Goal: Task Accomplishment & Management: Manage account settings

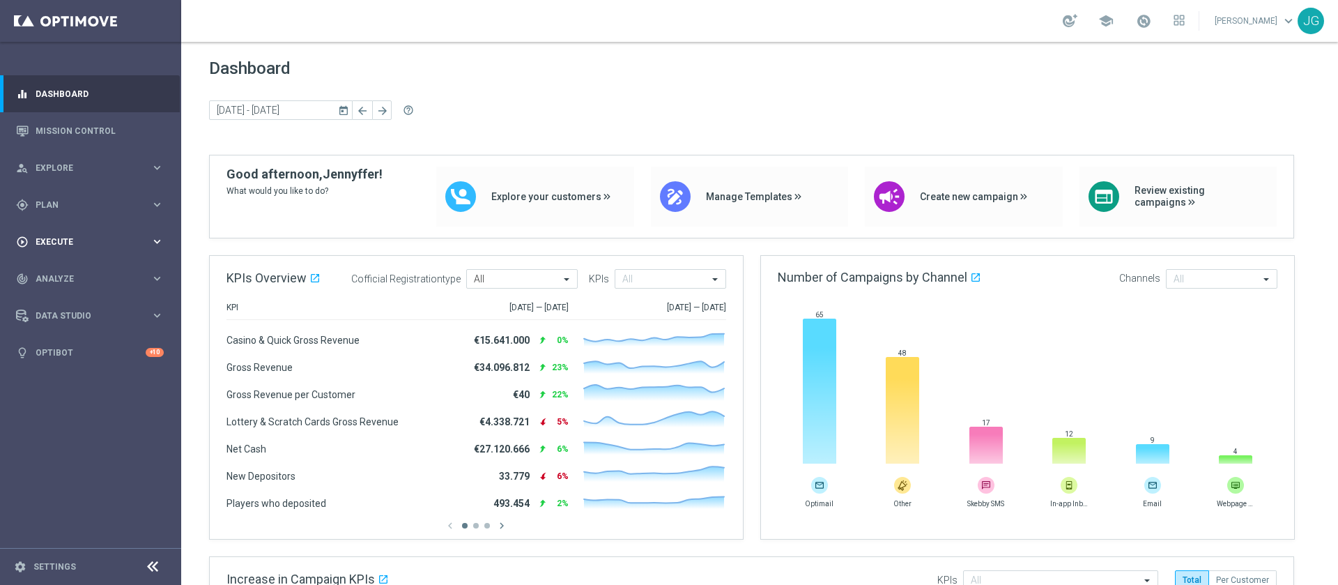
click at [95, 240] on span "Execute" at bounding box center [93, 242] width 115 height 8
click at [110, 214] on div "gps_fixed Plan keyboard_arrow_right" at bounding box center [90, 204] width 180 height 37
click at [72, 281] on accordion "Templates keyboard_arrow_right Optimail OptiMobile In-App OptiMobile Push Optip…" at bounding box center [108, 275] width 144 height 21
click at [86, 277] on span "Templates" at bounding box center [87, 275] width 100 height 8
click at [66, 298] on link "Optimail" at bounding box center [94, 296] width 102 height 11
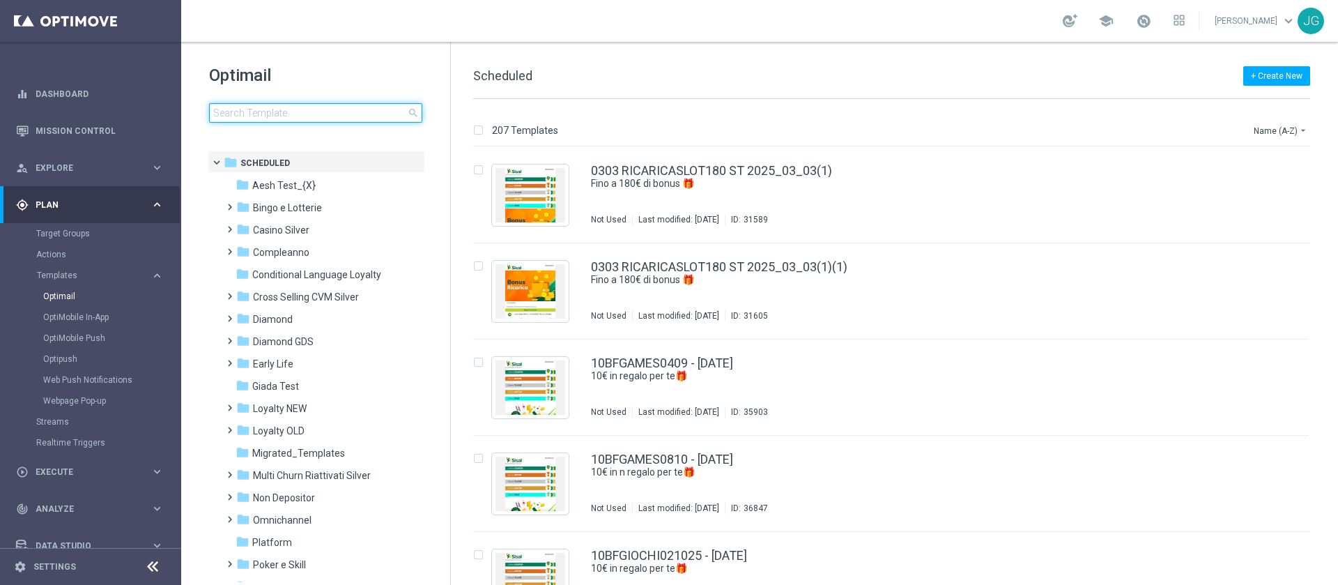
click at [296, 109] on input at bounding box center [315, 113] width 213 height 20
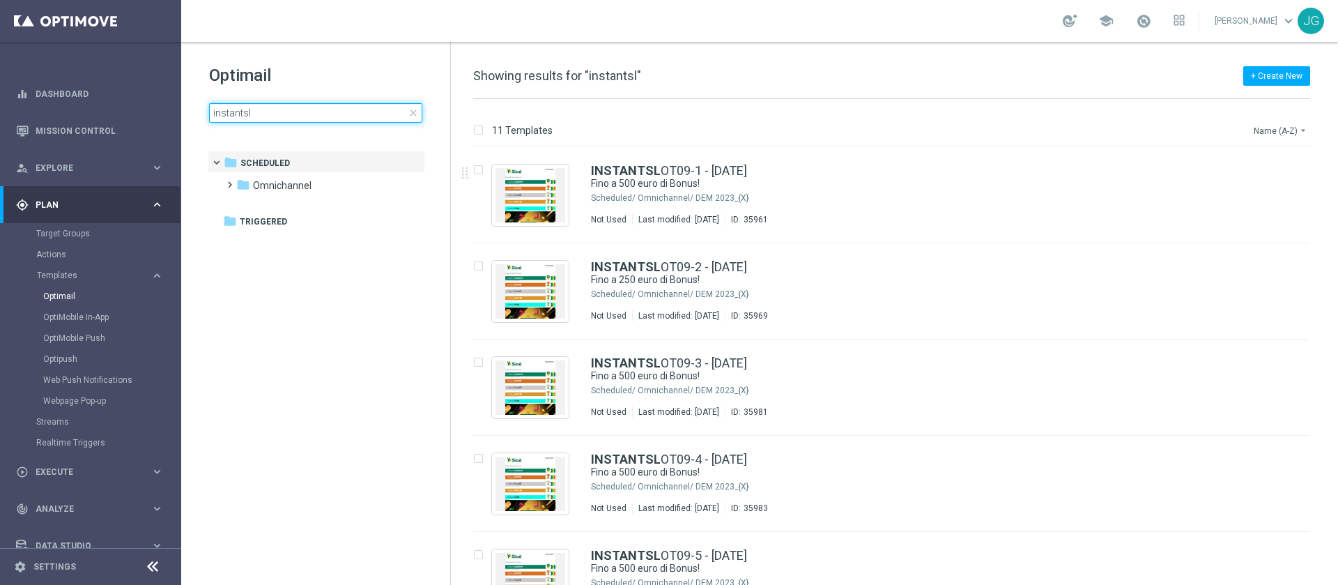
type input "instantsl"
click at [1274, 128] on button "Name (A-Z) arrow_drop_down" at bounding box center [1281, 130] width 58 height 17
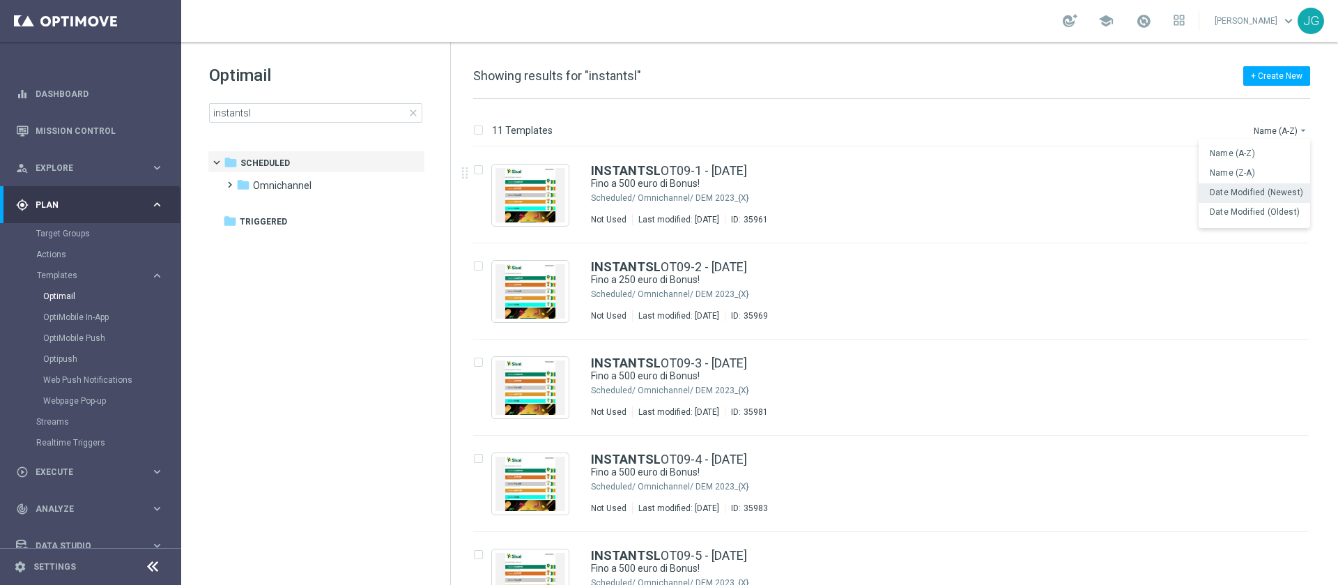
click at [1256, 195] on span "Date Modified (Newest)" at bounding box center [1256, 192] width 93 height 10
click at [71, 234] on link "Target Groups" at bounding box center [90, 233] width 109 height 11
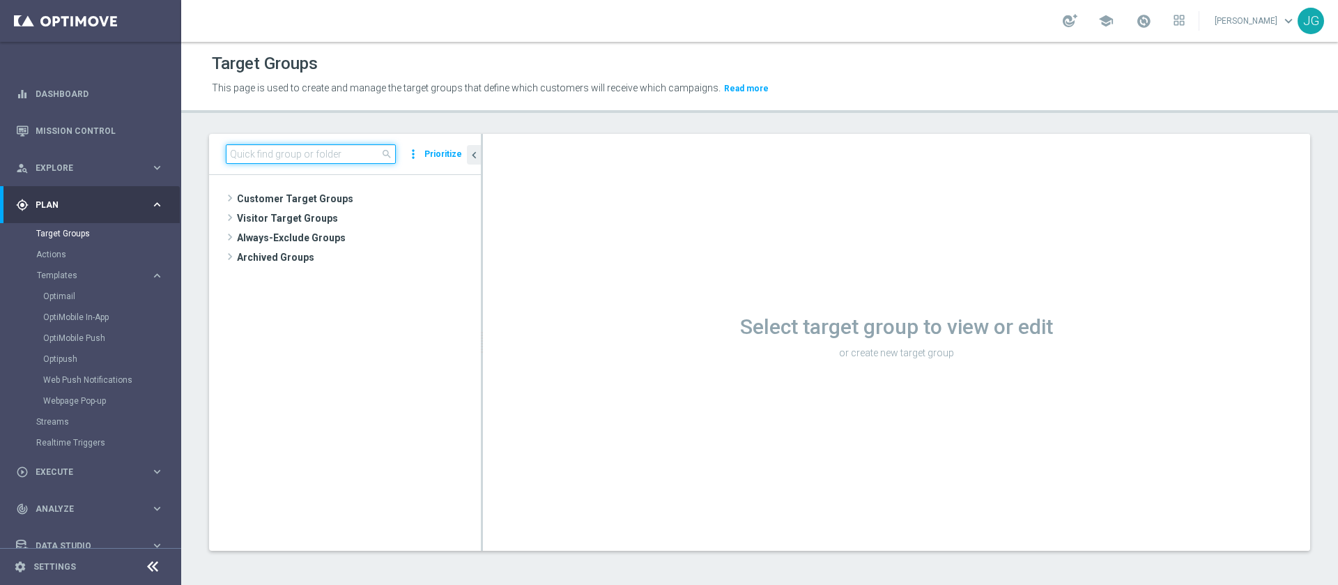
click at [316, 148] on input at bounding box center [311, 154] width 170 height 20
paste input "ACTIVE CASINO - CON GGR > 1900 30GG ROLLING"
type input "ACTIVE CASINO - CON GGR > 1900 30GG ROLLING"
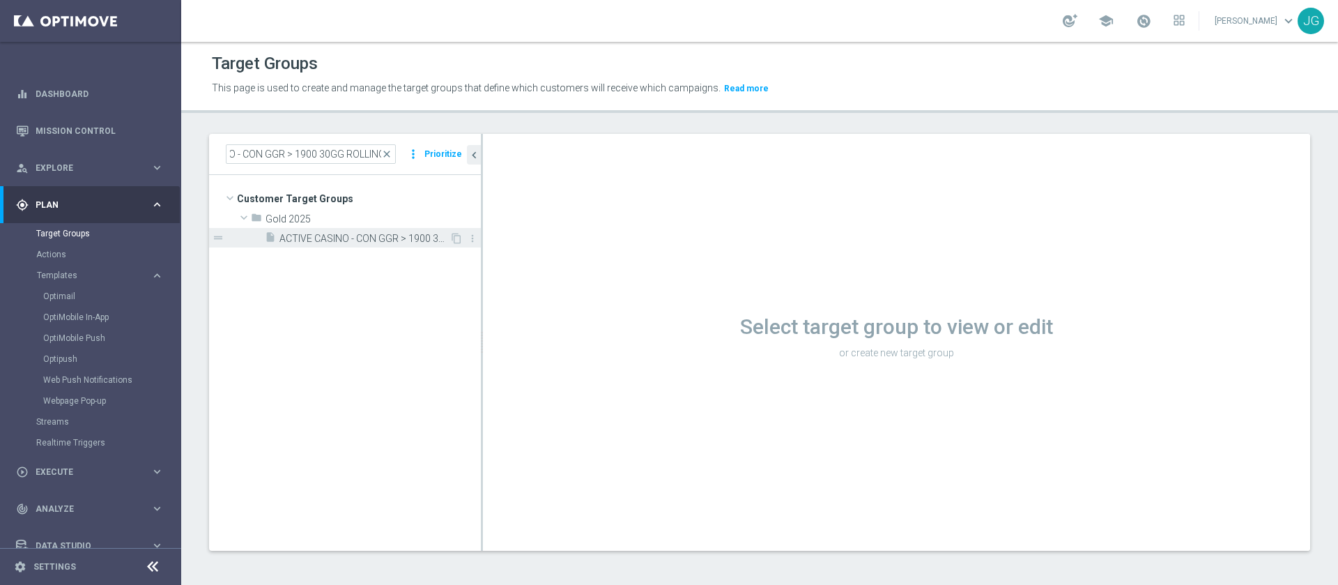
scroll to position [0, 0]
click at [371, 237] on span "ACTIVE CASINO - CON GGR > 1900 30GG ROLLING 14.10" at bounding box center [364, 239] width 170 height 12
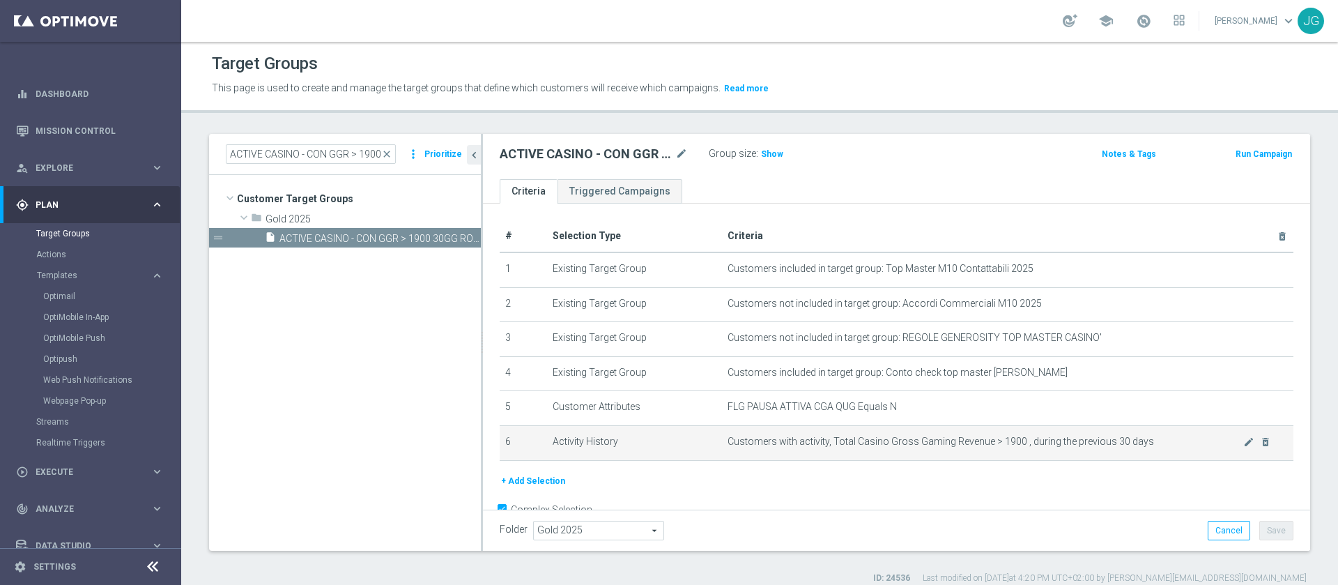
scroll to position [1, 0]
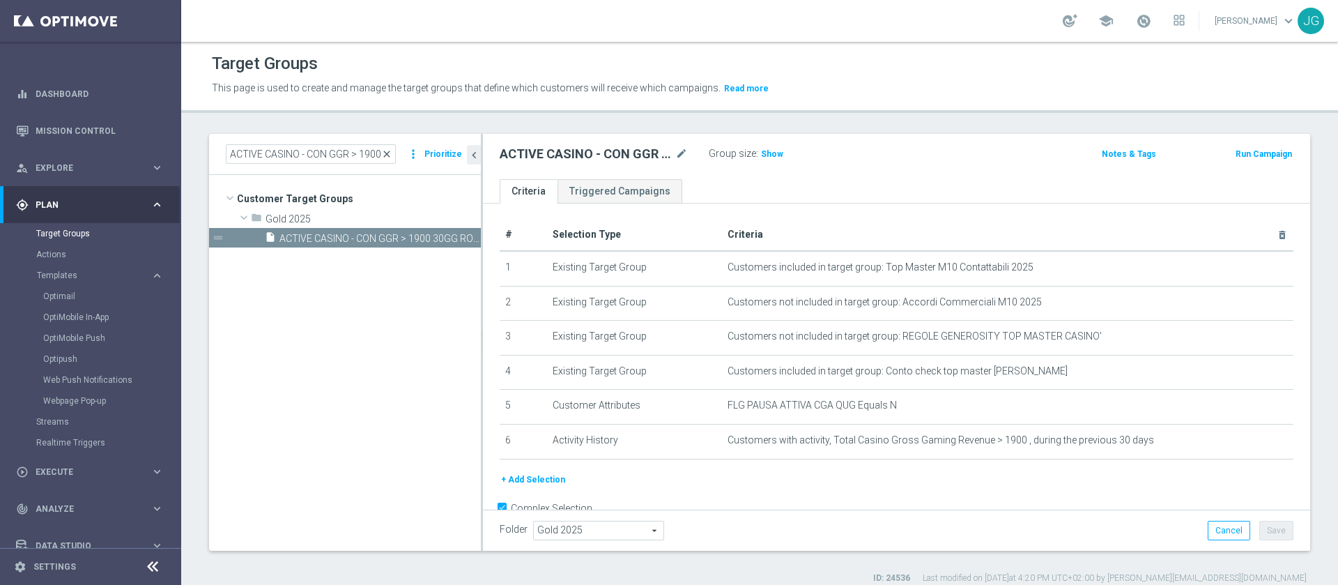
click at [392, 149] on span "close" at bounding box center [386, 153] width 11 height 11
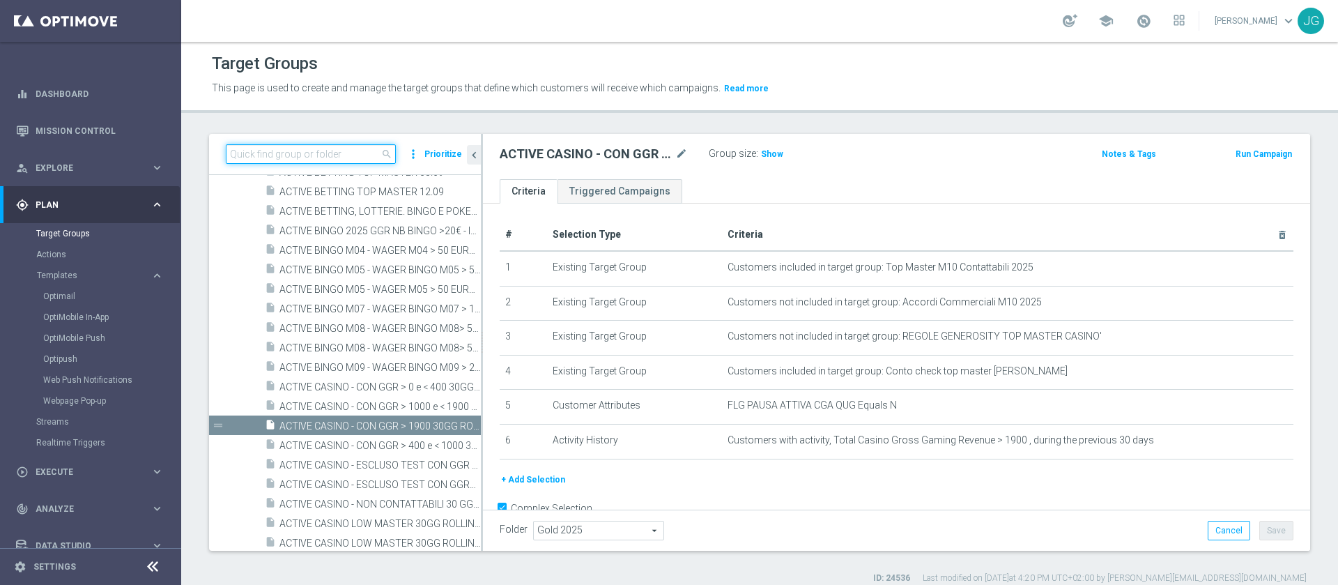
click at [307, 149] on input at bounding box center [311, 154] width 170 height 20
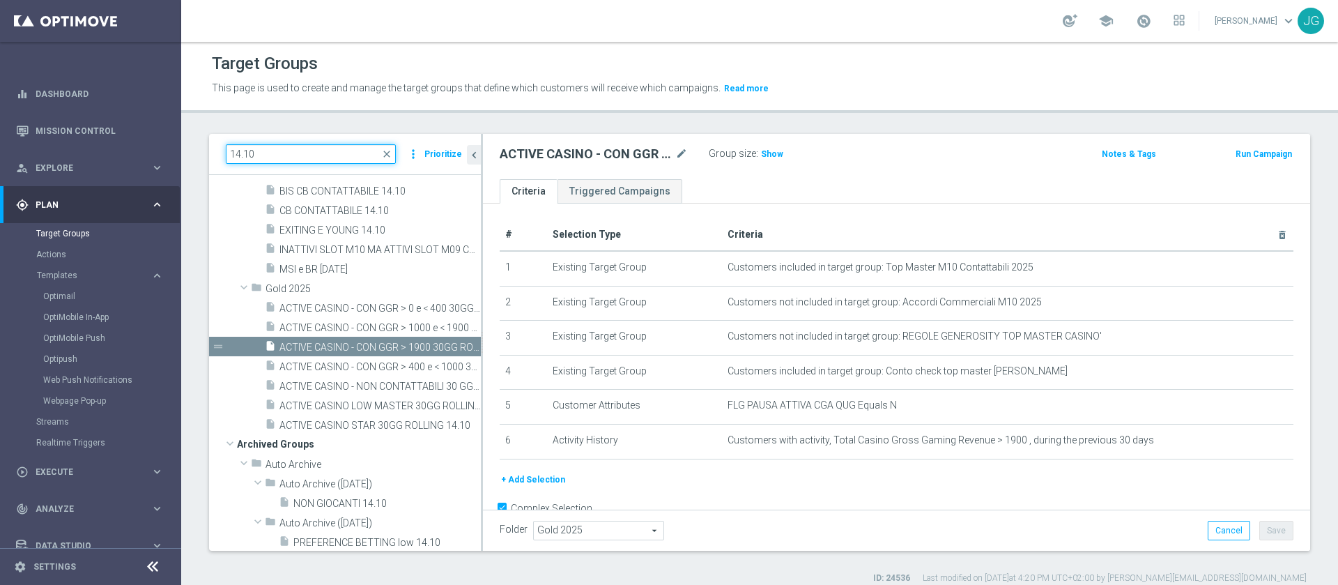
scroll to position [47, 0]
type input "14.10"
click at [380, 332] on span "ACTIVE CASINO - CON GGR > 1000 e < 1900 30GG ROLLING 14.10" at bounding box center [364, 329] width 170 height 12
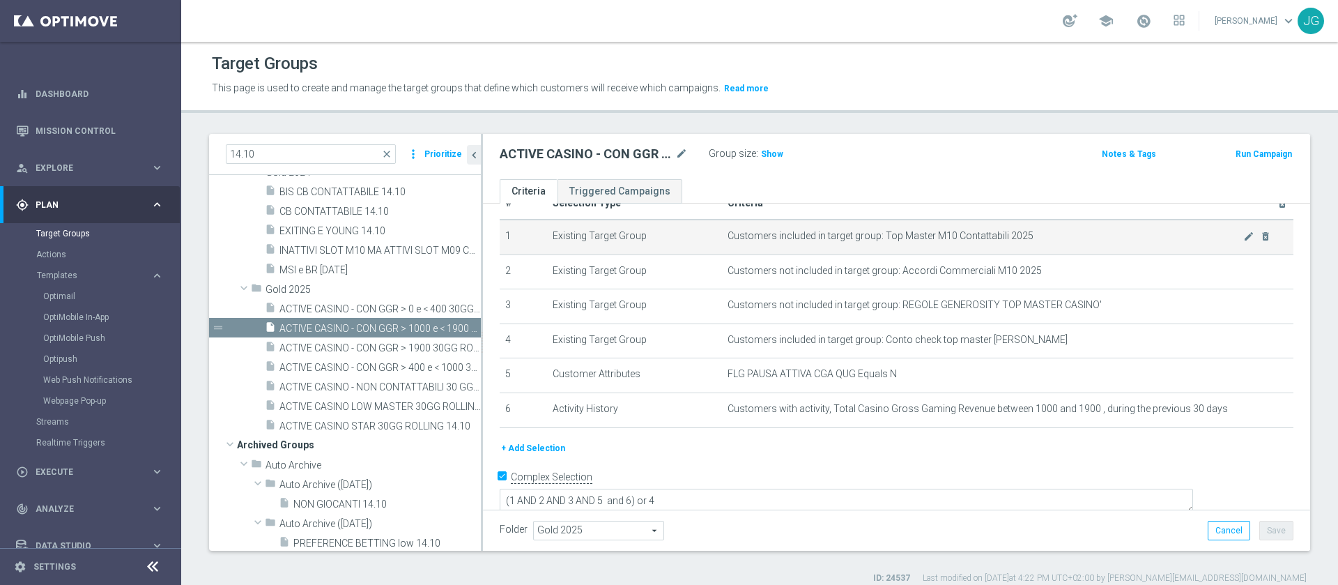
scroll to position [35, 0]
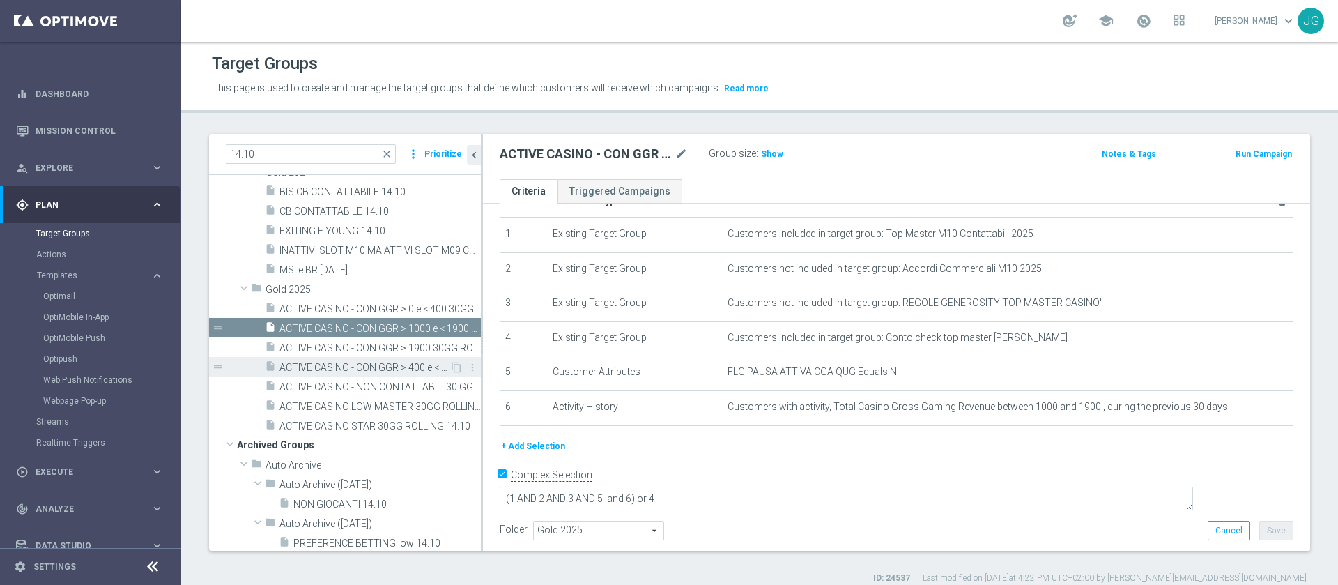
click at [380, 360] on div "insert_drive_file ACTIVE CASINO - CON GGR > 400 e < 1000 30GG ROLLING 14.10" at bounding box center [357, 367] width 185 height 20
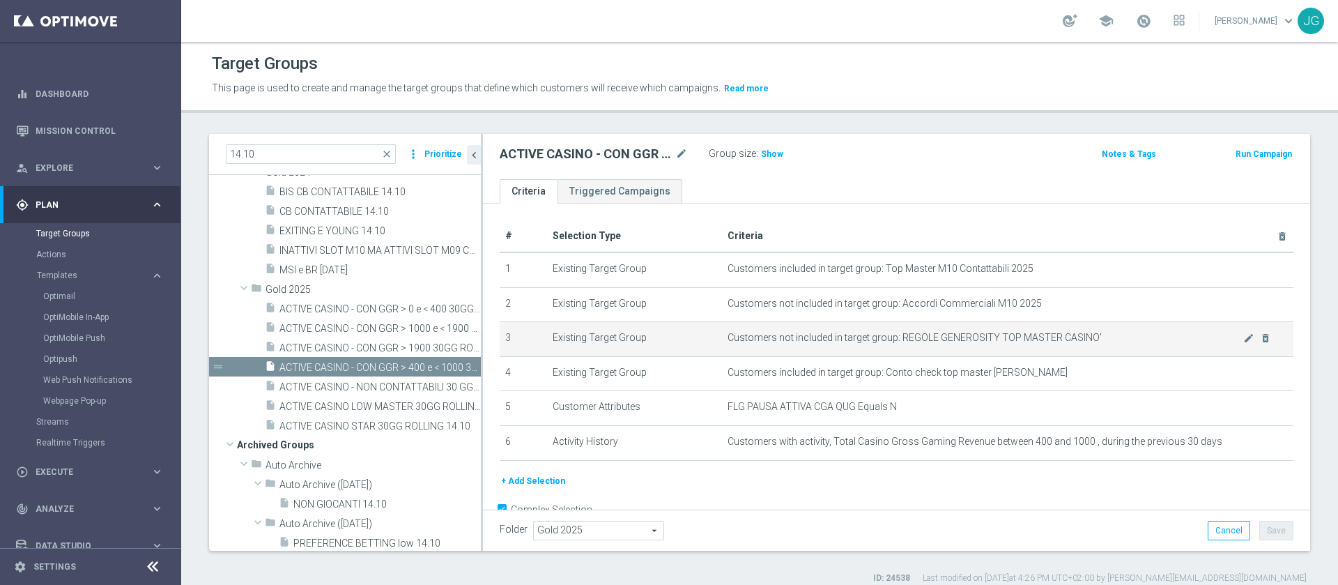
scroll to position [35, 0]
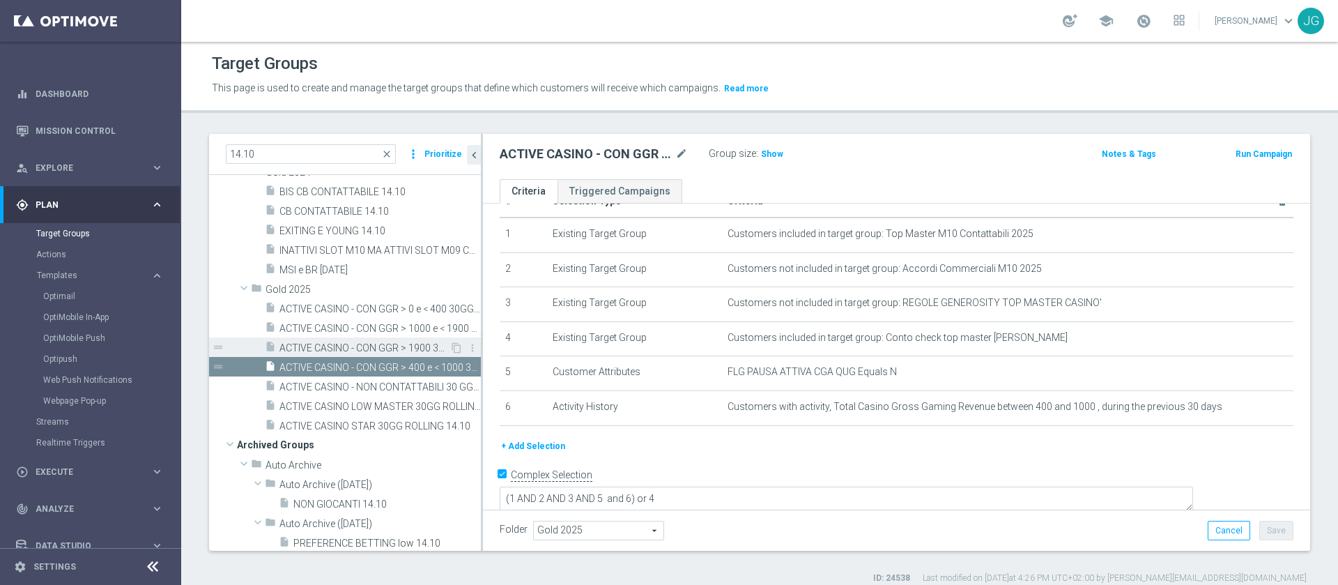
click at [362, 346] on span "ACTIVE CASINO - CON GGR > 1900 30GG ROLLING 14.10" at bounding box center [364, 348] width 170 height 12
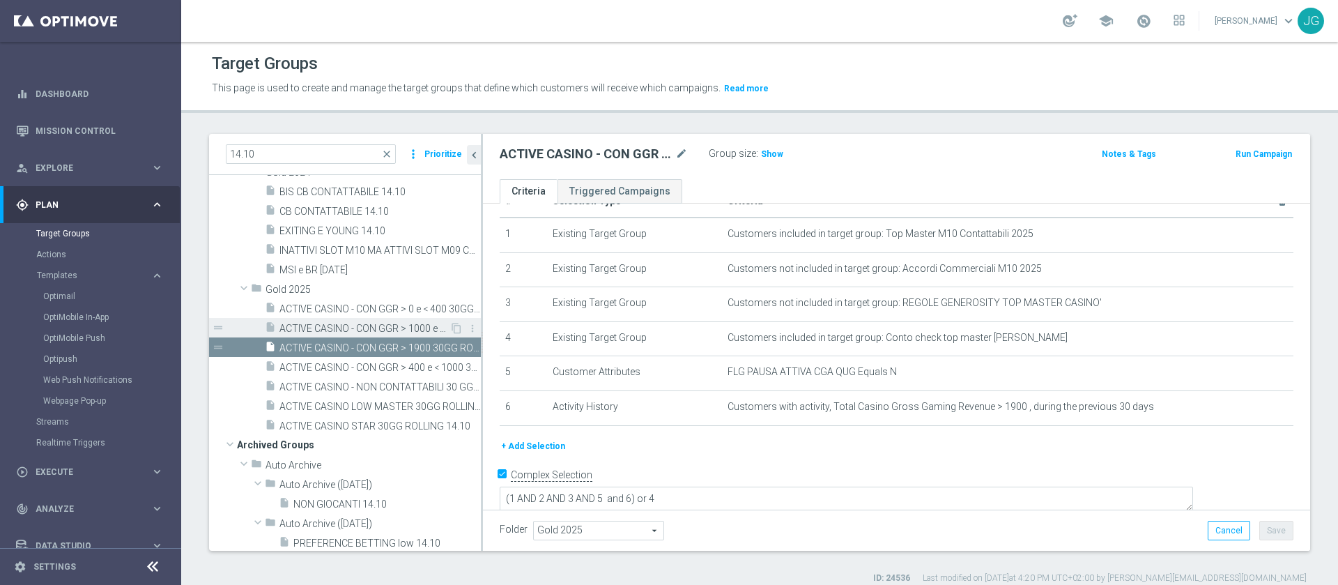
click at [377, 330] on span "ACTIVE CASINO - CON GGR > 1000 e < 1900 30GG ROLLING 14.10" at bounding box center [364, 329] width 170 height 12
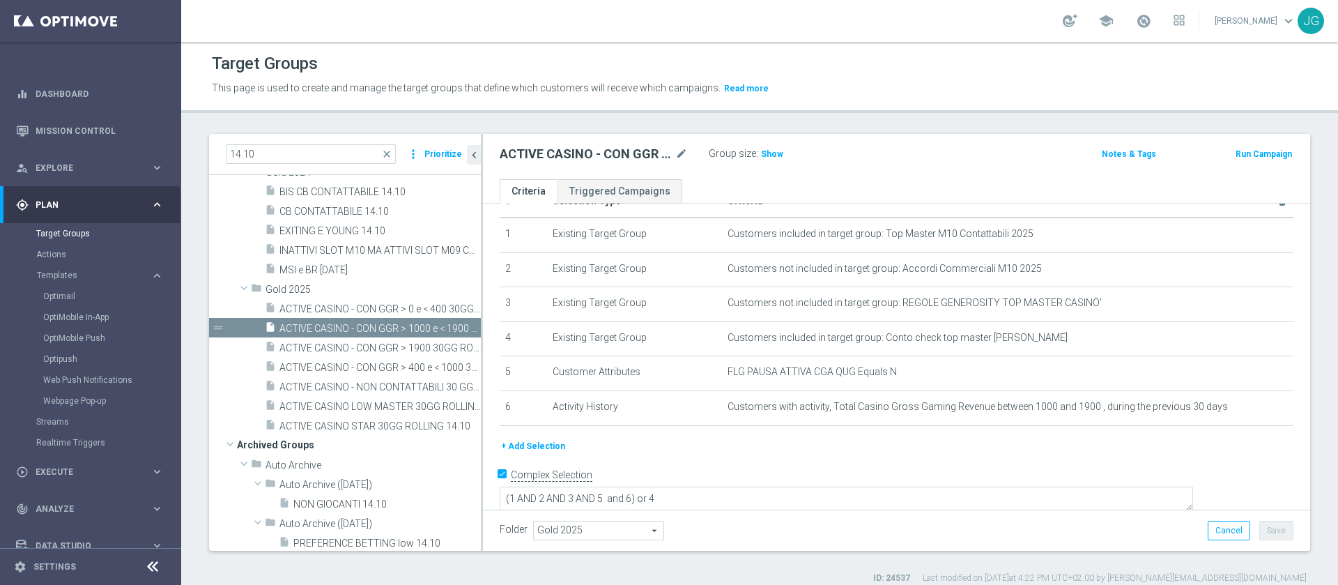
click at [544, 449] on button "+ Add Selection" at bounding box center [533, 445] width 67 height 15
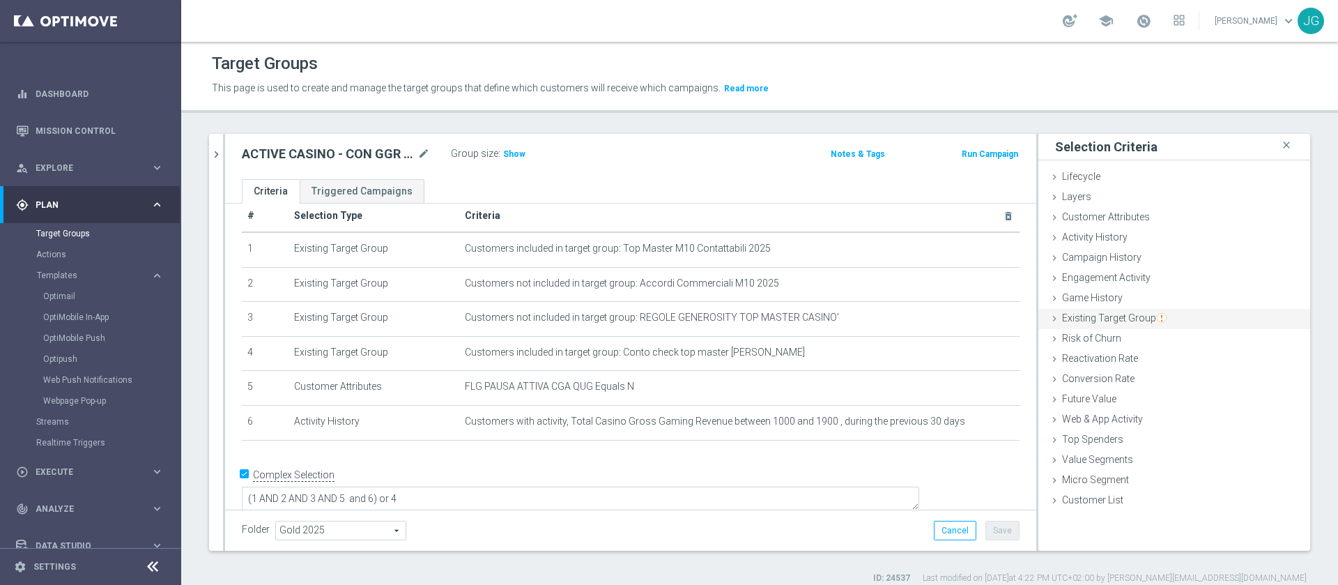
click at [1086, 321] on span "Existing Target Group" at bounding box center [1114, 317] width 105 height 11
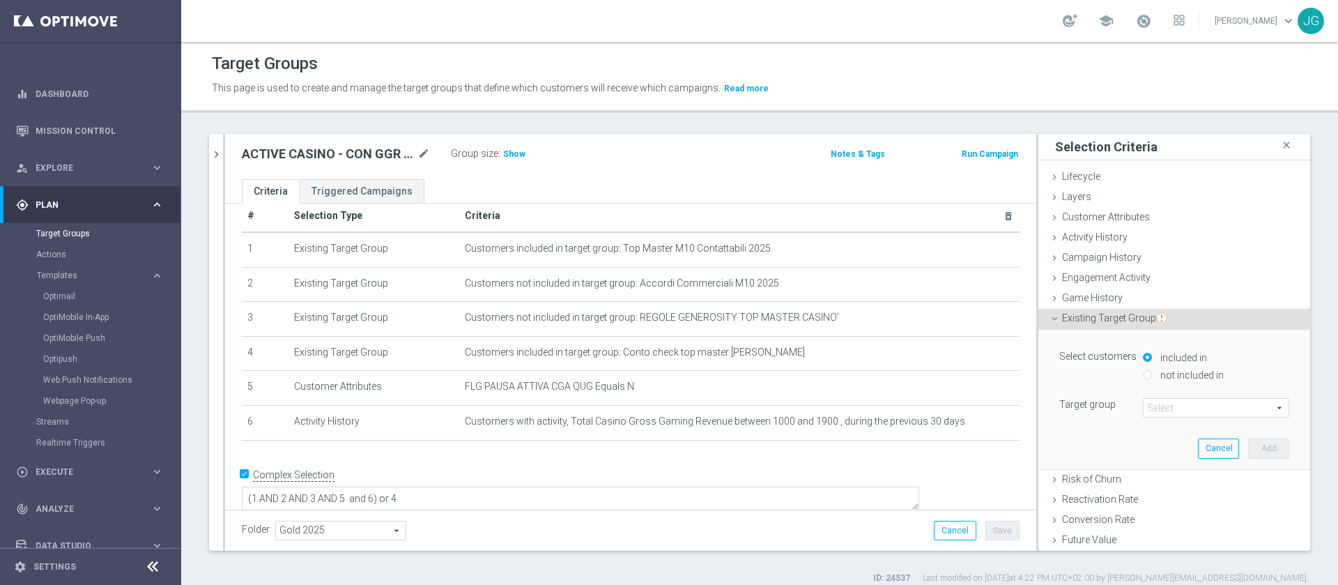
click at [1143, 373] on input "not included in" at bounding box center [1147, 374] width 9 height 9
radio input "true"
click at [1167, 408] on span at bounding box center [1215, 408] width 145 height 18
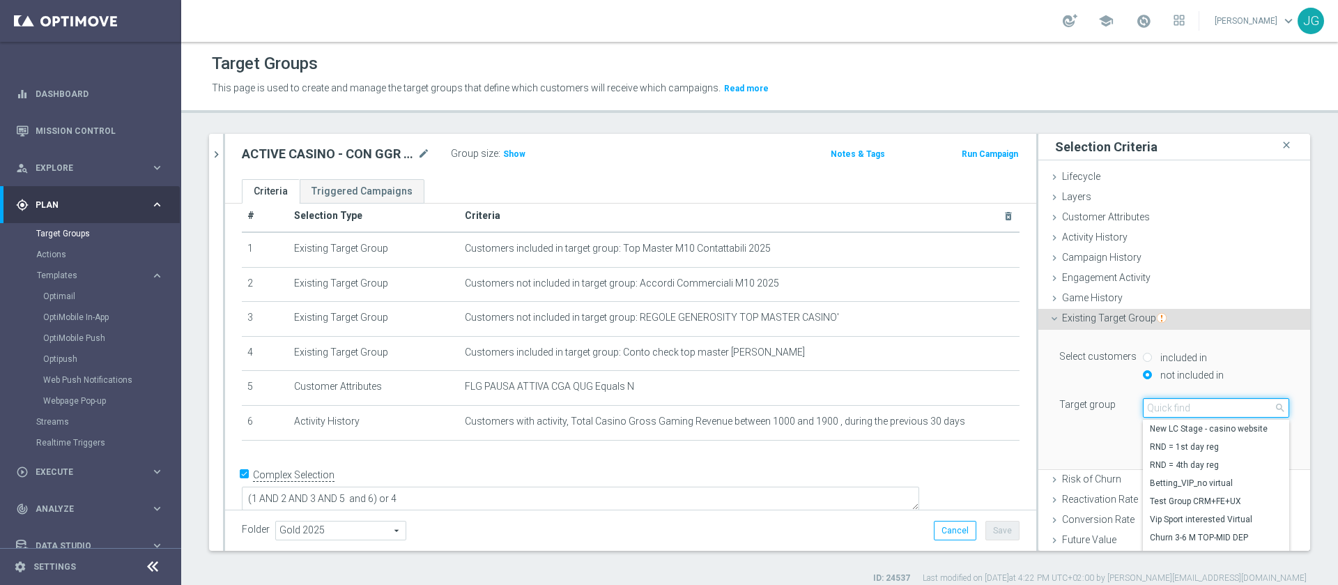
click at [1167, 408] on input "search" at bounding box center [1216, 408] width 146 height 20
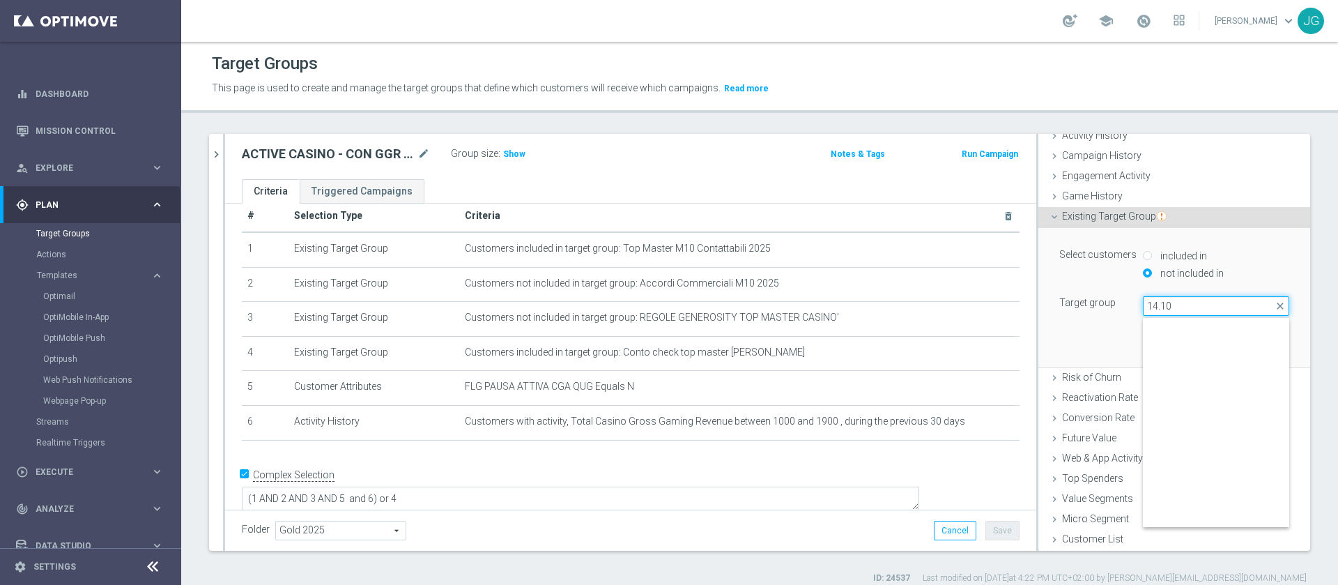
scroll to position [339, 0]
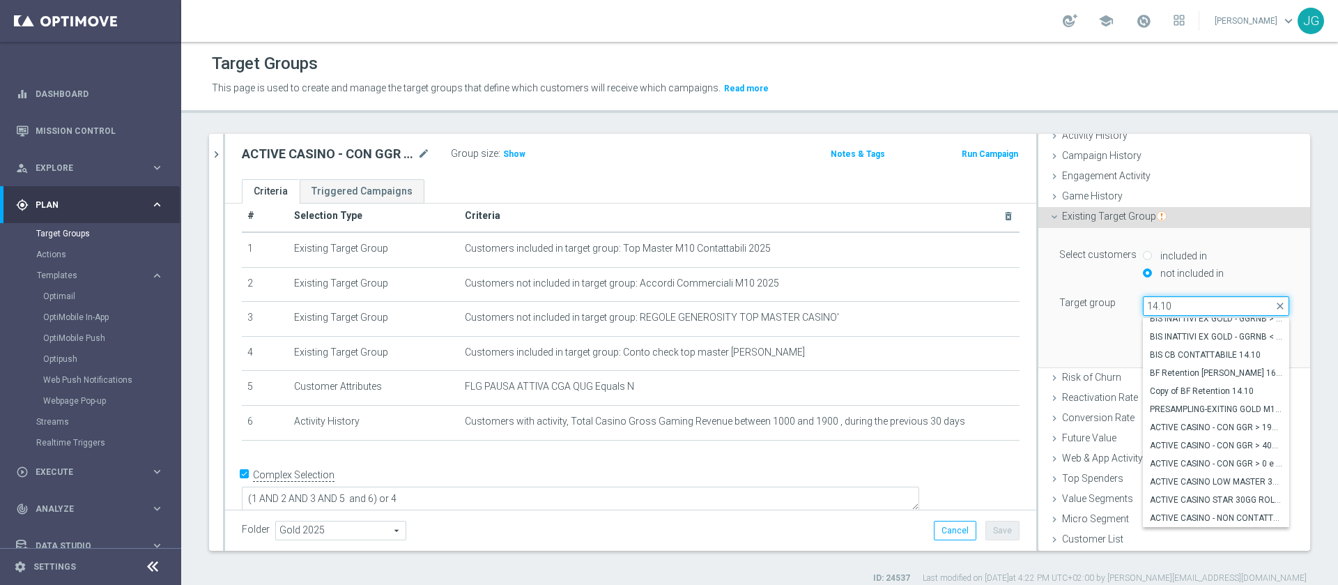
type input "14.10"
click at [1204, 430] on span "ACTIVE CASINO - CON GGR > 1900 30GG ROLLING 14.10" at bounding box center [1216, 427] width 132 height 11
type input "ACTIVE CASINO - CON GGR > 1900 30GG ROLLING 14.10"
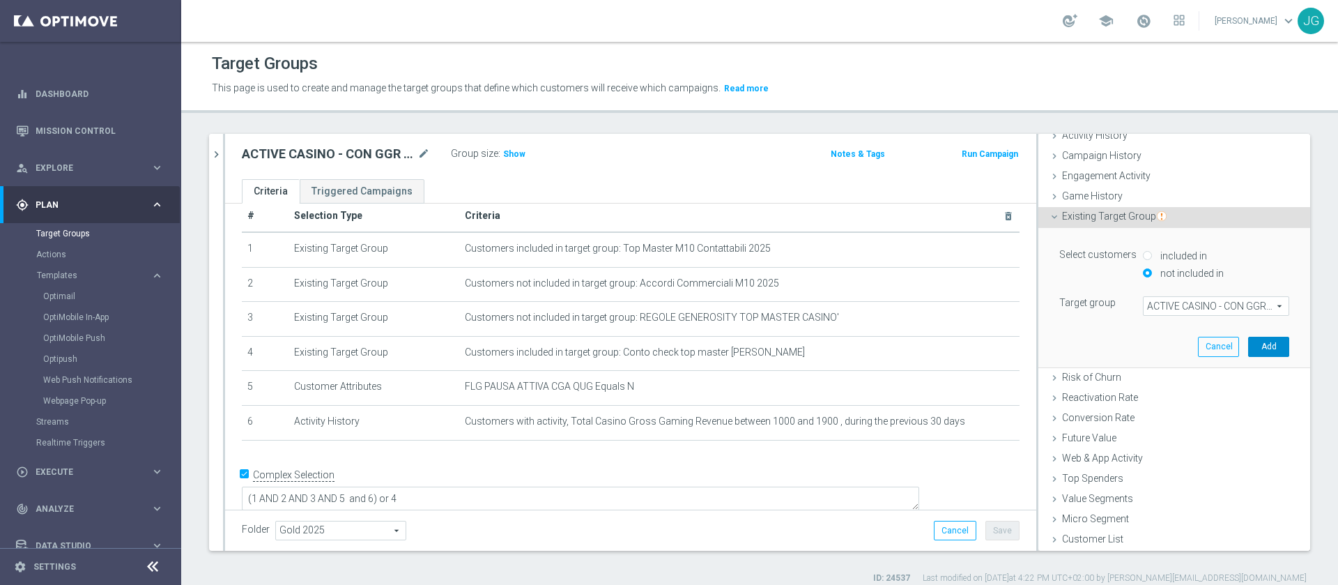
click at [1248, 348] on button "Add" at bounding box center [1268, 347] width 41 height 20
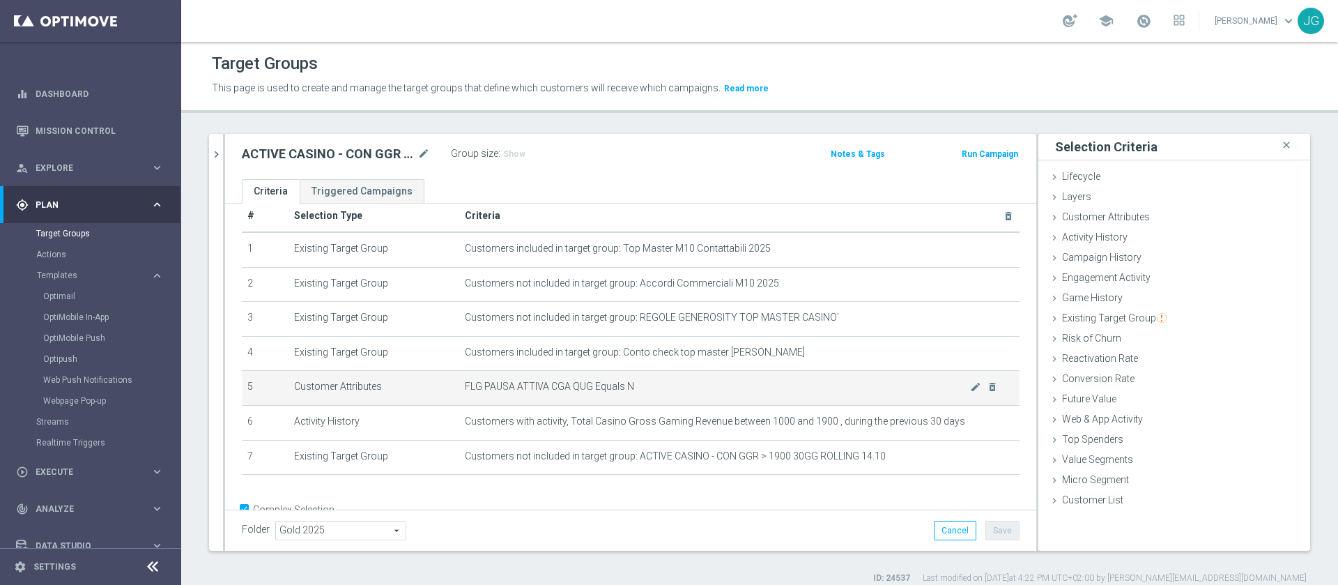
scroll to position [57, 0]
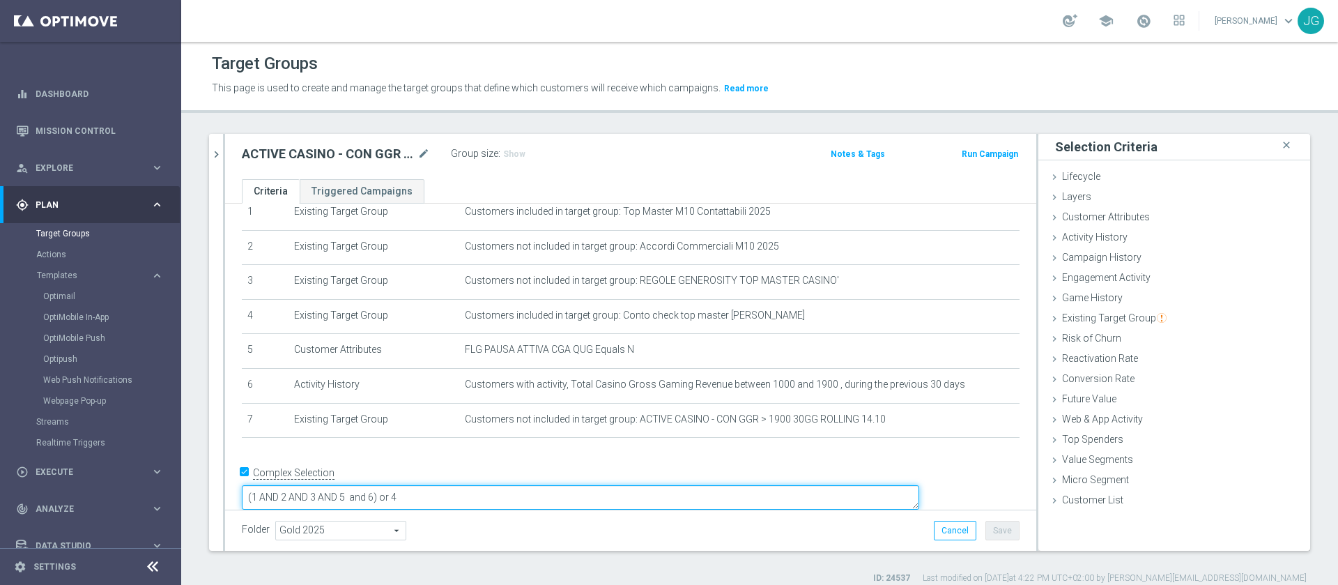
click at [475, 485] on textarea "(1 AND 2 AND 3 AND 5 and 6) or 4" at bounding box center [580, 497] width 677 height 24
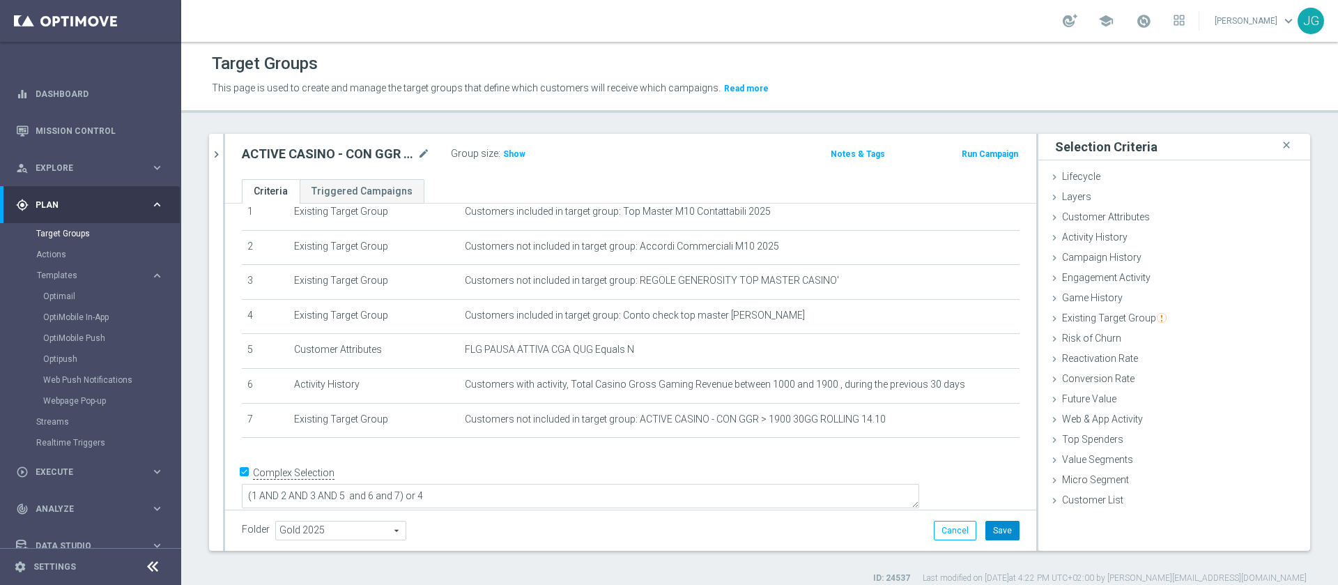
click at [989, 524] on button "Save" at bounding box center [1002, 531] width 34 height 20
click at [216, 156] on icon "chevron_right" at bounding box center [216, 154] width 13 height 13
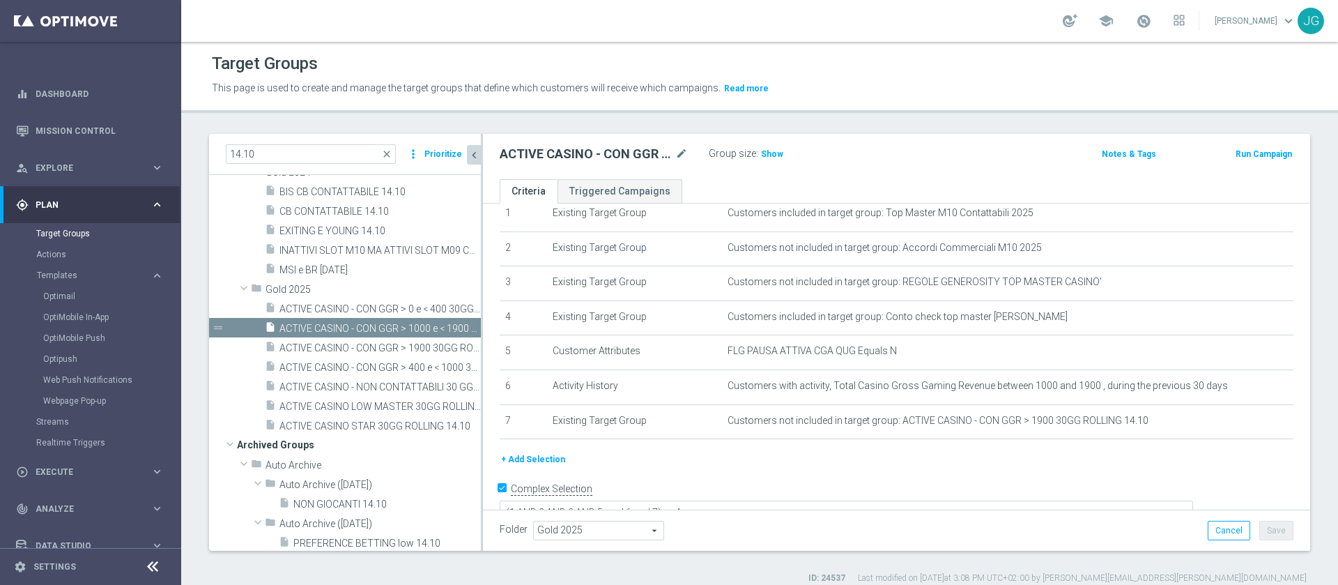
scroll to position [26, 0]
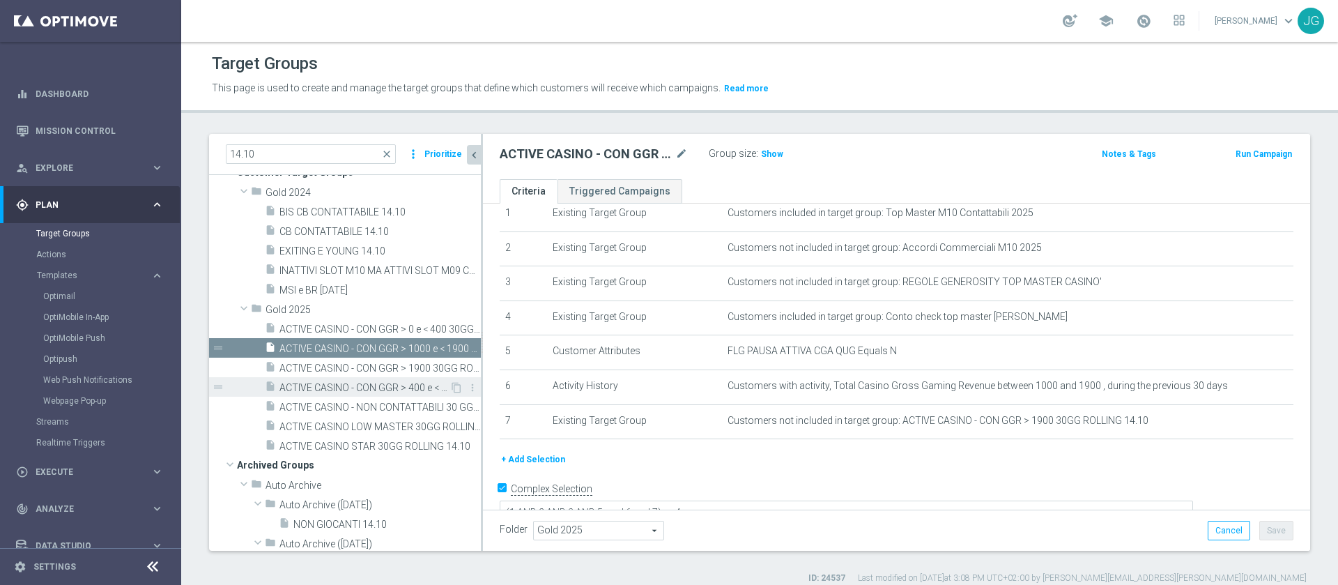
click at [380, 383] on span "ACTIVE CASINO - CON GGR > 400 e < 1000 30GG ROLLING 14.10" at bounding box center [364, 388] width 170 height 12
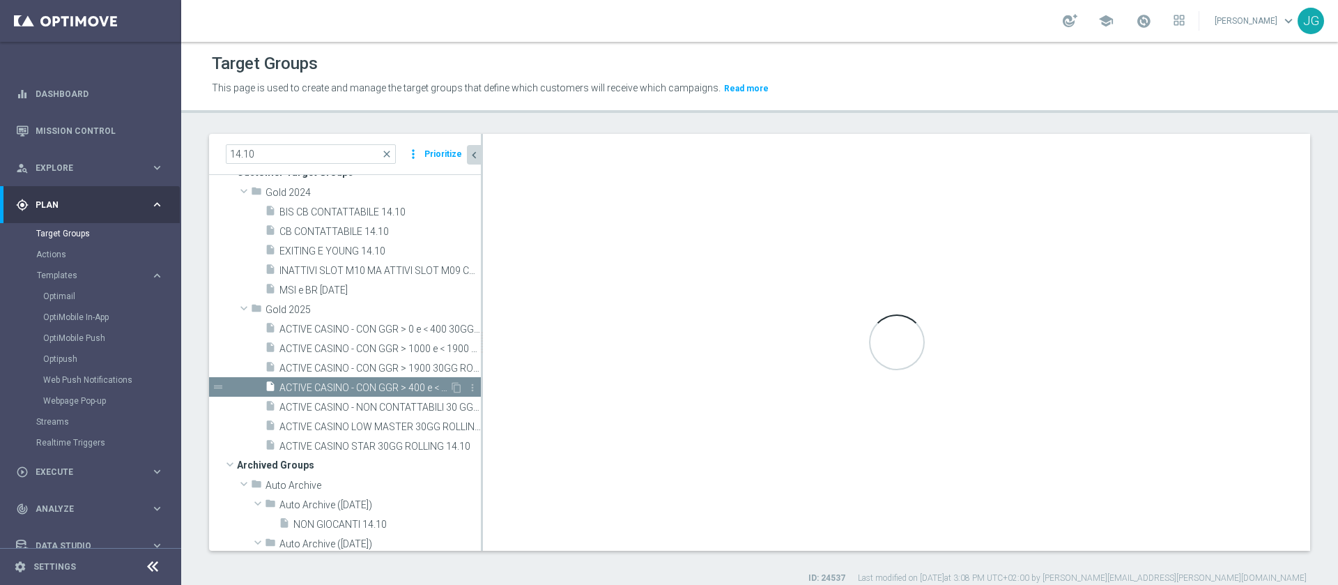
type textarea "(1 AND 2 AND 3 AND 5 and 6) or 4"
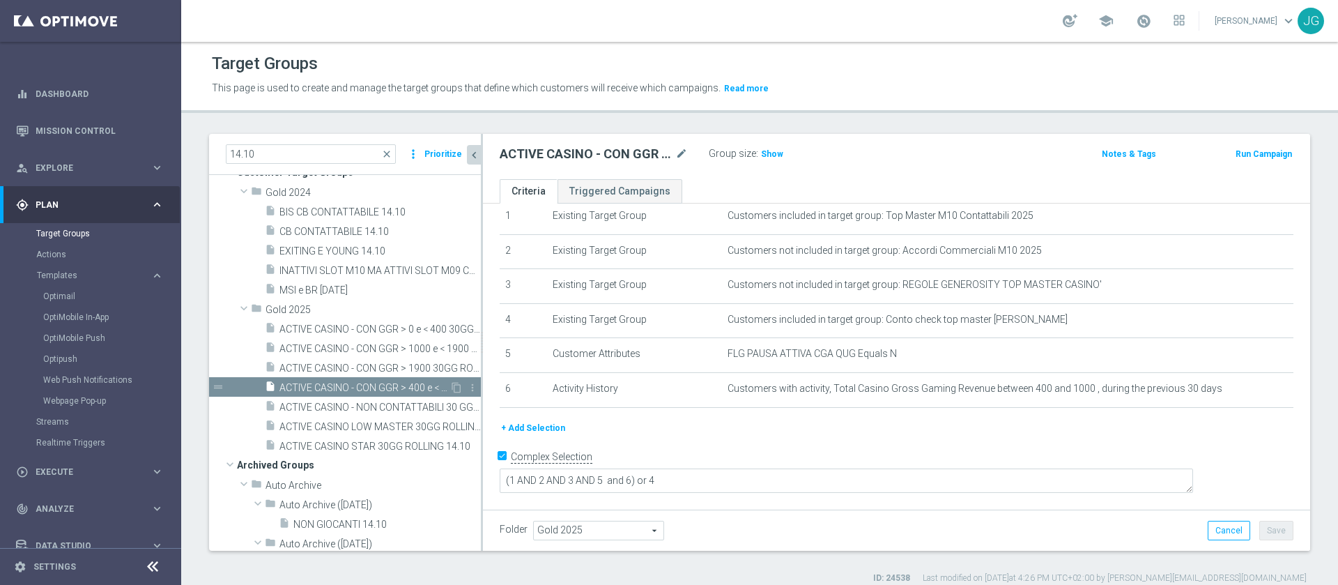
scroll to position [35, 0]
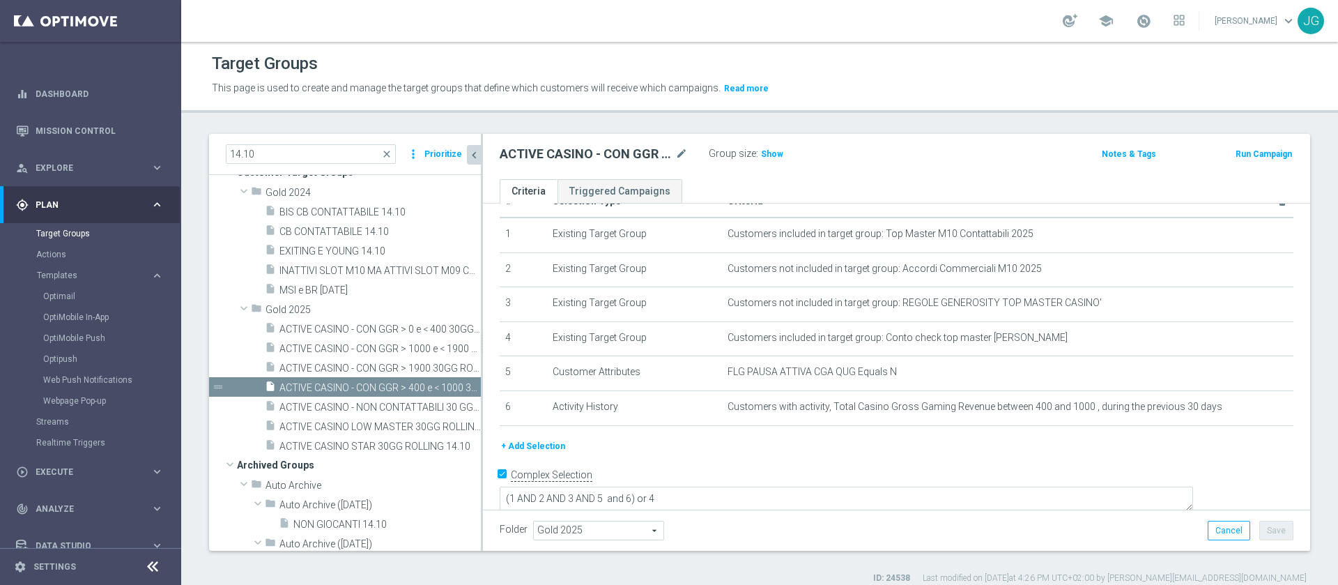
click at [531, 450] on button "+ Add Selection" at bounding box center [533, 445] width 67 height 15
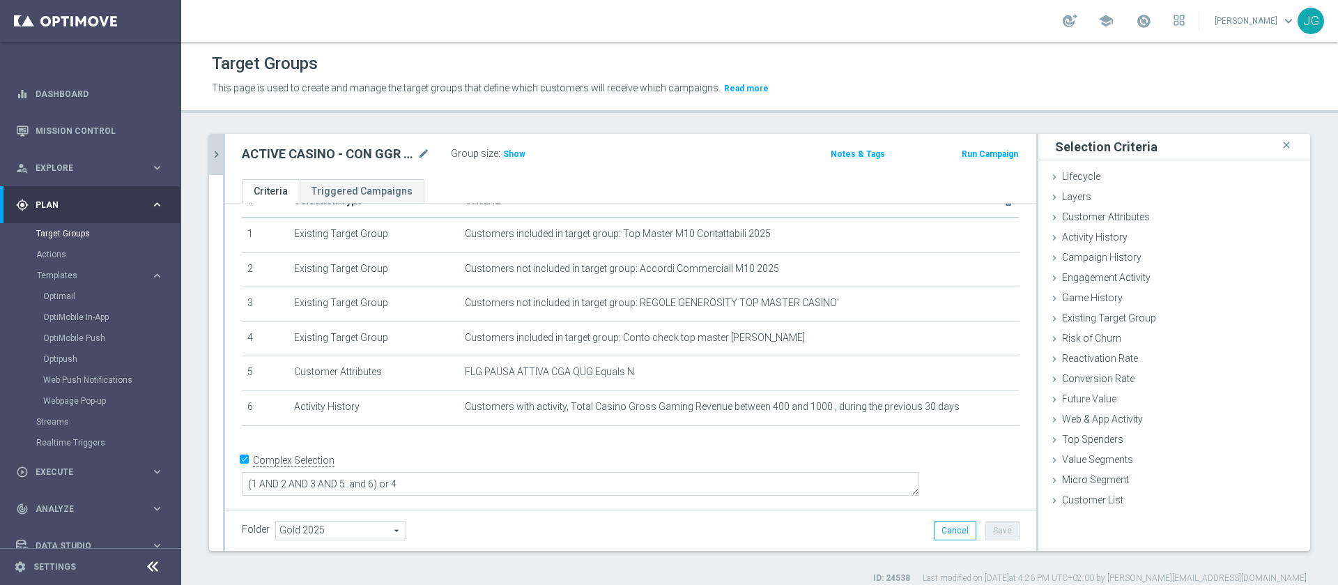
scroll to position [20, 0]
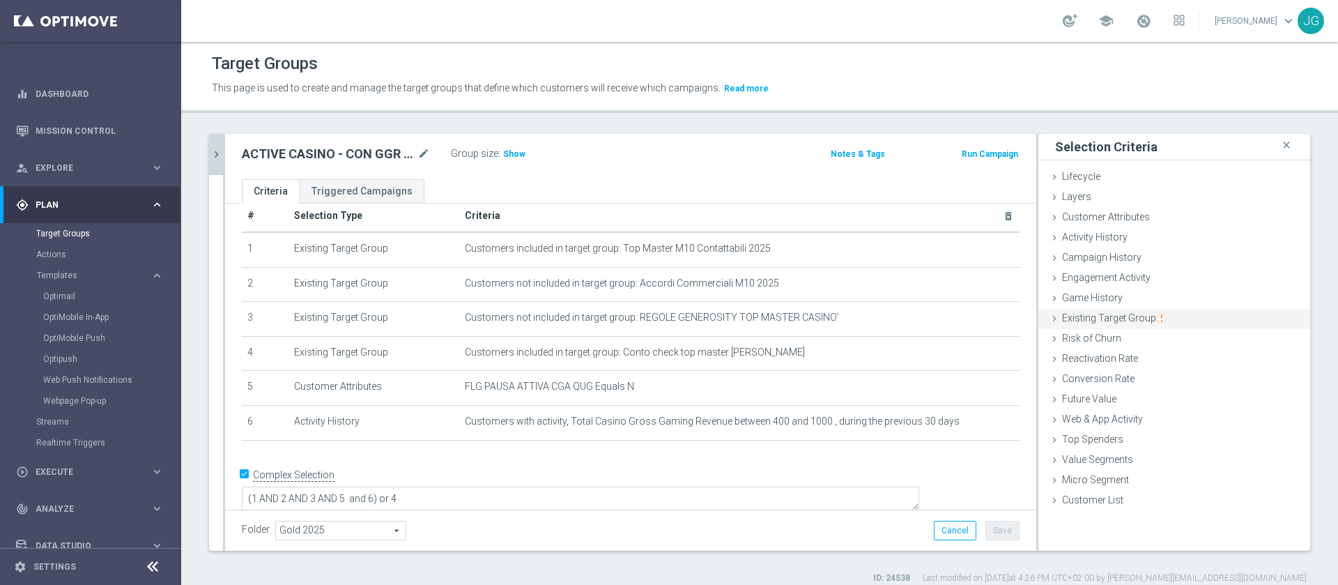
click at [1095, 316] on span "Existing Target Group" at bounding box center [1114, 317] width 105 height 11
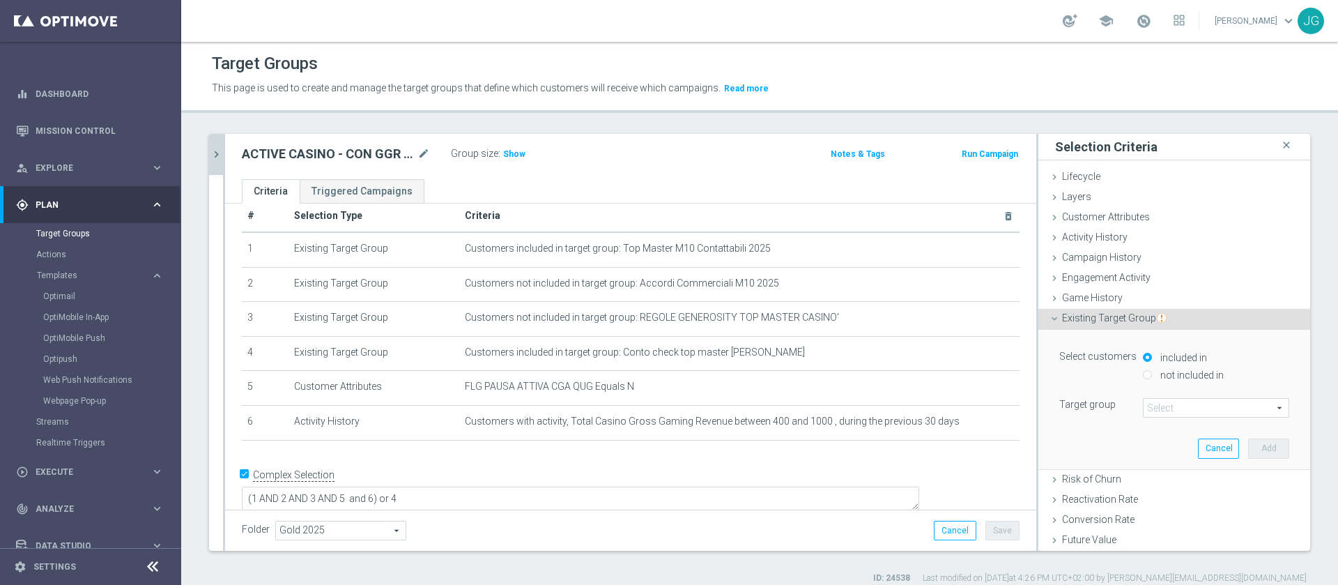
click at [1157, 372] on label "not included in" at bounding box center [1190, 375] width 67 height 13
click at [1145, 372] on input "not included in" at bounding box center [1147, 374] width 9 height 9
radio input "true"
click at [1143, 407] on span at bounding box center [1215, 408] width 145 height 18
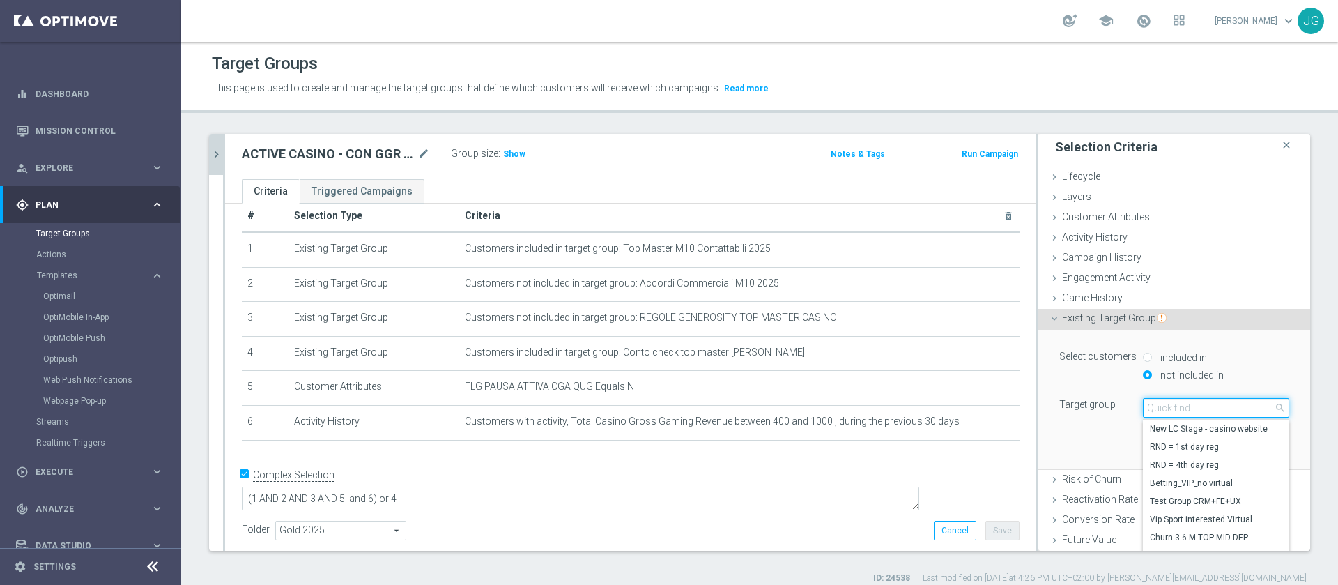
click at [1143, 407] on input "search" at bounding box center [1216, 408] width 146 height 20
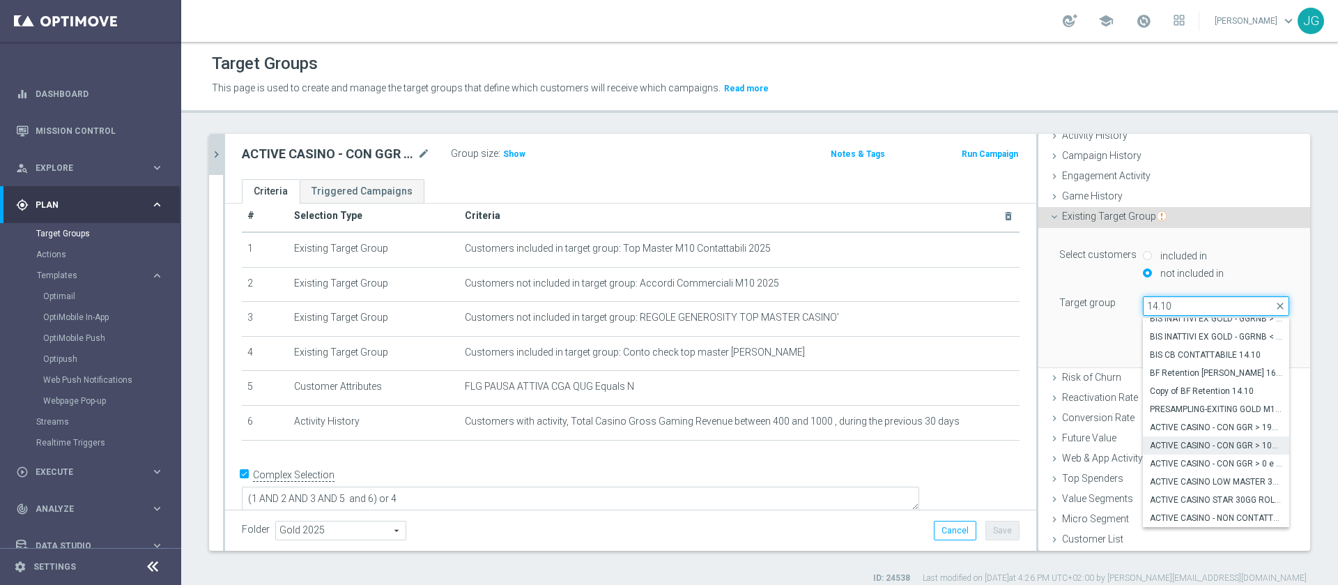
type input "14.10"
click at [1201, 449] on span "ACTIVE CASINO - CON GGR > 1000 e < 1900 30GG ROLLING 14.10" at bounding box center [1216, 445] width 132 height 11
type input "ACTIVE CASINO - CON GGR > 1000 e < 1900 30GG ROLLING 14.10"
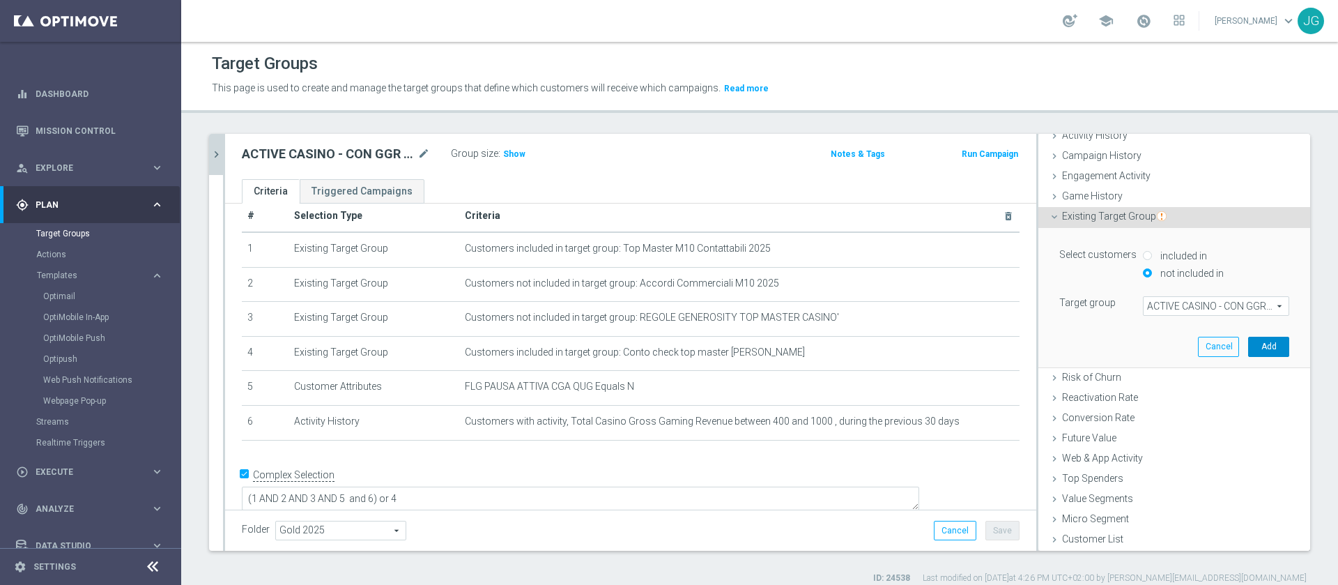
click at [1248, 350] on button "Add" at bounding box center [1268, 347] width 41 height 20
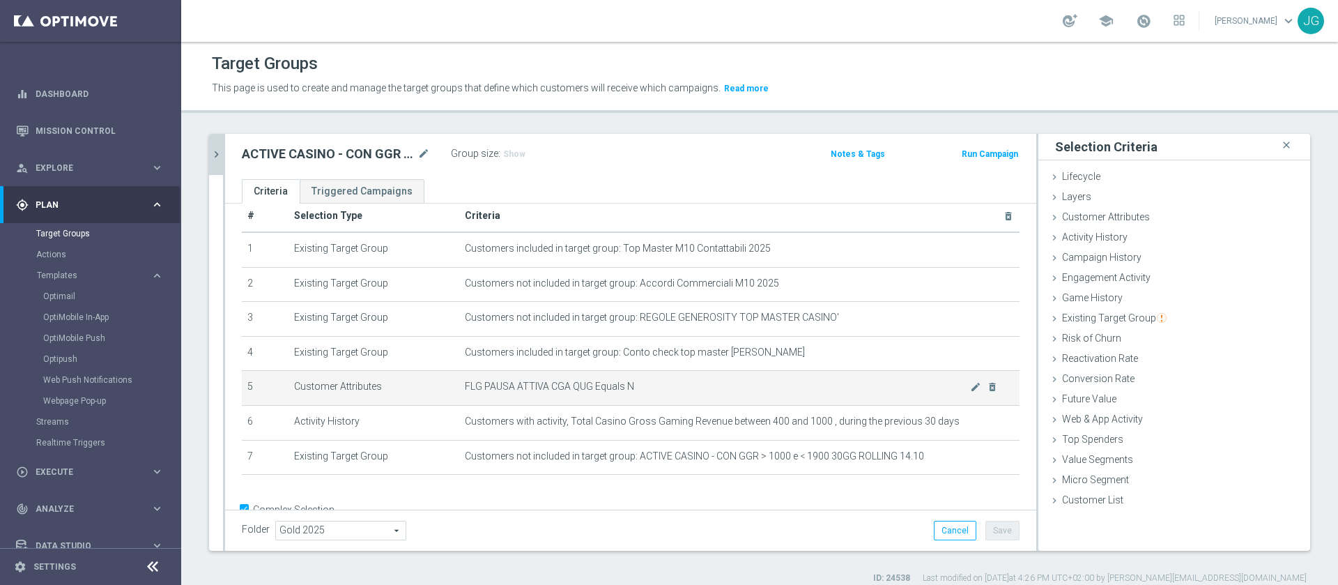
scroll to position [57, 0]
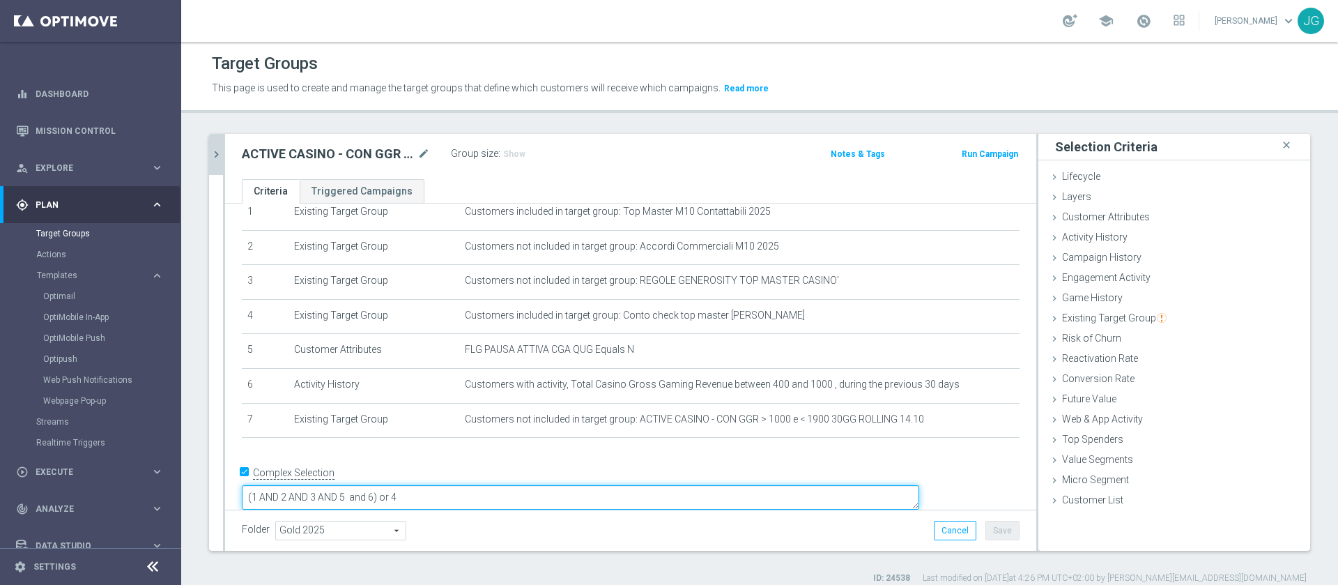
click at [482, 485] on textarea "(1 AND 2 AND 3 AND 5 and 6) or 4" at bounding box center [580, 497] width 677 height 24
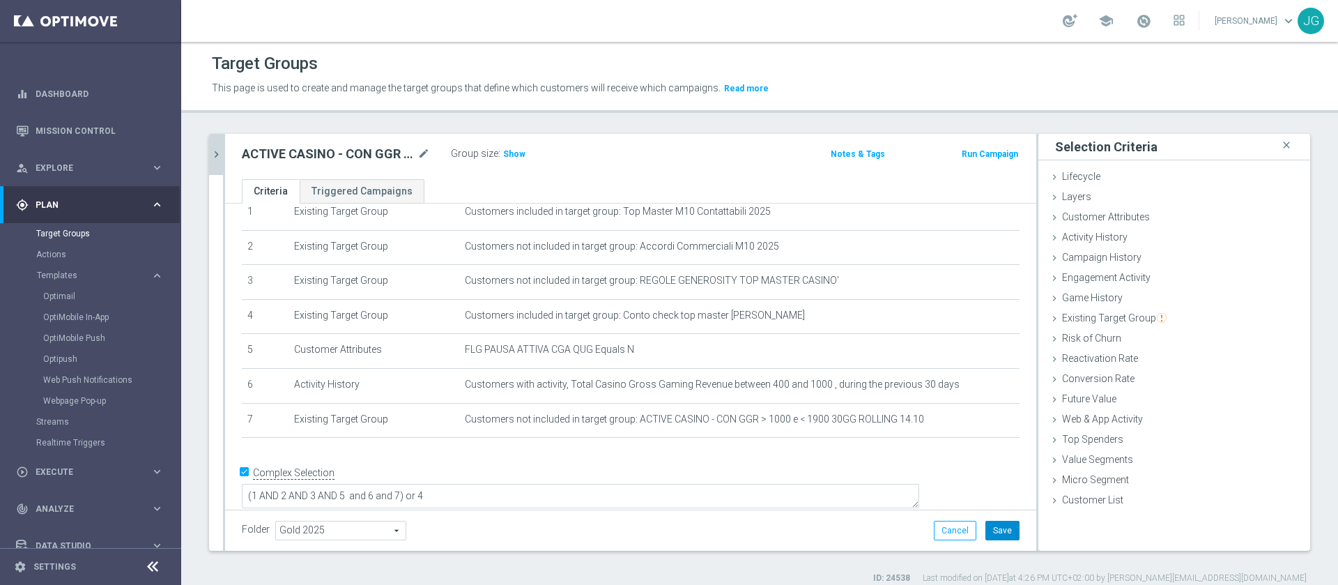
click at [992, 525] on button "Save" at bounding box center [1002, 531] width 34 height 20
click at [224, 155] on div at bounding box center [224, 342] width 2 height 417
click at [205, 147] on div "14.10 close more_vert Prioritize Customer Target Groups library_add create_new_…" at bounding box center [759, 359] width 1157 height 450
click at [219, 155] on icon "chevron_right" at bounding box center [216, 154] width 13 height 13
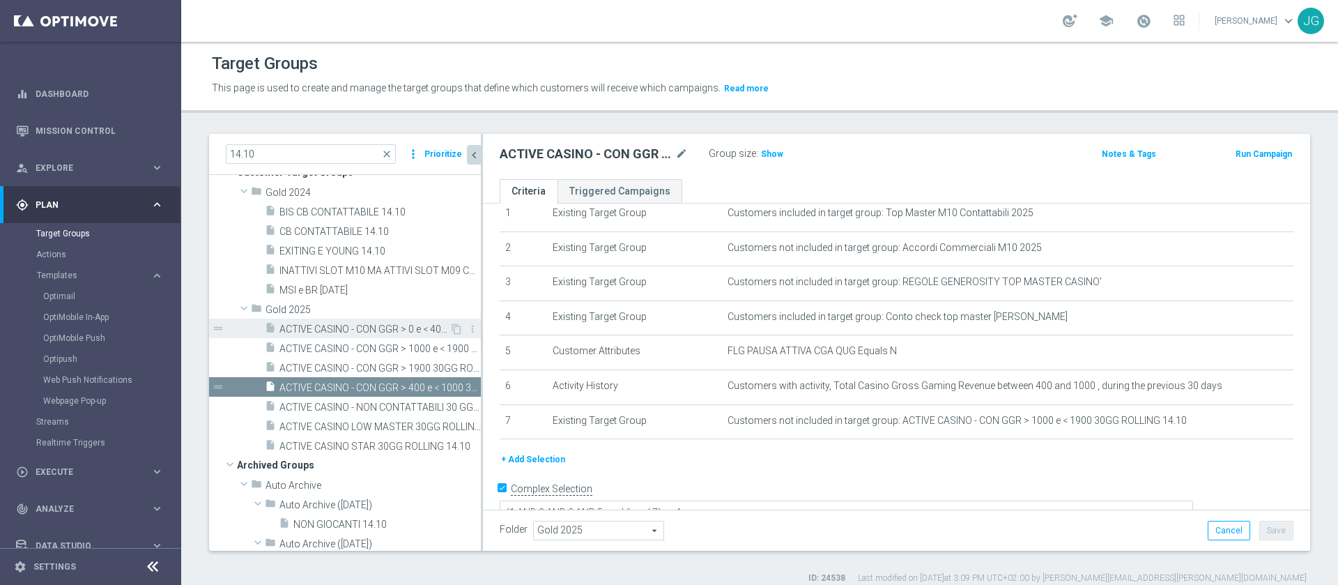
click at [376, 328] on span "ACTIVE CASINO - CON GGR > 0 e < 400 30GG ROLLING 14.10" at bounding box center [364, 329] width 170 height 12
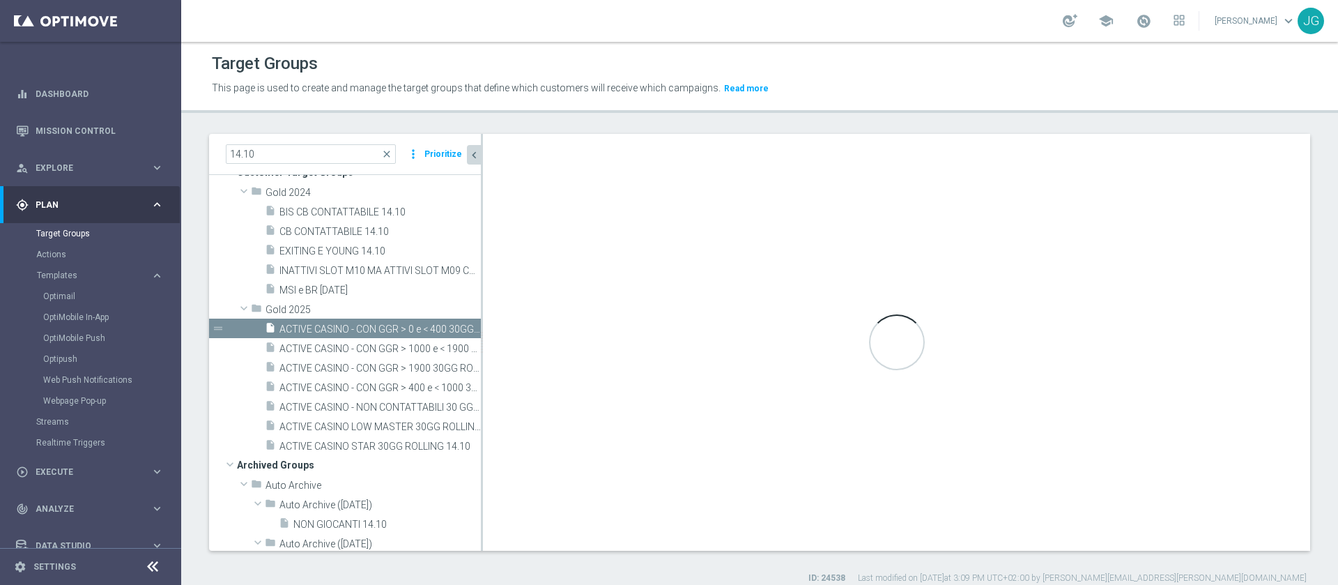
type textarea "(1 AND 2 AND 3 AND 5 and 6) or 4"
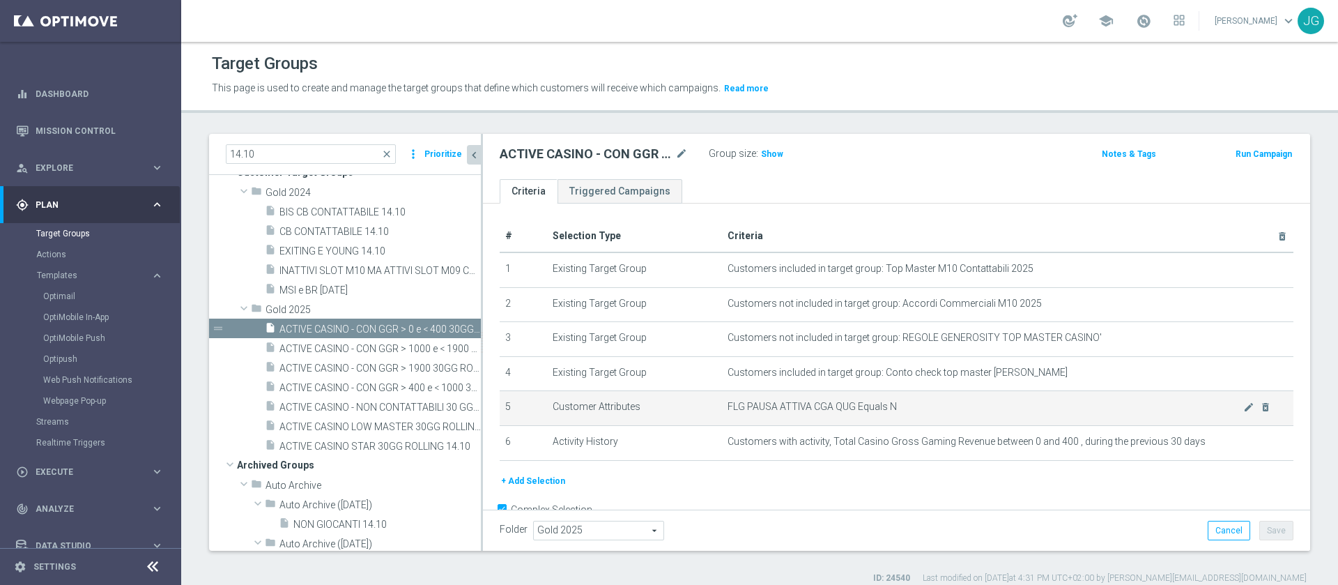
scroll to position [35, 0]
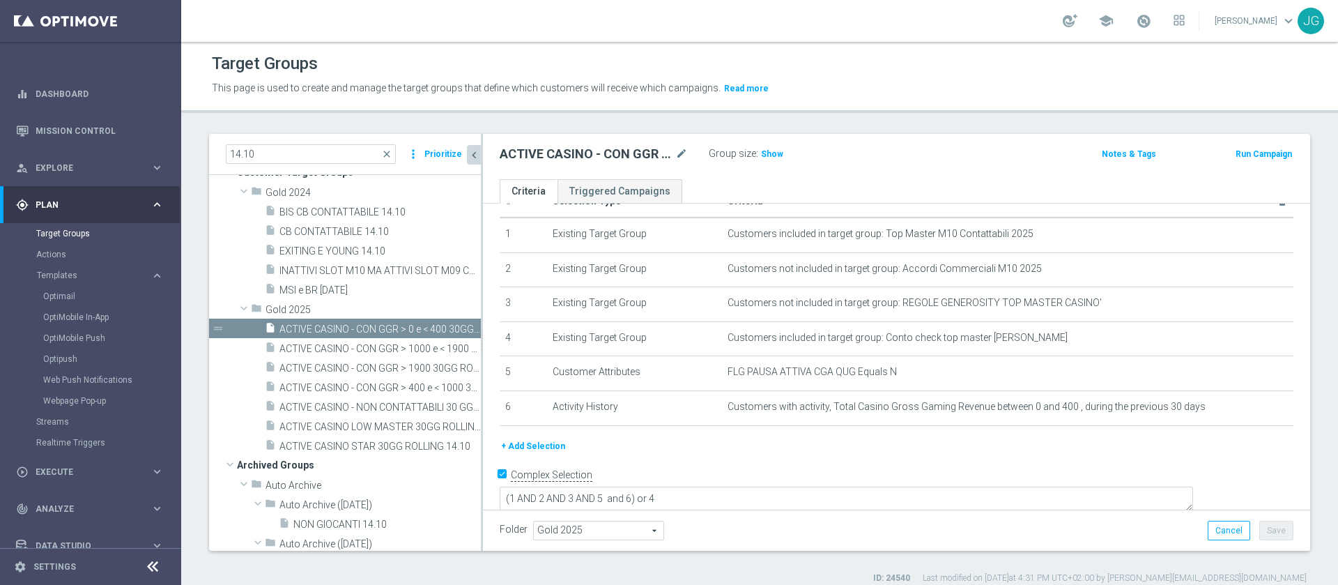
click at [524, 445] on button "+ Add Selection" at bounding box center [533, 445] width 67 height 15
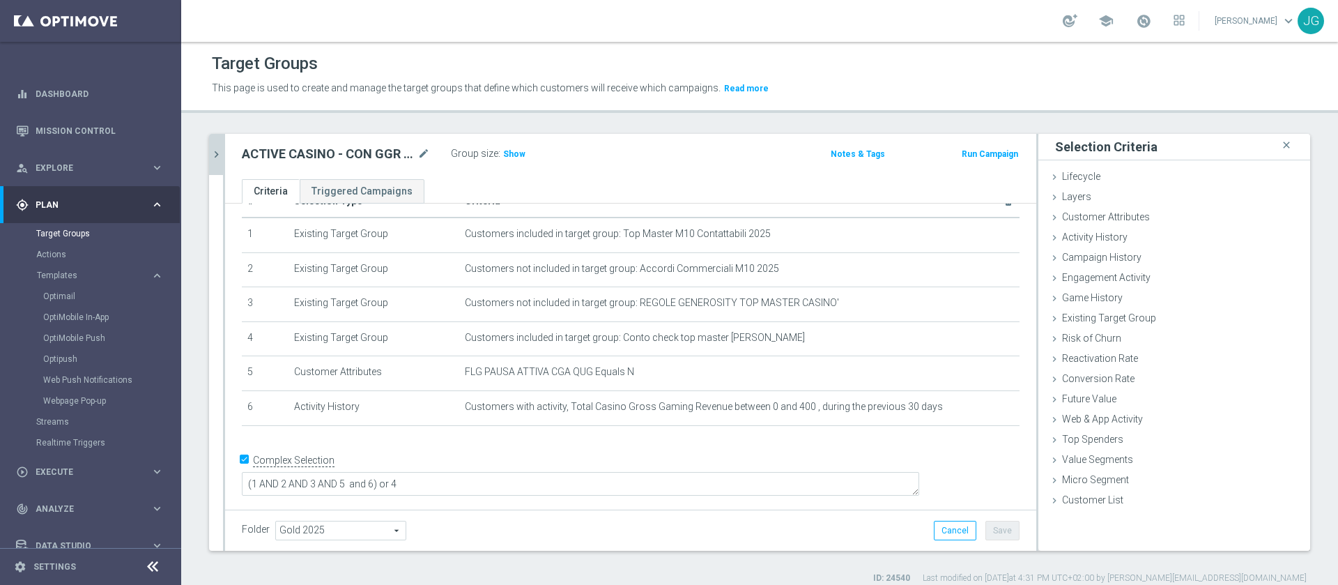
scroll to position [20, 0]
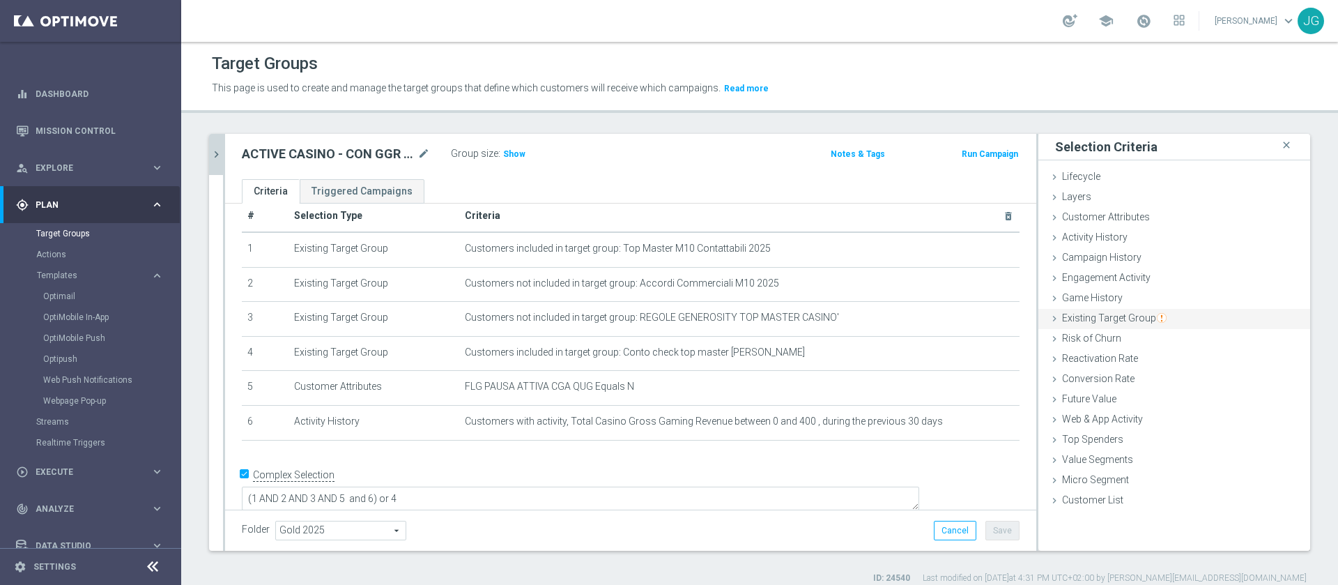
click at [1062, 318] on span "Existing Target Group" at bounding box center [1114, 317] width 105 height 11
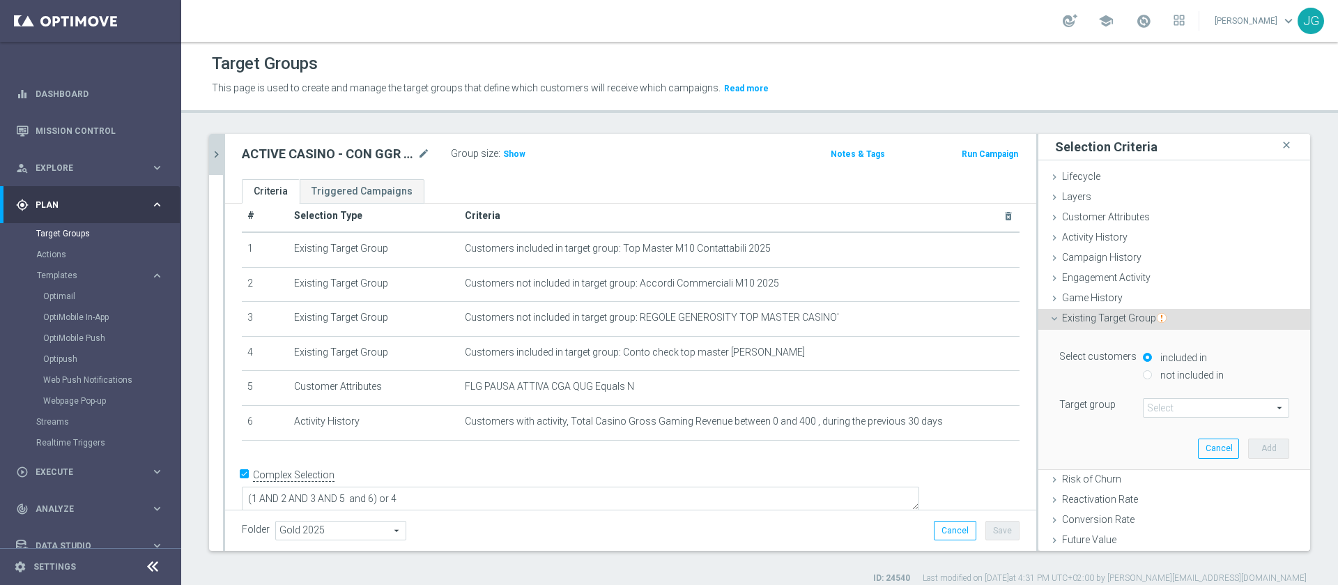
click at [1157, 373] on label "not included in" at bounding box center [1190, 375] width 67 height 13
click at [1148, 373] on input "not included in" at bounding box center [1147, 374] width 9 height 9
radio input "true"
click at [1165, 406] on span at bounding box center [1215, 408] width 145 height 18
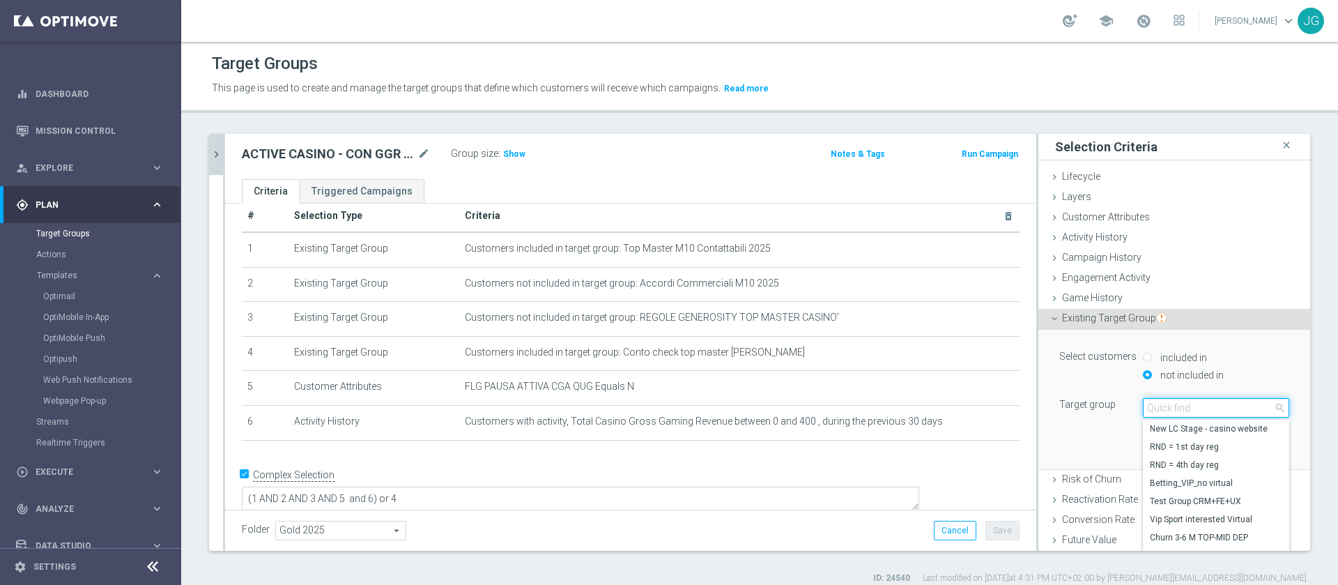
click at [1165, 406] on input "search" at bounding box center [1216, 408] width 146 height 20
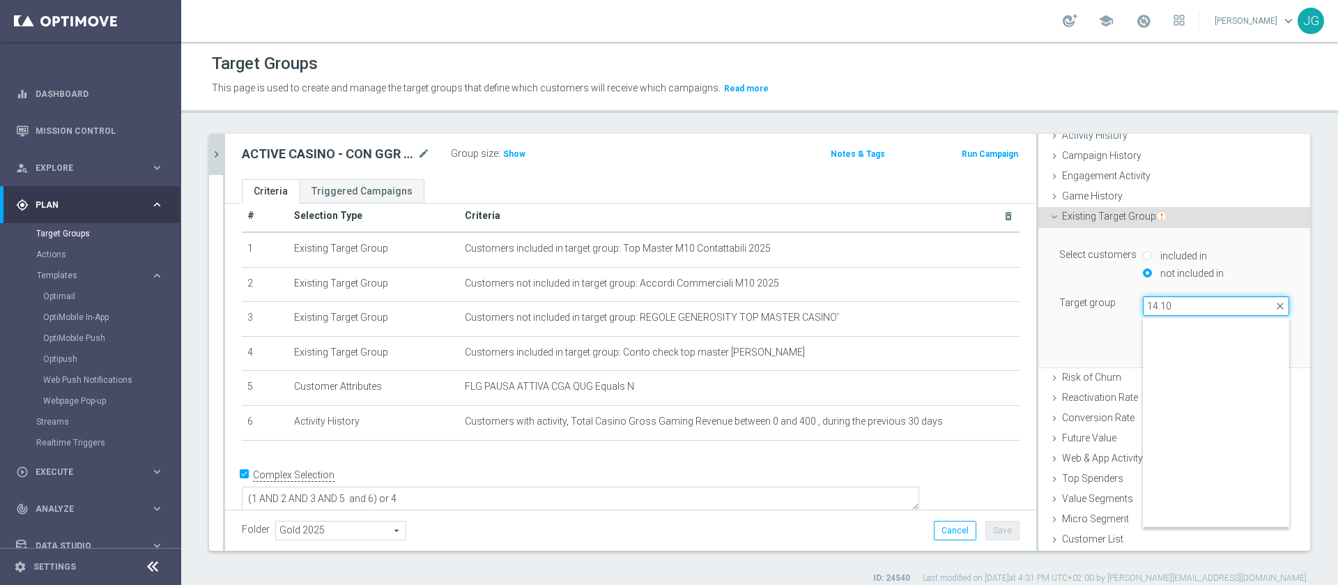
scroll to position [339, 0]
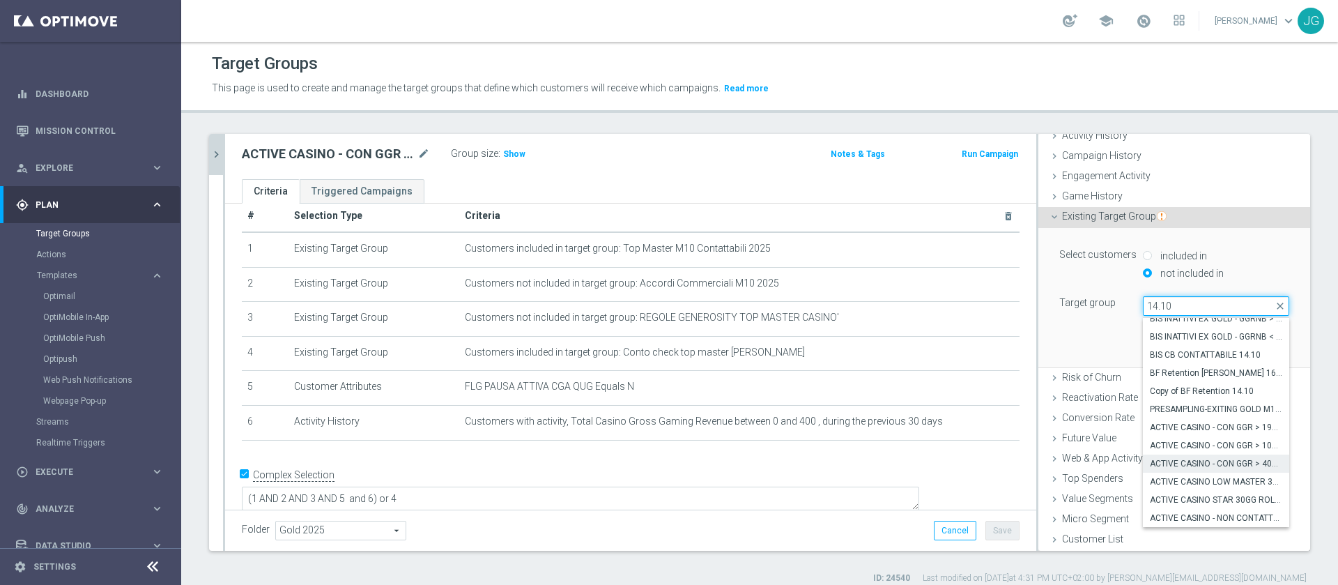
type input "14.10"
click at [1194, 464] on span "ACTIVE CASINO - CON GGR > 400 e < 1000 30GG ROLLING 14.10" at bounding box center [1216, 463] width 132 height 11
type input "ACTIVE CASINO - CON GGR > 400 e < 1000 30GG ROLLING 14.10"
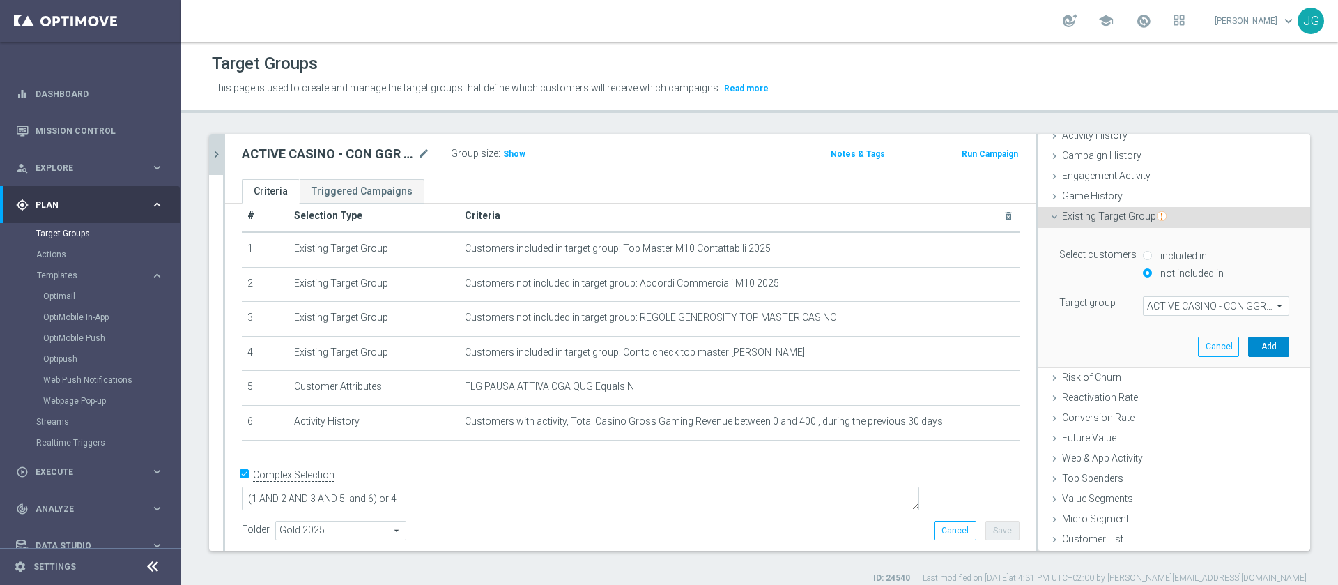
click at [1248, 341] on button "Add" at bounding box center [1268, 347] width 41 height 20
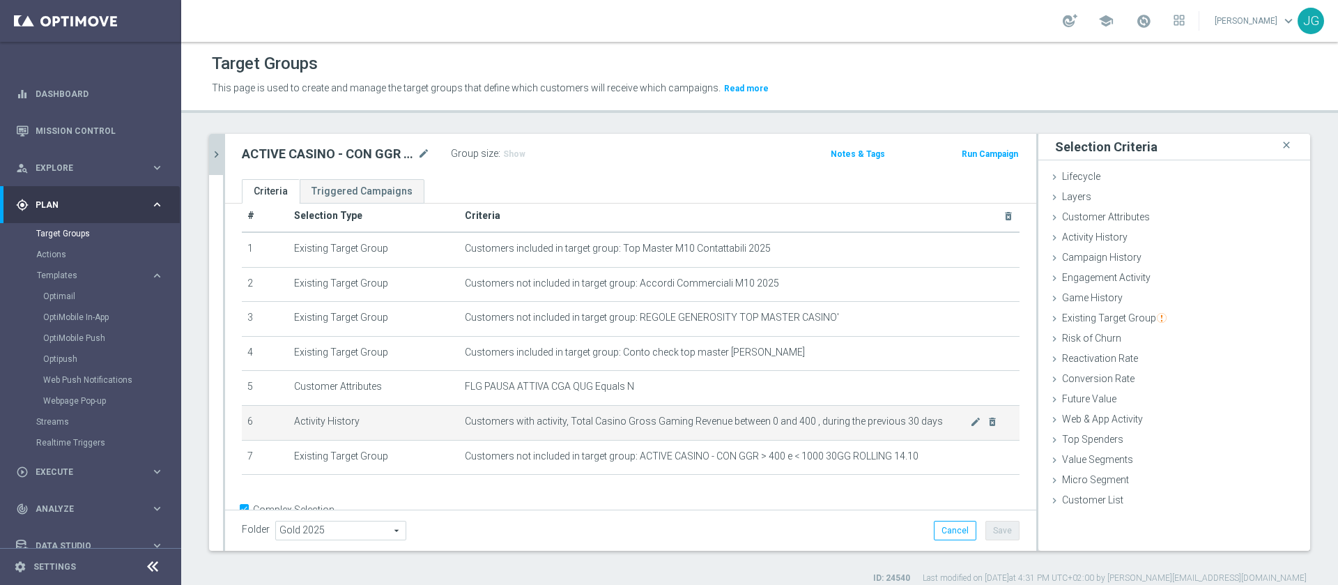
scroll to position [57, 0]
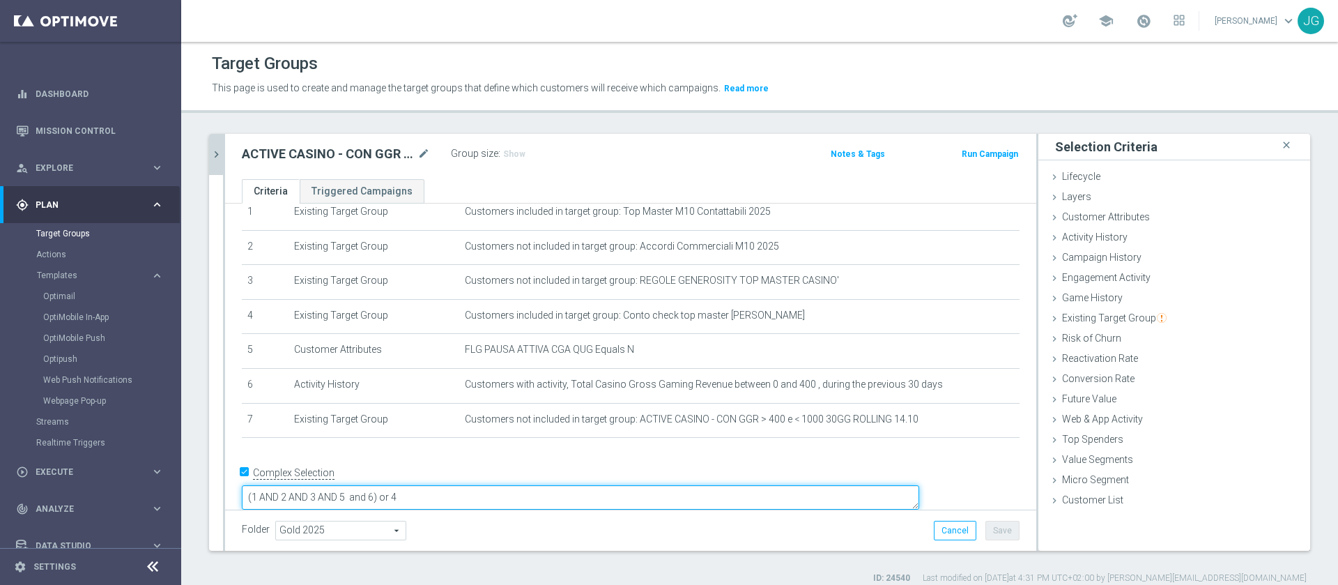
click at [470, 485] on textarea "(1 AND 2 AND 3 AND 5 and 6) or 4" at bounding box center [580, 497] width 677 height 24
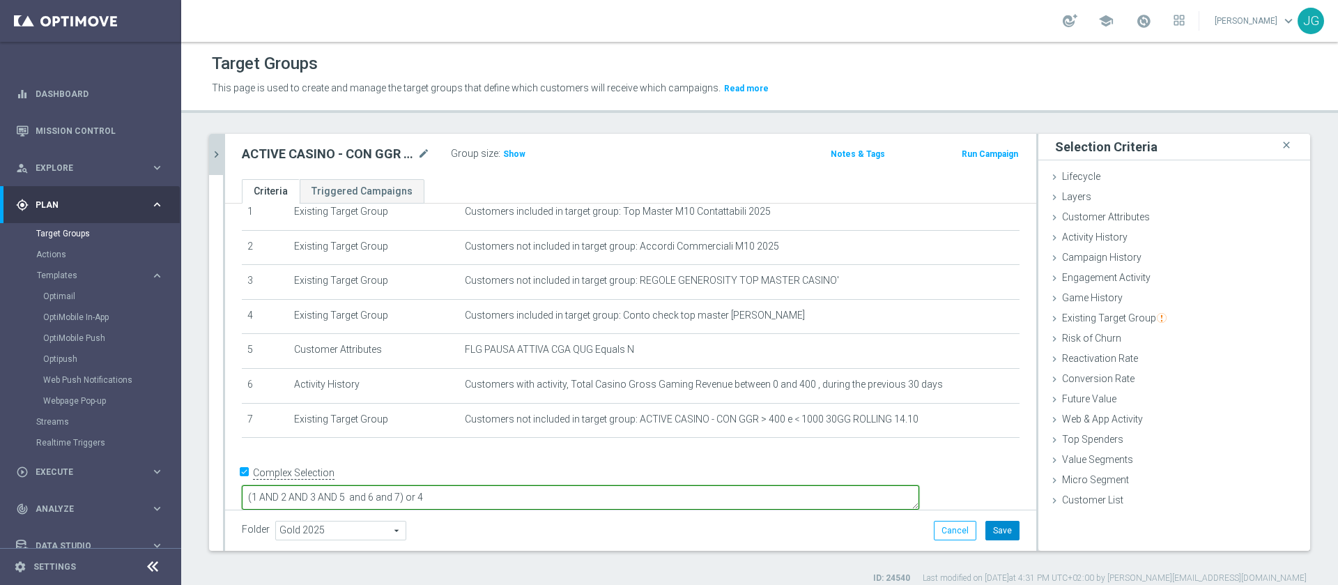
type textarea "(1 AND 2 AND 3 AND 5 and 6 and 7) or 4"
click at [985, 526] on button "Save" at bounding box center [1002, 531] width 34 height 20
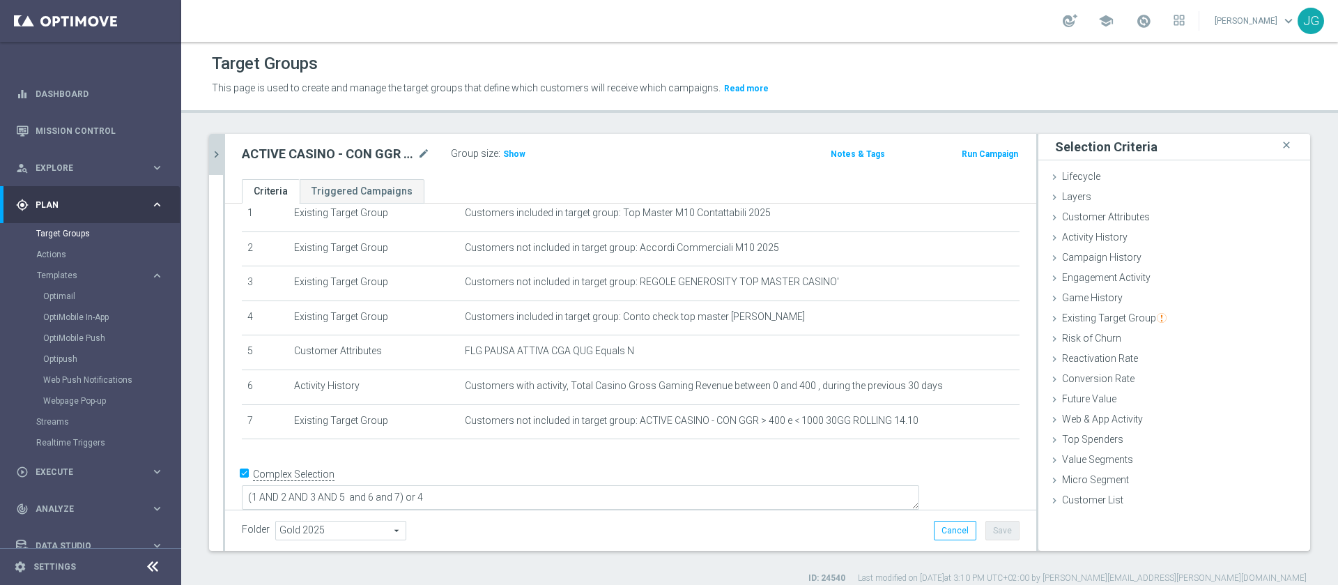
click at [217, 154] on icon "chevron_right" at bounding box center [216, 154] width 13 height 13
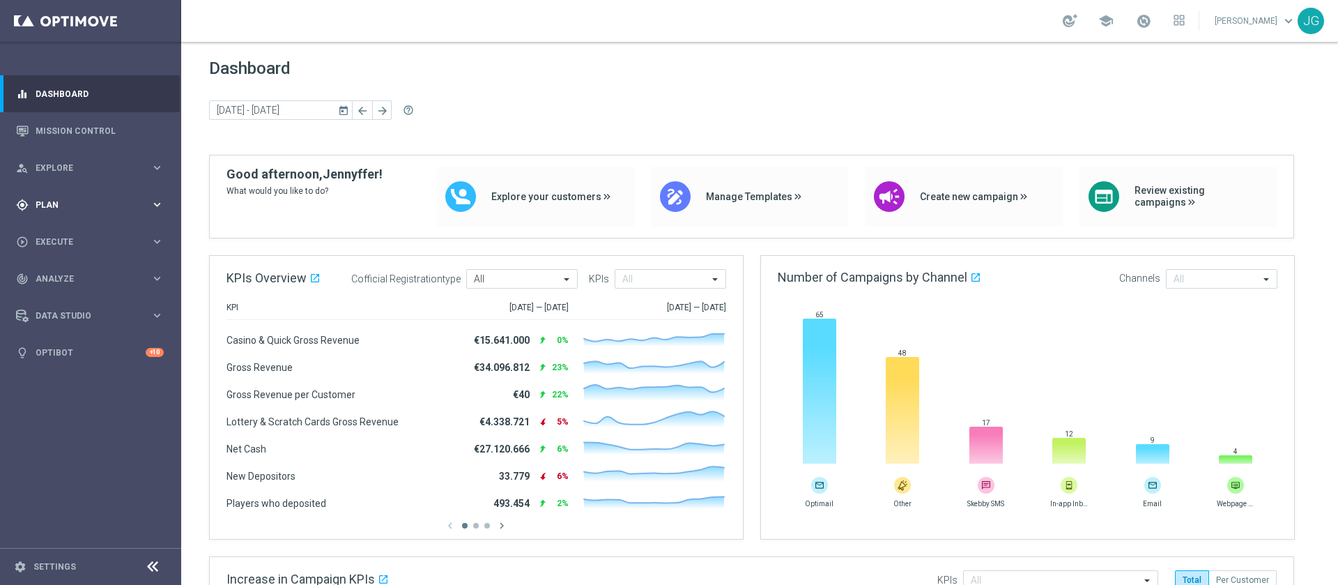
click at [65, 208] on span "Plan" at bounding box center [93, 205] width 115 height 8
click at [48, 451] on div "Realtime Triggers" at bounding box center [108, 442] width 144 height 21
click at [46, 465] on div "play_circle_outline Execute" at bounding box center [83, 471] width 134 height 13
click at [53, 270] on link "Campaign Builder" at bounding box center [90, 270] width 109 height 11
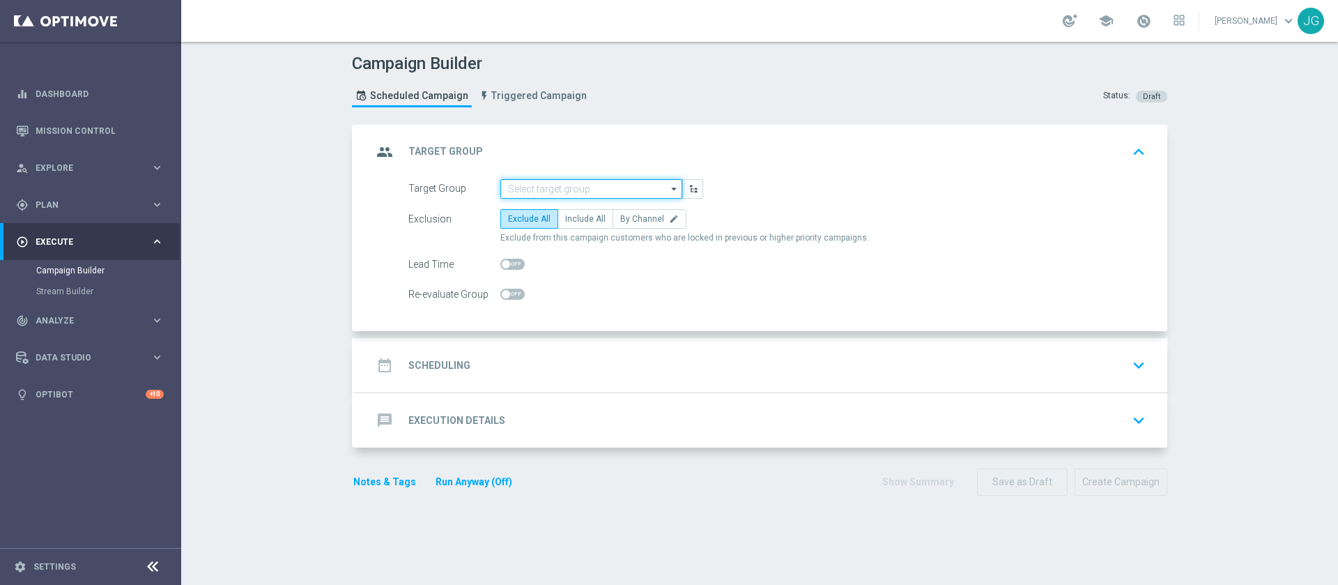
click at [592, 186] on input at bounding box center [591, 189] width 182 height 20
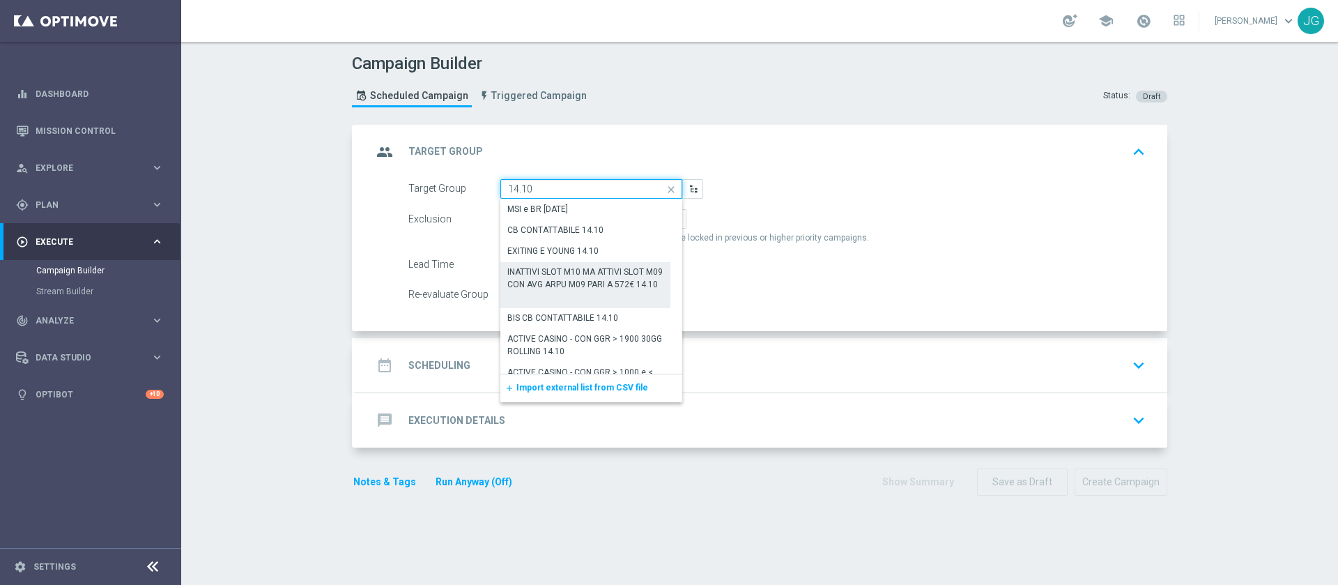
scroll to position [190, 0]
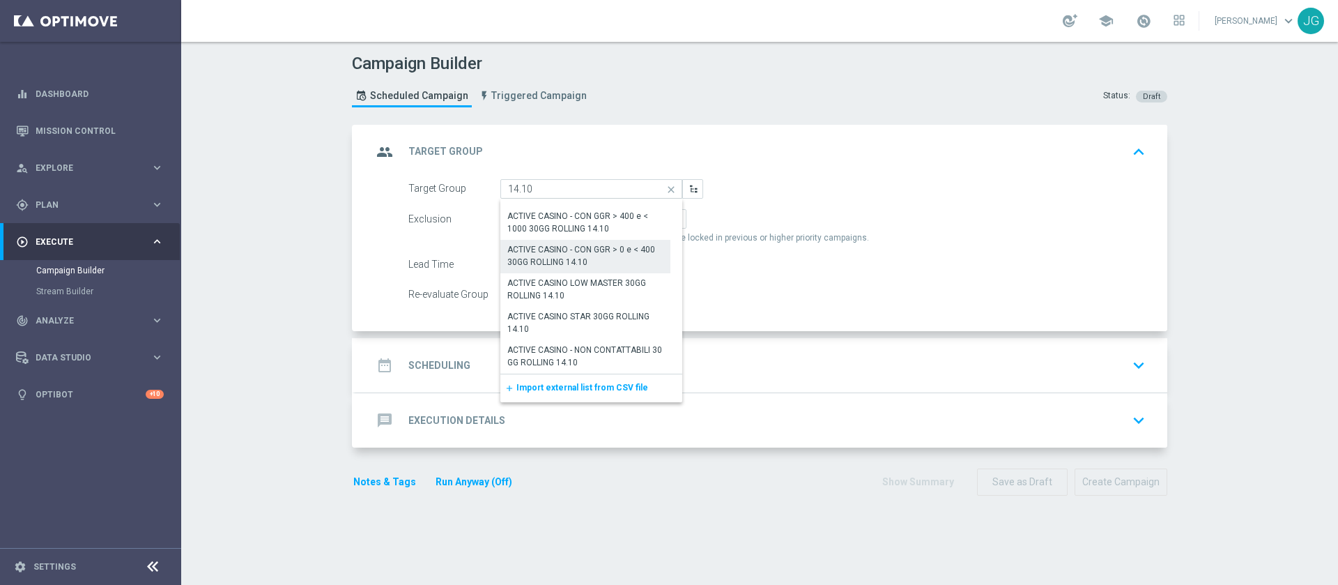
click at [616, 249] on div "ACTIVE CASINO - CON GGR > 0 e < 400 30GG ROLLING 14.10" at bounding box center [585, 255] width 156 height 25
type input "ACTIVE CASINO - CON GGR > 0 e < 400 30GG ROLLING 14.10"
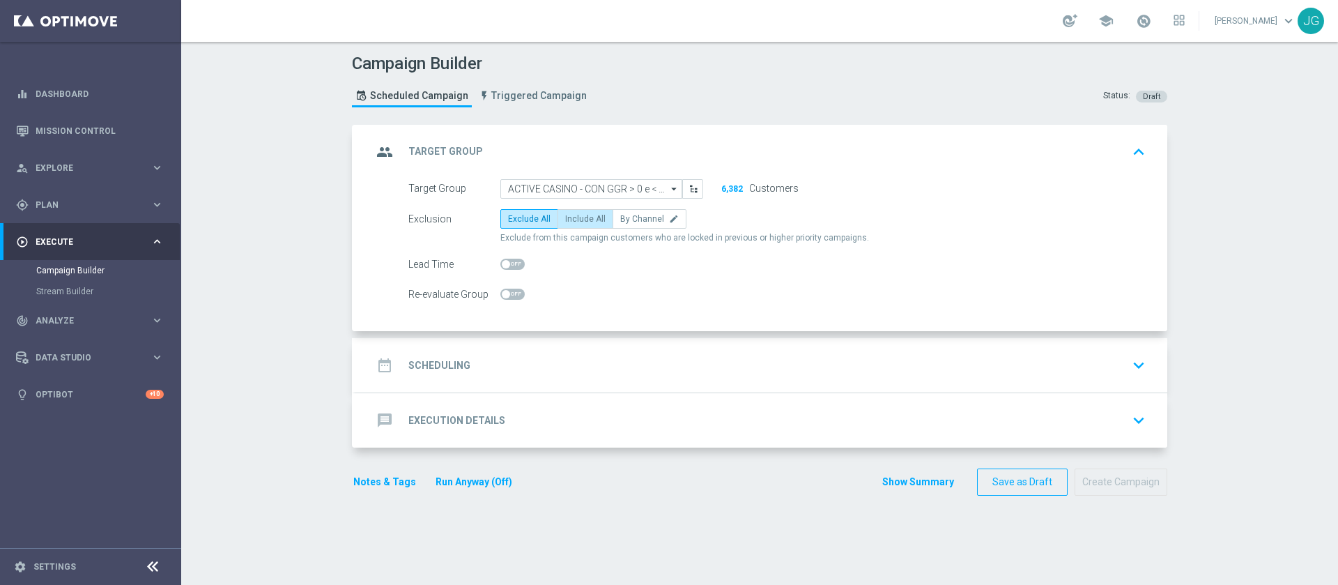
click at [572, 209] on label "Include All" at bounding box center [585, 219] width 56 height 20
click at [572, 217] on input "Include All" at bounding box center [569, 221] width 9 height 9
radio input "true"
click at [546, 374] on div "date_range Scheduling keyboard_arrow_down" at bounding box center [761, 365] width 778 height 26
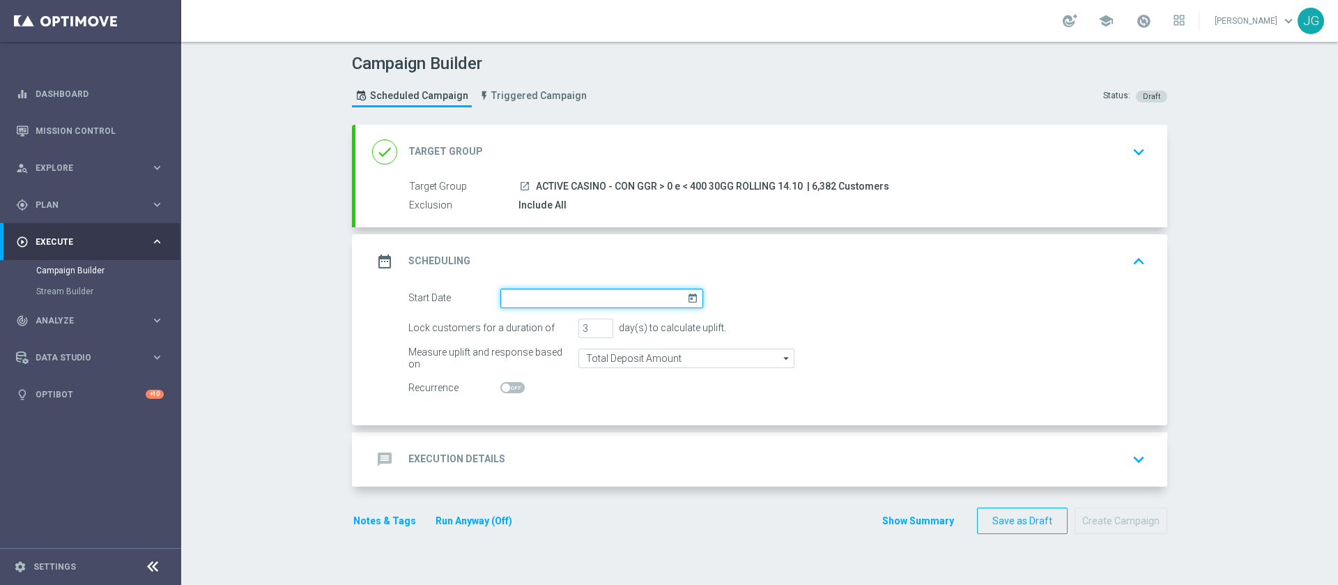
click at [616, 291] on input at bounding box center [601, 298] width 203 height 20
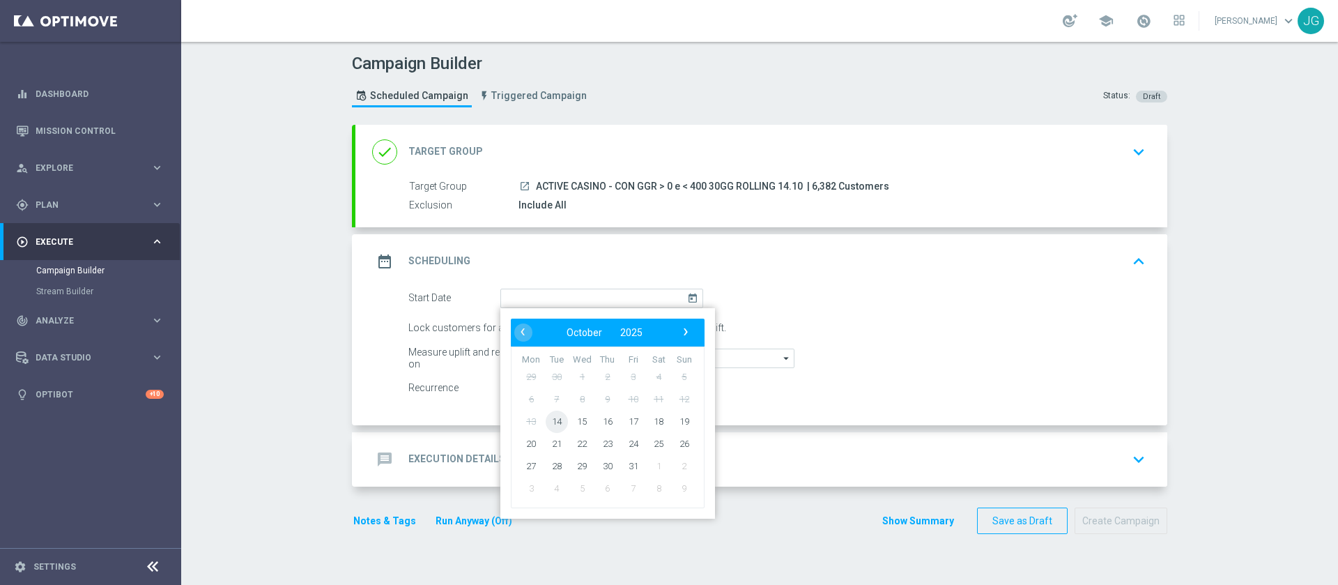
click at [546, 423] on span "14" at bounding box center [557, 421] width 22 height 22
type input "14 Oct 2025"
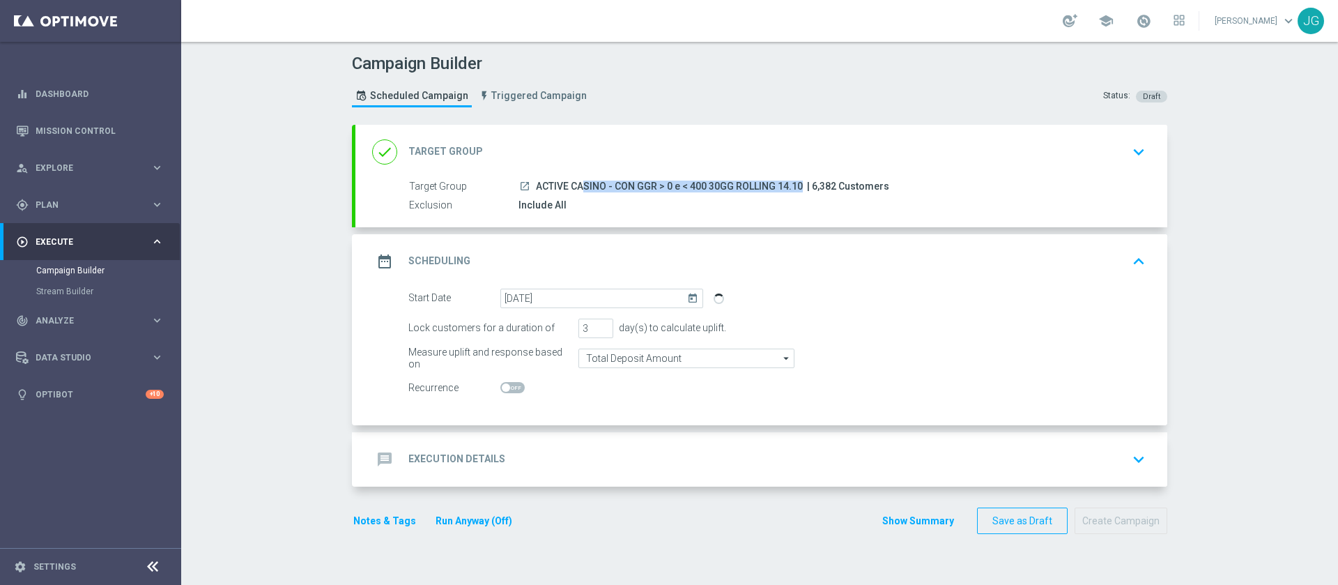
drag, startPoint x: 530, startPoint y: 183, endPoint x: 797, endPoint y: 187, distance: 267.6
click at [797, 187] on div "launch ACTIVE CASINO - CON GGR > 0 e < 400 30GG ROLLING 14.10 | 6,382 Customers" at bounding box center [829, 186] width 622 height 14
copy div "ACTIVE CASINO - CON GGR > 0 e < 400 30GG ROLLING 14.10"
click at [797, 187] on div "launch ACTIVE CASINO - CON GGR > 0 e < 400 30GG ROLLING 14.10 | 6,382 Customers" at bounding box center [829, 186] width 622 height 14
drag, startPoint x: 791, startPoint y: 185, endPoint x: 525, endPoint y: 180, distance: 265.5
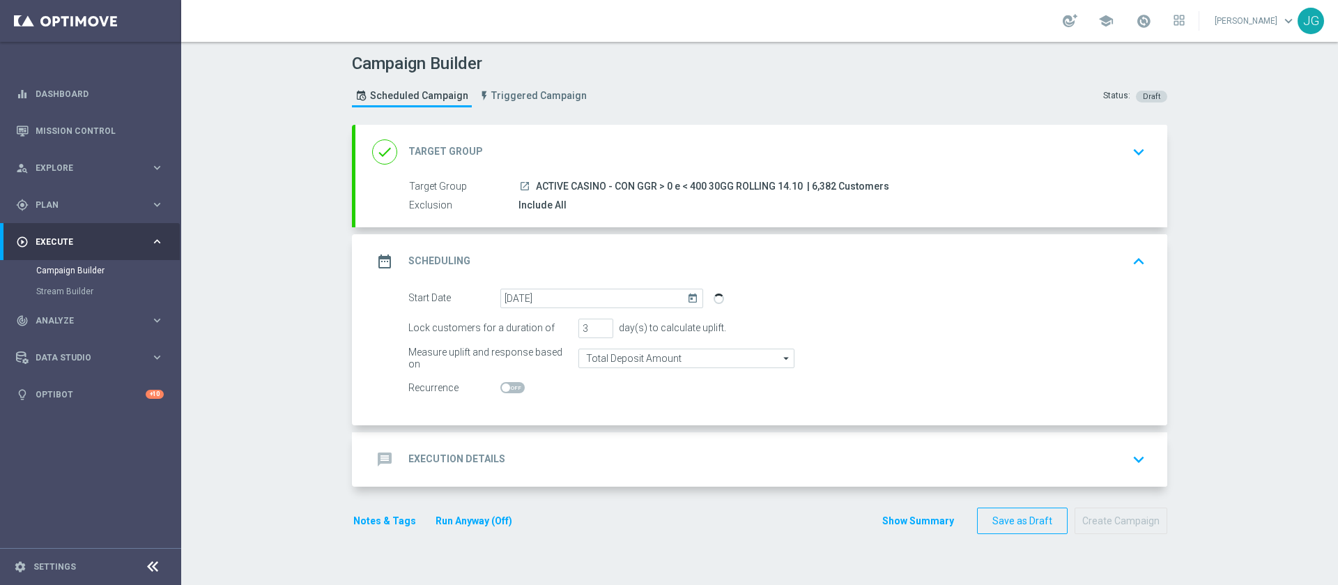
click at [525, 180] on div "launch ACTIVE CASINO - CON GGR > 0 e < 400 30GG ROLLING 14.10 | 6,382 Customers" at bounding box center [829, 186] width 622 height 14
copy span "ACTIVE CASINO - CON GGR > 0 e < 400 30GG ROLLING 14.1"
click at [606, 449] on div "message Execution Details keyboard_arrow_down" at bounding box center [761, 459] width 778 height 26
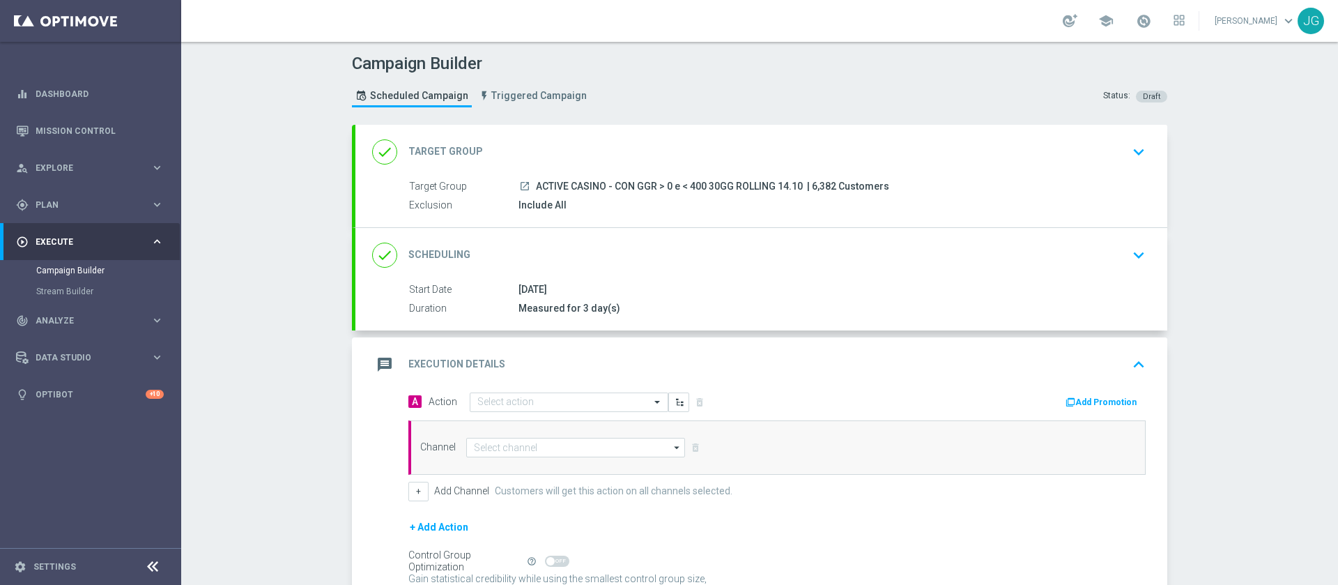
scroll to position [137, 0]
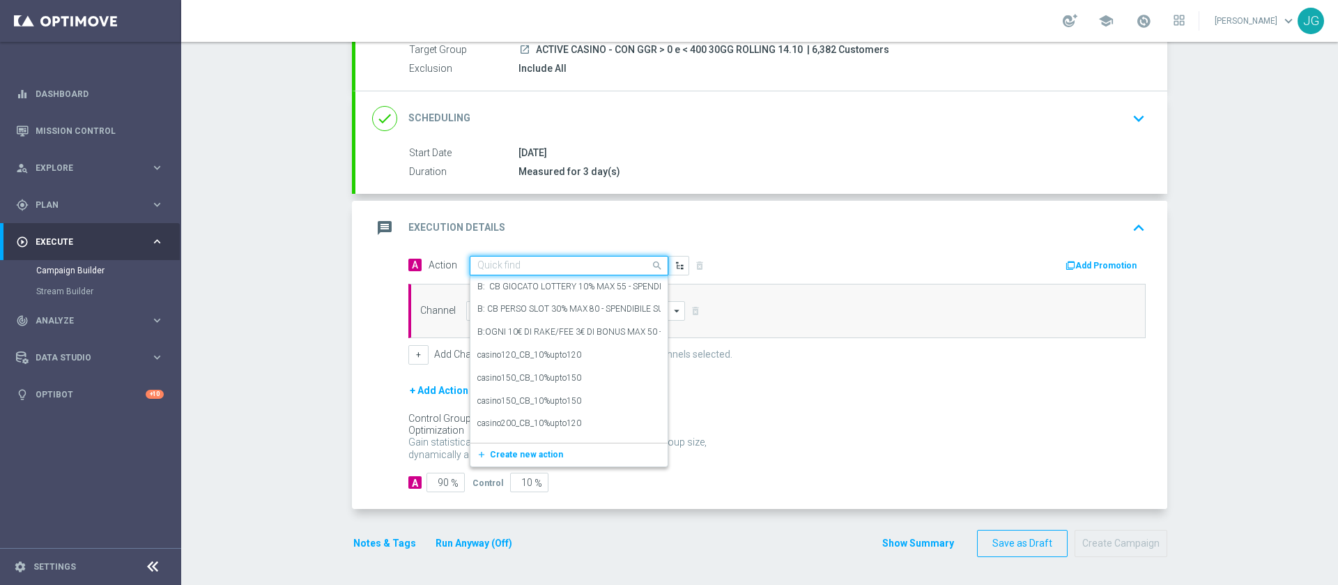
click at [498, 262] on input "text" at bounding box center [554, 266] width 155 height 12
paste input "RICEVI 1 EURO OGNI 35 EURO DI GIOCATO SLOT FINO MAX 500 EURO - SPENDIBILE SLOT"
type input "RICEVI 1 EURO OGNI 35 EURO DI GIOCATO SLOT FINO MAX 500 EURO - SPENDIBILE SLOT"
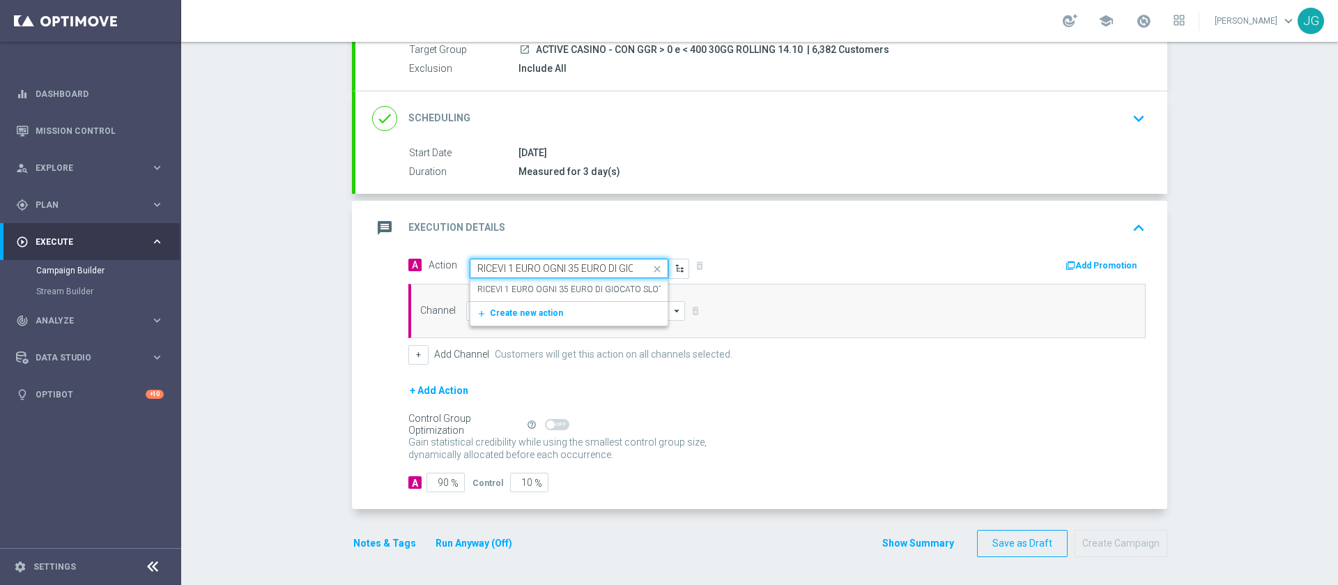
scroll to position [0, 231]
click at [516, 284] on label "RICEVI 1 EURO OGNI 35 EURO DI GIOCATO SLOT FINO MAX 500 EURO - SPENDIBILE SLOT" at bounding box center [648, 290] width 343 height 12
click at [1112, 259] on button "Add Promotion" at bounding box center [1102, 265] width 77 height 15
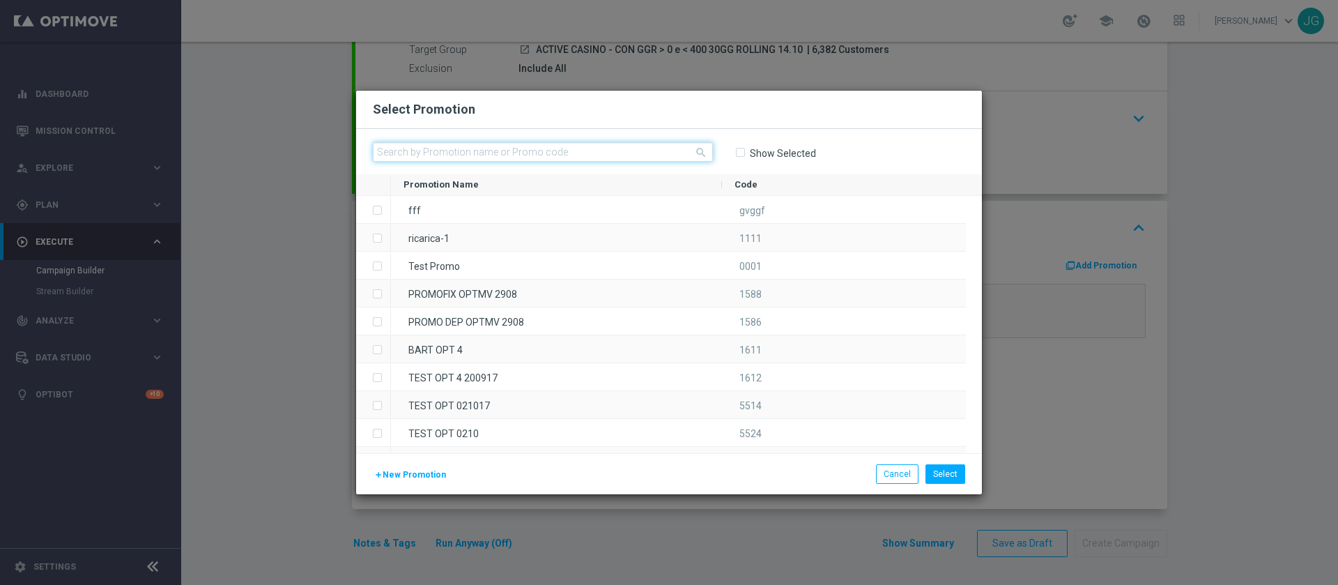
click at [661, 144] on input "text" at bounding box center [543, 152] width 340 height 20
paste input "INTANTSLOT14-4"
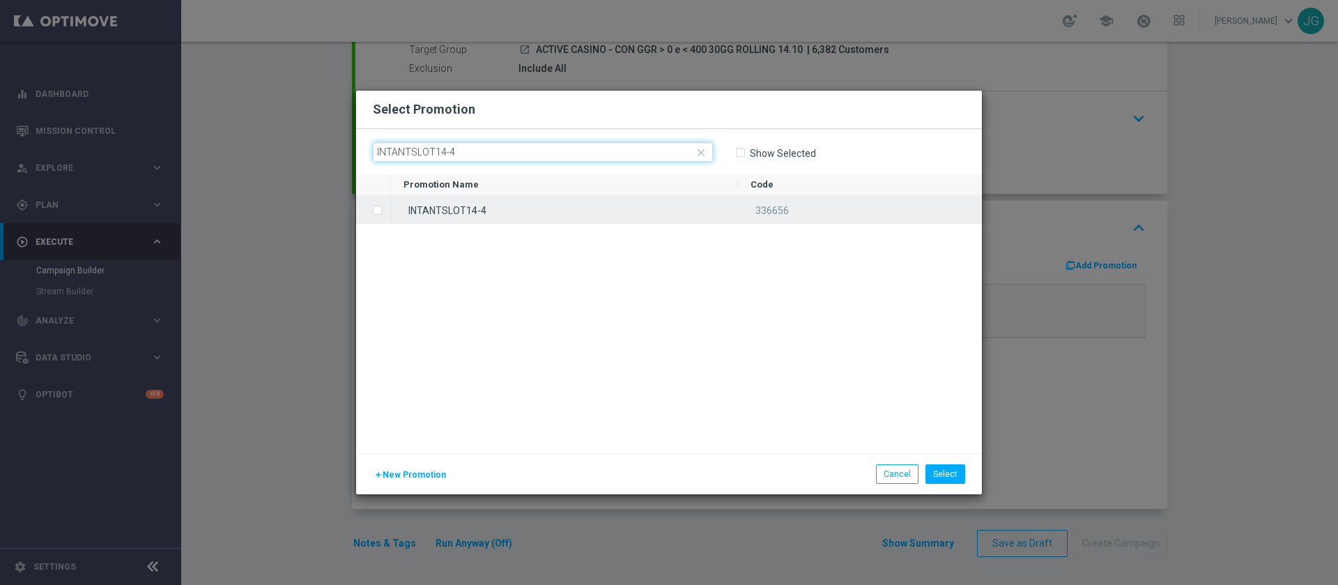
type input "INTANTSLOT14-4"
click at [534, 207] on div "INTANTSLOT14-4" at bounding box center [564, 209] width 347 height 27
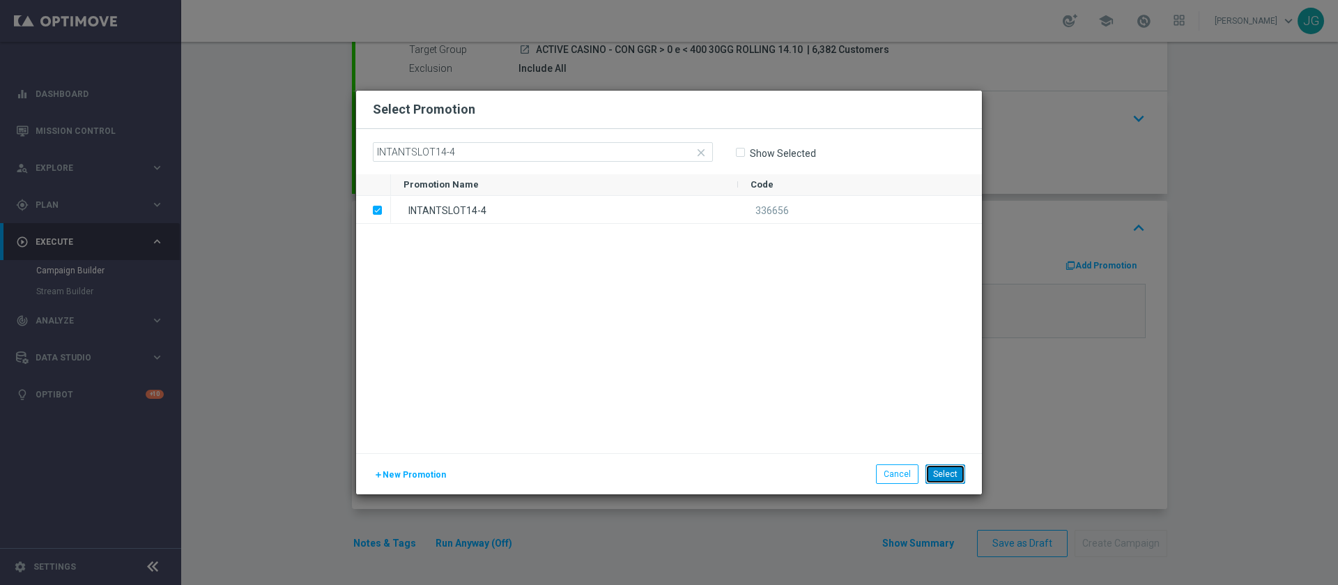
click at [943, 477] on button "Select" at bounding box center [945, 474] width 40 height 20
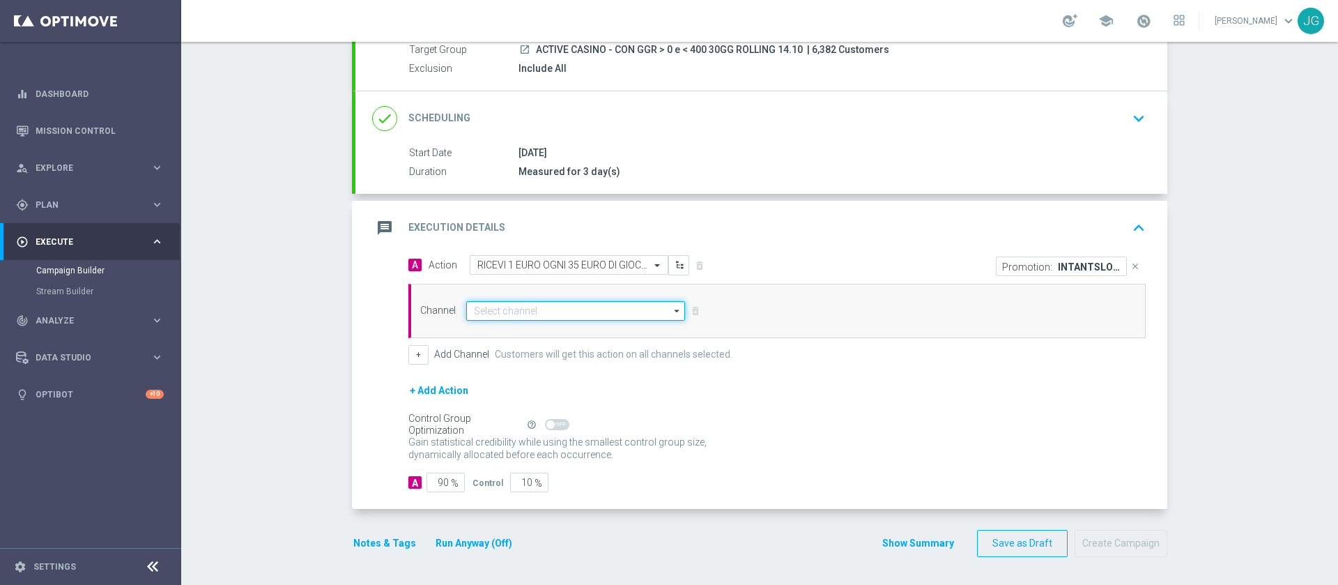
click at [569, 311] on input at bounding box center [575, 311] width 219 height 20
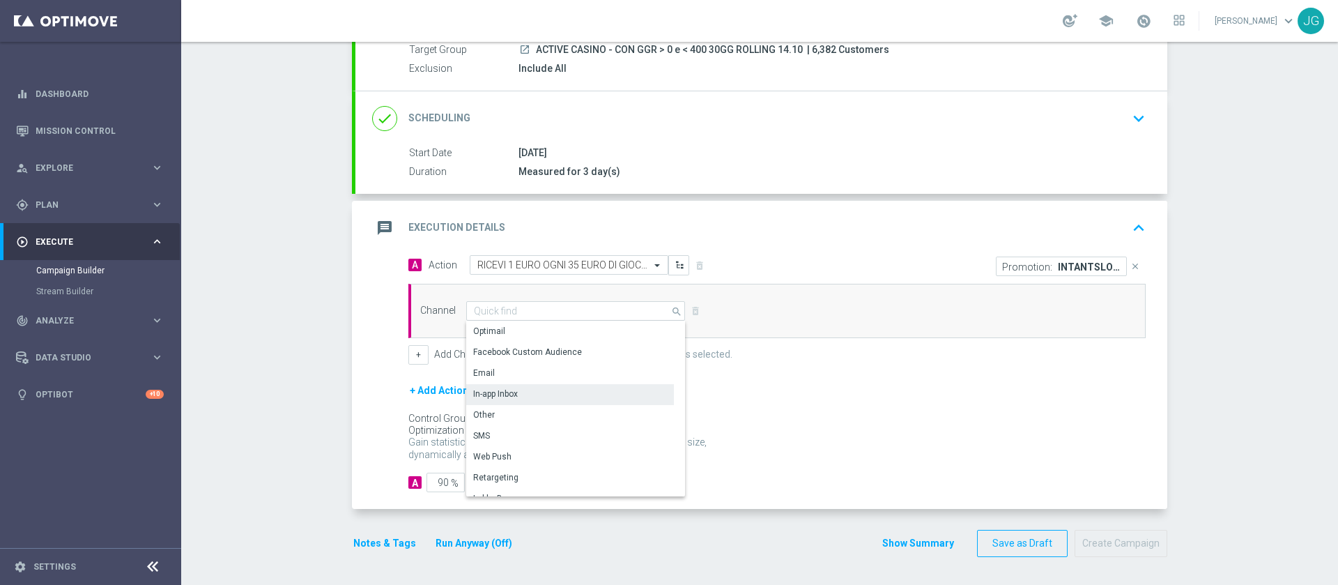
click at [517, 392] on div "In-app Inbox" at bounding box center [570, 394] width 208 height 20
type input "In-app Inbox"
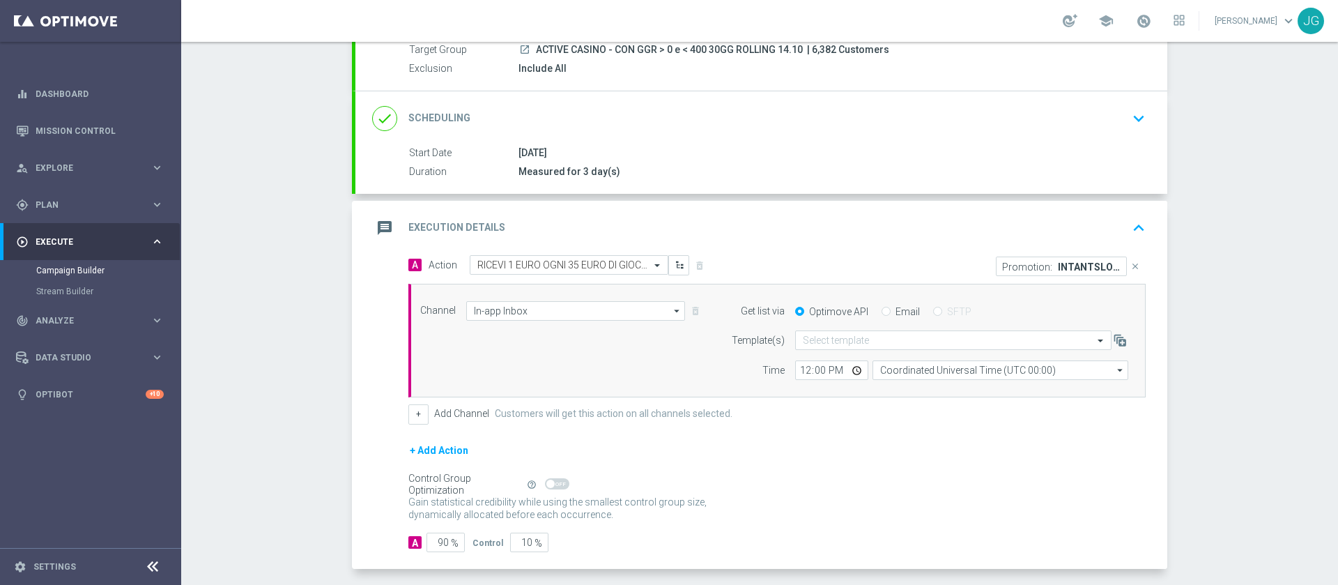
click at [881, 314] on input "Email" at bounding box center [885, 312] width 9 height 9
radio input "true"
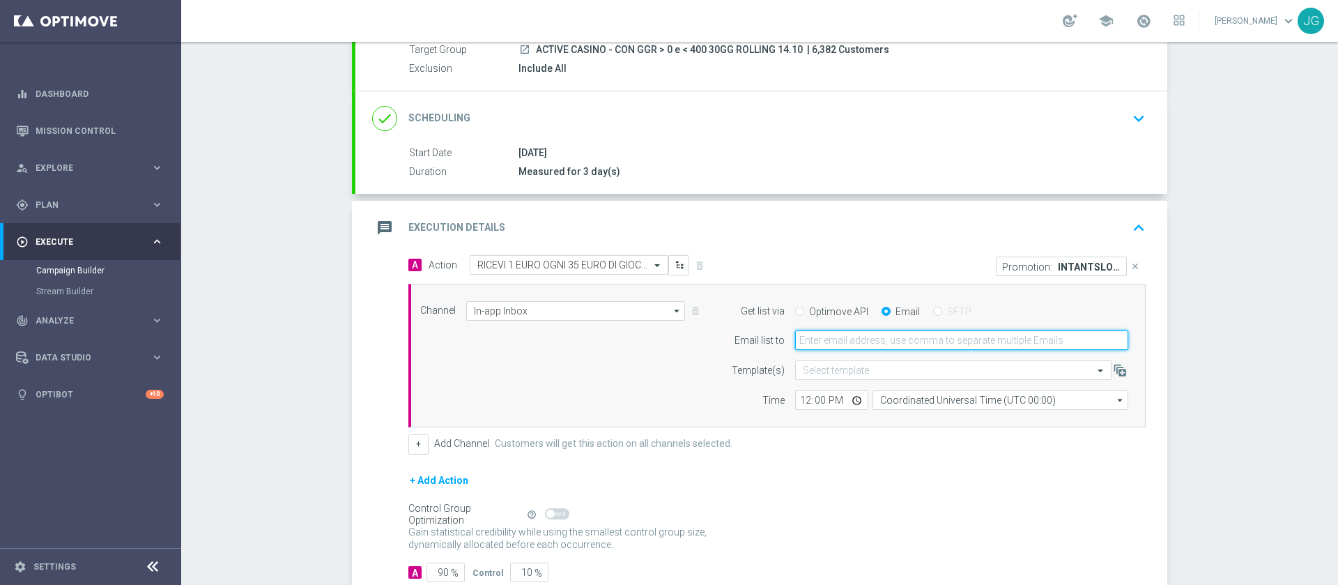
click at [872, 335] on input "email" at bounding box center [961, 340] width 333 height 20
type input "jennyffer.gonzalez@sisal.it"
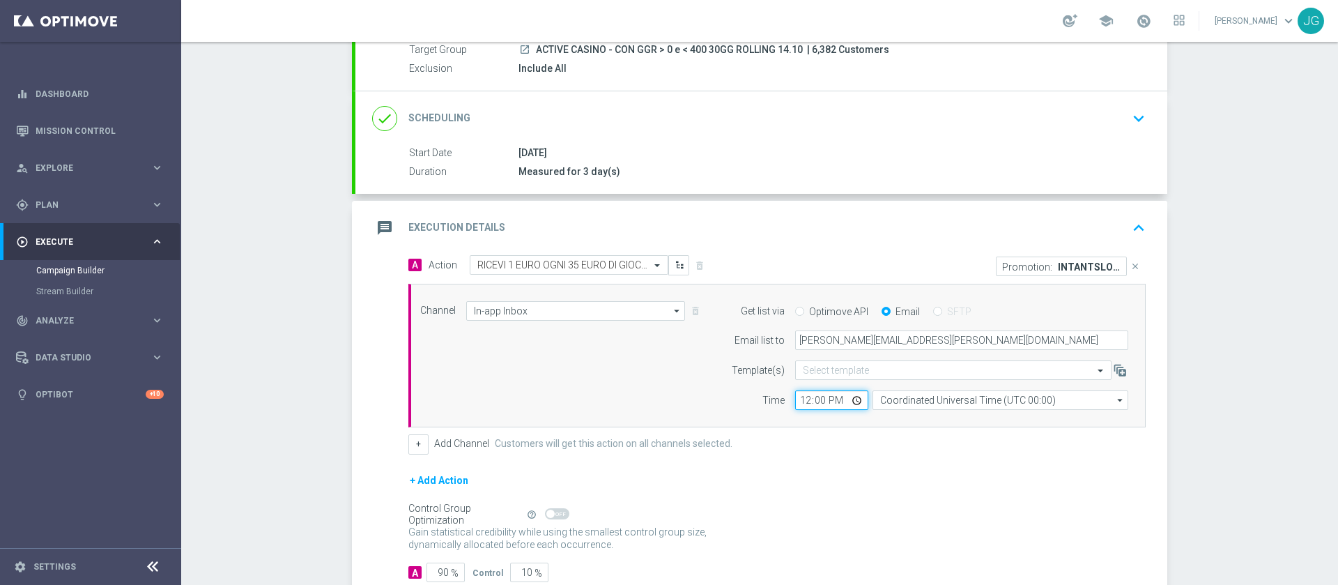
click at [852, 396] on input "12:00" at bounding box center [831, 400] width 73 height 20
type input "18:00"
click at [725, 233] on div "message Execution Details keyboard_arrow_up" at bounding box center [761, 228] width 778 height 26
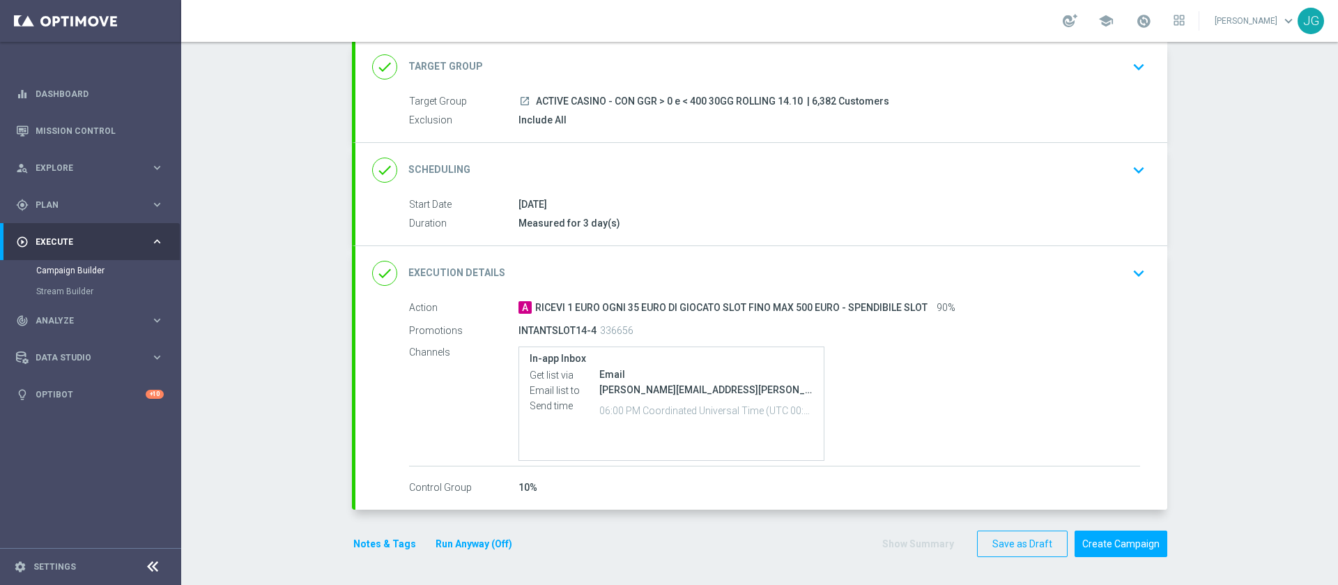
scroll to position [85, 0]
click at [355, 549] on button "Notes & Tags" at bounding box center [385, 543] width 66 height 17
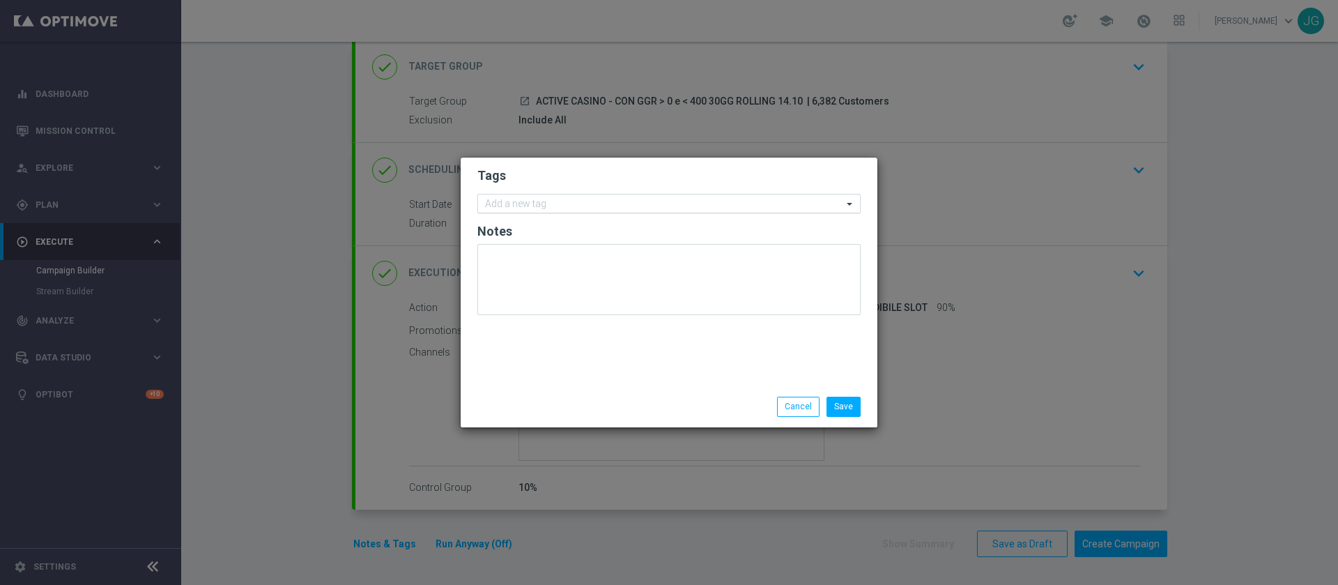
click at [504, 207] on input "text" at bounding box center [663, 205] width 357 height 12
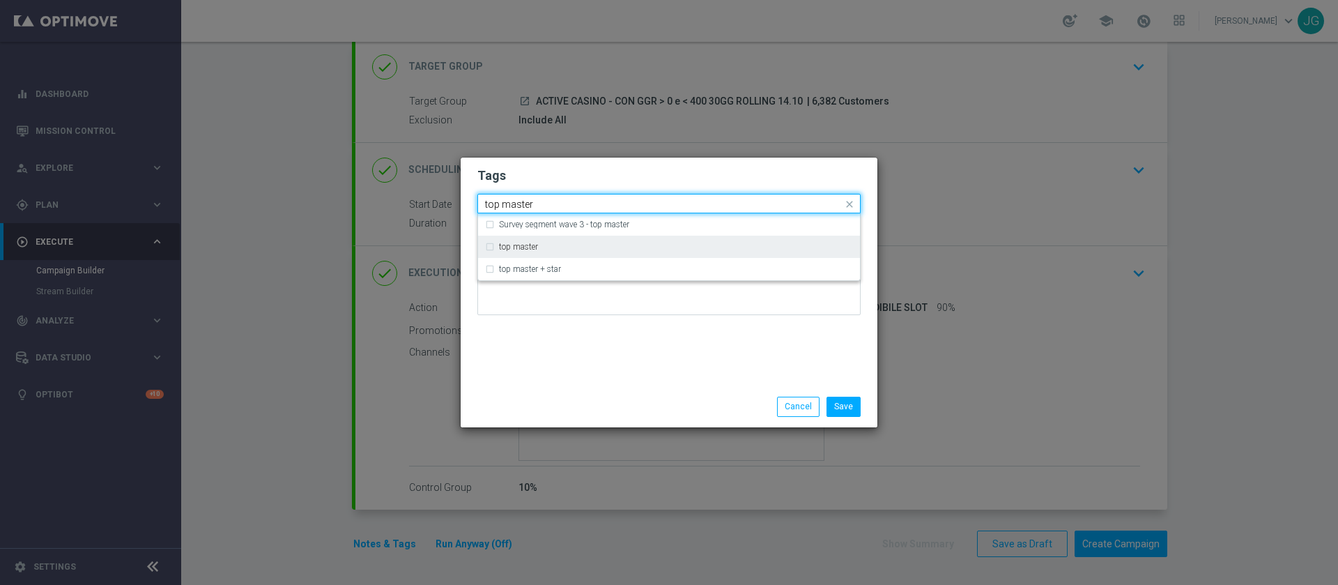
click at [525, 249] on label "top master" at bounding box center [518, 246] width 39 height 8
type input "top master"
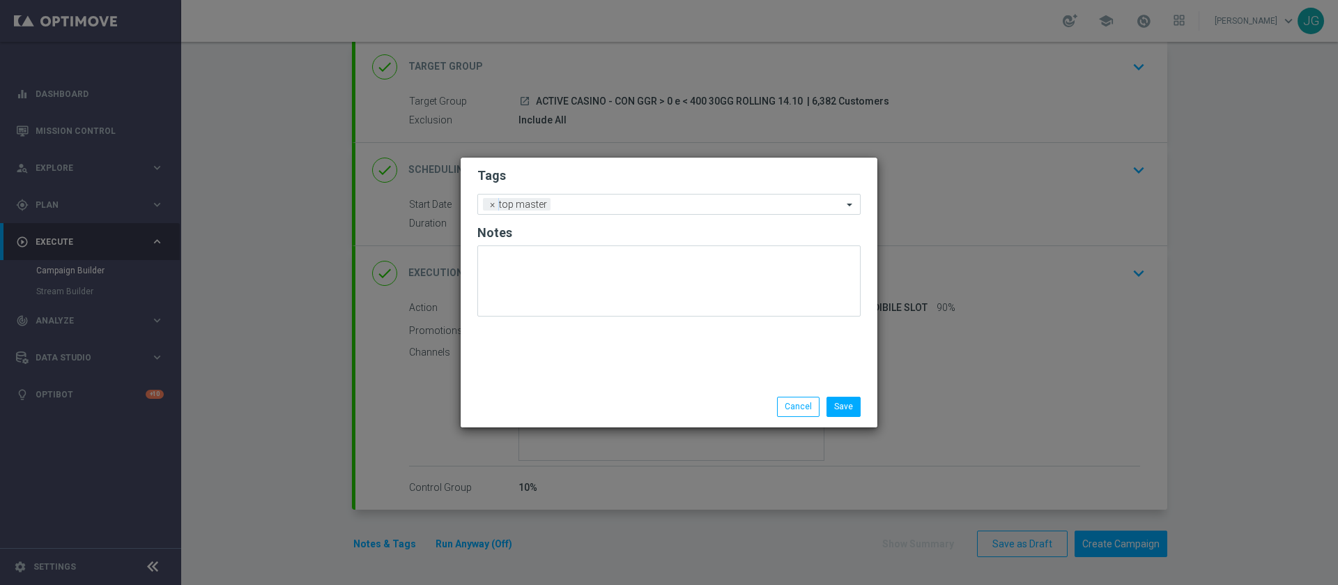
click at [558, 346] on div "Tags Add a new tag × top master Notes" at bounding box center [669, 271] width 417 height 229
click at [622, 208] on input "text" at bounding box center [699, 205] width 286 height 12
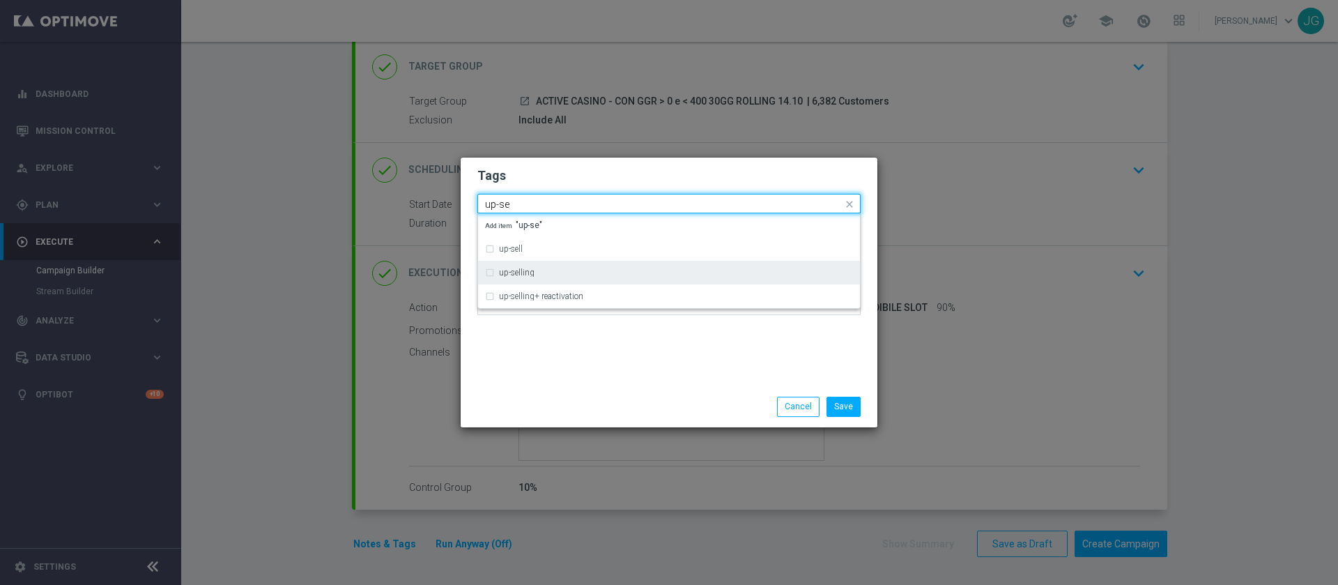
click at [537, 272] on div "up-selling" at bounding box center [676, 272] width 354 height 8
type input "up-se"
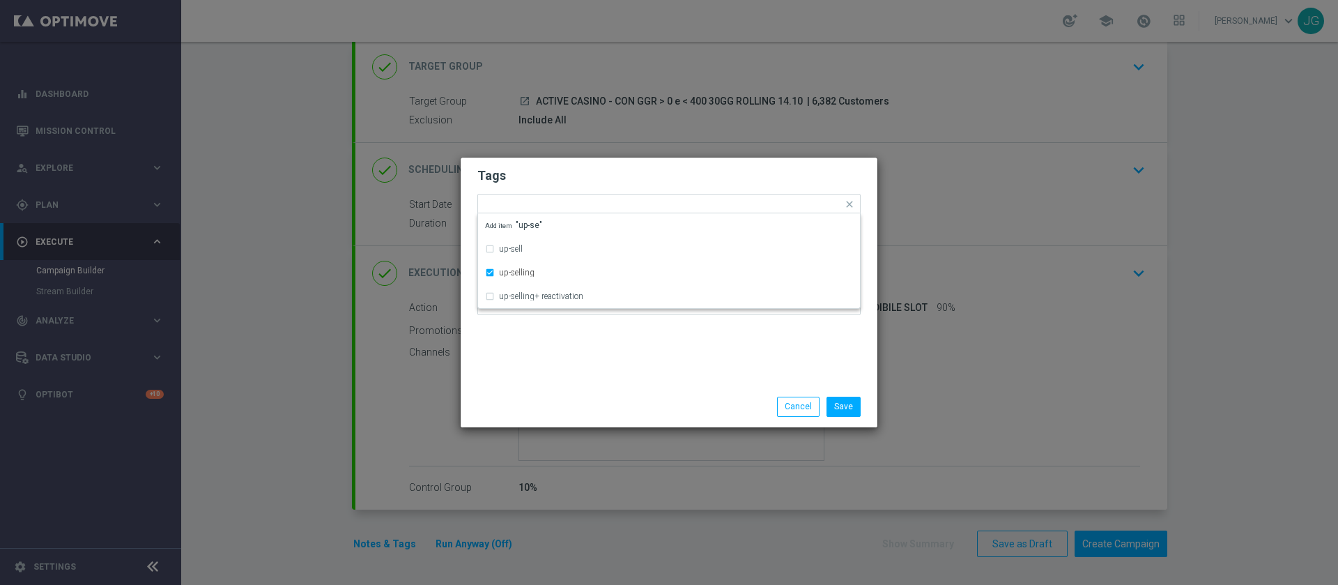
click at [601, 363] on div "Tags Quick find × top master × up-selling up-sell up-selling up-selling+ reacti…" at bounding box center [669, 271] width 417 height 229
click at [678, 204] on input "text" at bounding box center [732, 205] width 222 height 12
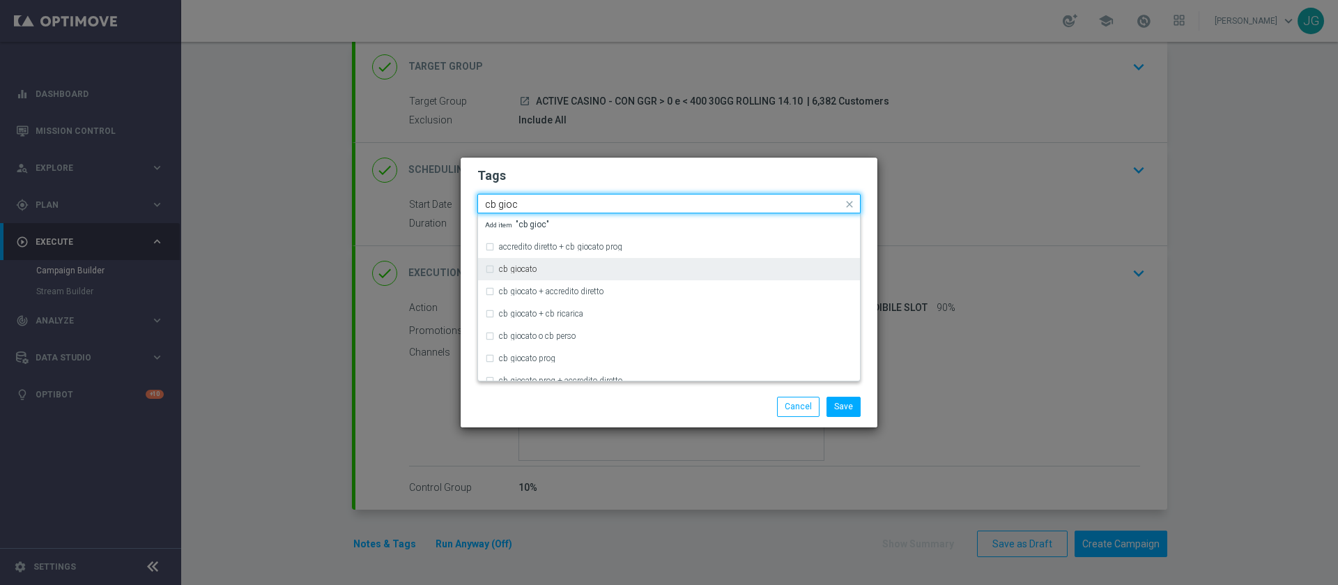
click at [549, 270] on div "cb giocato" at bounding box center [676, 269] width 354 height 8
type input "cb gioc"
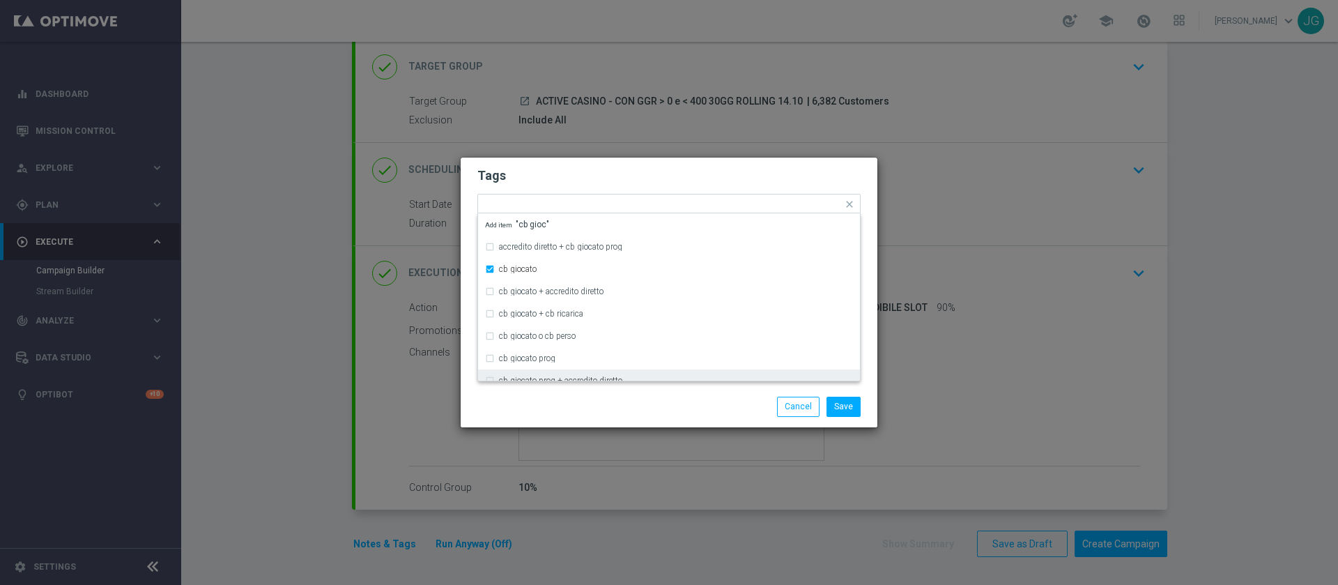
click at [623, 395] on div "Save Cancel" at bounding box center [669, 406] width 417 height 40
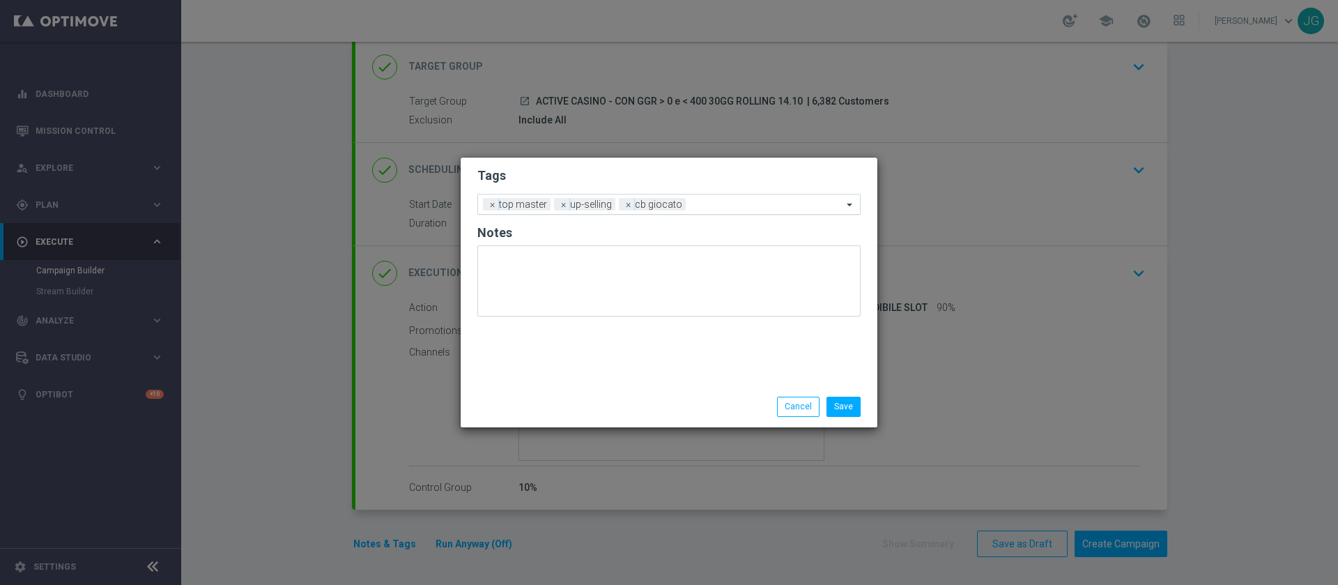
click at [733, 196] on div "Add a new tag × top master × up-selling × cb giocato" at bounding box center [660, 204] width 364 height 20
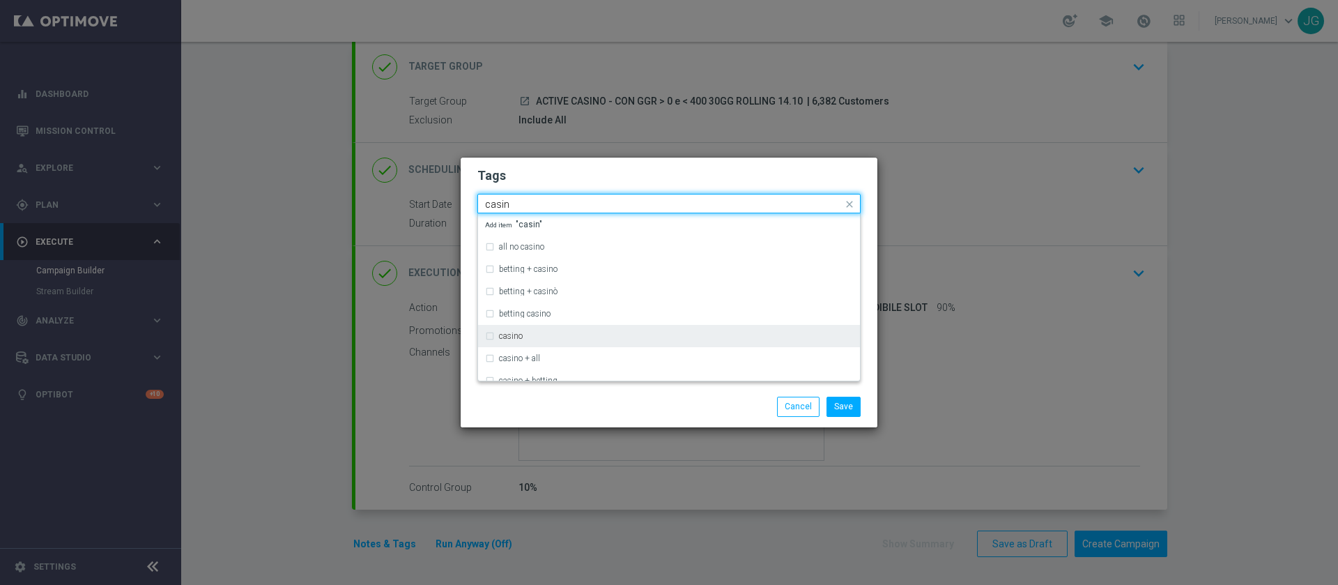
click at [544, 328] on div "casino" at bounding box center [669, 336] width 368 height 22
type input "casin"
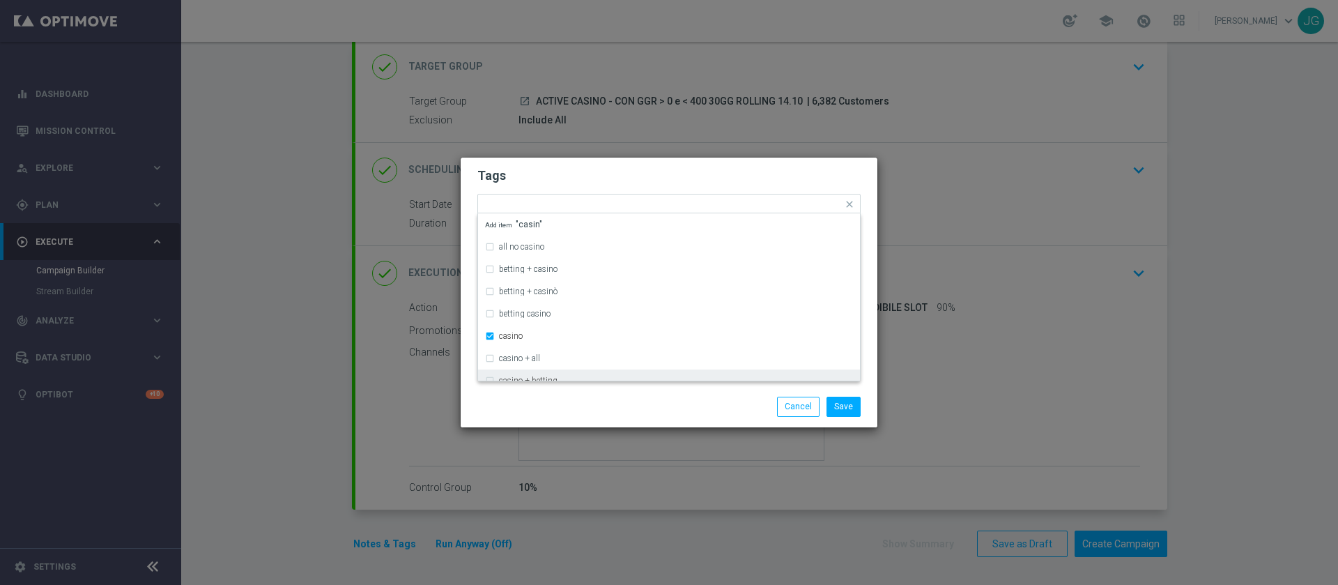
click at [626, 409] on div "Save Cancel" at bounding box center [736, 406] width 270 height 20
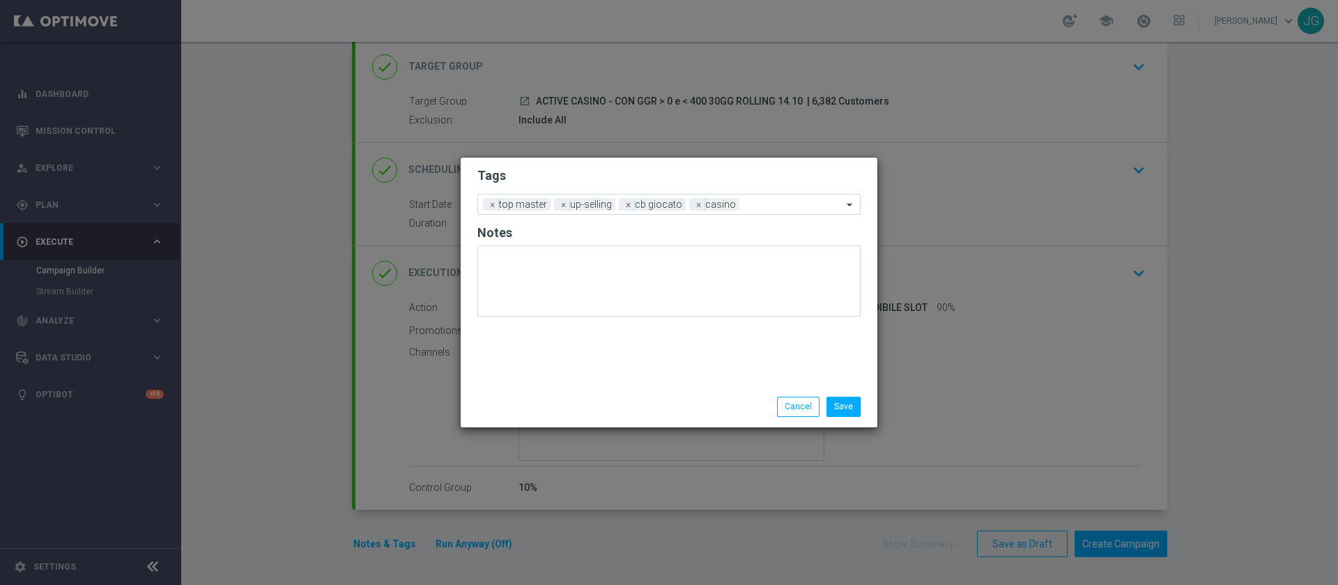
click at [793, 192] on form "Tags Add a new tag × top master × up-selling × cb giocato × casino Notes" at bounding box center [668, 245] width 383 height 163
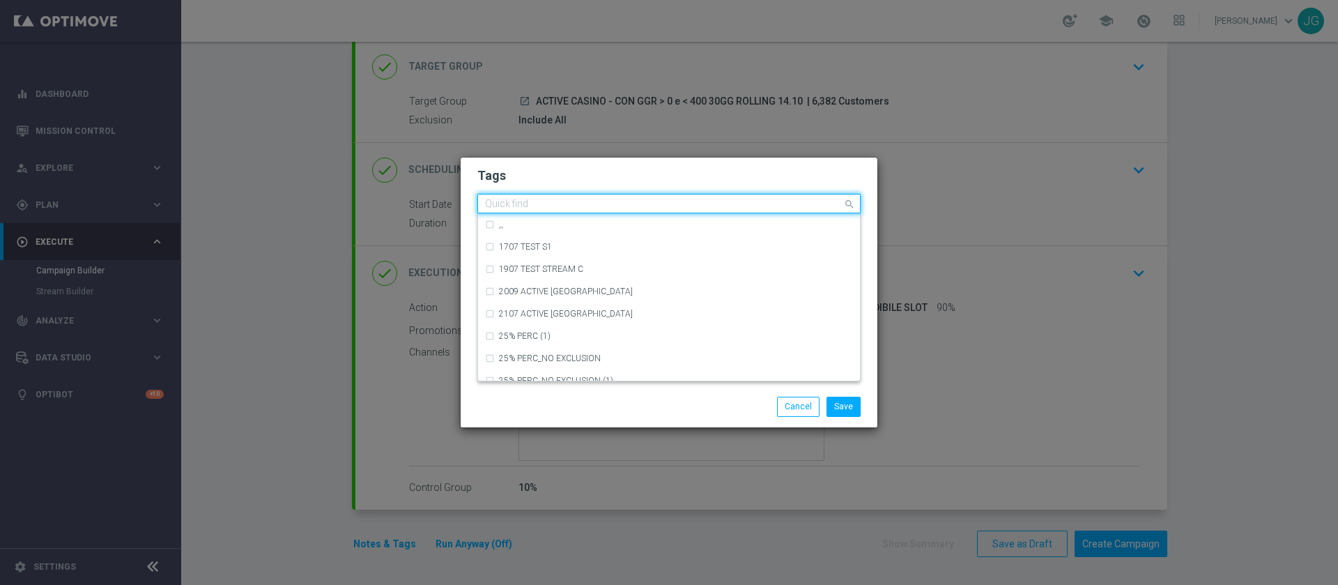
click at [760, 203] on input "text" at bounding box center [663, 205] width 357 height 12
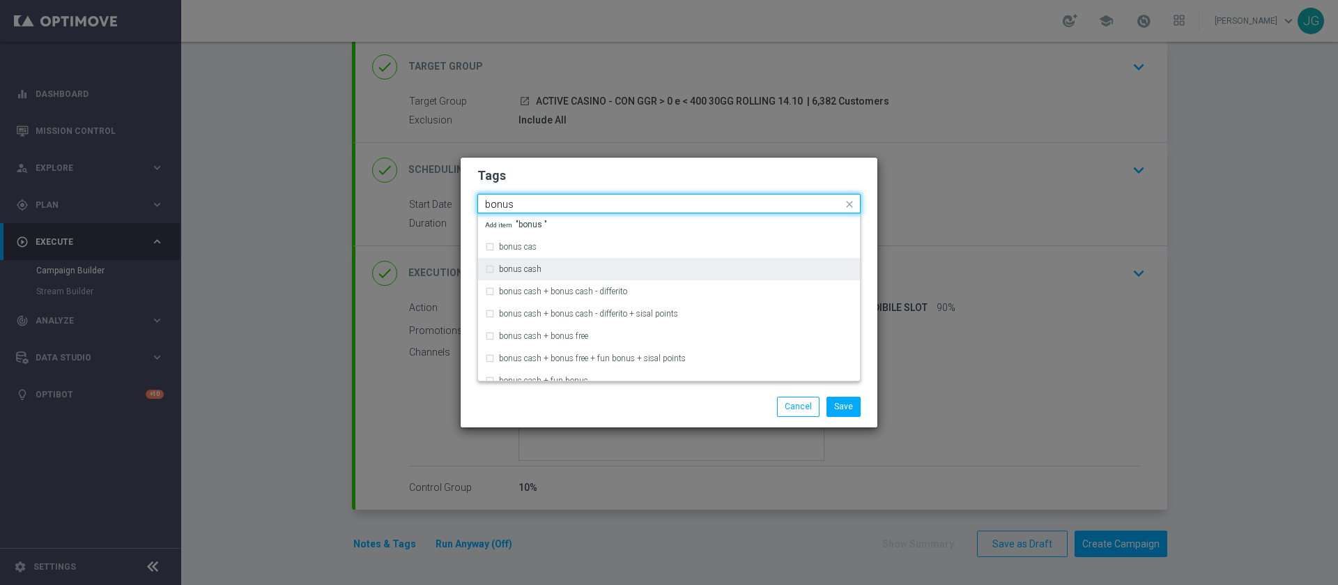
click at [606, 263] on div "bonus cash" at bounding box center [669, 269] width 368 height 22
type input "bonus"
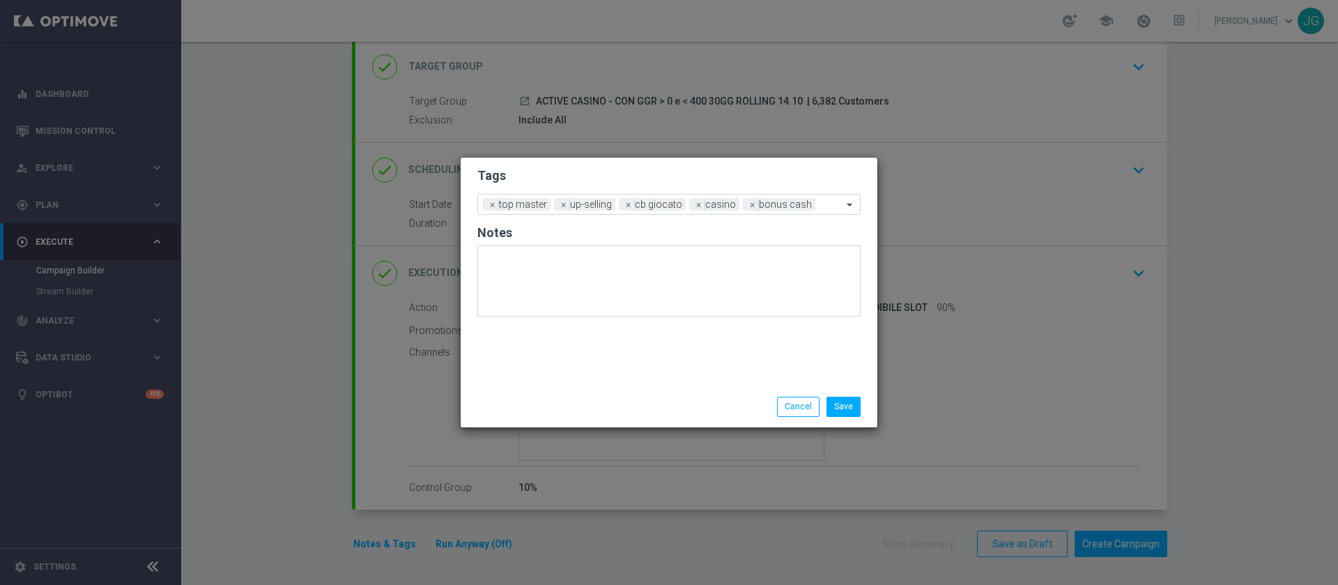
click at [642, 406] on div "Save Cancel" at bounding box center [736, 406] width 270 height 20
click at [851, 405] on button "Save" at bounding box center [843, 406] width 34 height 20
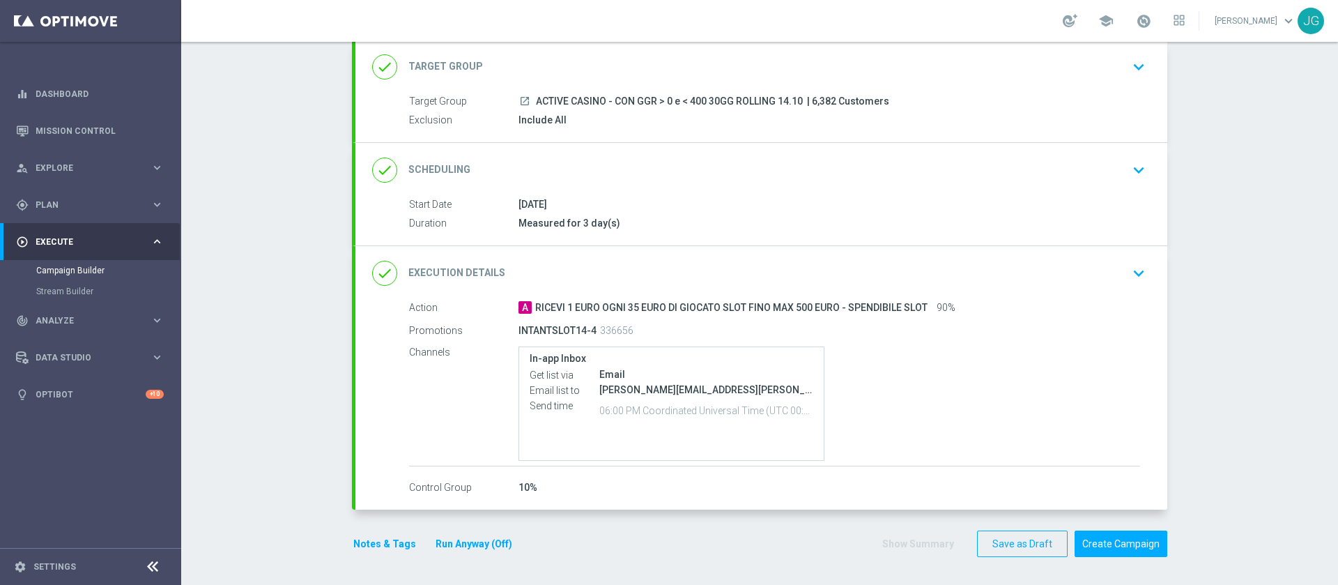
click at [483, 545] on button "Run Anyway (Off)" at bounding box center [473, 543] width 79 height 17
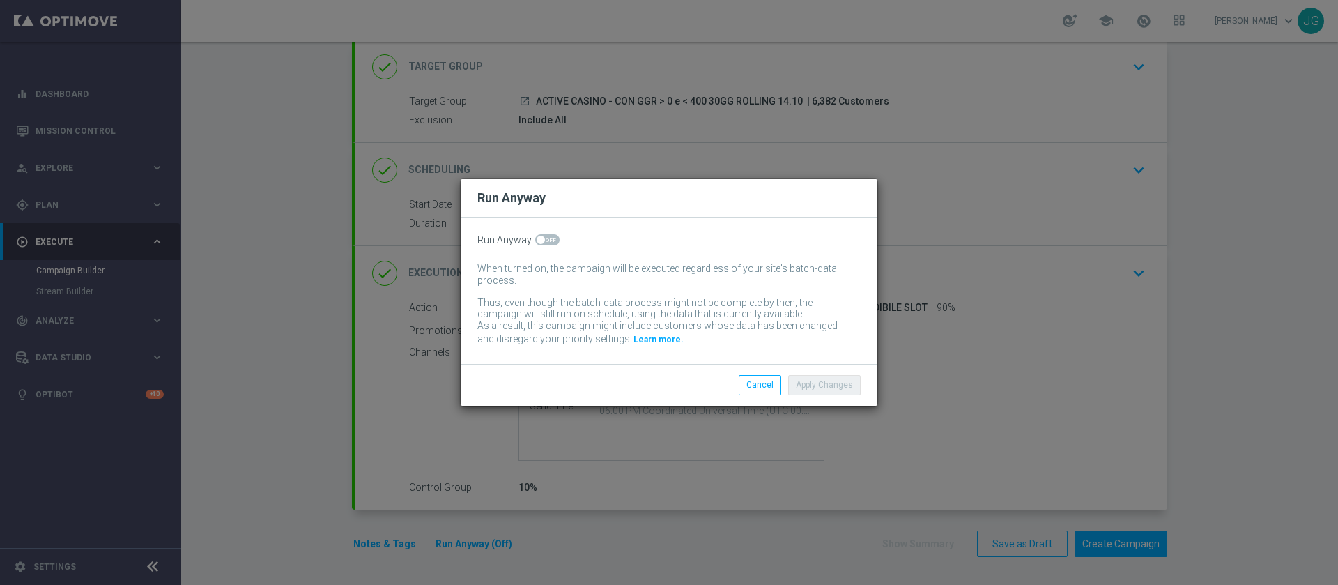
click at [553, 238] on span at bounding box center [547, 239] width 24 height 11
click at [553, 238] on input "checkbox" at bounding box center [547, 239] width 24 height 11
checkbox input "true"
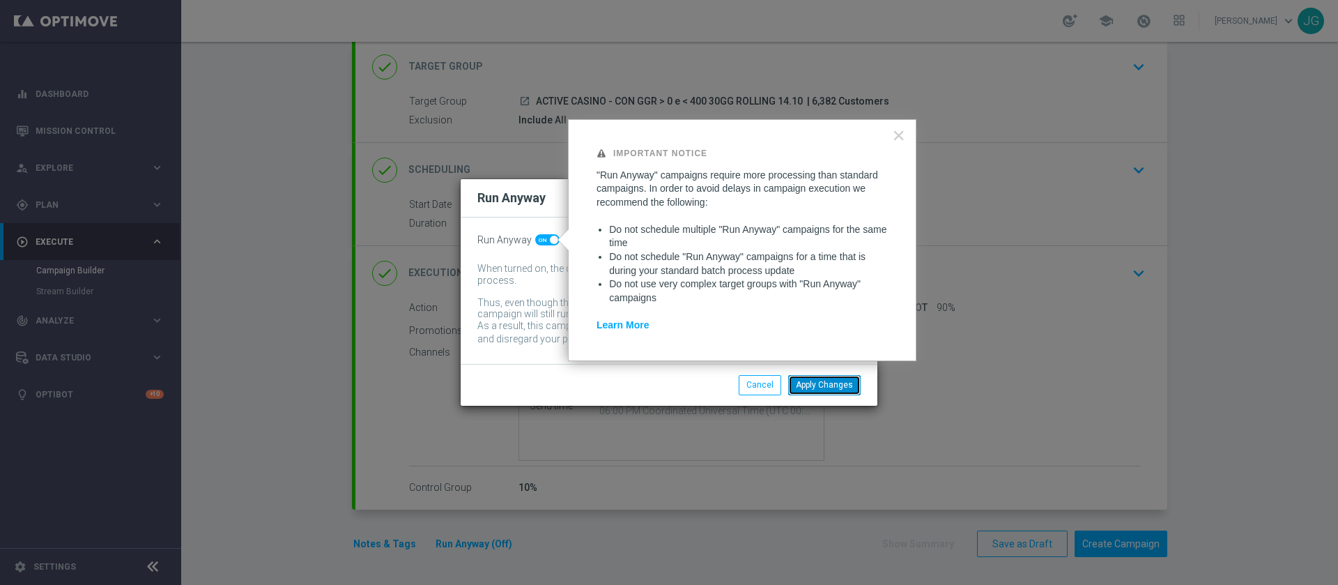
click at [835, 387] on button "Apply Changes" at bounding box center [824, 385] width 72 height 20
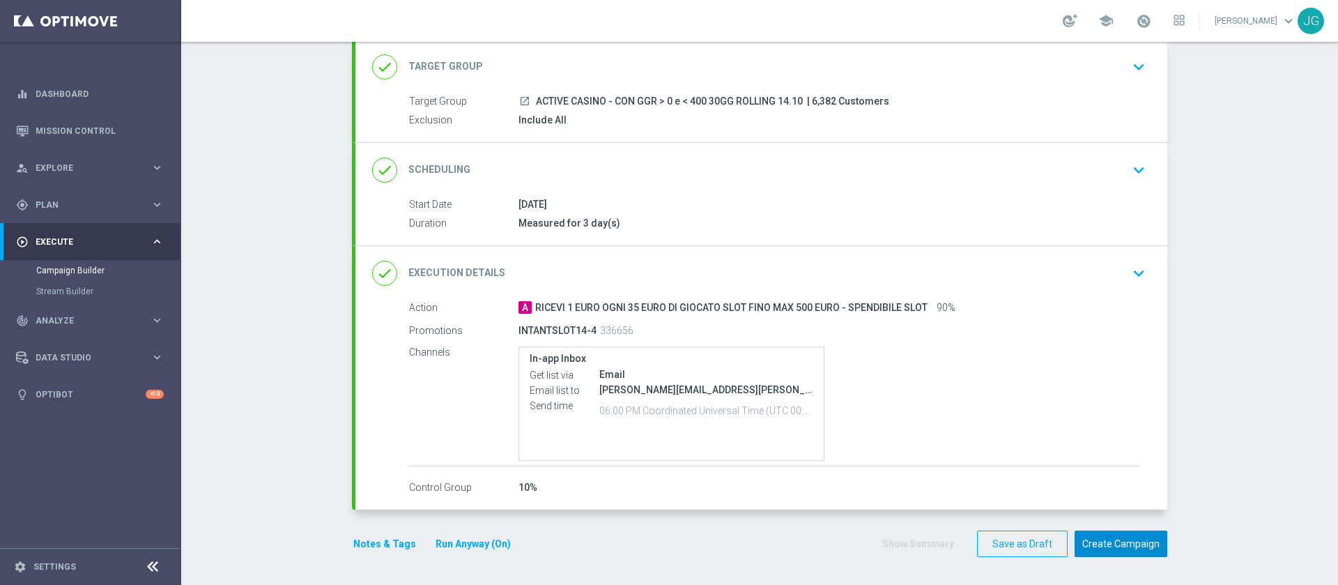
click at [1119, 547] on button "Create Campaign" at bounding box center [1120, 543] width 93 height 27
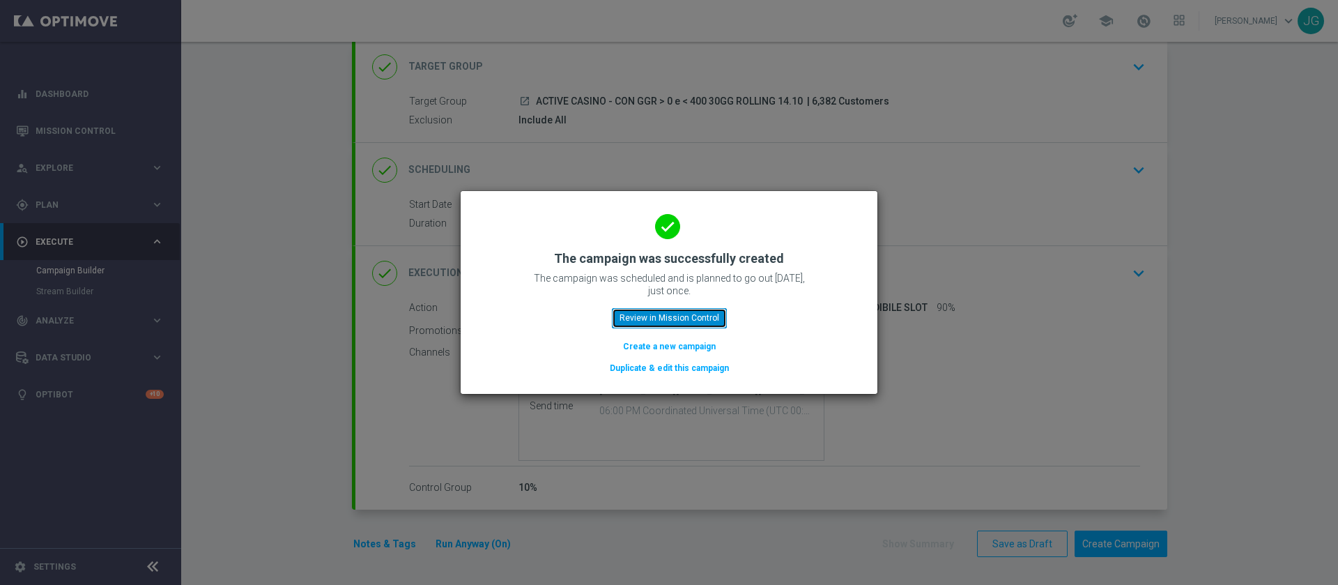
click at [698, 314] on button "Review in Mission Control" at bounding box center [669, 318] width 115 height 20
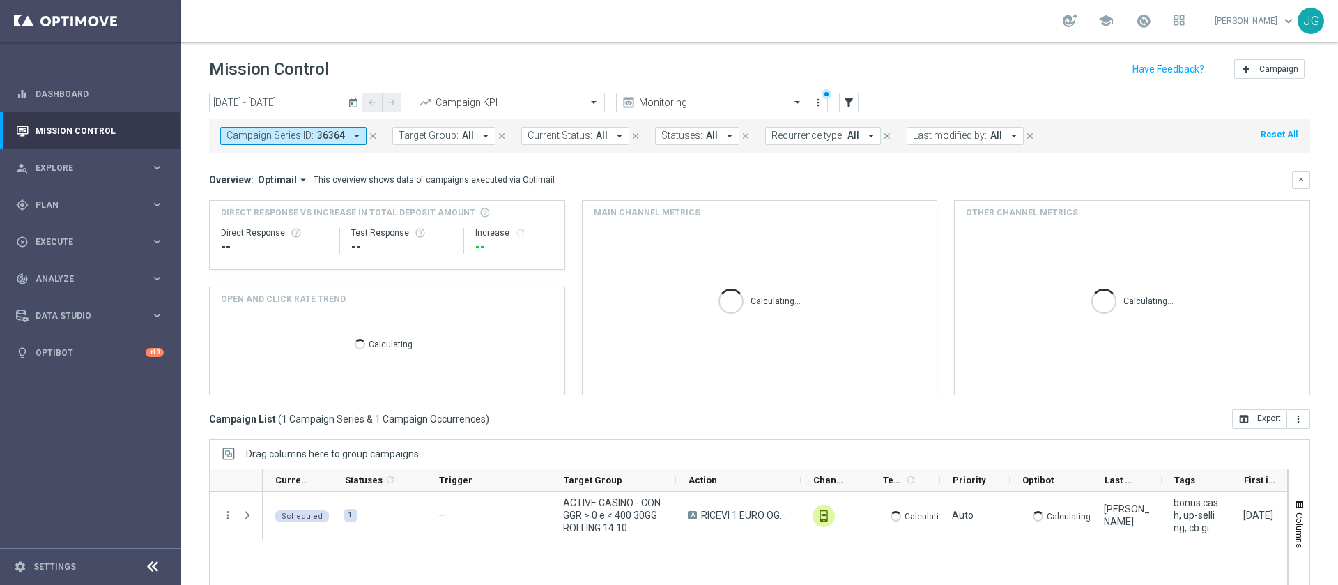
scroll to position [112, 0]
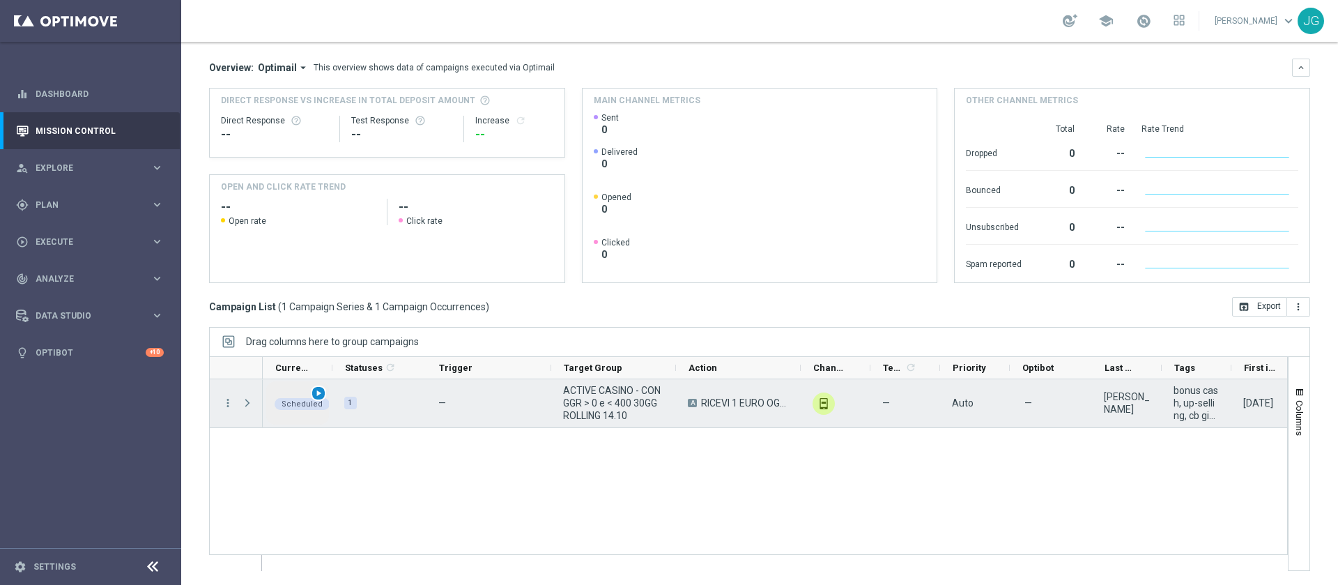
click at [314, 392] on span "play_arrow" at bounding box center [319, 393] width 10 height 10
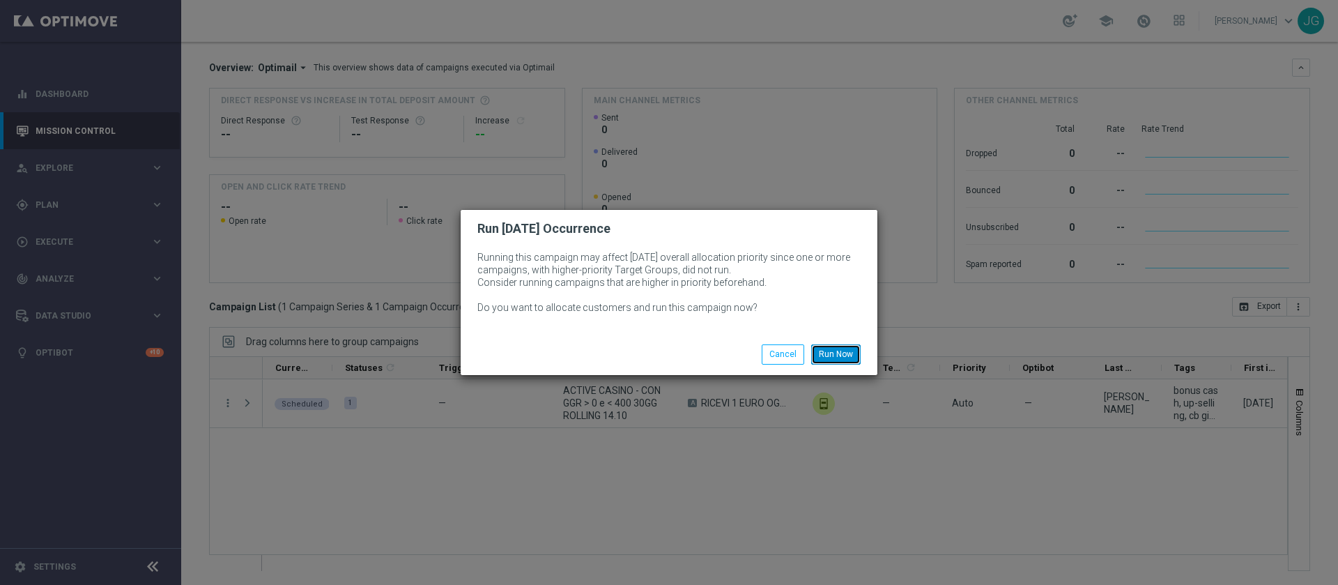
click at [842, 348] on button "Run Now" at bounding box center [835, 354] width 49 height 20
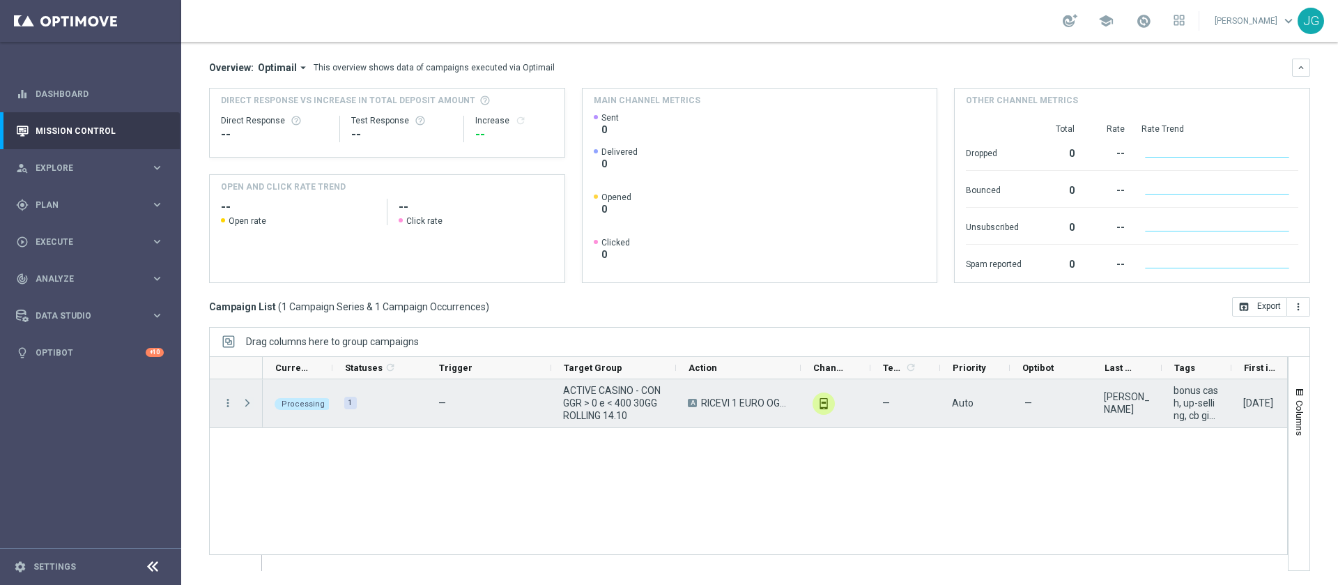
click at [242, 403] on span "Press SPACE to select this row." at bounding box center [247, 402] width 13 height 11
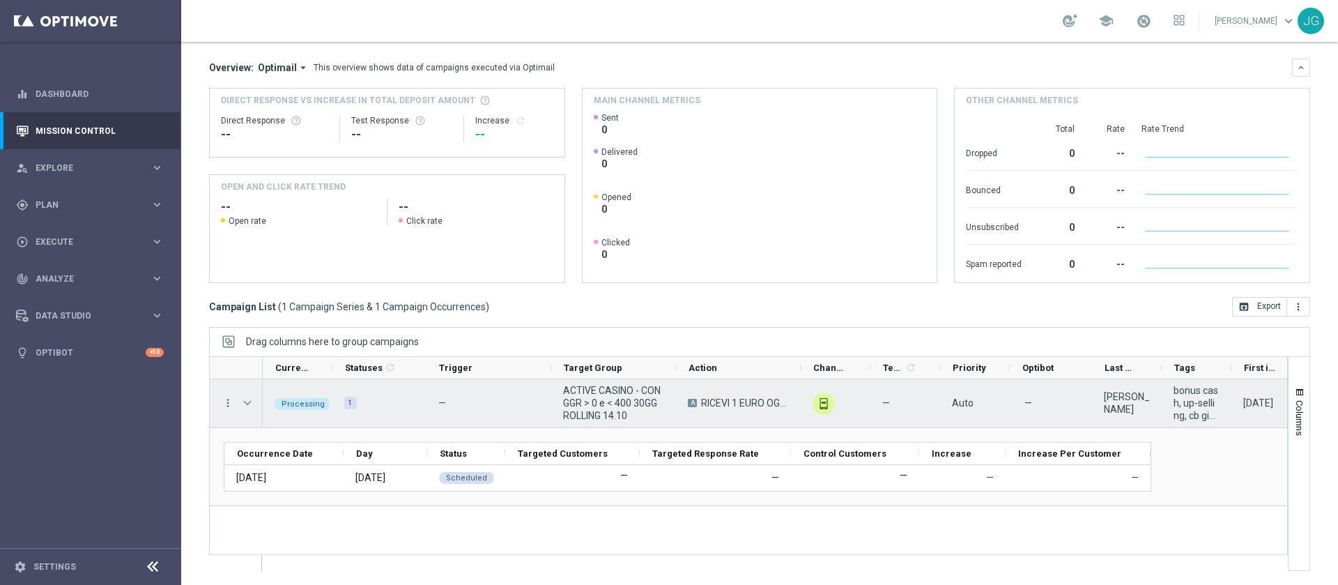
click at [242, 403] on span "Press SPACE to select this row." at bounding box center [247, 402] width 13 height 11
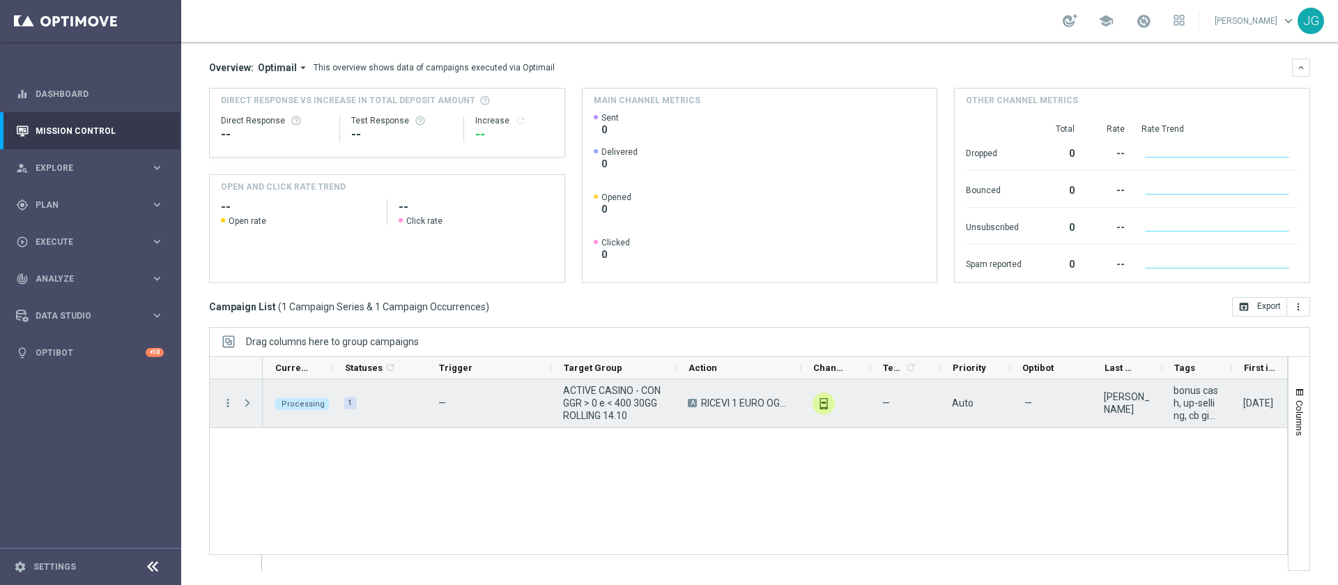
click at [242, 403] on span "Press SPACE to select this row." at bounding box center [247, 402] width 13 height 11
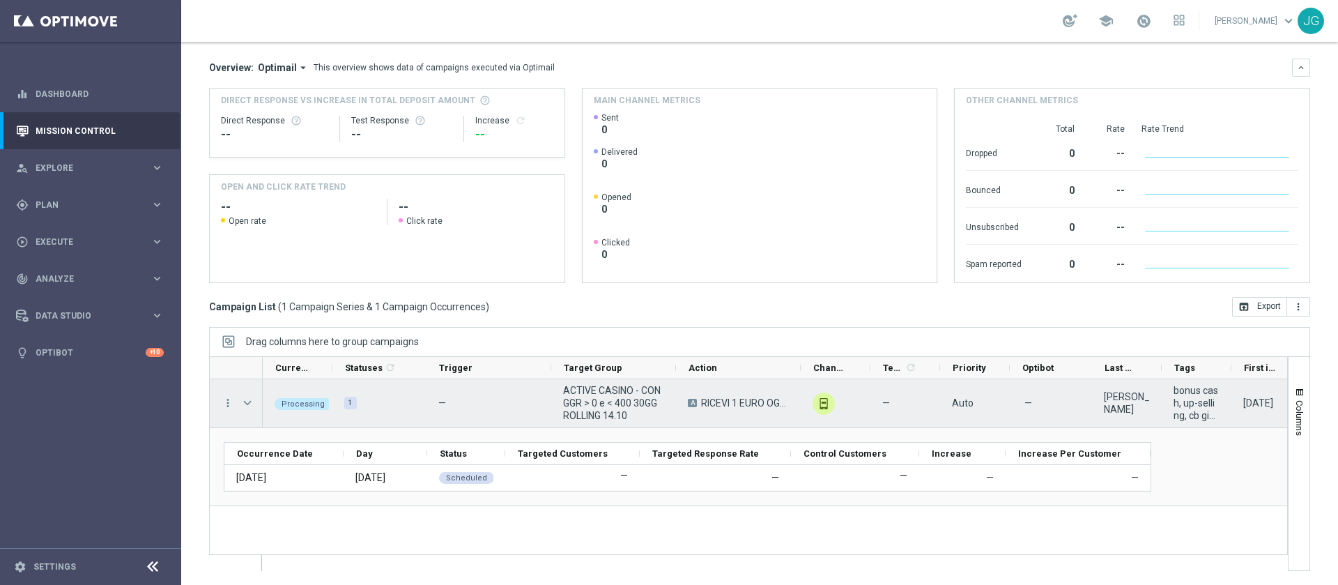
click at [242, 403] on span "Press SPACE to select this row." at bounding box center [247, 402] width 13 height 11
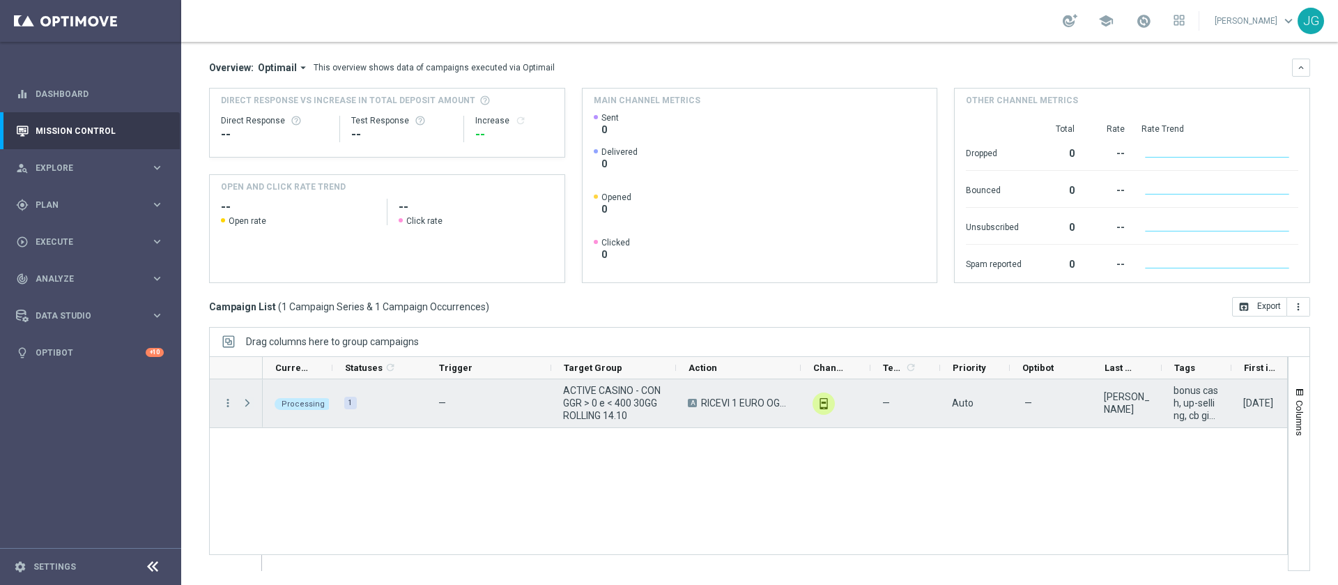
click at [242, 403] on span "Press SPACE to select this row." at bounding box center [247, 402] width 13 height 11
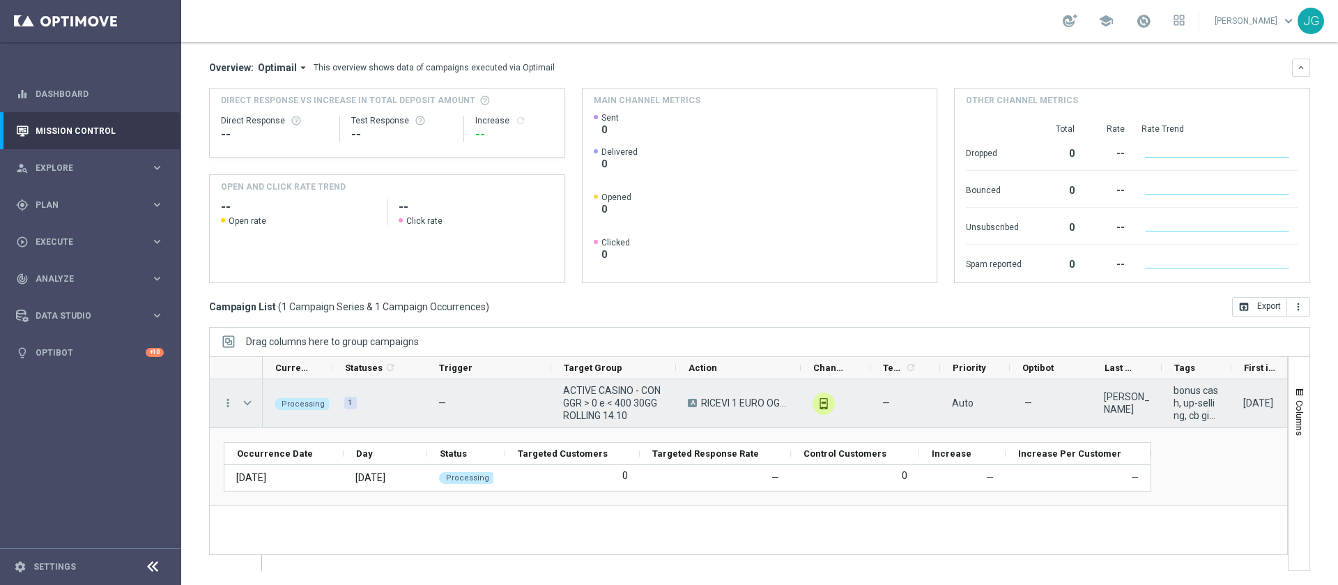
click at [242, 403] on span "Press SPACE to select this row." at bounding box center [247, 402] width 13 height 11
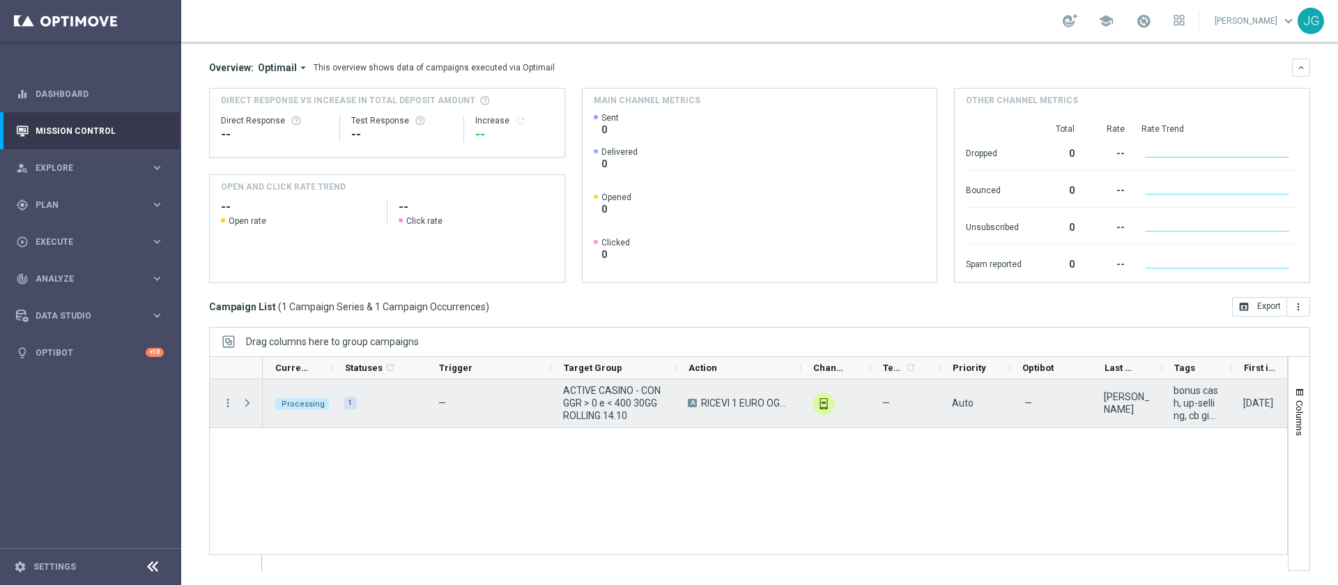
click at [242, 403] on span "Press SPACE to select this row." at bounding box center [247, 402] width 13 height 11
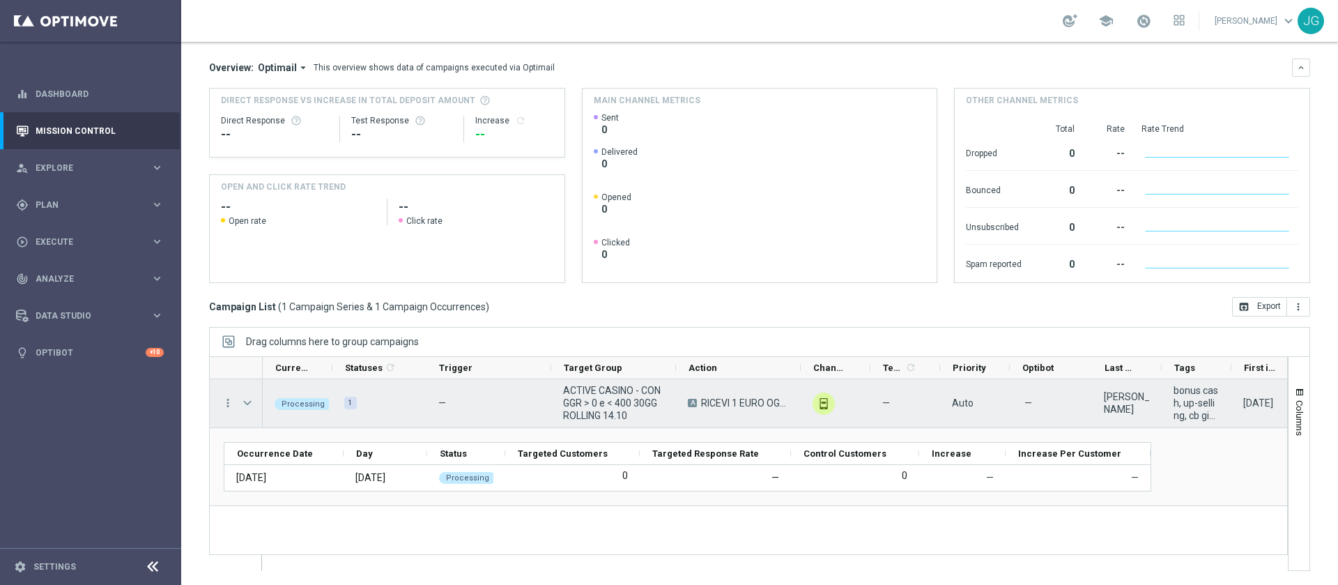
click at [252, 401] on span "Press SPACE to select this row." at bounding box center [247, 402] width 13 height 11
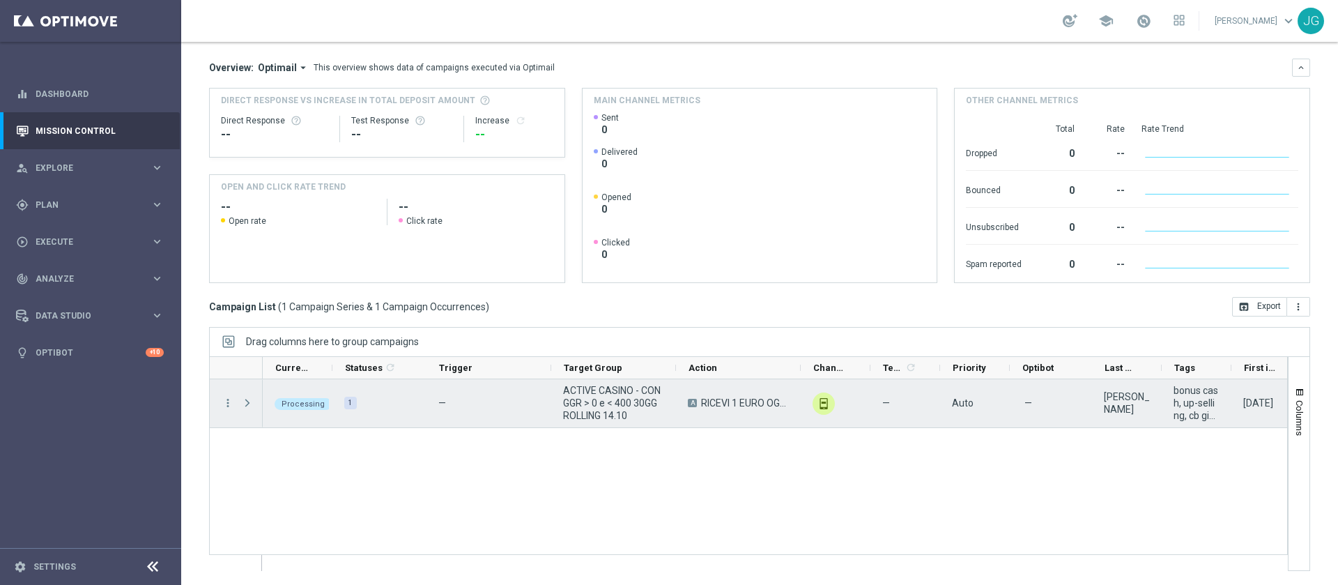
click at [252, 401] on span "Press SPACE to select this row." at bounding box center [247, 402] width 13 height 11
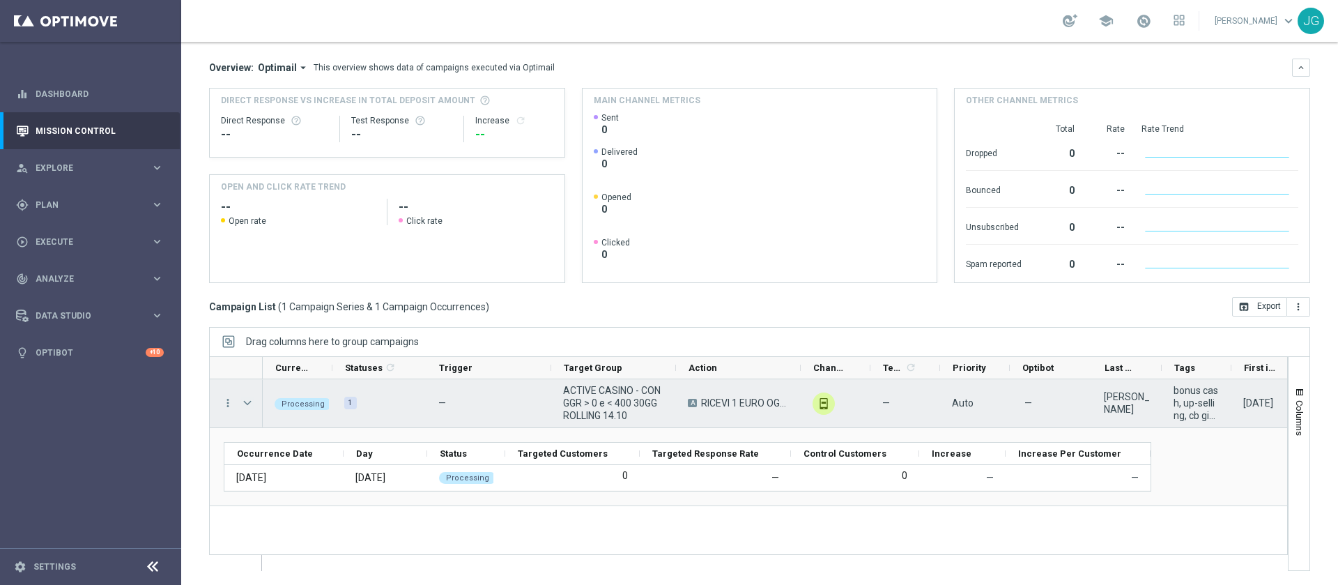
click at [252, 401] on span "Press SPACE to select this row." at bounding box center [247, 402] width 13 height 11
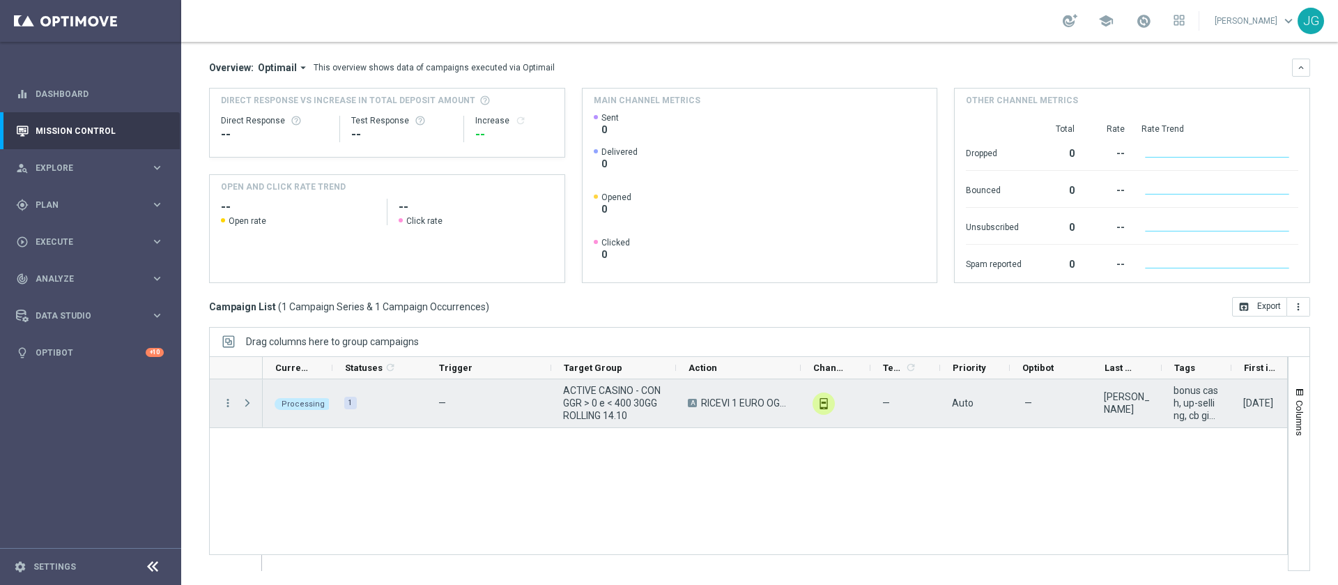
click at [252, 401] on span "Press SPACE to select this row." at bounding box center [247, 402] width 13 height 11
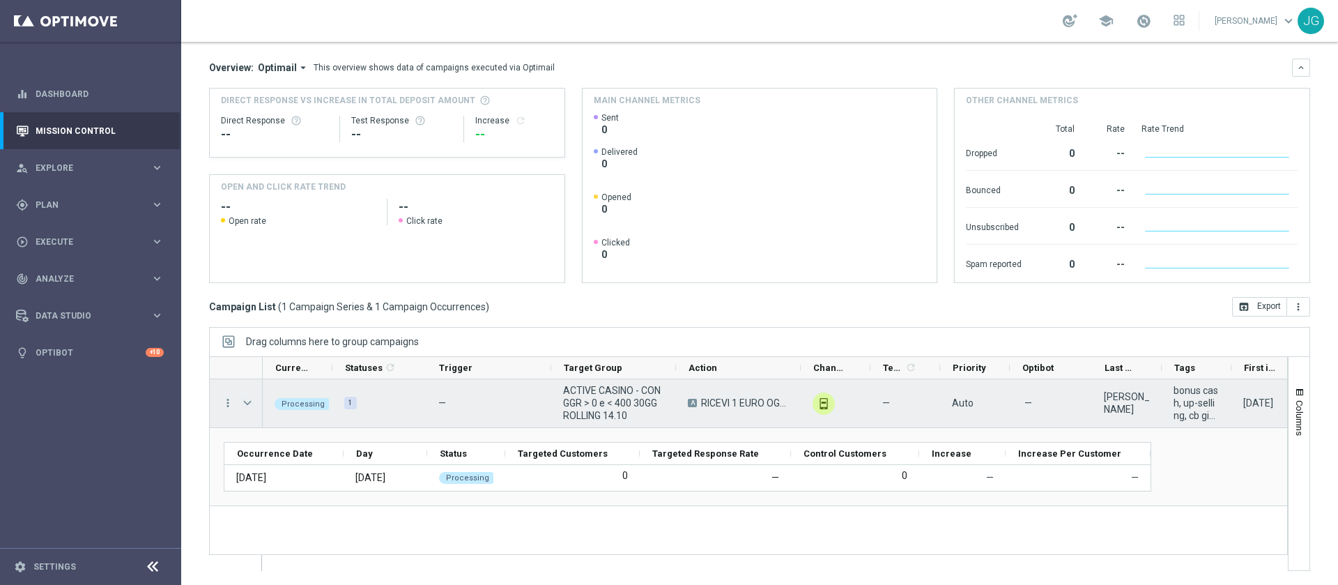
click at [249, 407] on span "Press SPACE to select this row." at bounding box center [247, 402] width 13 height 11
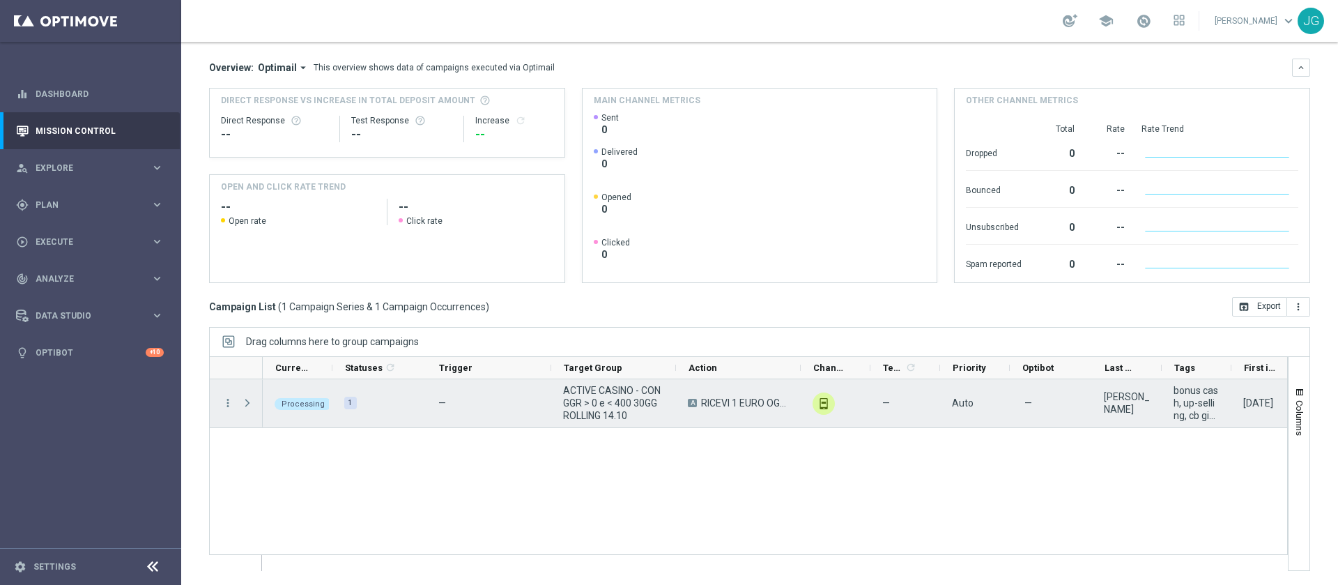
click at [249, 407] on span "Press SPACE to select this row." at bounding box center [247, 402] width 13 height 11
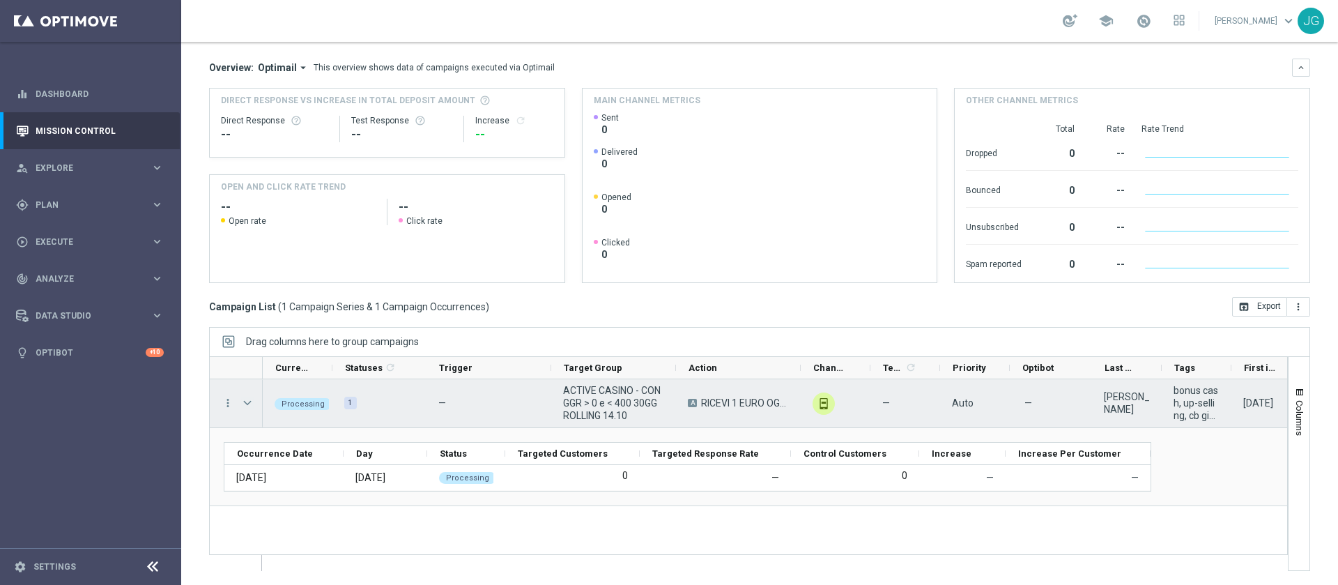
click at [249, 407] on span "Press SPACE to select this row." at bounding box center [247, 402] width 13 height 11
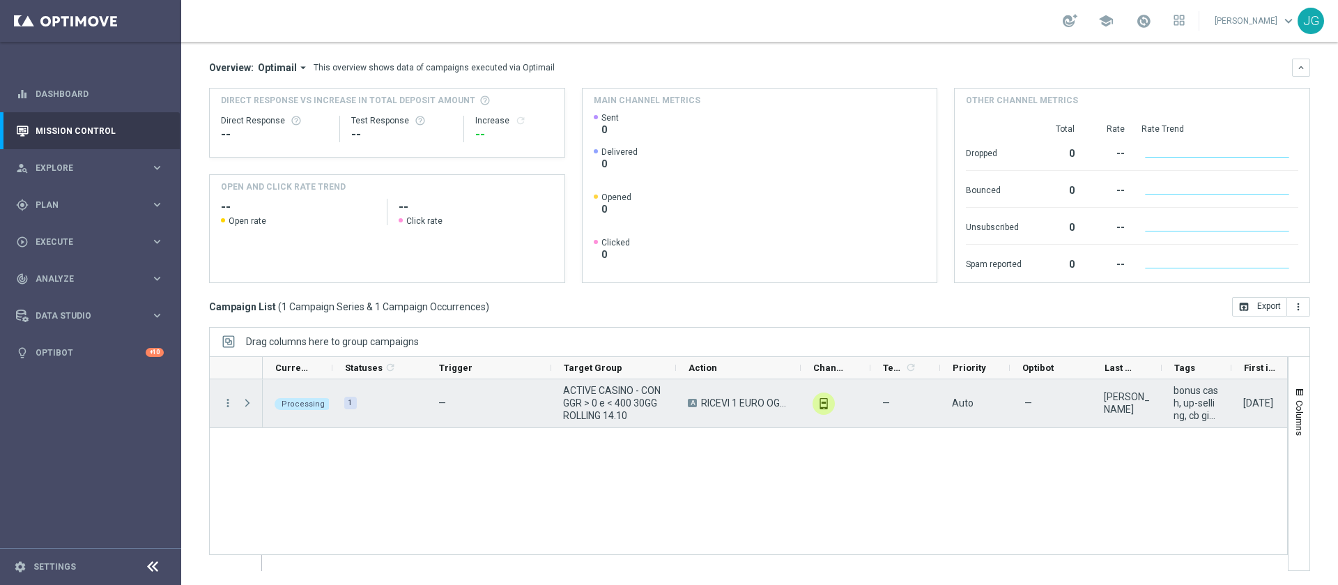
click at [249, 407] on span "Press SPACE to select this row." at bounding box center [247, 402] width 13 height 11
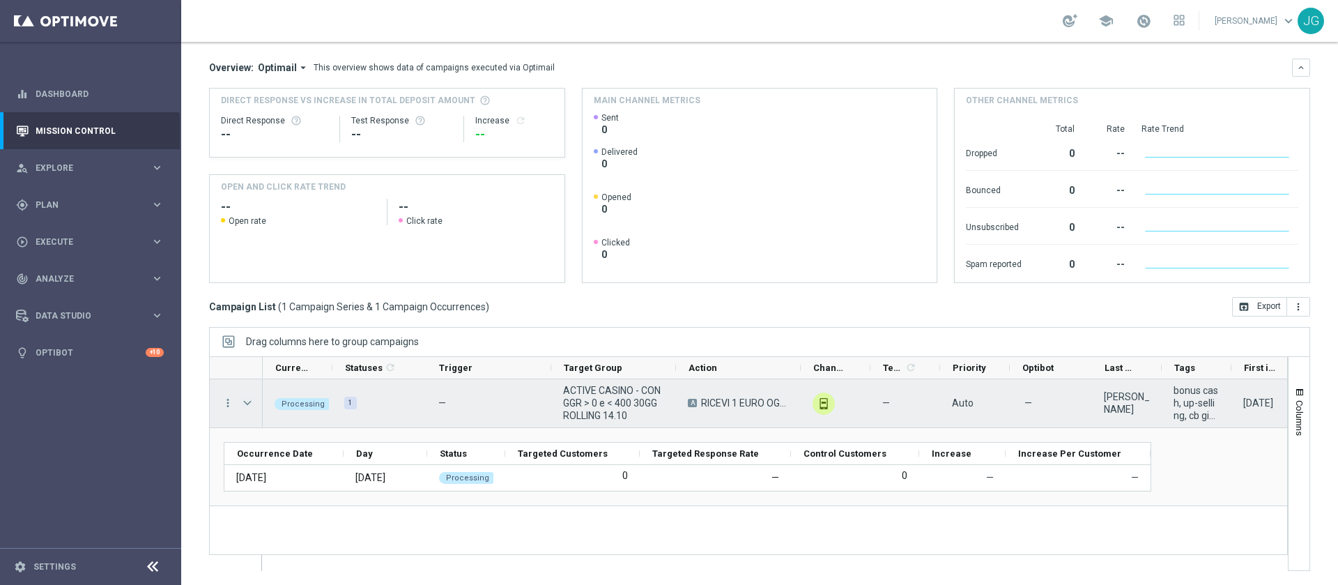
click at [247, 402] on span "Press SPACE to select this row." at bounding box center [247, 402] width 13 height 11
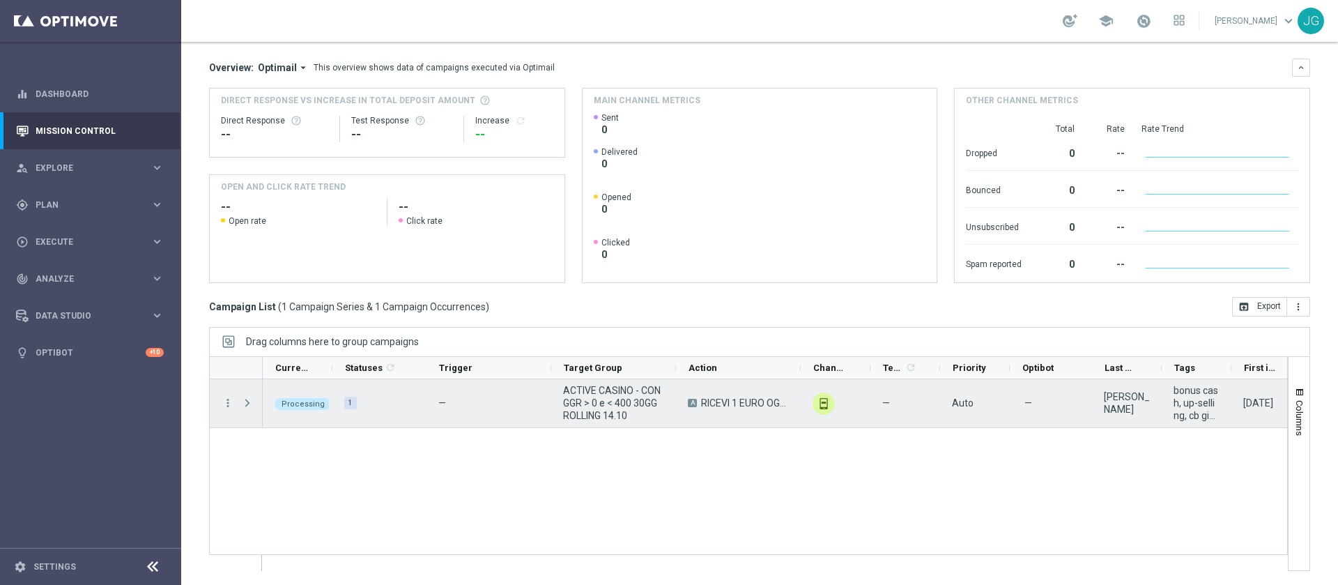
click at [247, 402] on span "Press SPACE to select this row." at bounding box center [247, 402] width 13 height 11
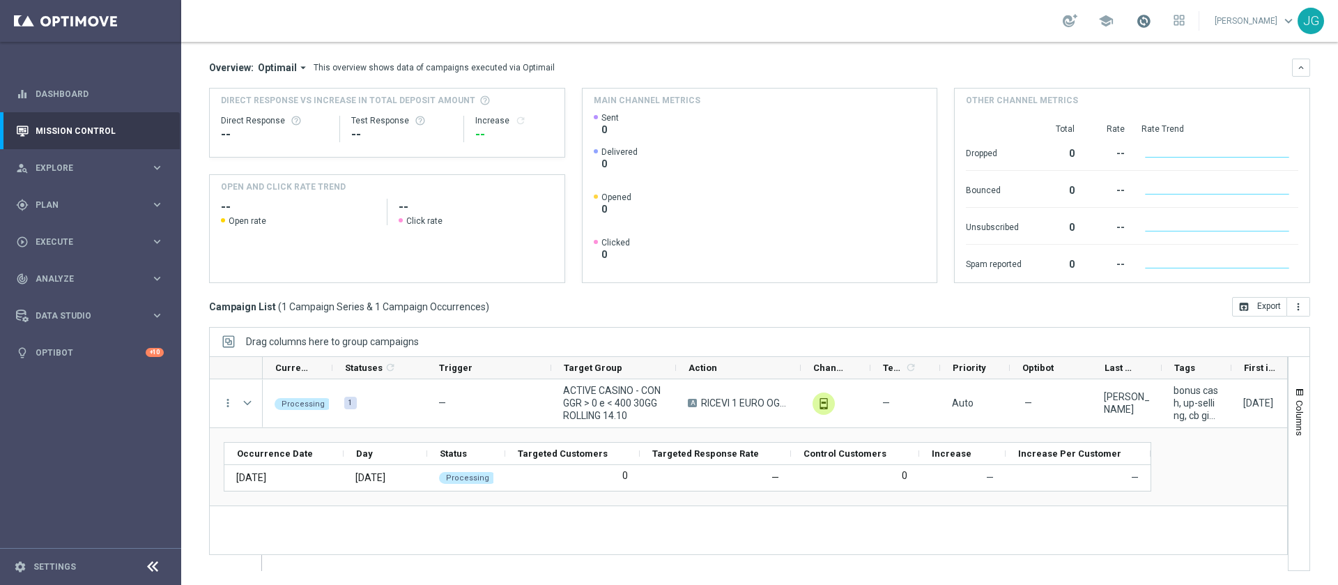
click at [1136, 26] on span at bounding box center [1143, 20] width 15 height 15
click at [1134, 12] on link at bounding box center [1143, 21] width 18 height 22
click at [1134, 12] on link "Last available data: 13 Oct 2025 Batch process completed successfully check_cir…" at bounding box center [1143, 21] width 18 height 22
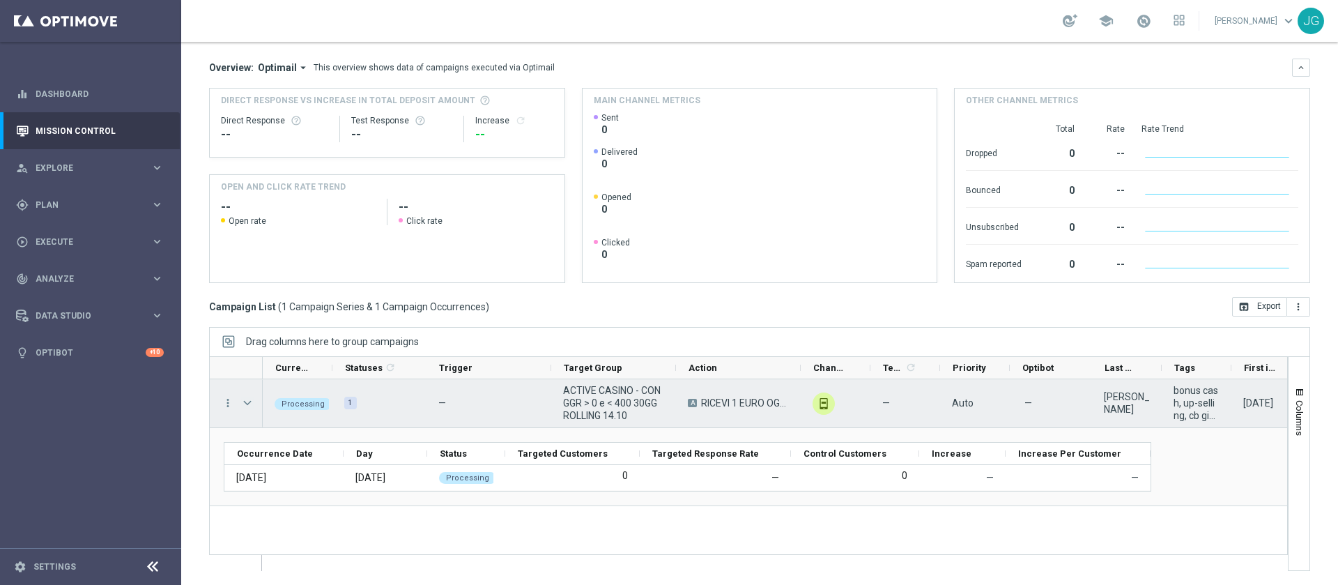
click at [248, 397] on span "Press SPACE to select this row." at bounding box center [247, 402] width 13 height 11
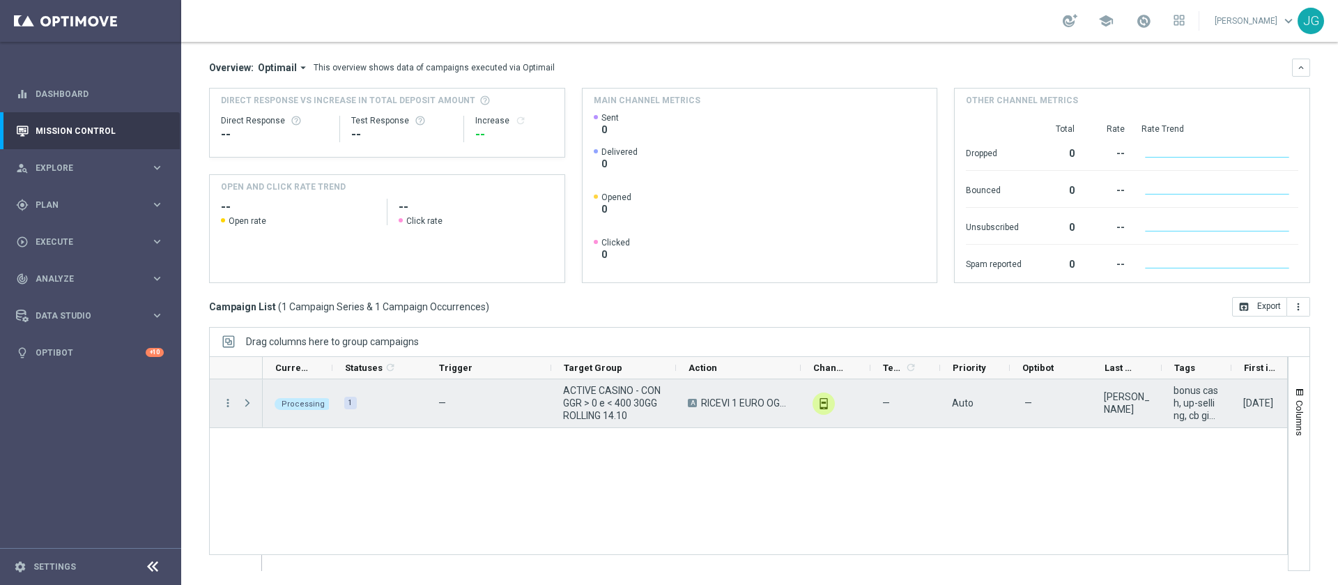
click at [248, 397] on span "Press SPACE to select this row." at bounding box center [247, 402] width 13 height 11
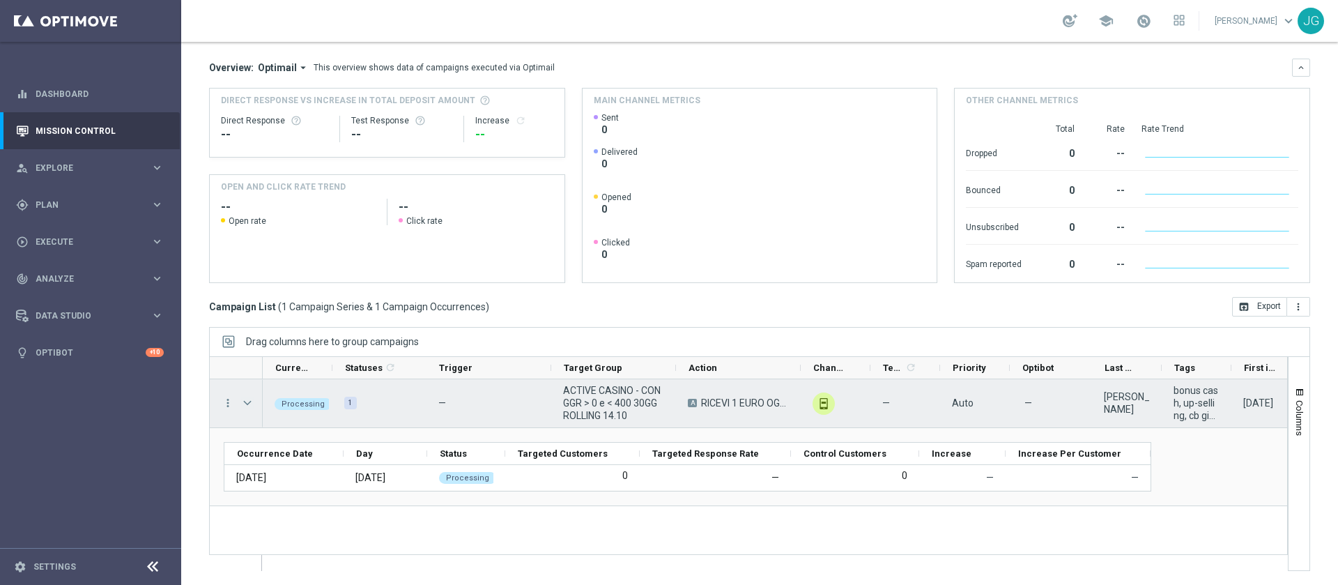
click at [251, 404] on span "Press SPACE to select this row." at bounding box center [247, 402] width 13 height 11
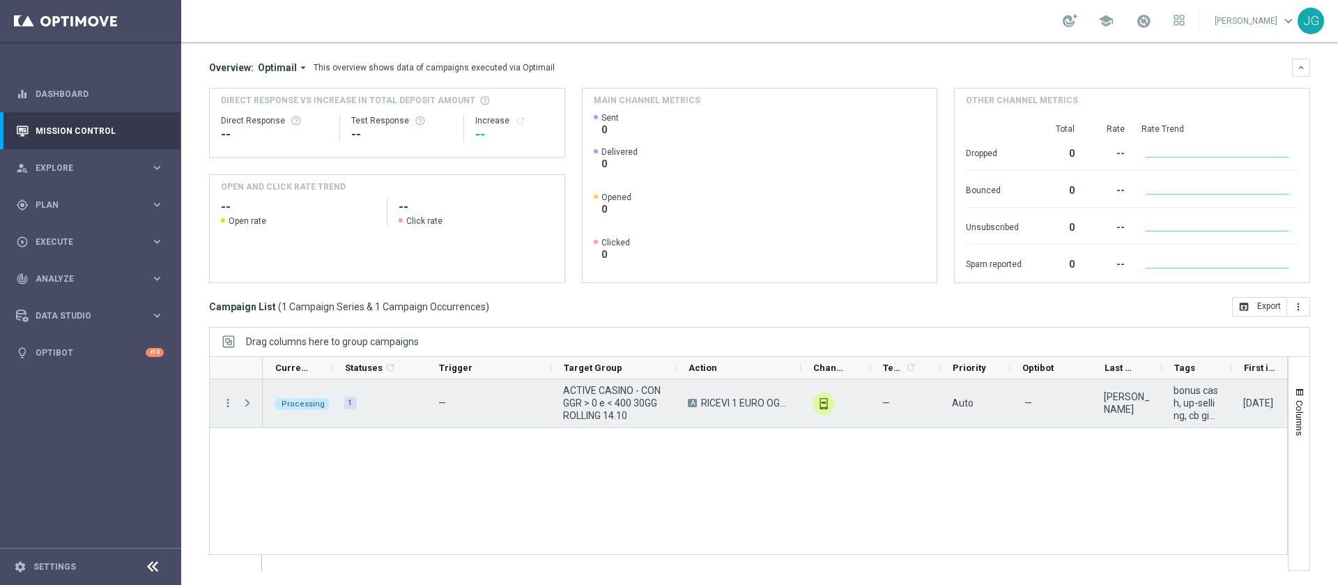
click at [251, 404] on span "Press SPACE to select this row." at bounding box center [247, 402] width 13 height 11
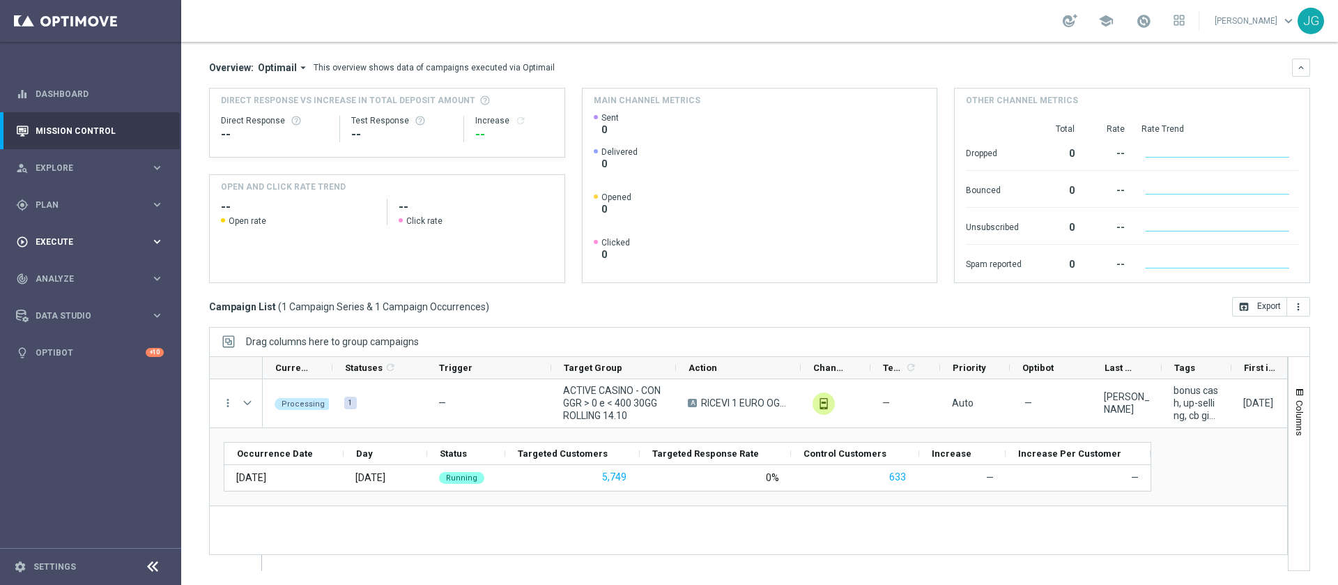
click at [118, 236] on div "play_circle_outline Execute" at bounding box center [83, 242] width 134 height 13
click at [76, 268] on link "Campaign Builder" at bounding box center [90, 270] width 109 height 11
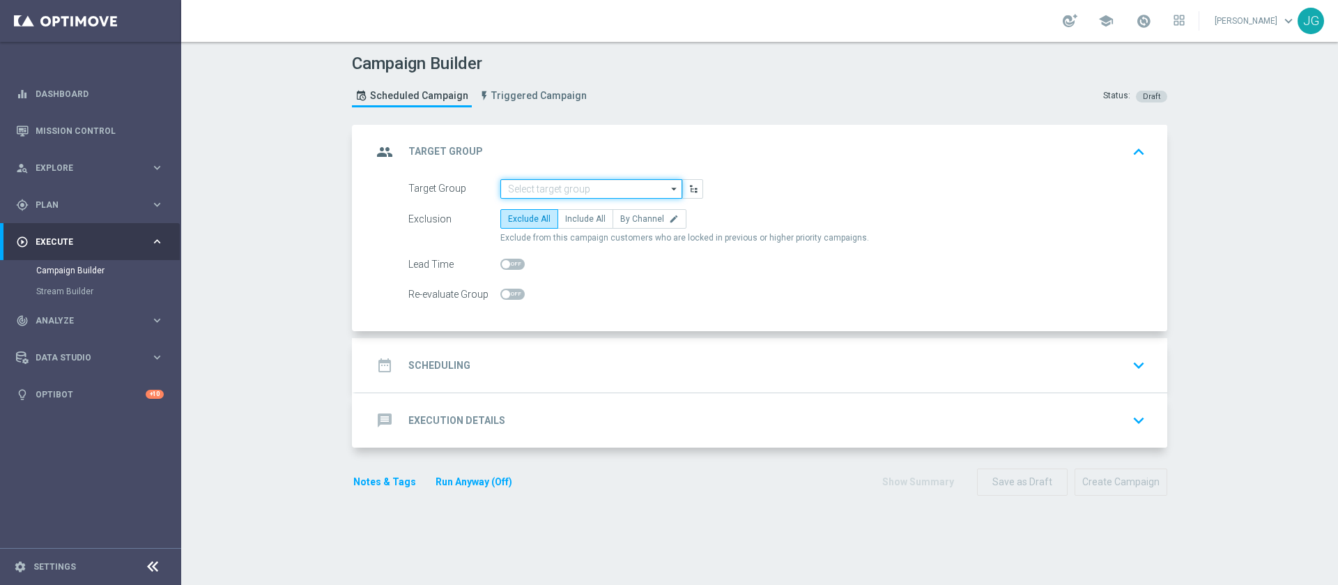
click at [551, 185] on input at bounding box center [591, 189] width 182 height 20
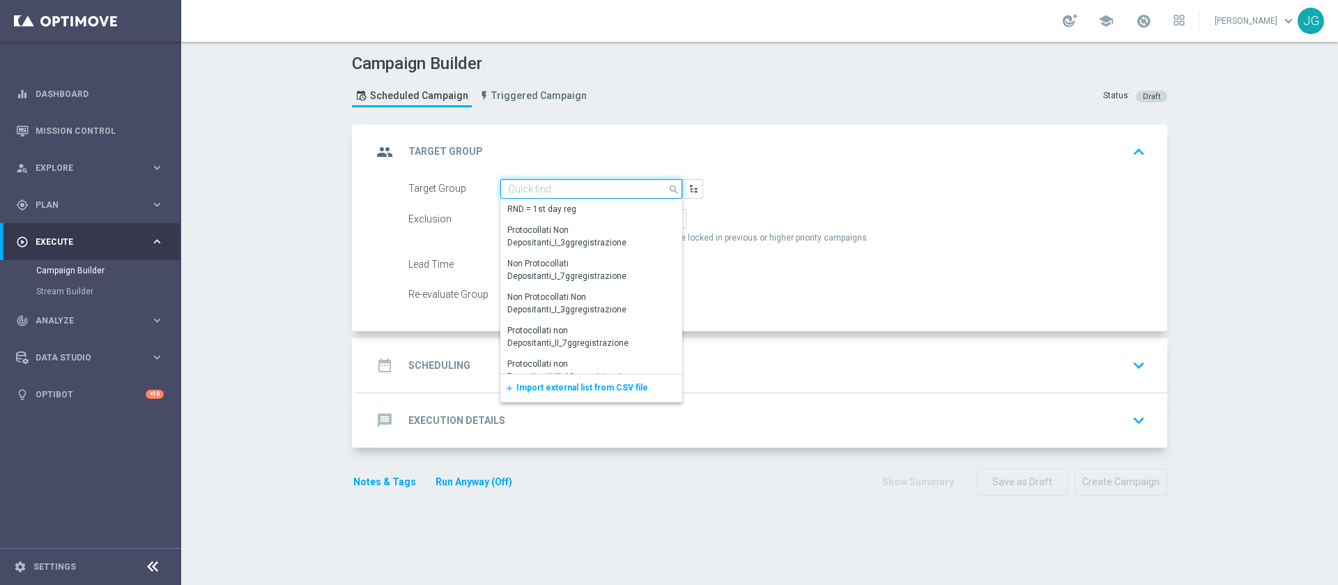
paste input "ACTIVE CASINO - NON CONTATTABILI 30 GG ROLLING"
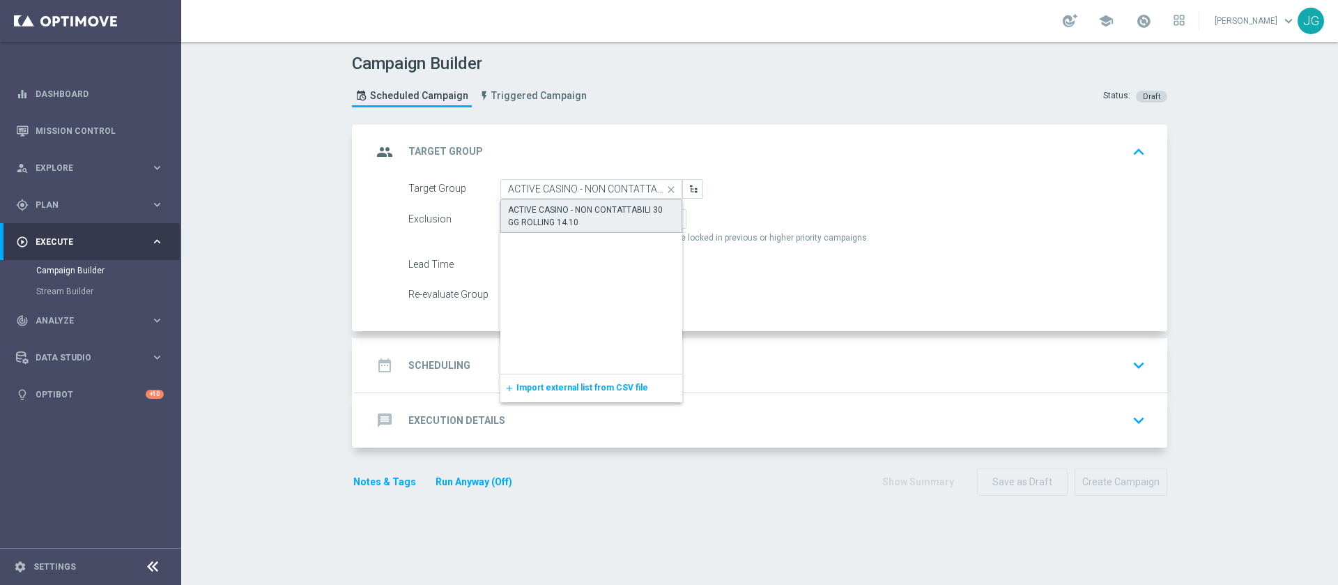
click at [583, 210] on div "ACTIVE CASINO - NON CONTATTABILI 30 GG ROLLING 14.10" at bounding box center [591, 215] width 167 height 25
type input "ACTIVE CASINO - NON CONTATTABILI 30 GG ROLLING 14.10"
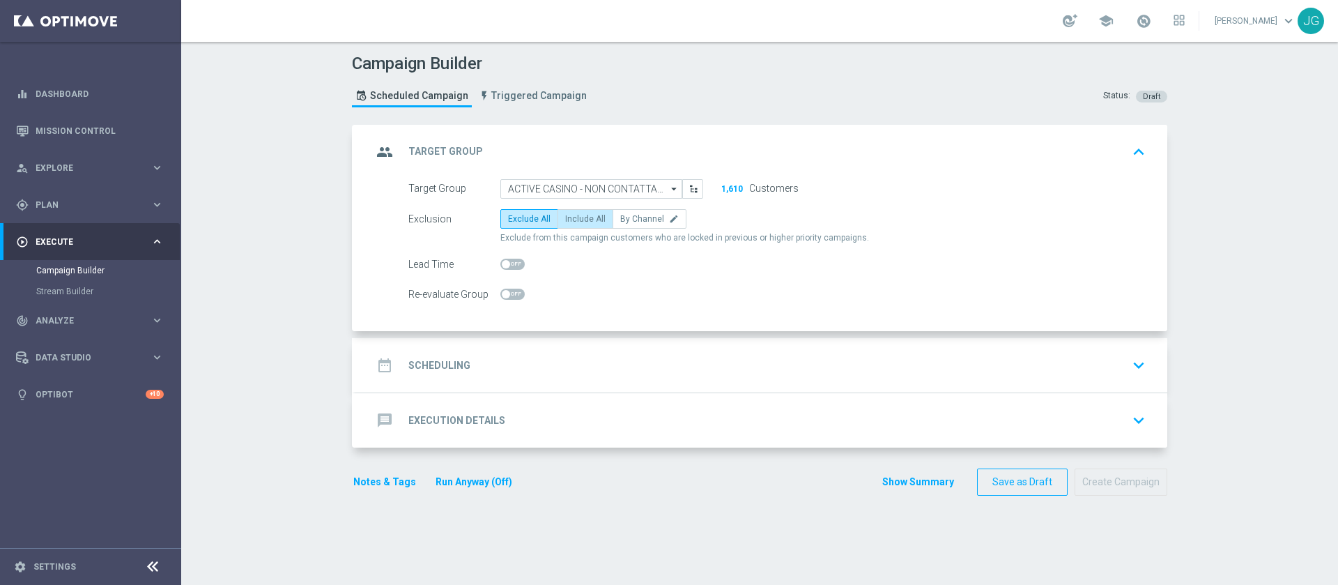
click at [573, 227] on label "Include All" at bounding box center [585, 219] width 56 height 20
click at [573, 226] on input "Include All" at bounding box center [569, 221] width 9 height 9
radio input "true"
click at [569, 350] on div "date_range Scheduling keyboard_arrow_down" at bounding box center [761, 365] width 812 height 54
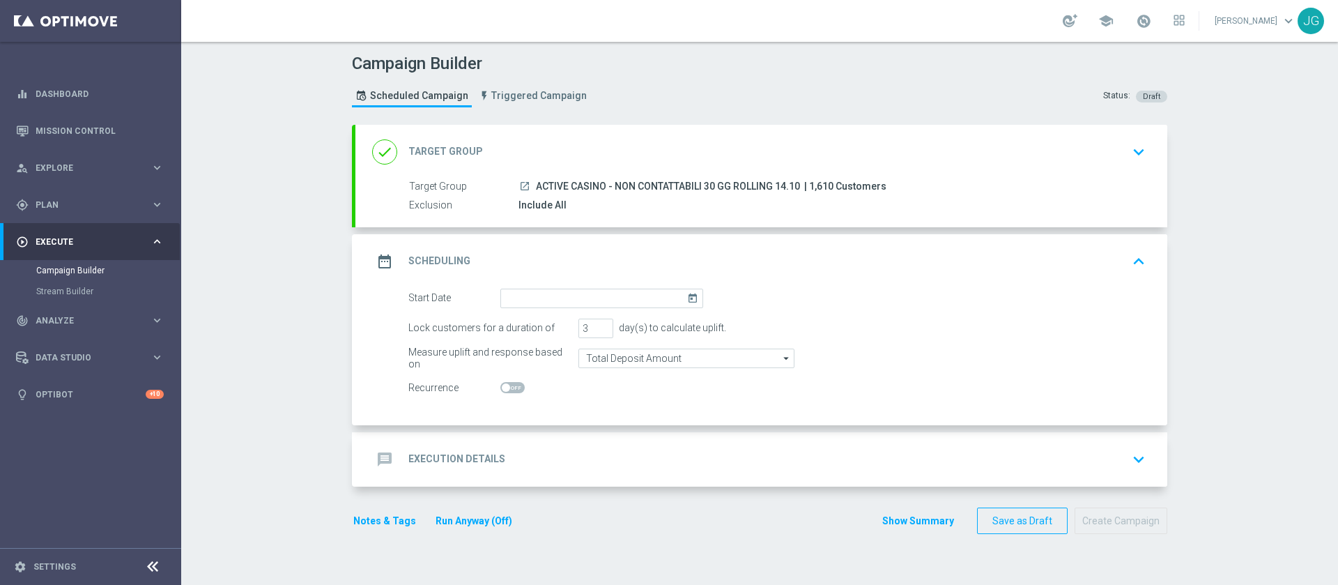
drag, startPoint x: 793, startPoint y: 187, endPoint x: 518, endPoint y: 183, distance: 274.6
click at [518, 183] on div "launch ACTIVE CASINO - NON CONTATTABILI 30 GG ROLLING 14.10 | 1,610 Customers" at bounding box center [829, 186] width 622 height 14
copy div "ch ACTIVE CASINO - NON CONTATTABILI 30 GG ROLLING 14.10"
click at [541, 302] on input at bounding box center [601, 298] width 203 height 20
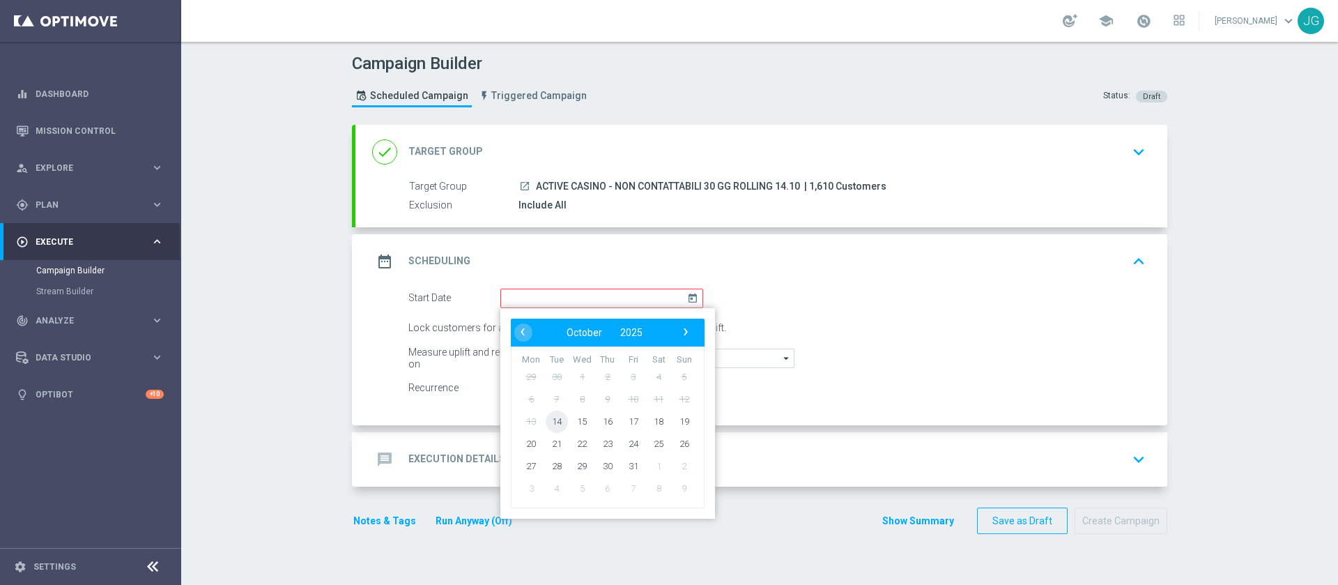
click at [551, 429] on span "14" at bounding box center [557, 421] width 22 height 22
type input "14 Oct 2025"
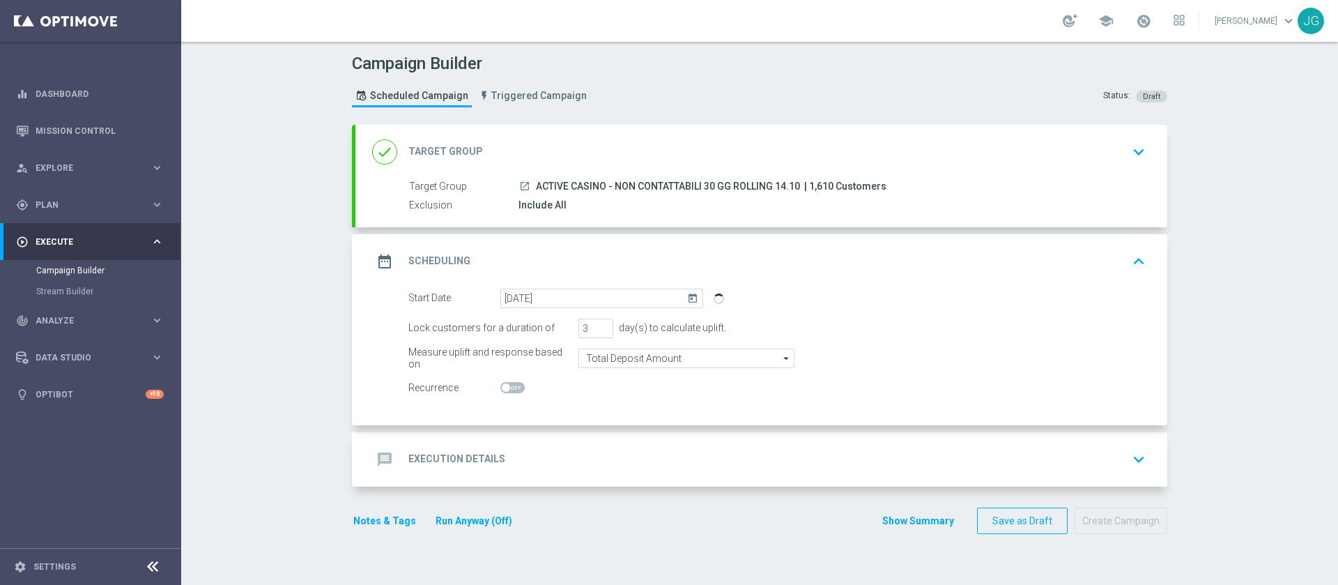
click at [649, 461] on div "message Execution Details keyboard_arrow_down" at bounding box center [761, 459] width 778 height 26
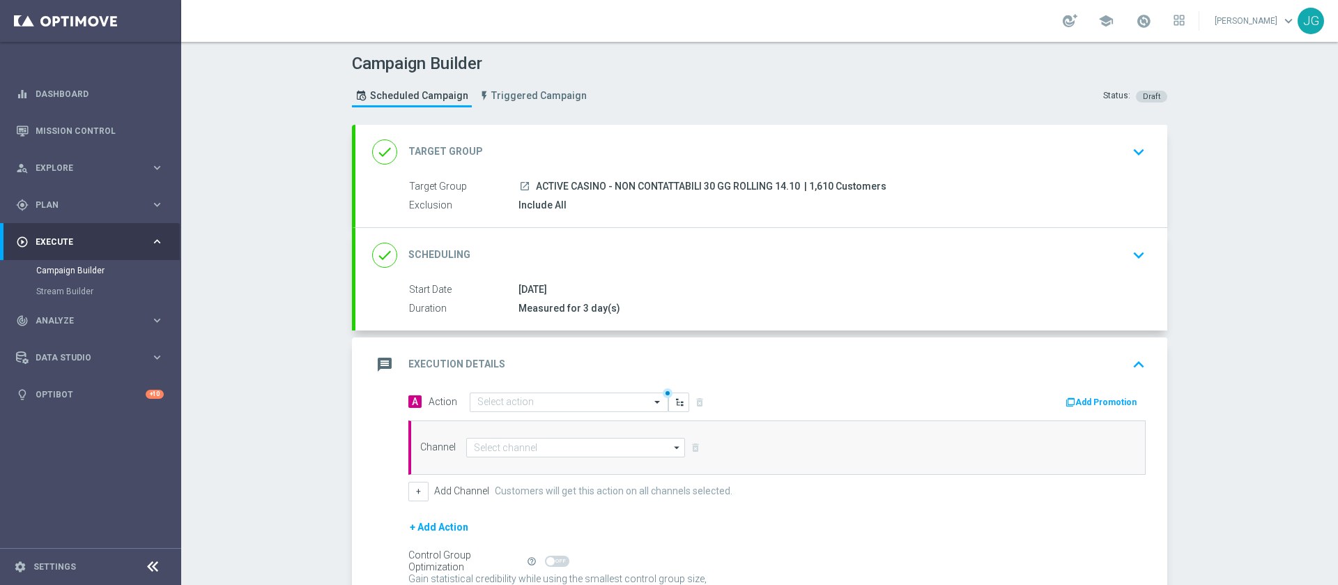
scroll to position [137, 0]
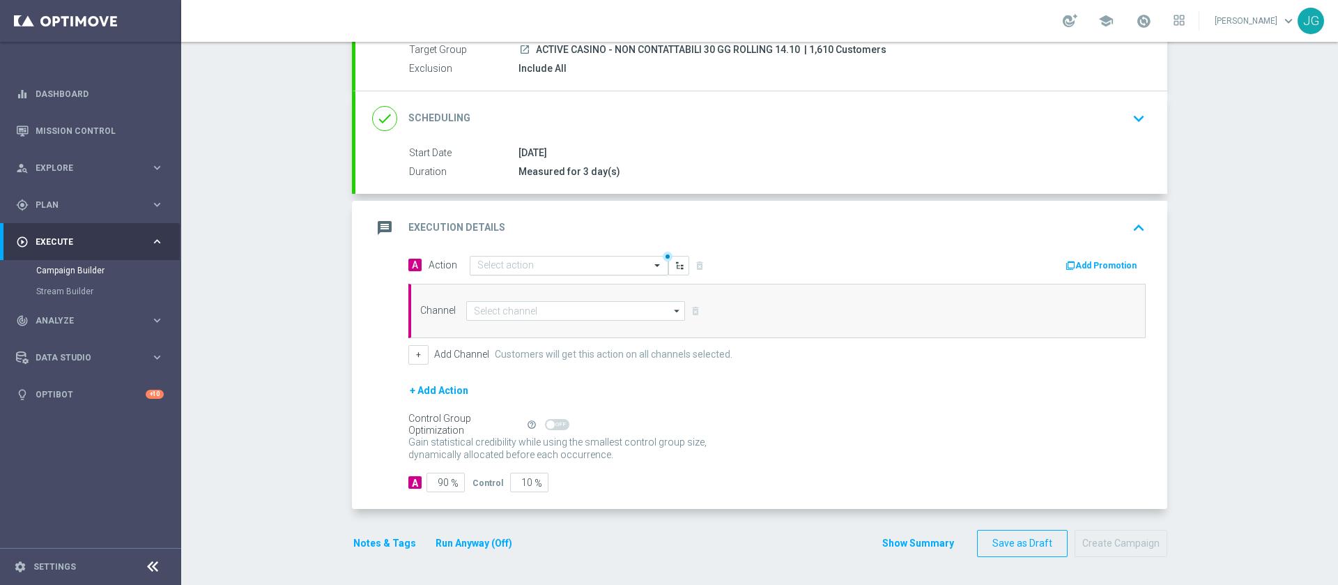
click at [509, 269] on input "text" at bounding box center [554, 266] width 155 height 12
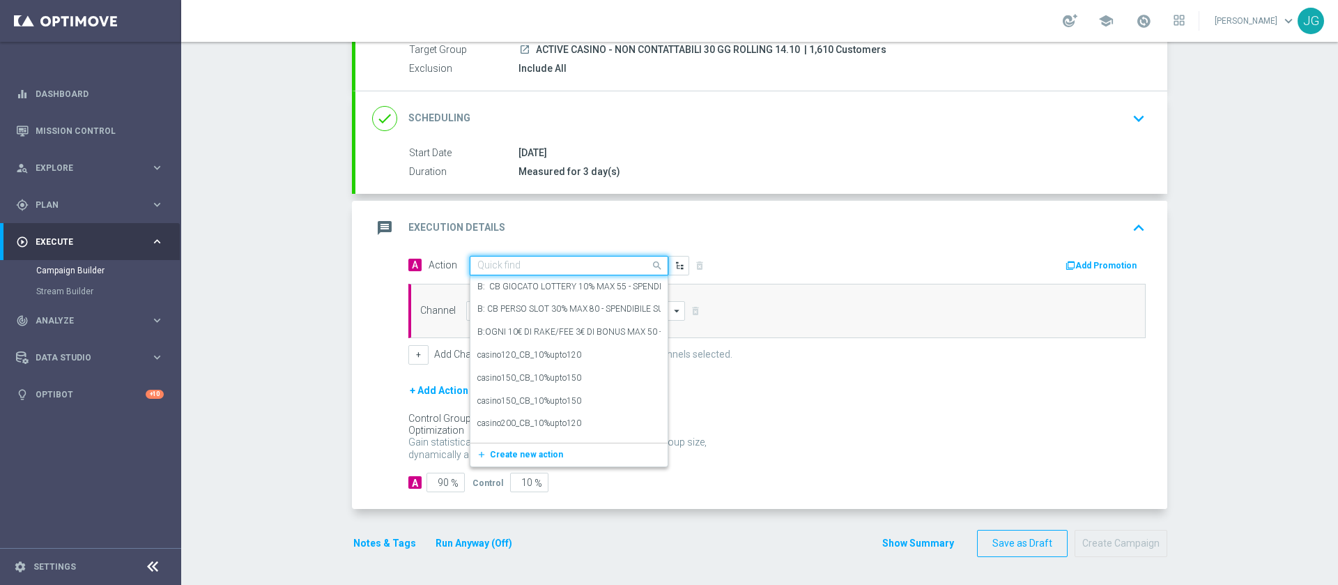
paste input "RICEVI 1 EURO OGNI 40 EURO DI GIOCATO SLOT FINO MAX 500 EURO - SPENDIBILE SLOT"
type input "RICEVI 1 EURO OGNI 40 EURO DI GIOCATO SLOT FINO MAX 500 EURO - SPENDIBILE SLOT"
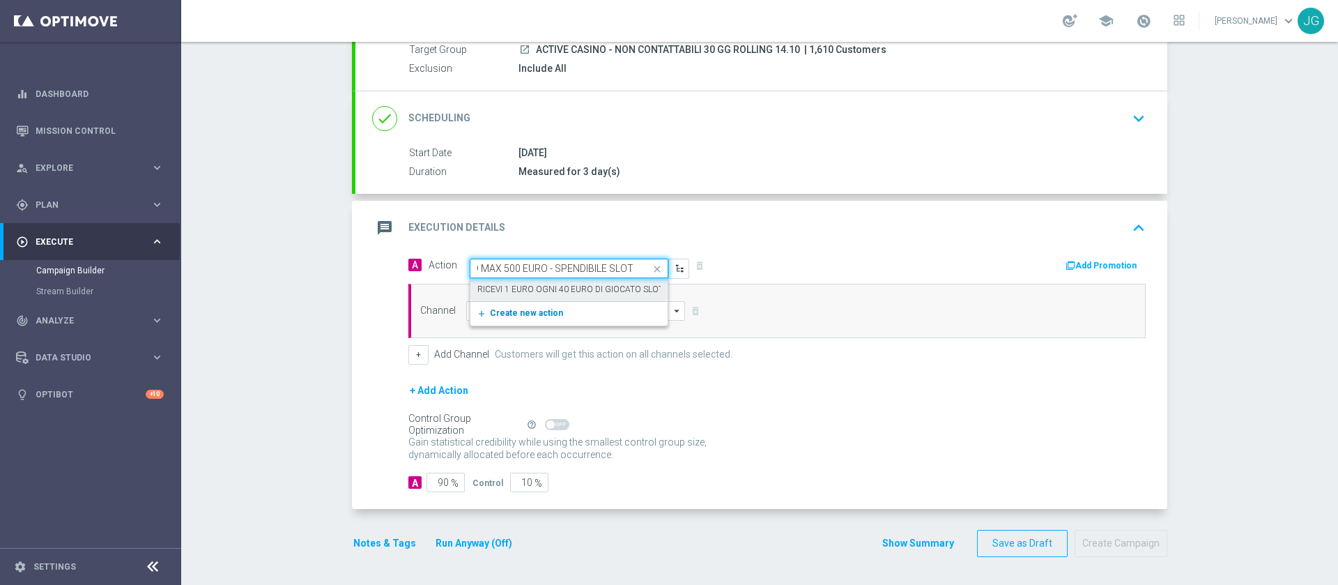
drag, startPoint x: 521, startPoint y: 288, endPoint x: 514, endPoint y: 310, distance: 22.7
click at [514, 310] on ng-dropdown-panel "RICEVI 1 EURO OGNI 40 EURO DI GIOCATO SLOT FINO MAX 500 EURO - SPENDIBILE SLOT …" at bounding box center [569, 301] width 199 height 47
click at [531, 288] on label "RICEVI 1 EURO OGNI 40 EURO DI GIOCATO SLOT FINO MAX 500 EURO - SPENDIBILE SLOT" at bounding box center [648, 290] width 343 height 12
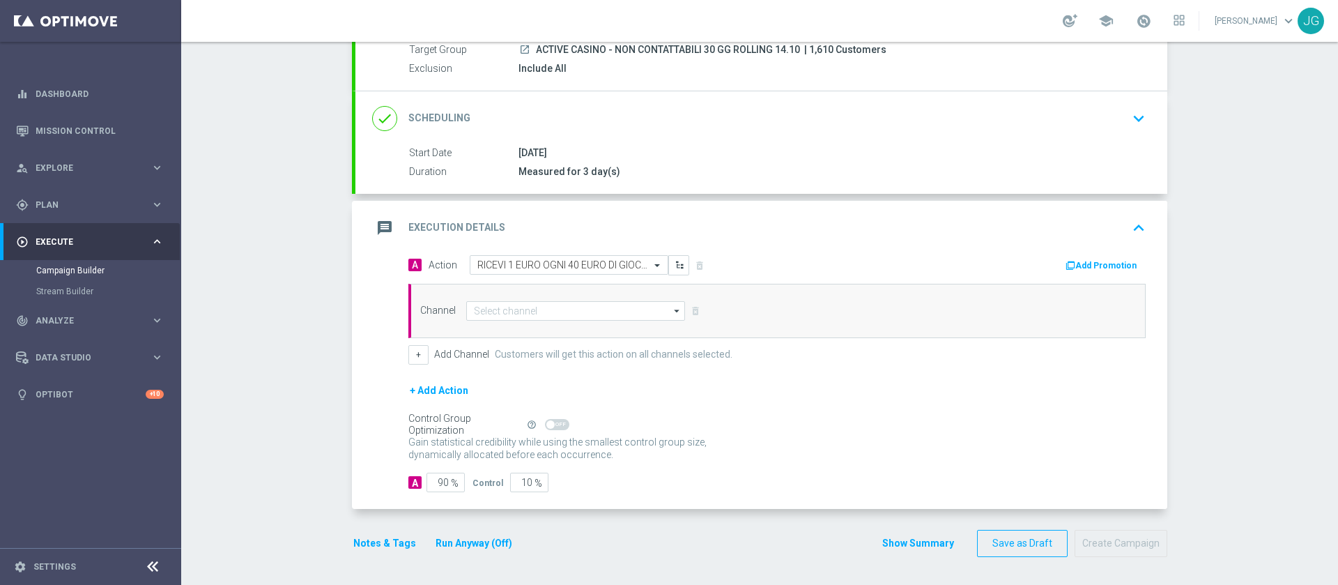
click at [1099, 261] on button "Add Promotion" at bounding box center [1102, 265] width 77 height 15
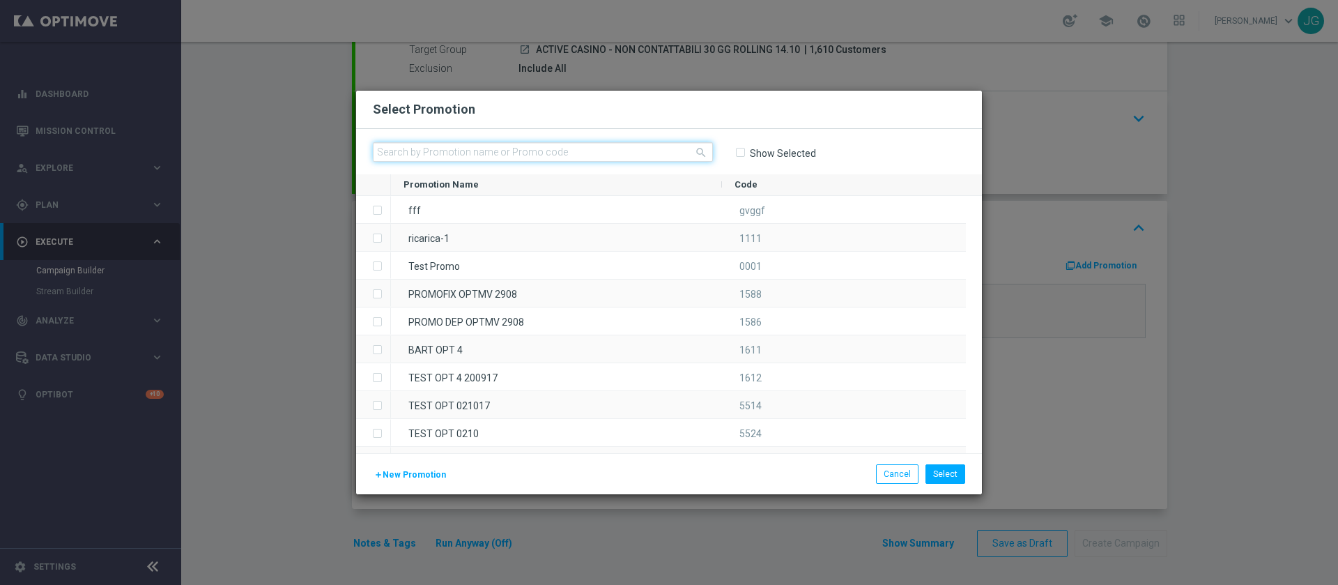
click at [648, 148] on input "text" at bounding box center [543, 152] width 340 height 20
paste input "INTANTSLOT14-5"
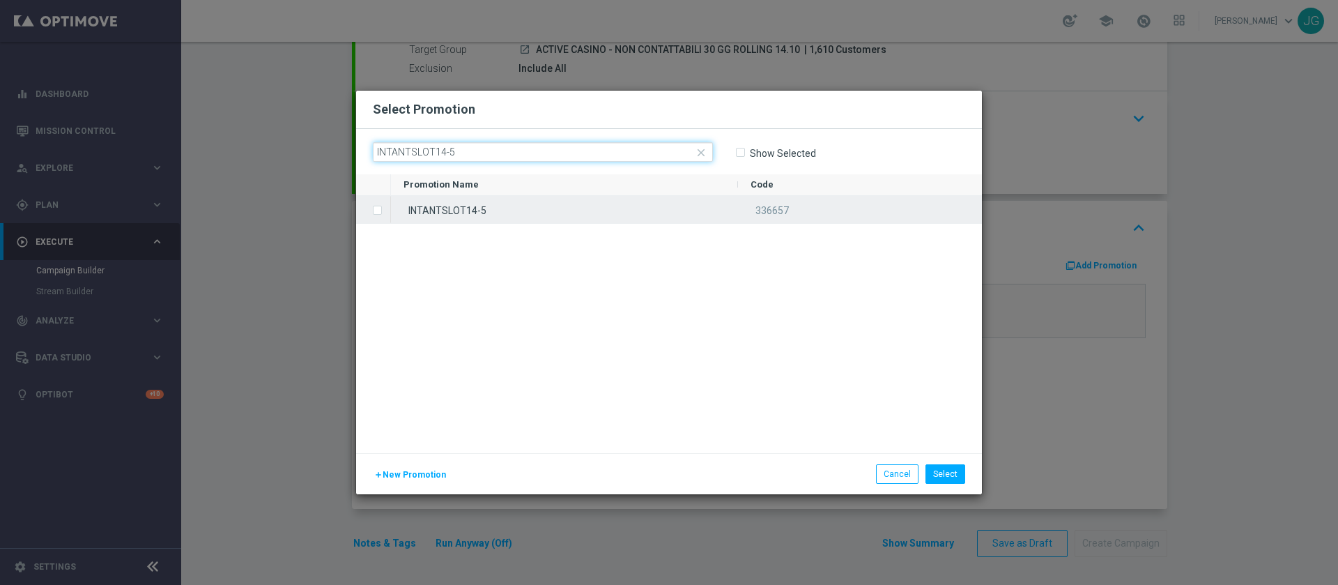
type input "INTANTSLOT14-5"
click at [495, 212] on div "INTANTSLOT14-5" at bounding box center [564, 209] width 347 height 27
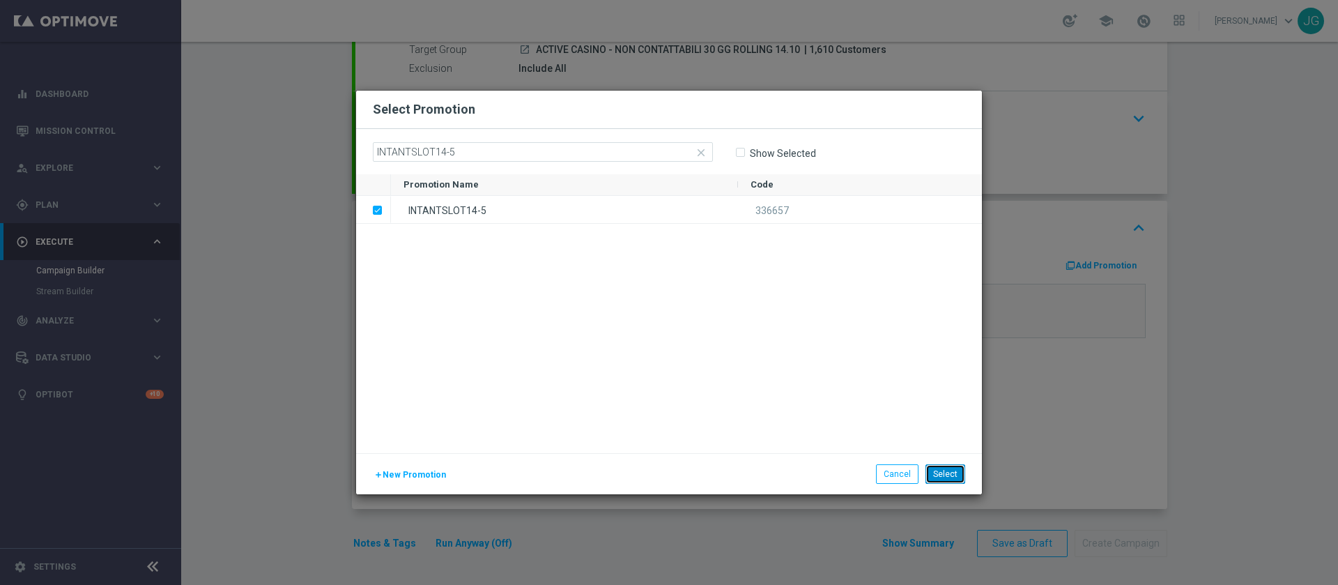
click at [941, 475] on button "Select" at bounding box center [945, 474] width 40 height 20
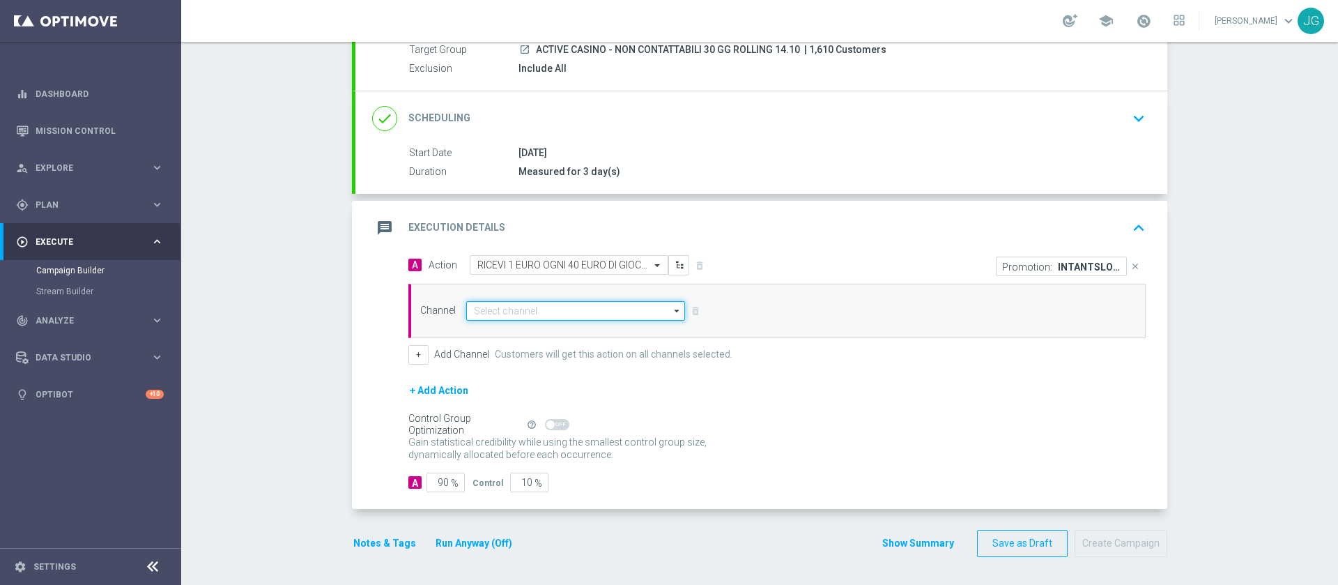
click at [532, 314] on input at bounding box center [575, 311] width 219 height 20
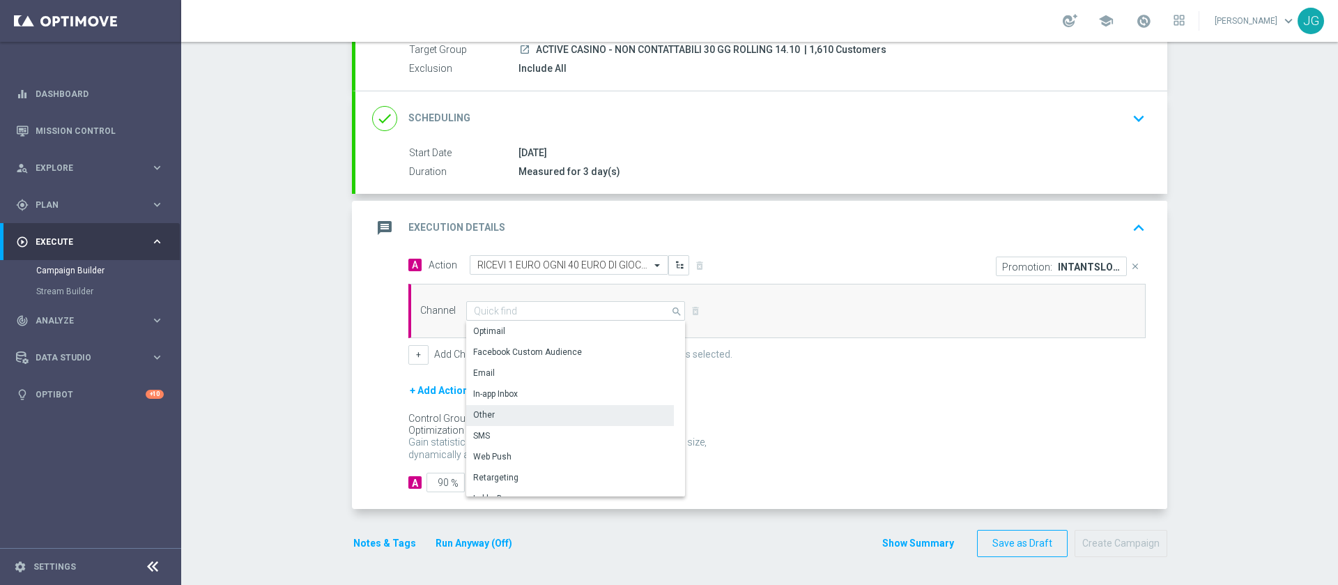
click at [501, 408] on div "Other" at bounding box center [570, 415] width 208 height 20
type input "Other"
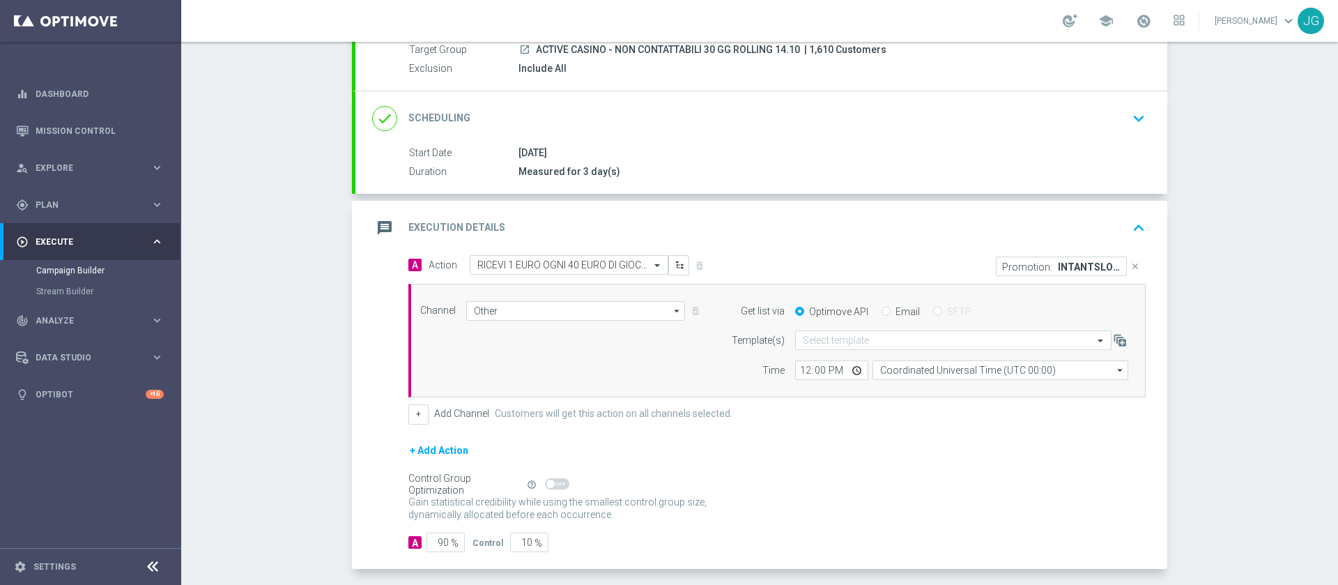
click at [881, 306] on div "Email" at bounding box center [900, 311] width 38 height 13
click at [881, 311] on input "Email" at bounding box center [885, 312] width 9 height 9
radio input "true"
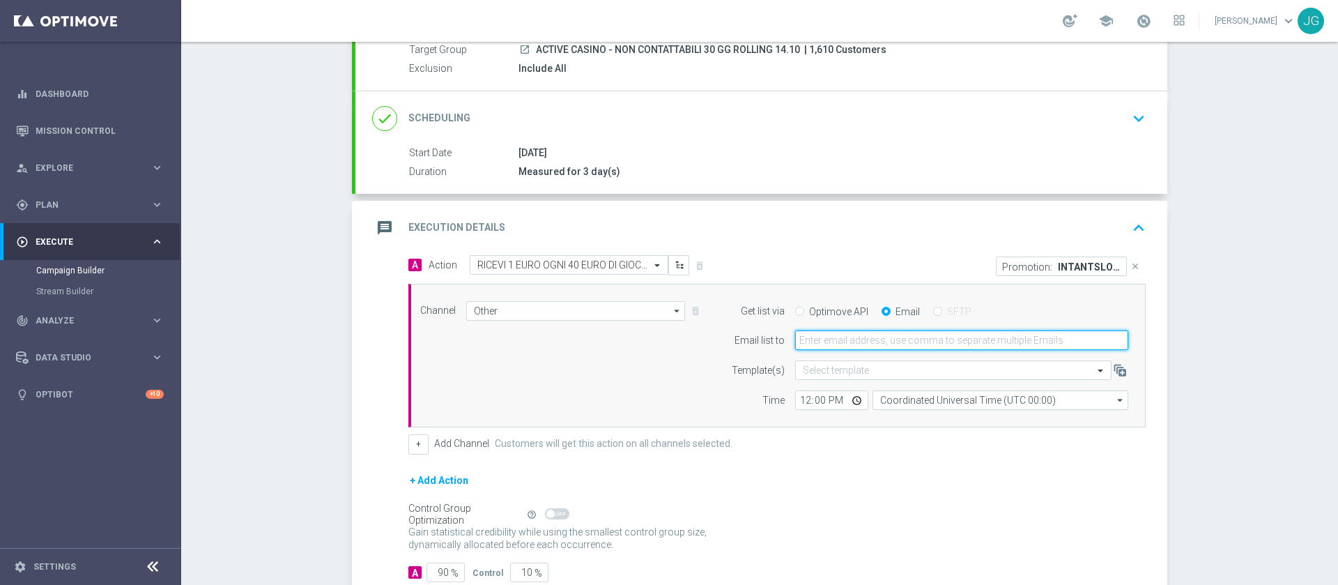
click at [845, 345] on input "email" at bounding box center [961, 340] width 333 height 20
type input "jennyffer.gonzalez@sisal.it"
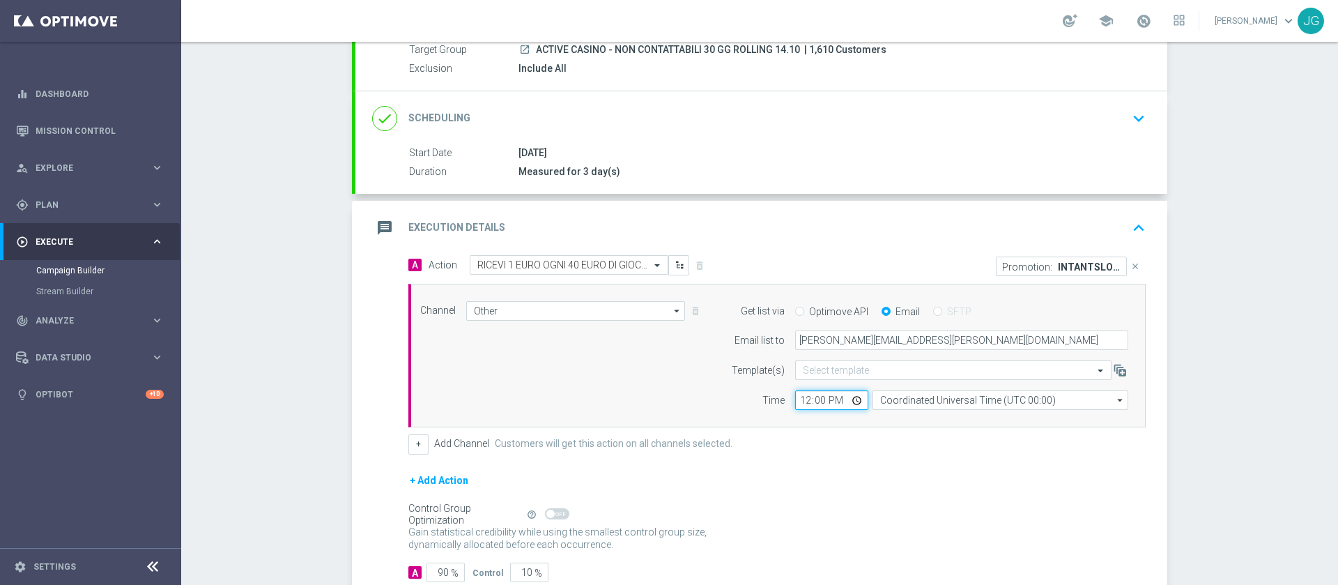
click at [852, 403] on input "12:00" at bounding box center [831, 400] width 73 height 20
type input "18:00"
click at [966, 217] on div "message Execution Details keyboard_arrow_up" at bounding box center [761, 228] width 778 height 26
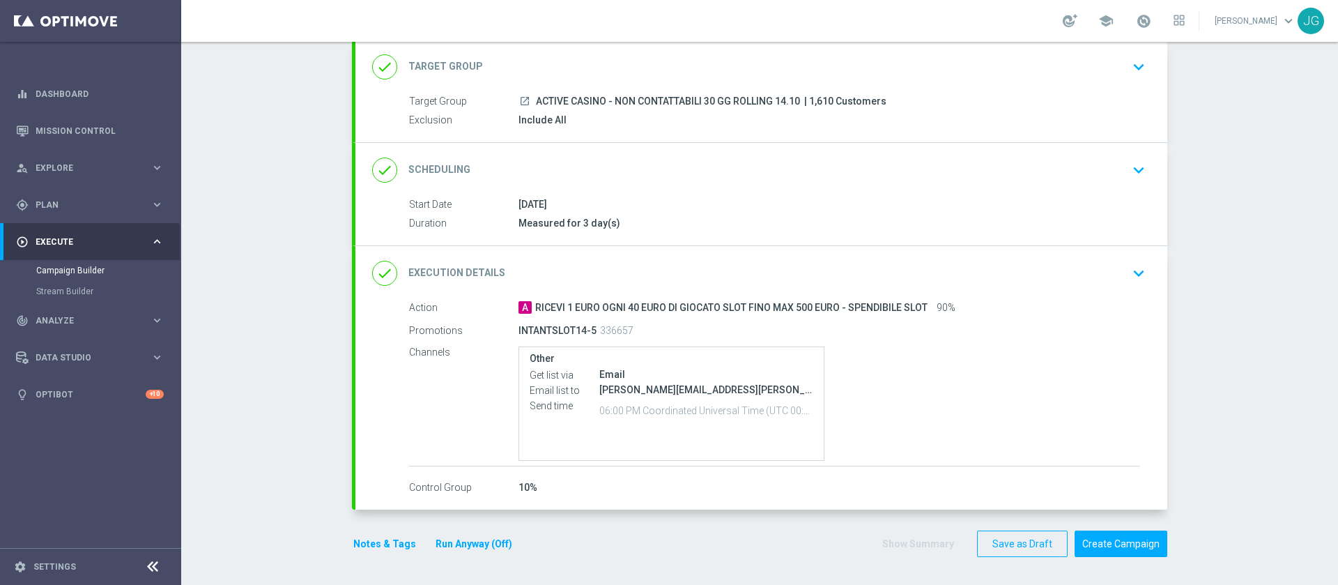
scroll to position [85, 0]
click at [383, 549] on button "Notes & Tags" at bounding box center [385, 543] width 66 height 17
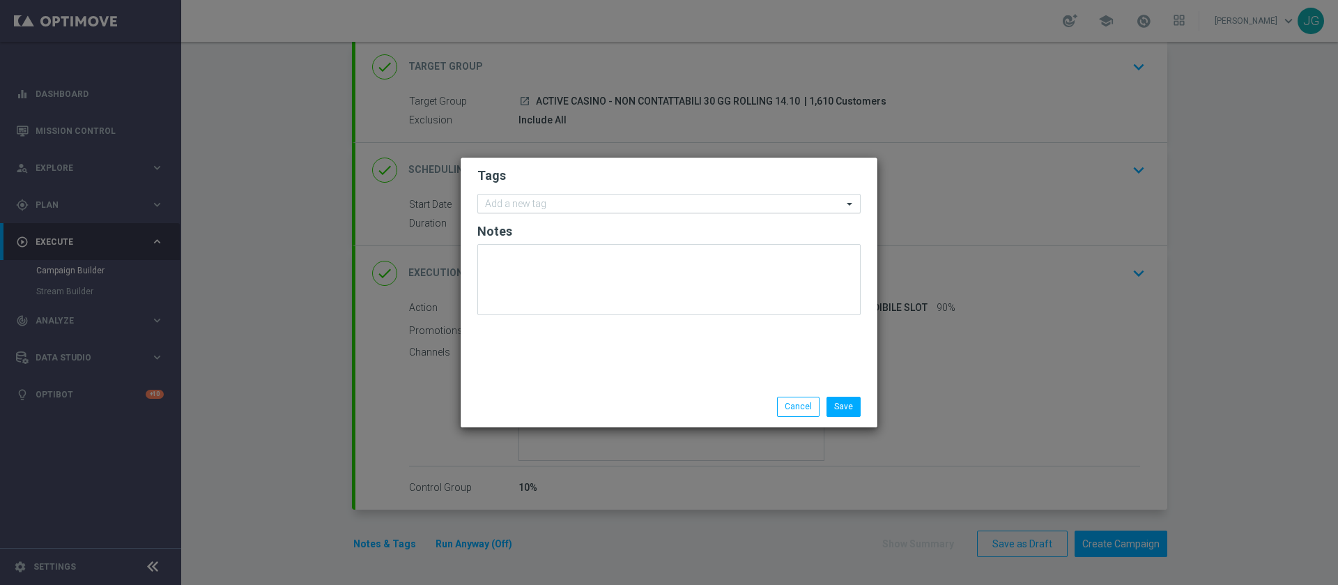
click at [557, 194] on div "Add a new tag" at bounding box center [668, 204] width 383 height 20
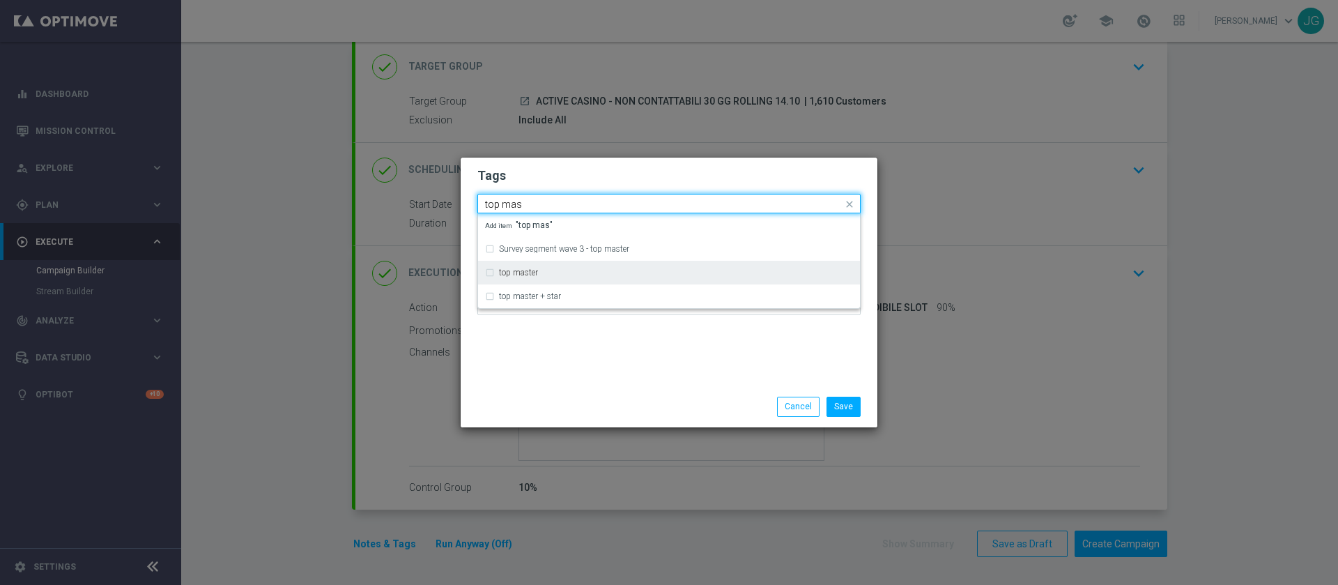
click at [511, 274] on label "top master" at bounding box center [518, 272] width 39 height 8
type input "top mas"
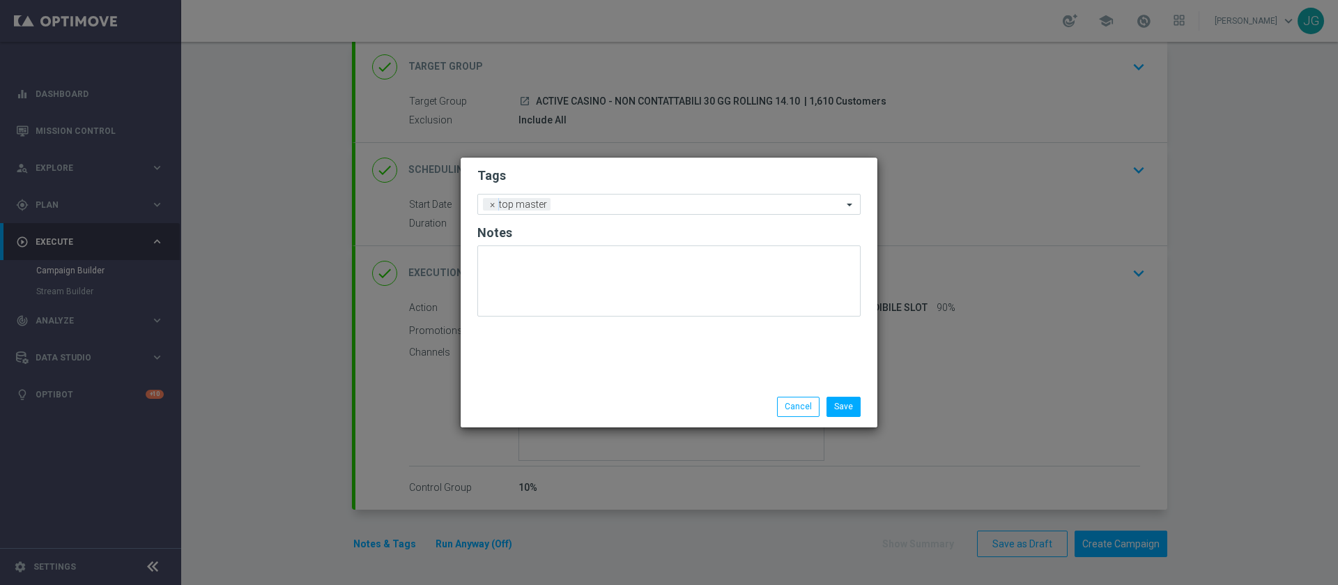
click at [567, 370] on div "Tags Add a new tag × top master Notes" at bounding box center [669, 271] width 417 height 229
click at [630, 215] on form "Tags Add a new tag × top master Notes" at bounding box center [668, 245] width 383 height 163
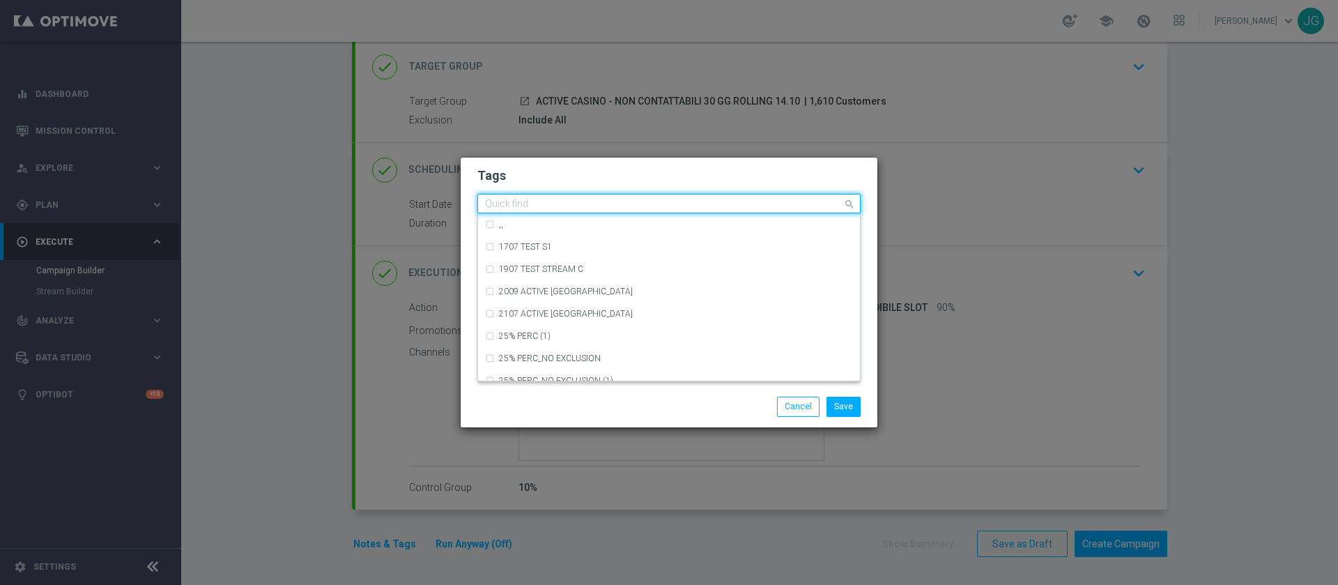
click at [613, 210] on input "text" at bounding box center [663, 205] width 357 height 12
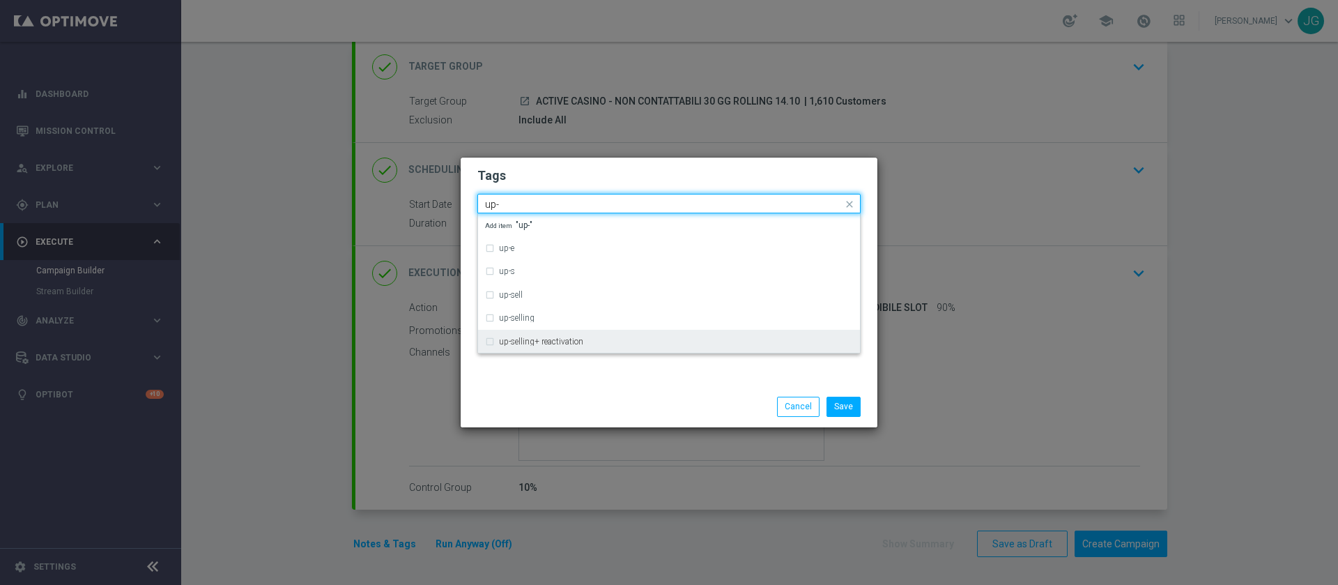
click at [502, 332] on div "up-selling+ reactivation" at bounding box center [669, 341] width 368 height 22
type input "up-"
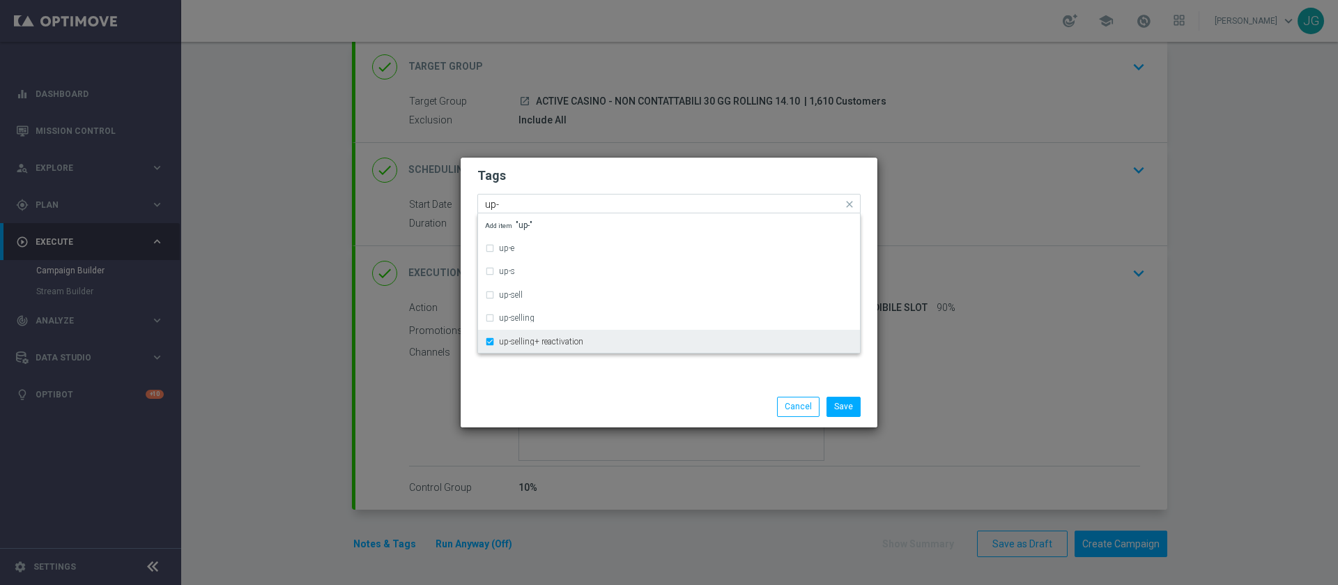
click at [509, 341] on label "up-selling+ reactivation" at bounding box center [541, 341] width 84 height 8
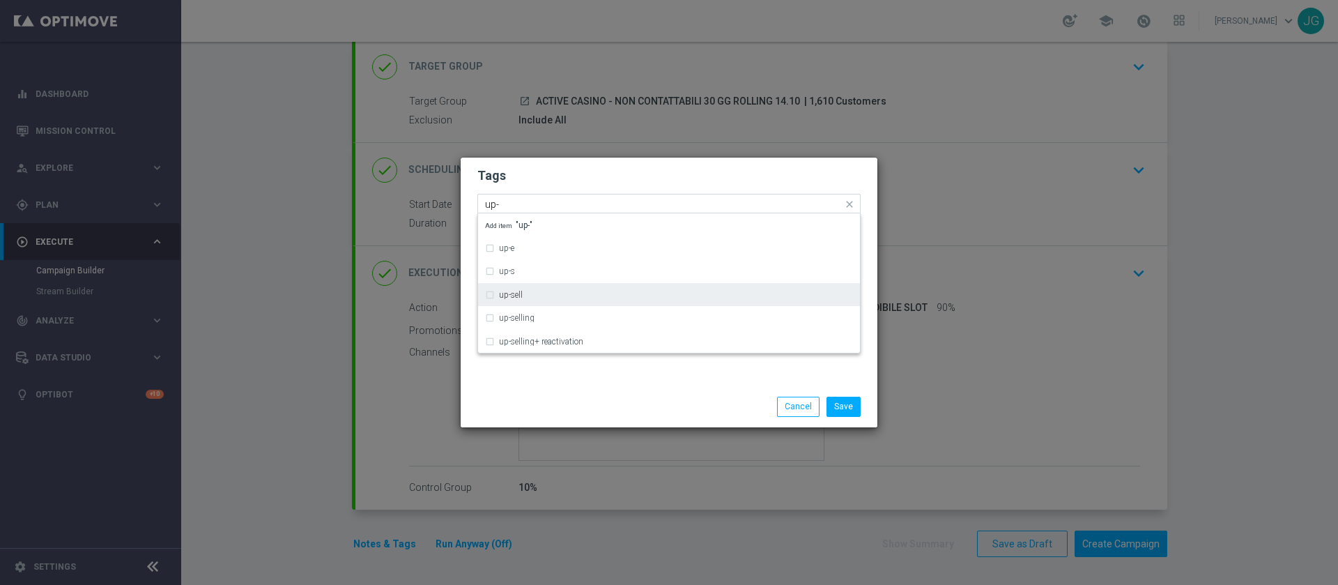
click at [547, 305] on div "up-sell" at bounding box center [669, 295] width 368 height 22
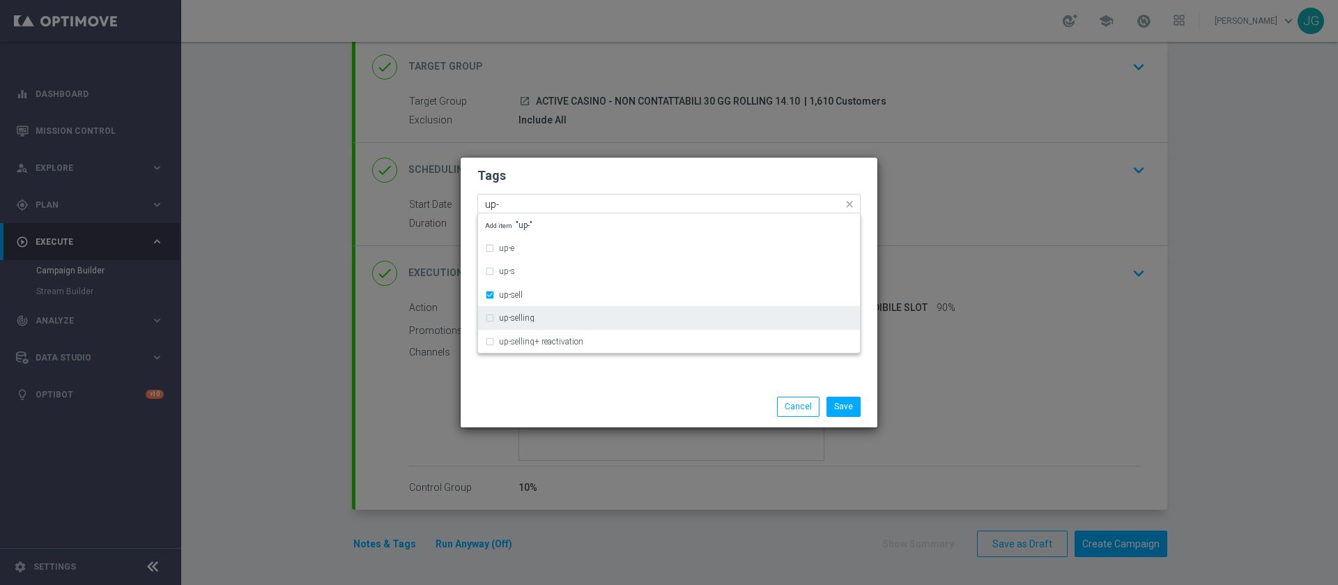
click at [543, 309] on div "up-selling" at bounding box center [669, 318] width 368 height 22
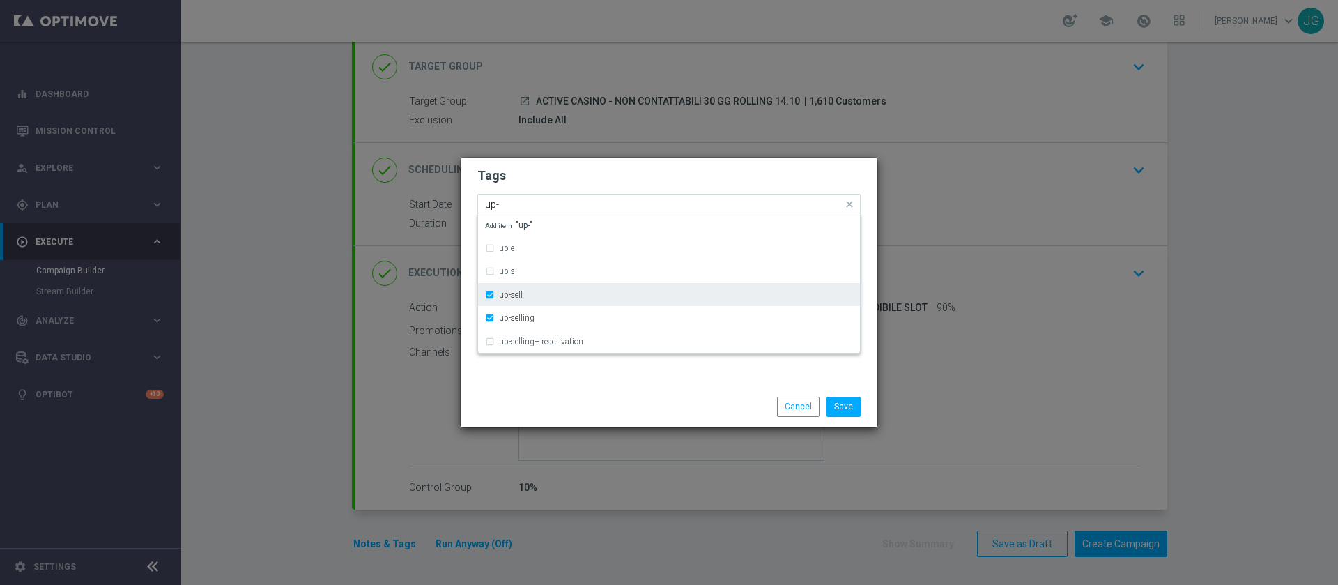
click at [541, 294] on div "up-sell" at bounding box center [676, 295] width 354 height 8
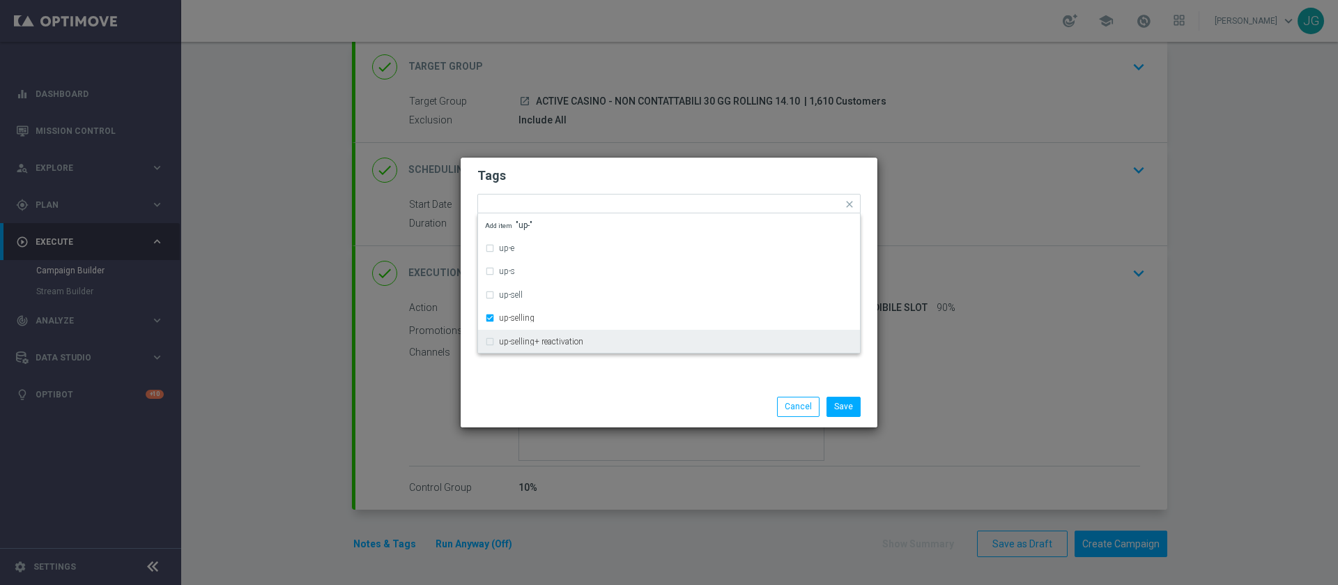
click at [567, 373] on div "Tags Quick find × top master × up-selling up-e up-s up-sell up-selling up-selli…" at bounding box center [669, 271] width 417 height 229
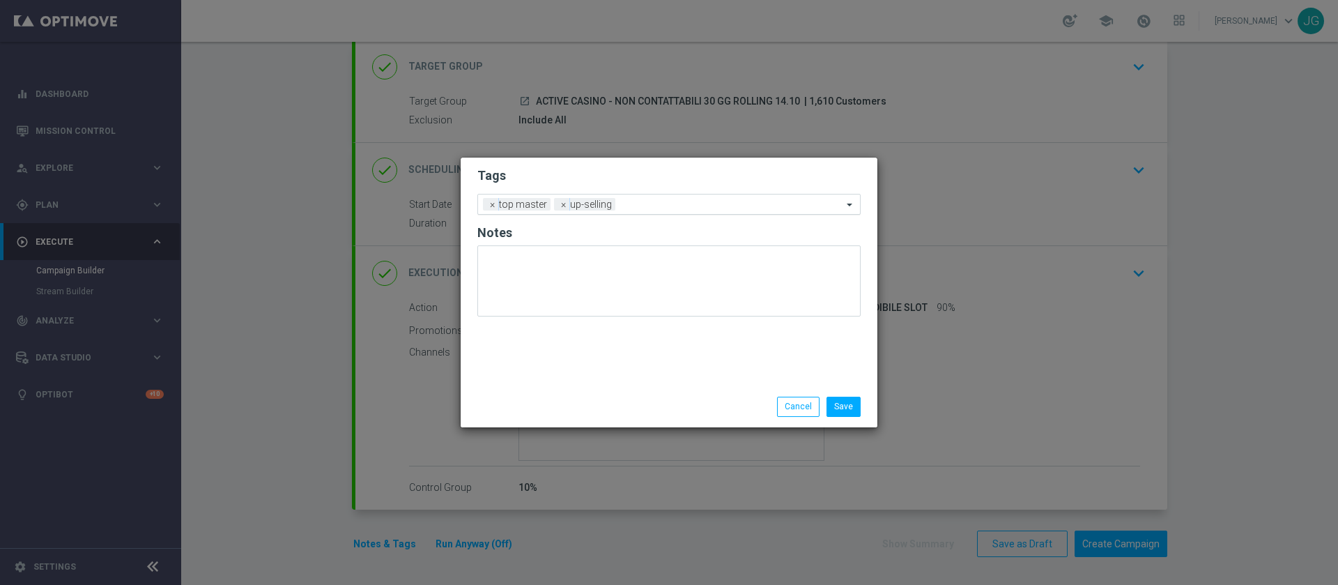
click at [692, 196] on div "Add a new tag × top master × up-selling" at bounding box center [660, 204] width 364 height 20
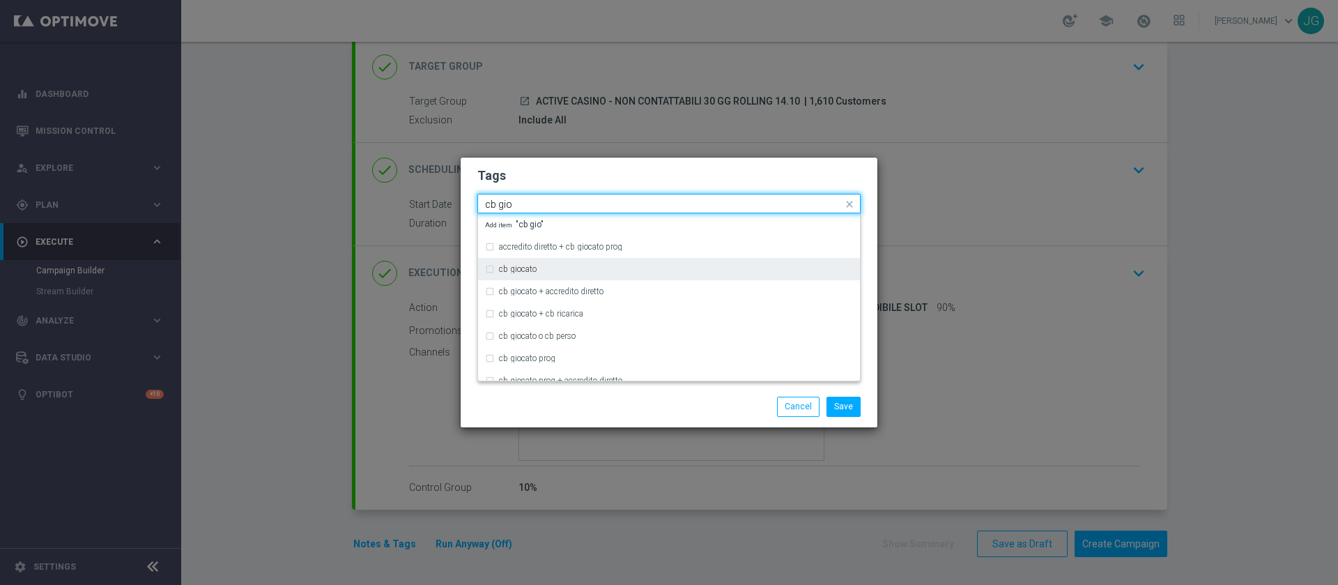
click at [569, 267] on div "cb giocato" at bounding box center [676, 269] width 354 height 8
type input "cb gio"
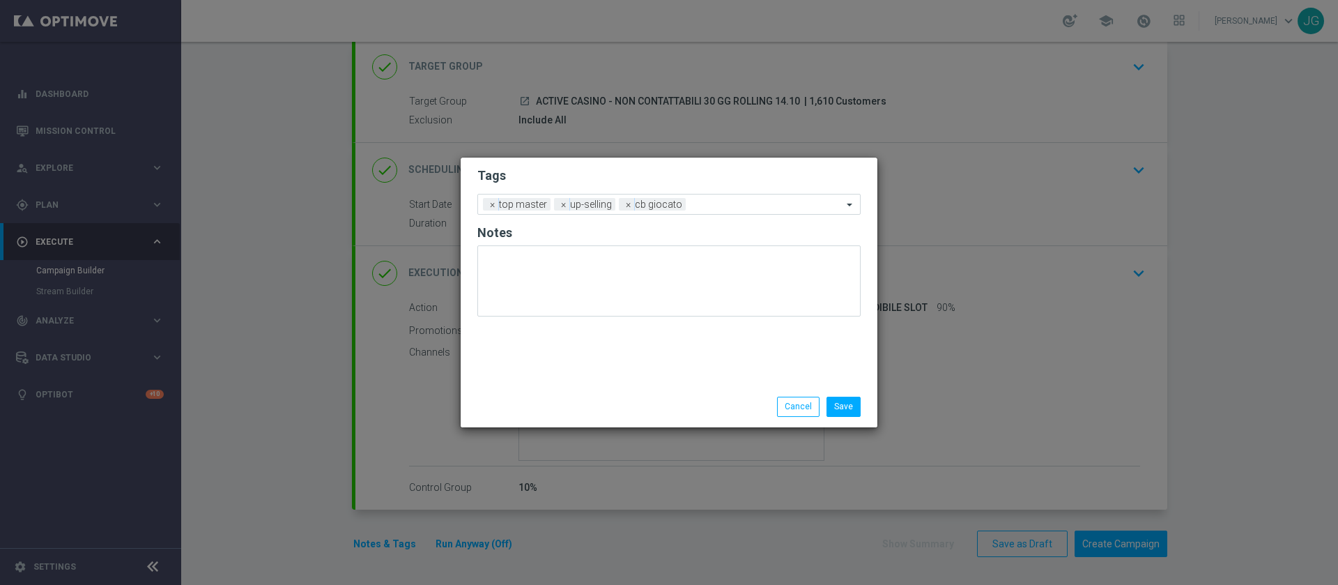
click at [633, 413] on div "Save Cancel" at bounding box center [736, 406] width 270 height 20
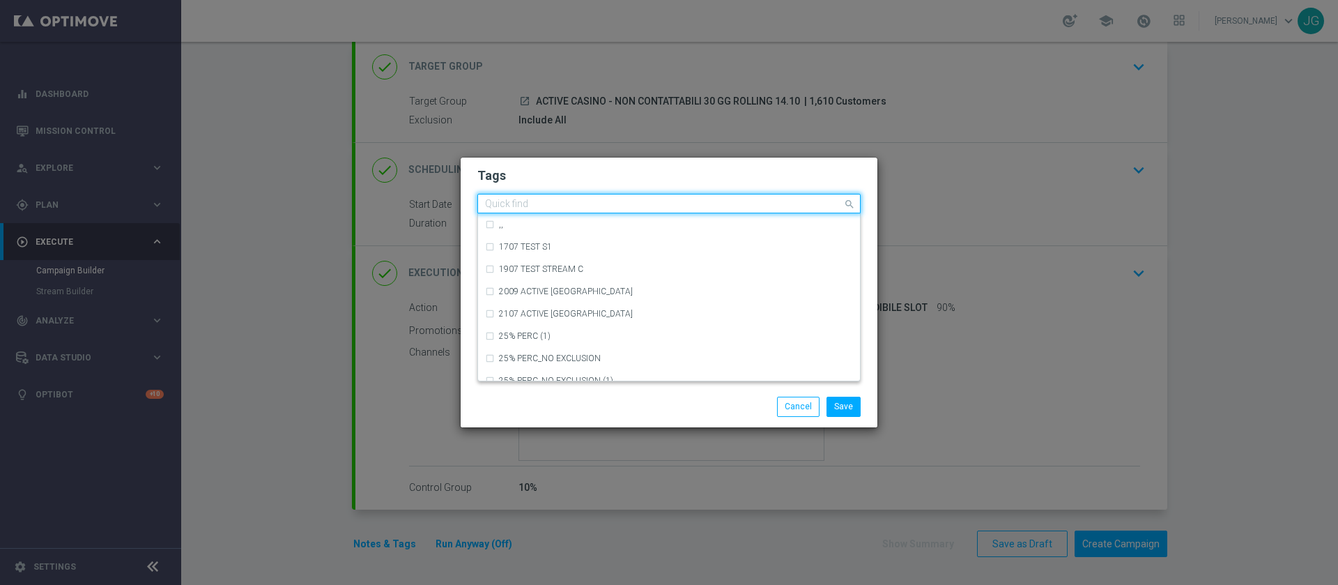
click at [734, 202] on input "text" at bounding box center [663, 205] width 357 height 12
click at [675, 180] on h2 "Tags" at bounding box center [668, 175] width 383 height 17
click at [714, 203] on input "text" at bounding box center [663, 205] width 357 height 12
click at [518, 289] on label "casino" at bounding box center [511, 291] width 24 height 8
type input "casino"
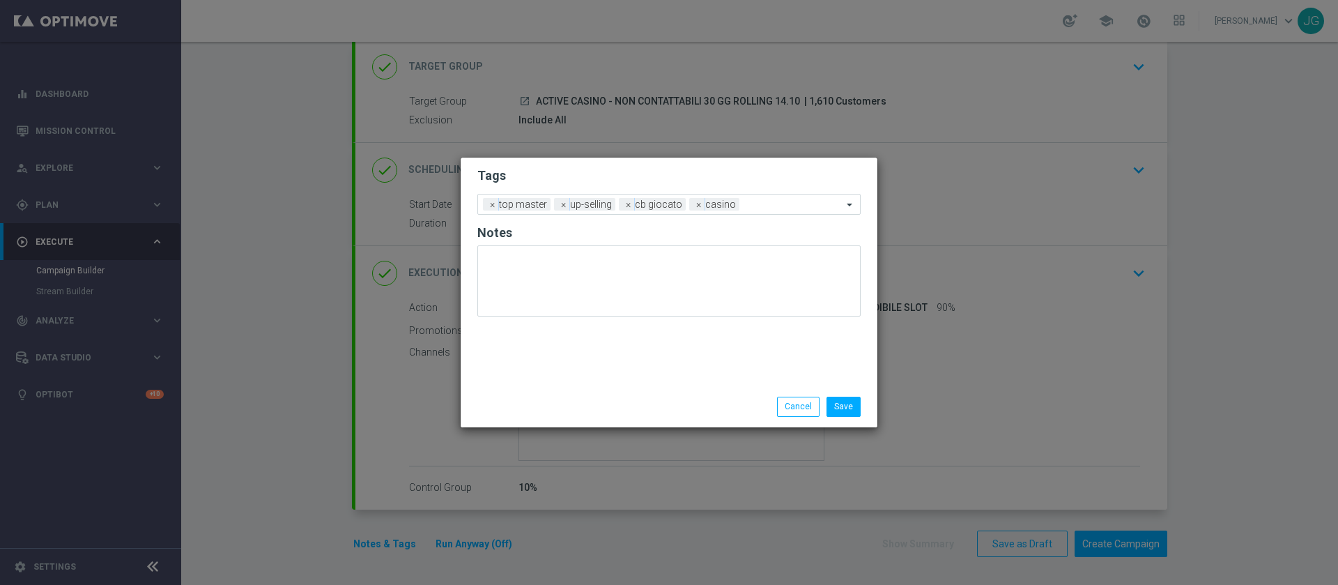
click at [621, 416] on div "Save Cancel" at bounding box center [736, 406] width 270 height 20
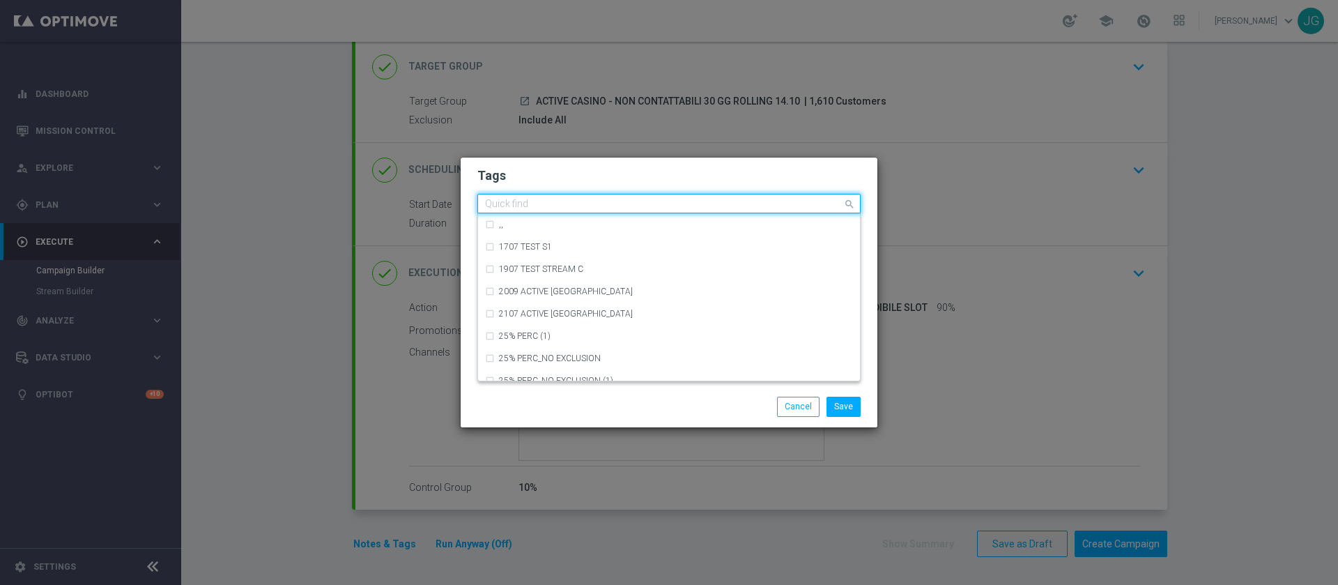
click at [757, 206] on input "text" at bounding box center [663, 205] width 357 height 12
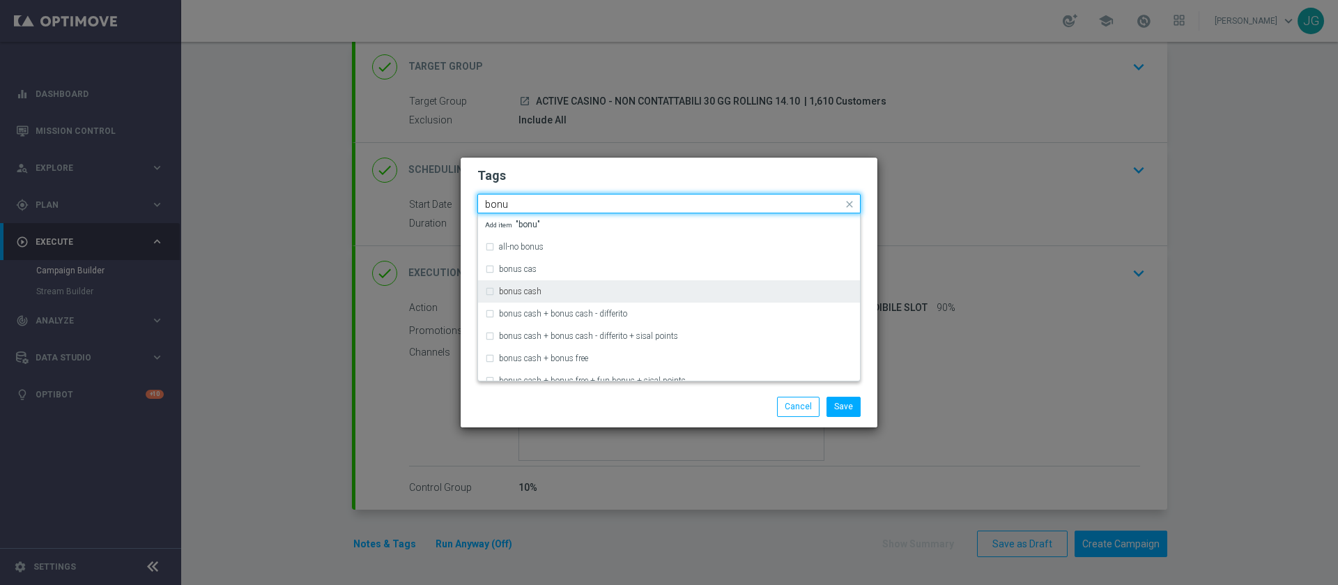
click at [594, 292] on div "bonus cash" at bounding box center [676, 291] width 354 height 8
type input "bonu"
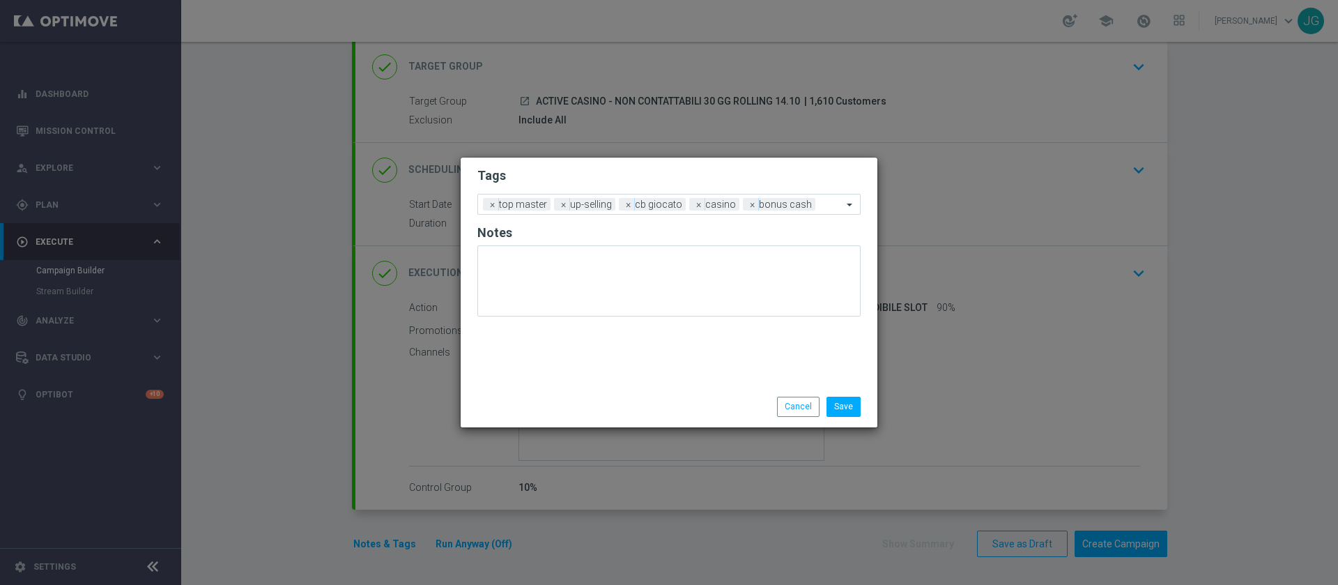
click at [640, 422] on div "Save Cancel" at bounding box center [669, 406] width 417 height 40
click at [845, 412] on button "Save" at bounding box center [843, 406] width 34 height 20
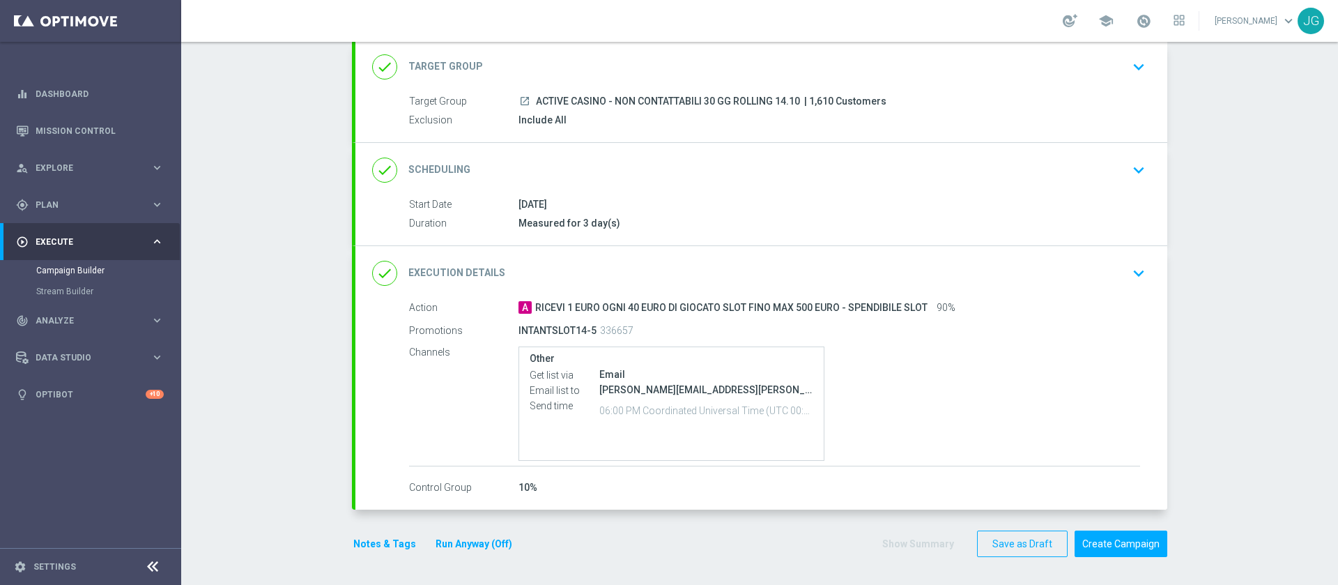
click at [446, 544] on button "Run Anyway (Off)" at bounding box center [473, 543] width 79 height 17
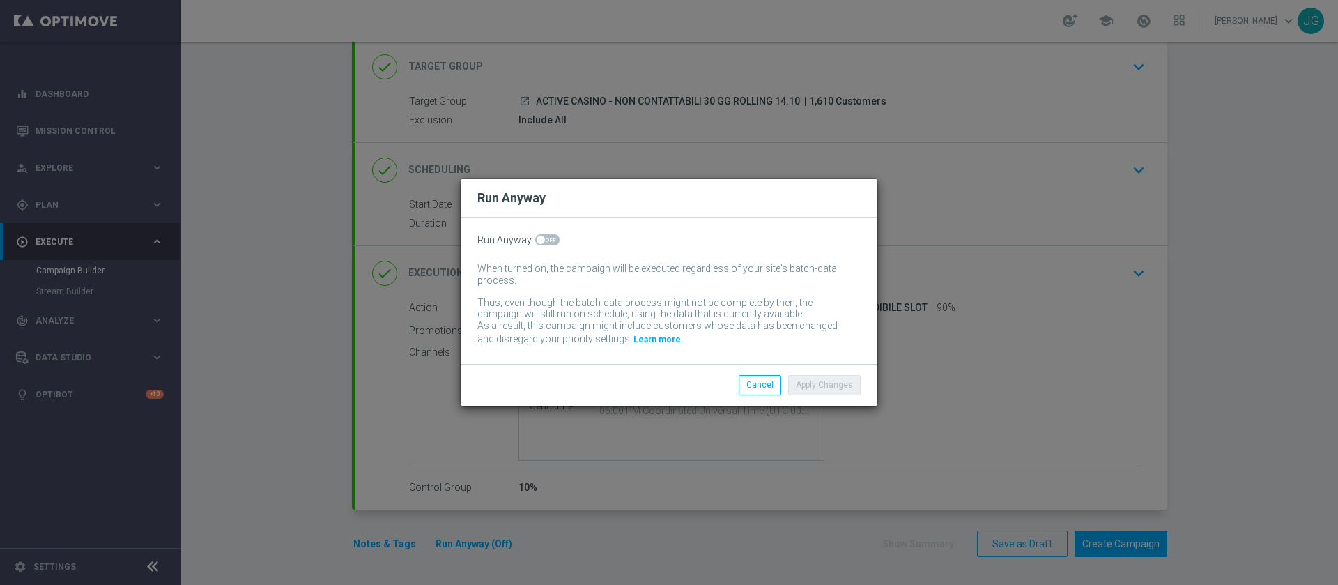
click at [551, 245] on span at bounding box center [547, 239] width 24 height 11
click at [551, 245] on input "checkbox" at bounding box center [547, 239] width 24 height 11
checkbox input "true"
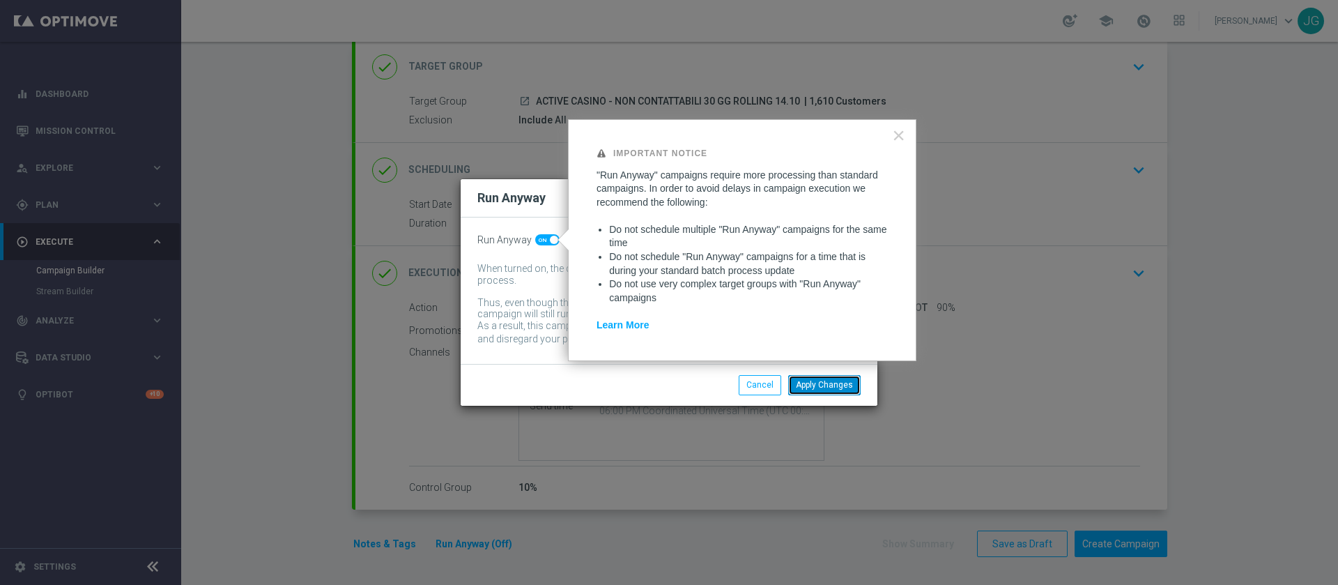
click at [841, 383] on button "Apply Changes" at bounding box center [824, 385] width 72 height 20
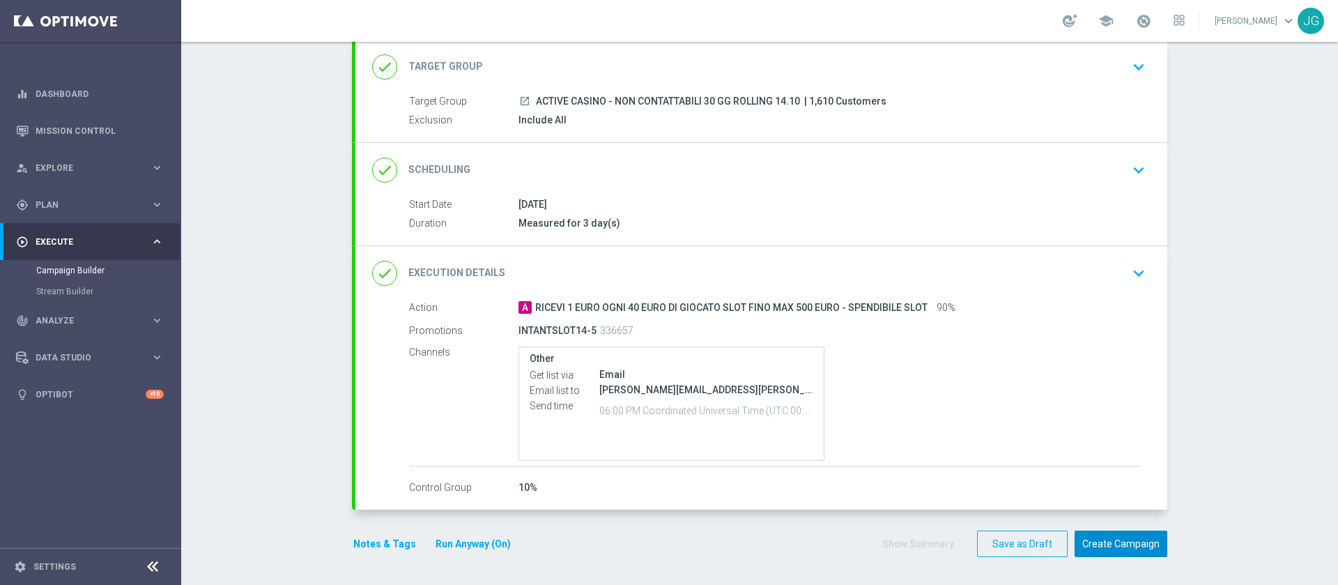
click at [1084, 544] on button "Create Campaign" at bounding box center [1120, 543] width 93 height 27
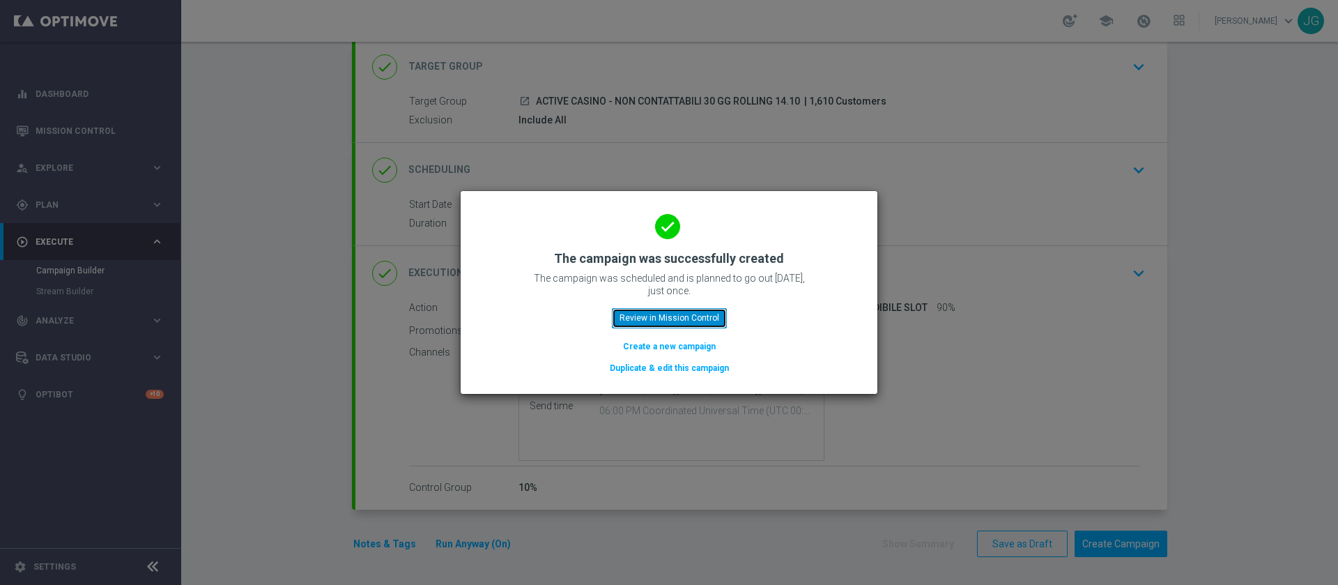
click at [693, 313] on button "Review in Mission Control" at bounding box center [669, 318] width 115 height 20
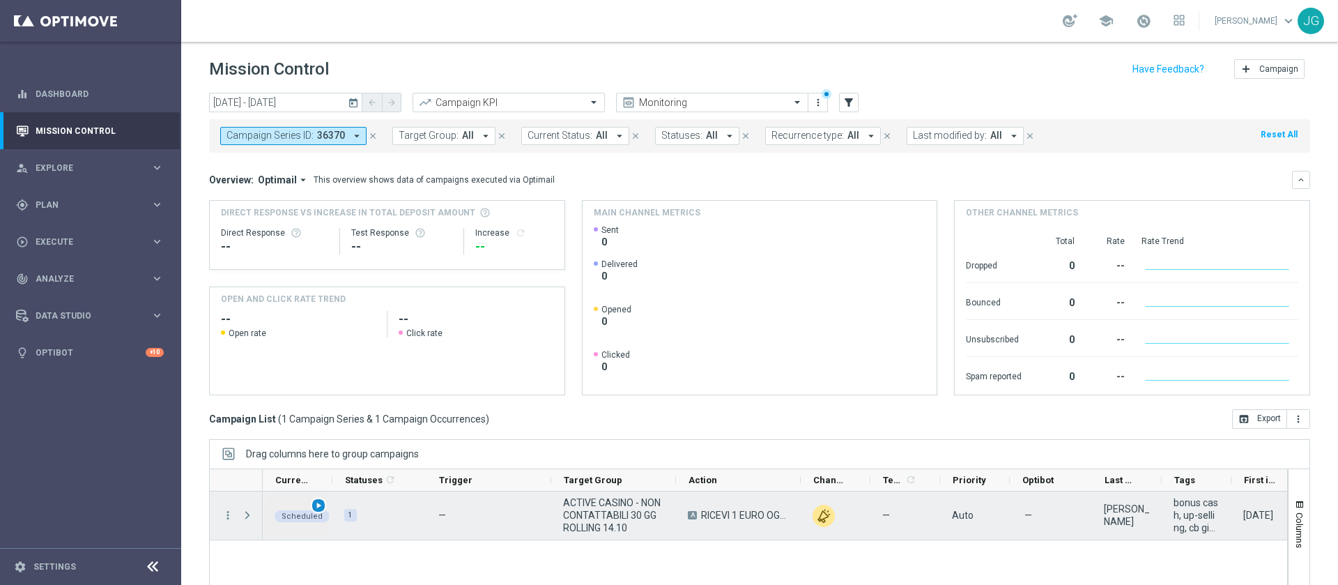
click at [312, 505] on div "play_arrow" at bounding box center [319, 506] width 16 height 16
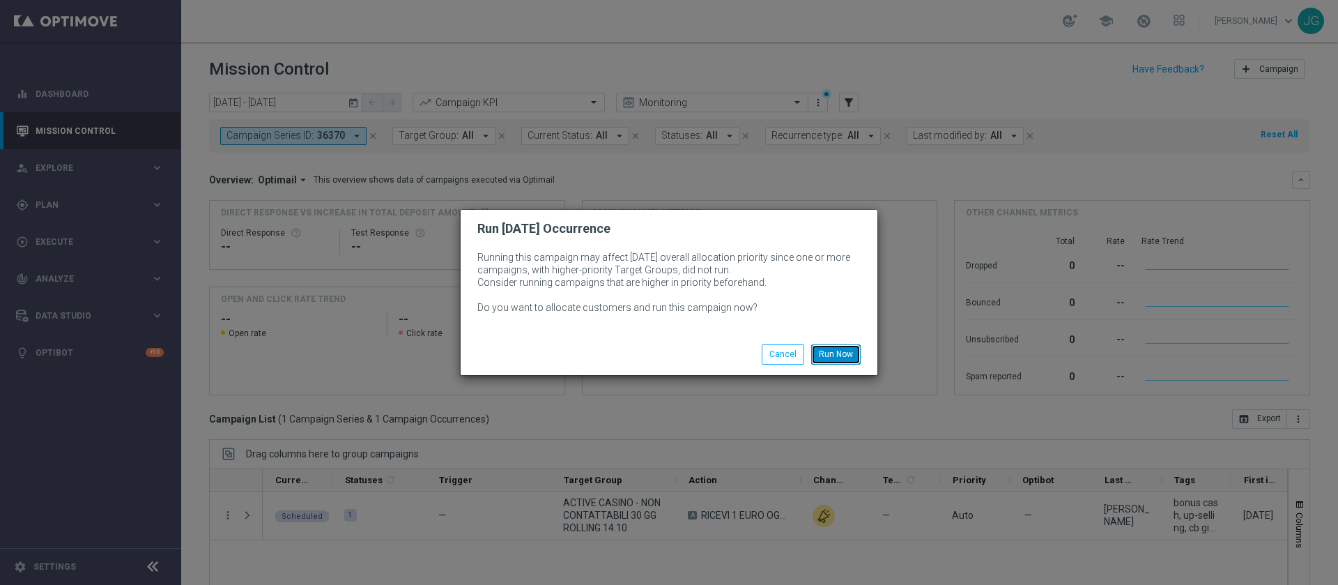
click at [856, 351] on button "Run Now" at bounding box center [835, 354] width 49 height 20
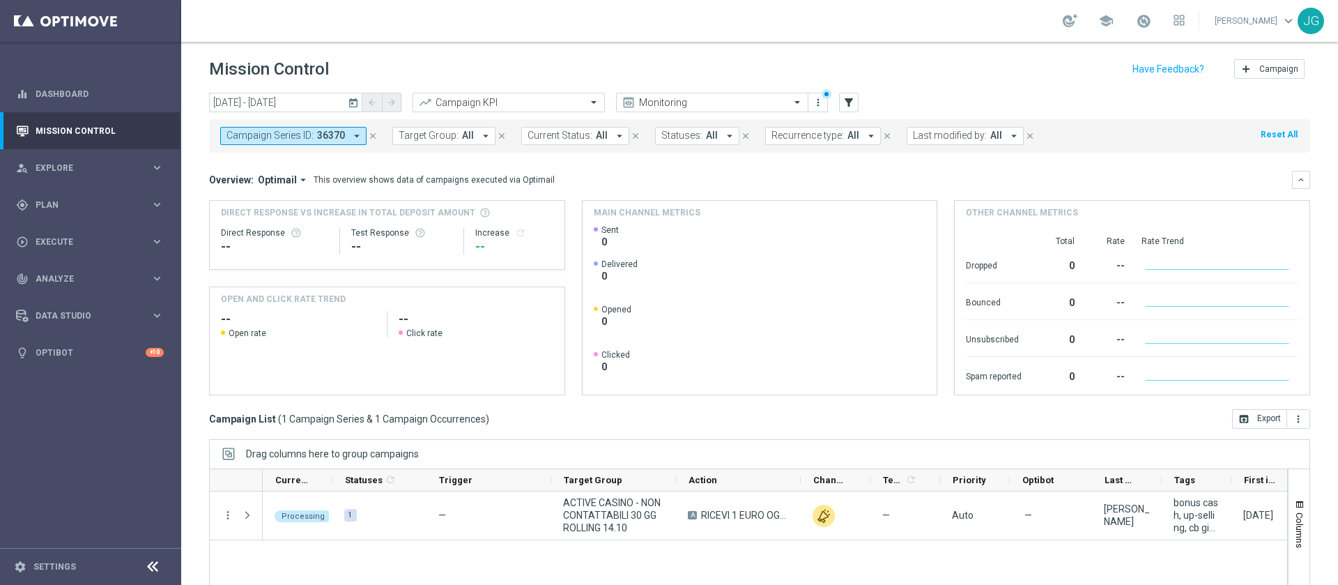
scroll to position [112, 0]
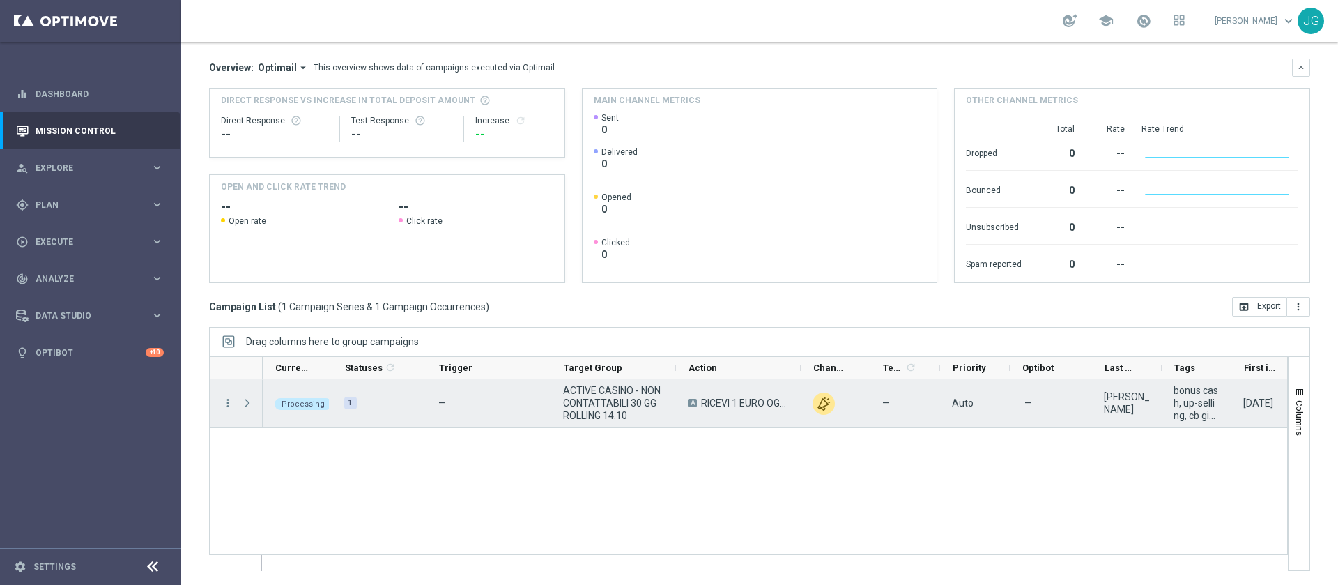
click at [259, 401] on div "Press SPACE to select this row." at bounding box center [249, 403] width 28 height 48
click at [247, 401] on span "Press SPACE to select this row." at bounding box center [247, 402] width 13 height 11
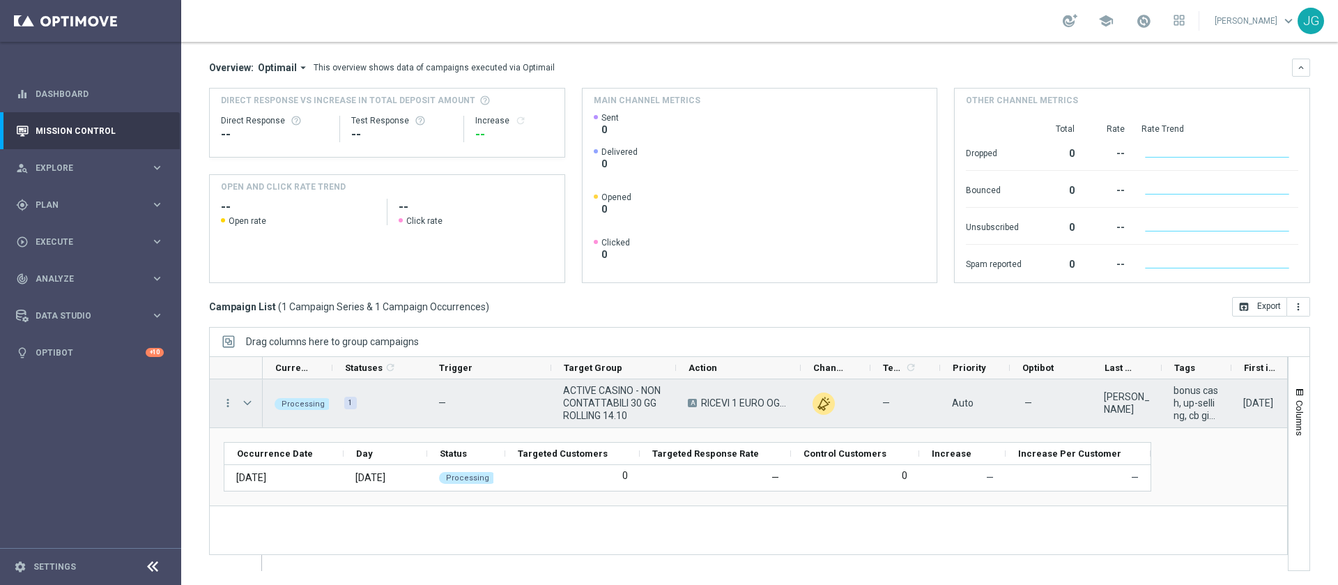
click at [247, 401] on span "Press SPACE to select this row." at bounding box center [247, 402] width 13 height 11
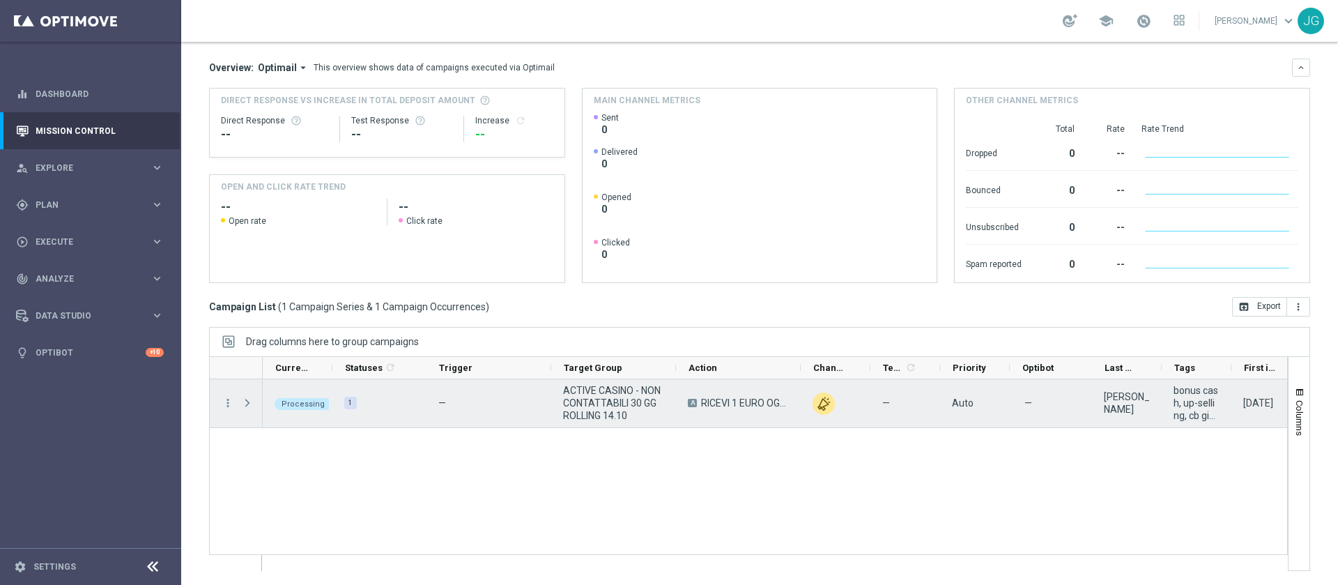
click at [247, 401] on span "Press SPACE to select this row." at bounding box center [247, 402] width 13 height 11
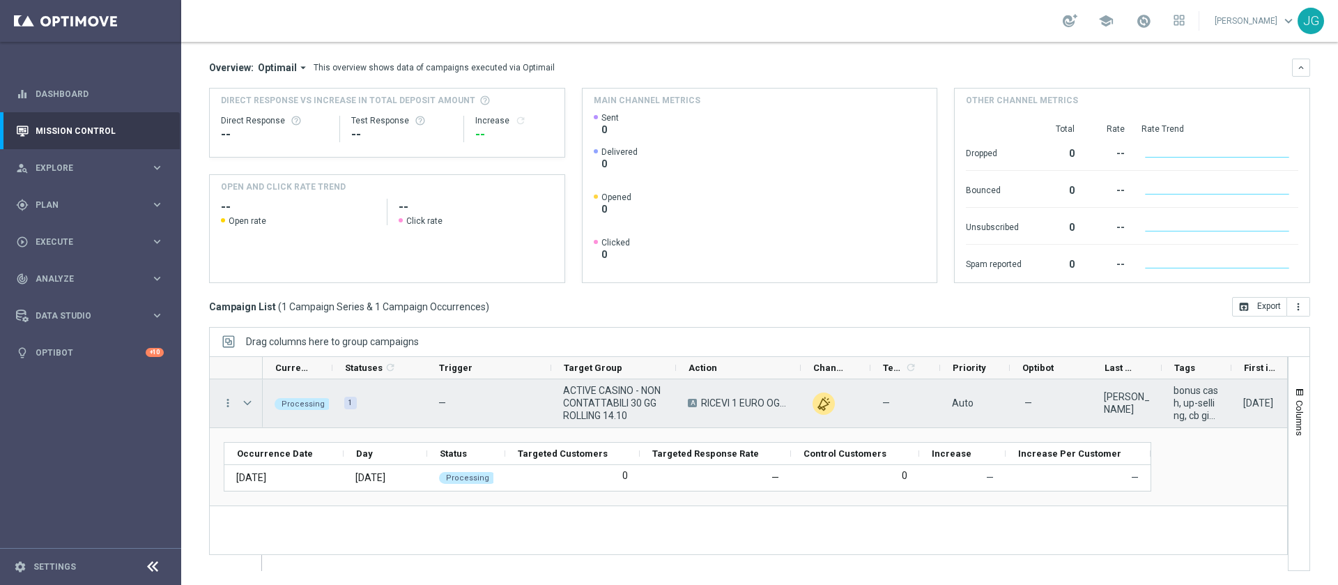
click at [247, 401] on span "Press SPACE to select this row." at bounding box center [247, 402] width 13 height 11
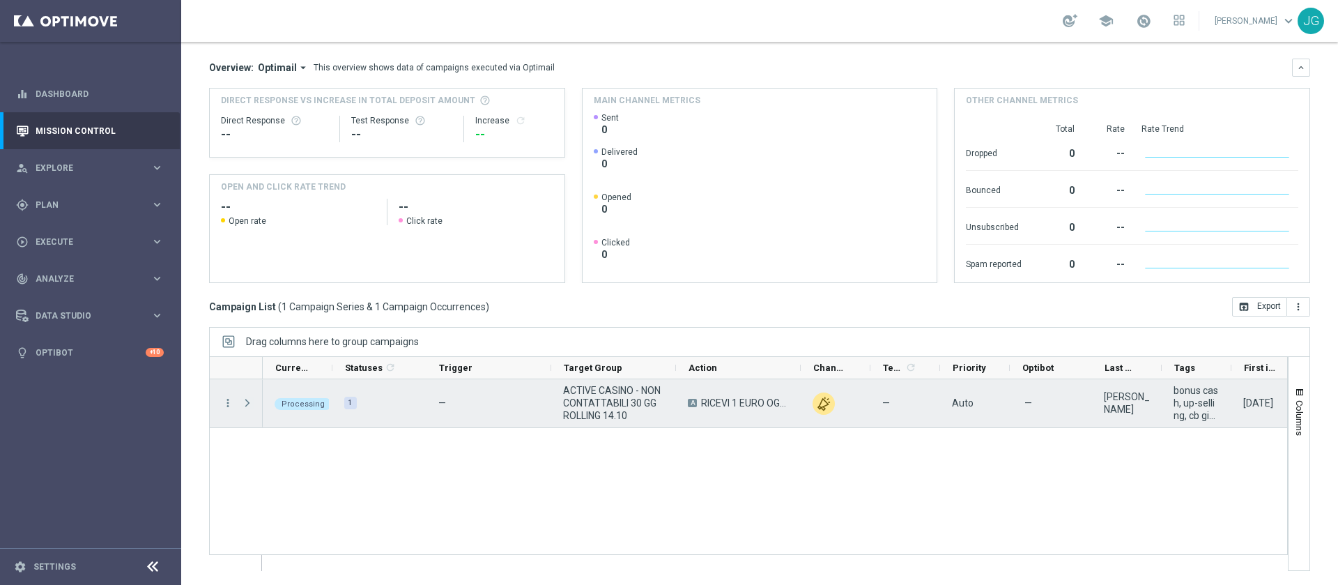
click at [249, 403] on span "Press SPACE to select this row." at bounding box center [247, 402] width 13 height 11
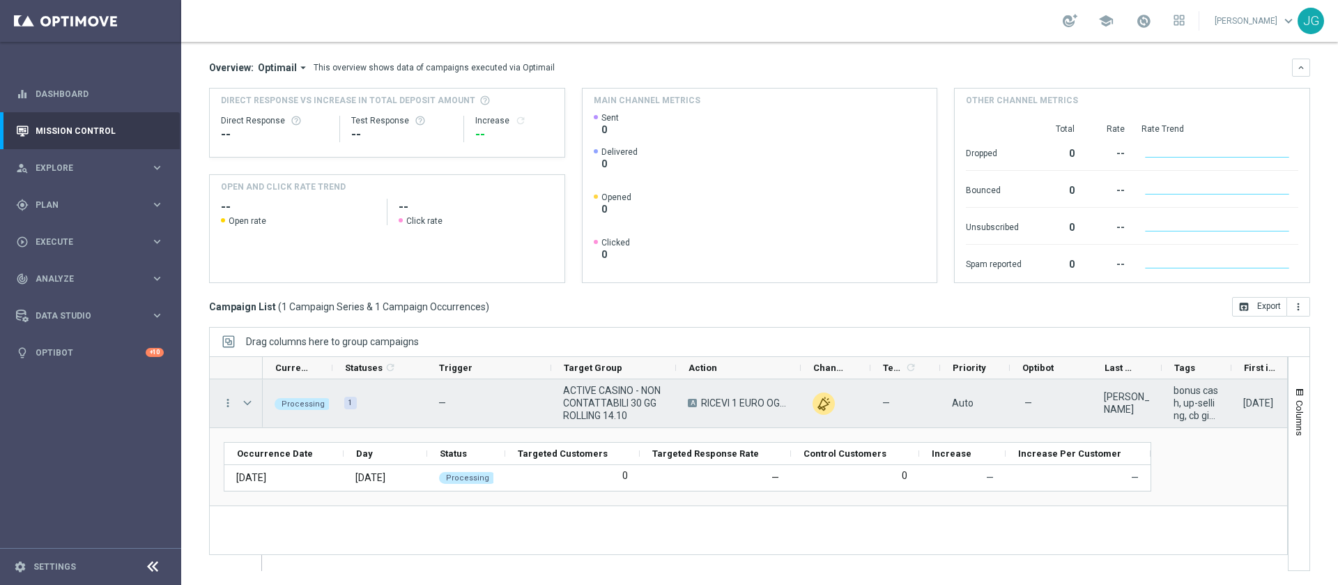
click at [249, 403] on span "Press SPACE to select this row." at bounding box center [247, 402] width 13 height 11
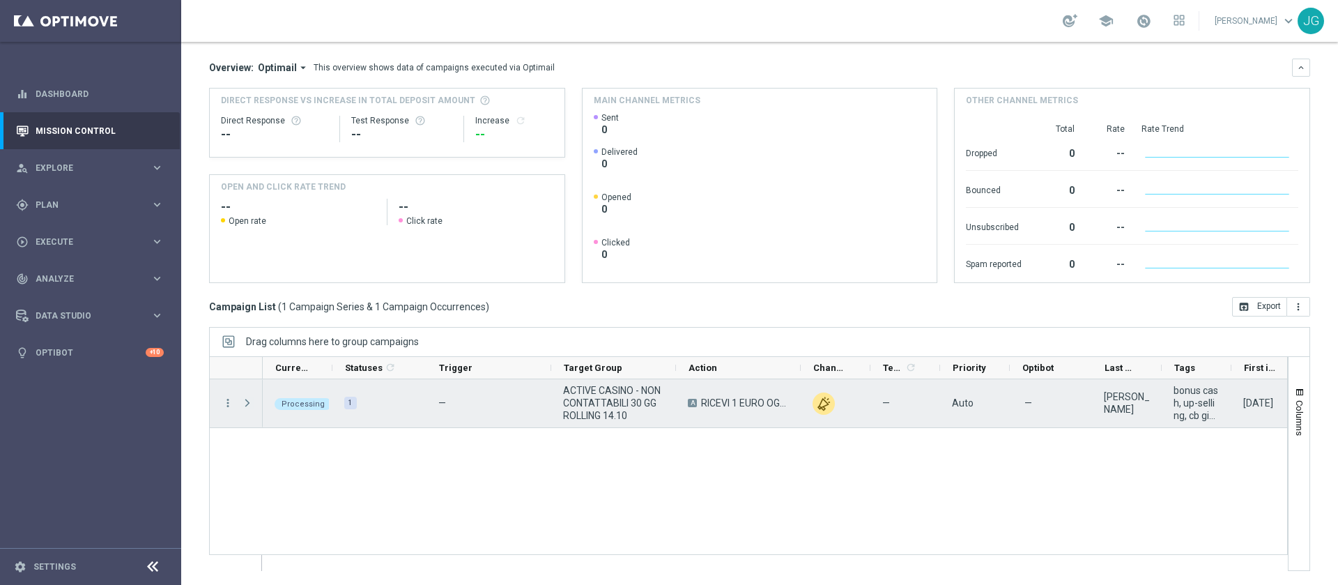
click at [249, 403] on span "Press SPACE to select this row." at bounding box center [247, 402] width 13 height 11
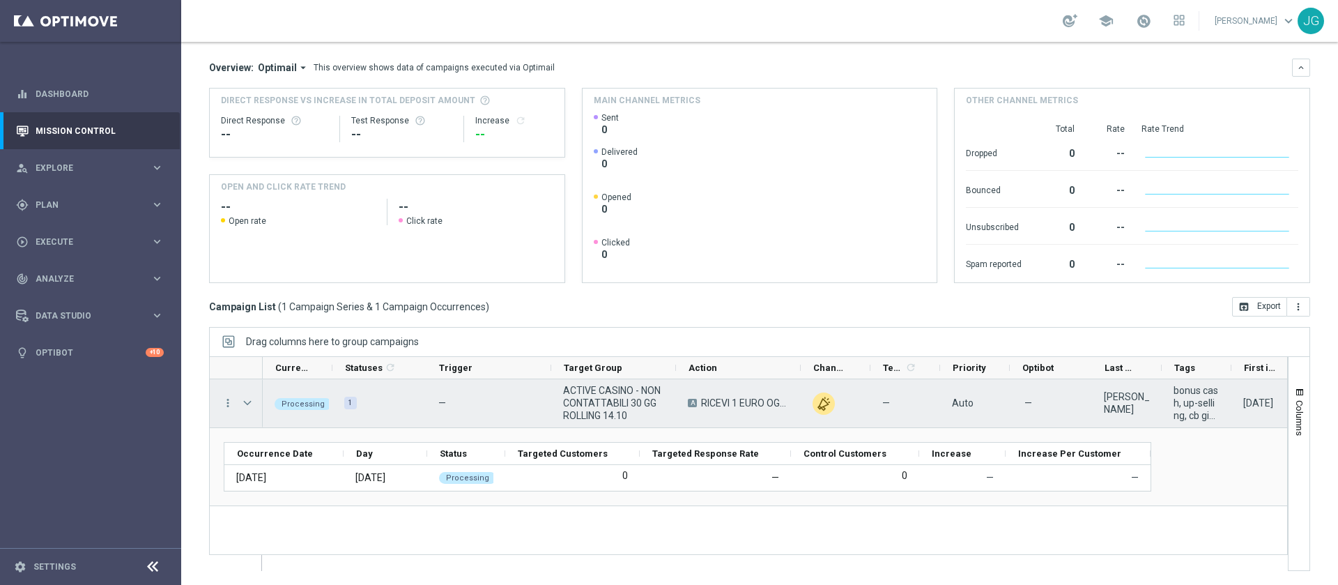
click at [249, 403] on span "Press SPACE to select this row." at bounding box center [247, 402] width 13 height 11
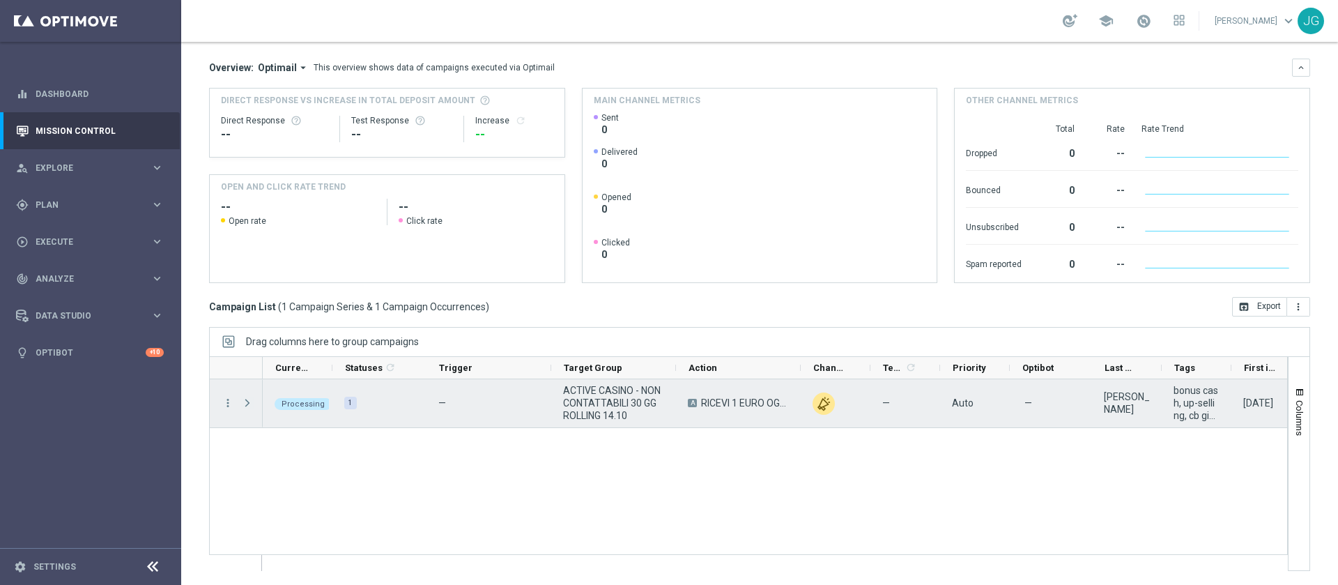
click at [249, 403] on span "Press SPACE to select this row." at bounding box center [247, 402] width 13 height 11
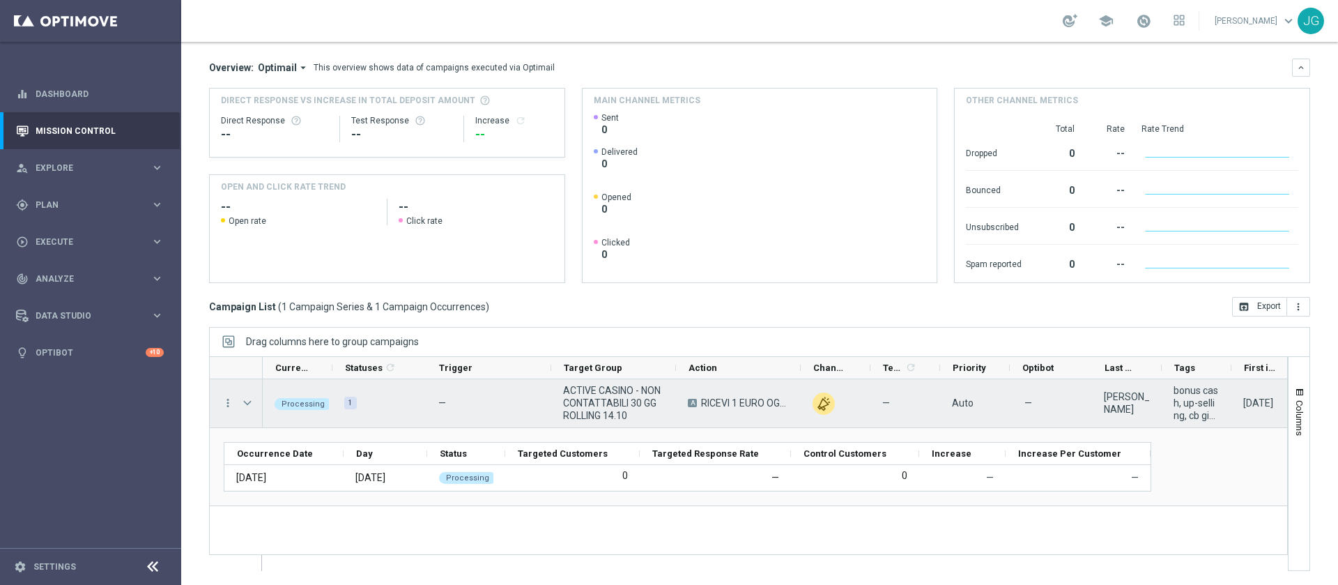
click at [249, 403] on span "Press SPACE to select this row." at bounding box center [247, 402] width 13 height 11
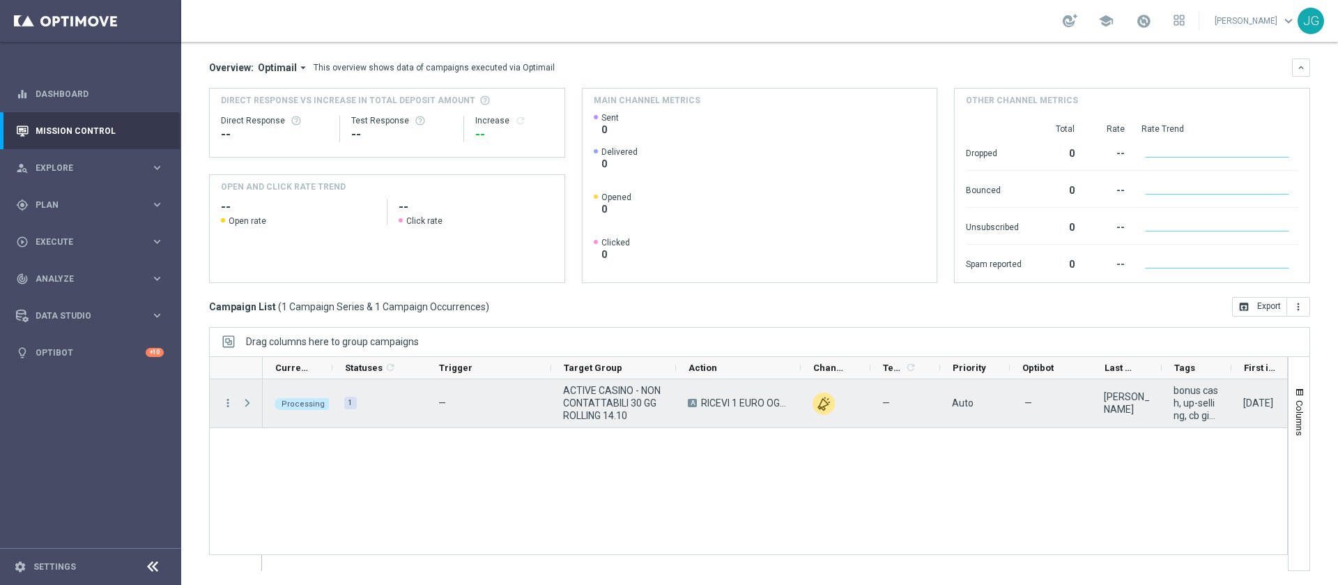
click at [249, 403] on span "Press SPACE to select this row." at bounding box center [247, 402] width 13 height 11
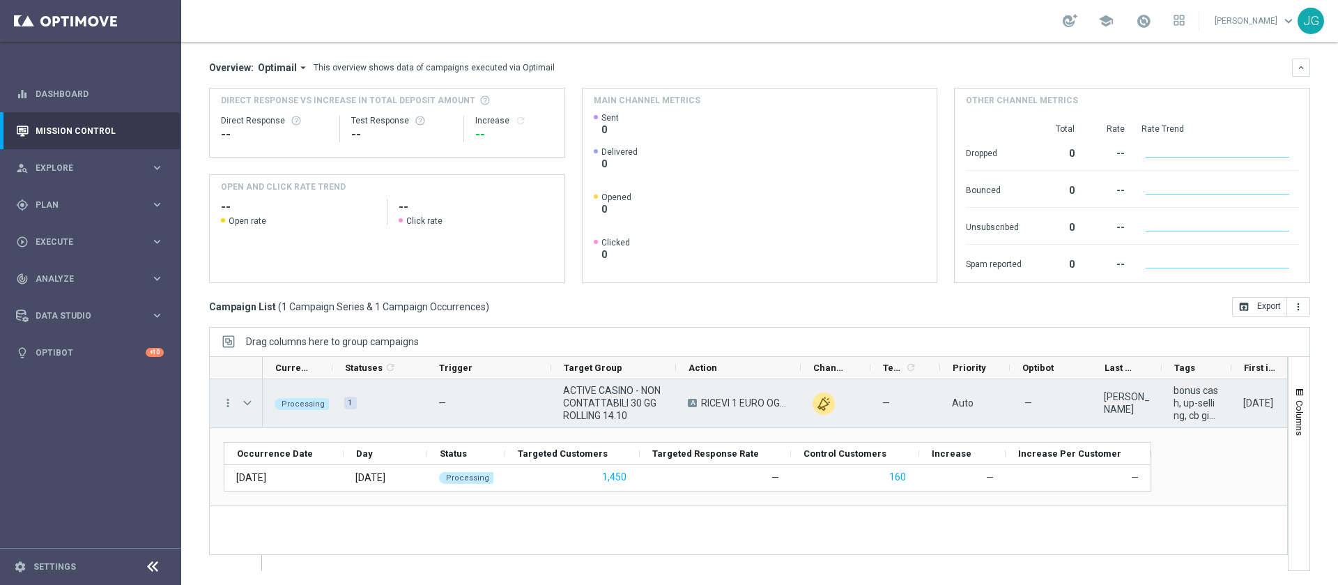
click at [249, 403] on span "Press SPACE to select this row." at bounding box center [247, 402] width 13 height 11
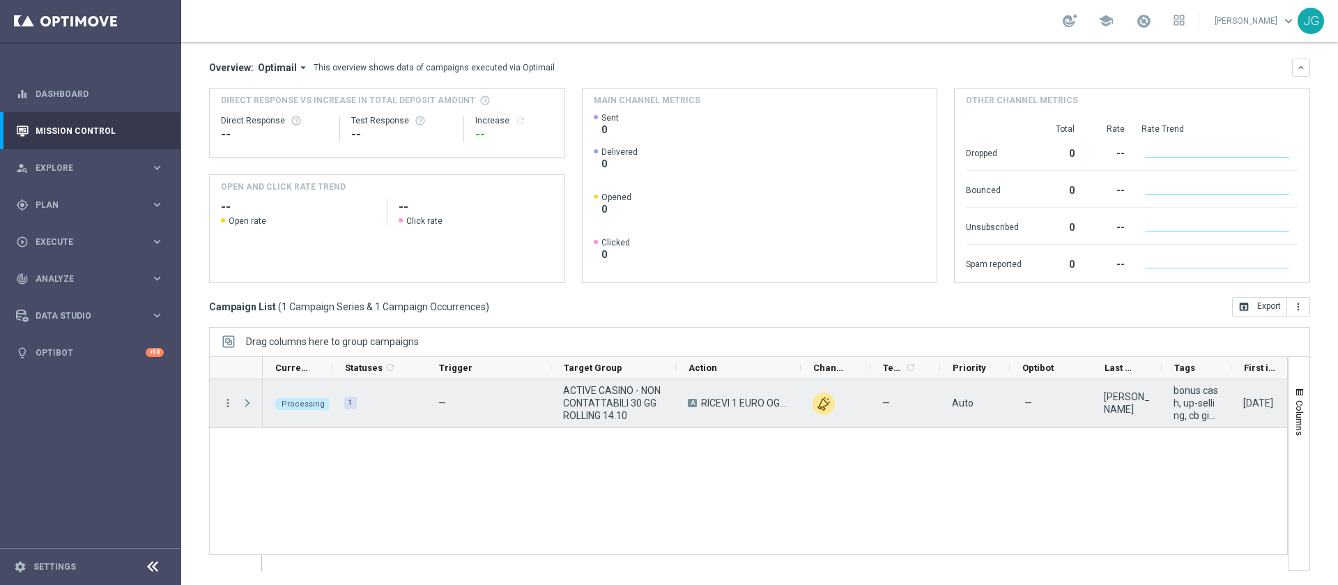
click at [249, 403] on span "Press SPACE to select this row." at bounding box center [247, 402] width 13 height 11
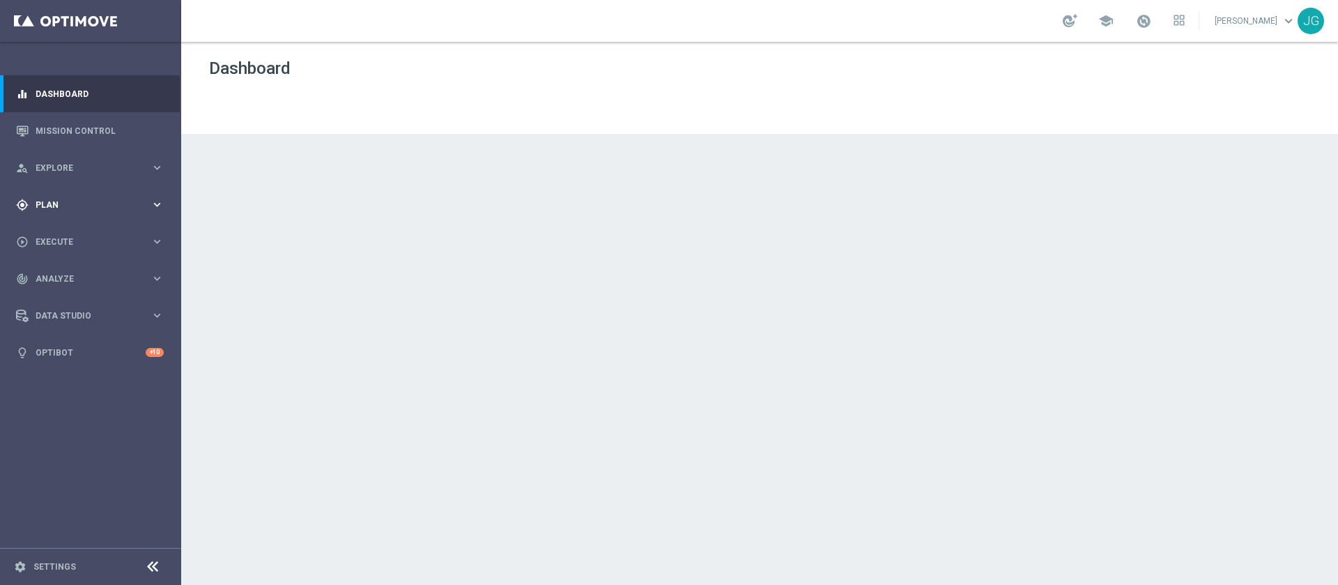
click at [86, 201] on span "Plan" at bounding box center [93, 205] width 115 height 8
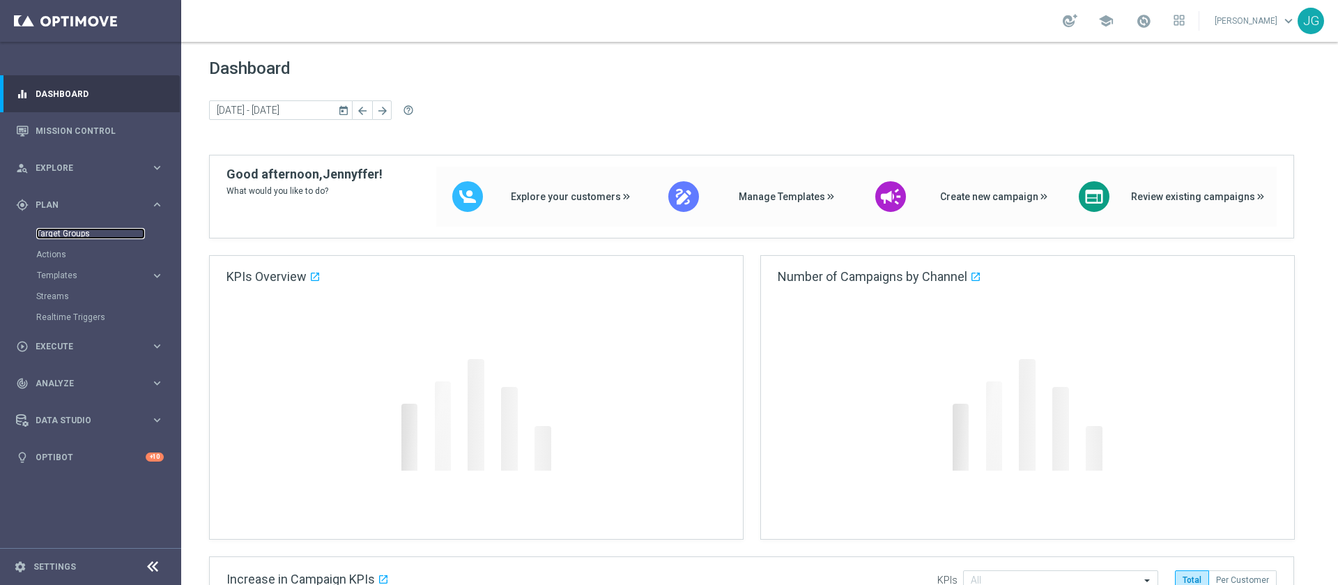
click at [67, 233] on link "Target Groups" at bounding box center [90, 233] width 109 height 11
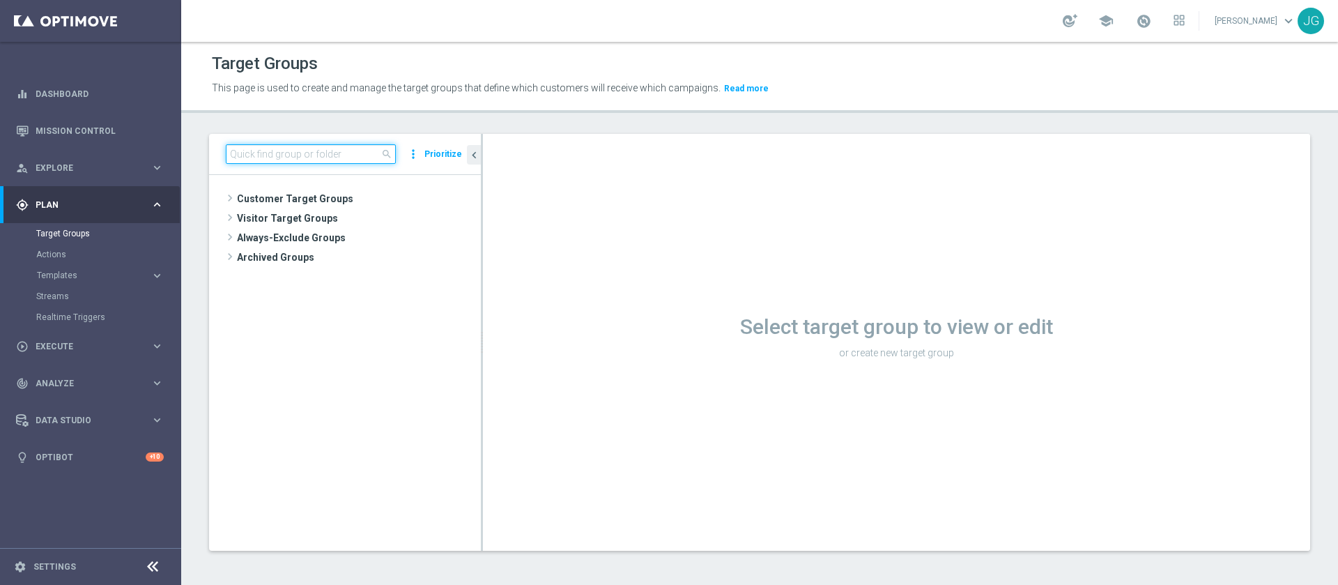
click at [316, 160] on input at bounding box center [311, 154] width 170 height 20
paste input "ACTIVE CASINO - NON CONTATTABILI 30 GG ROLLING"
click at [316, 160] on input "ACTIVE CASINO - NON CONTATTABILI 30 GG ROLLING" at bounding box center [311, 154] width 170 height 20
type input "ACTIVE CASINO - NON CONTATTABILI 30 GG ROLLING"
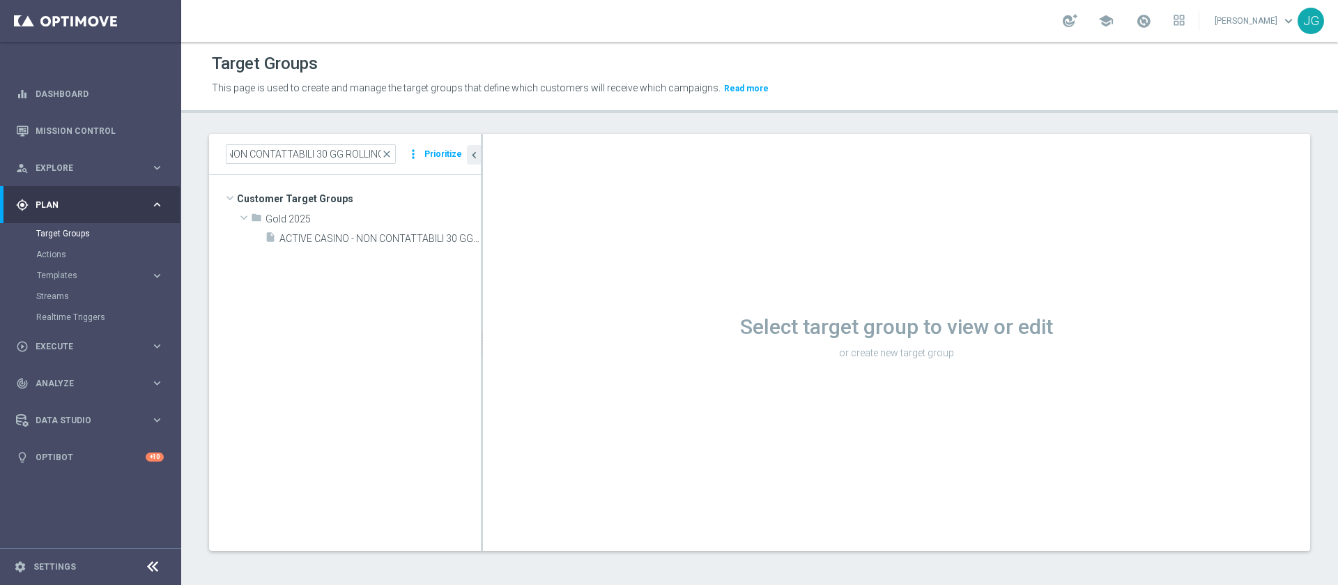
scroll to position [0, 0]
click at [368, 235] on span "ACTIVE CASINO - NON CONTATTABILI 30 GG ROLLING 14.10" at bounding box center [364, 239] width 170 height 12
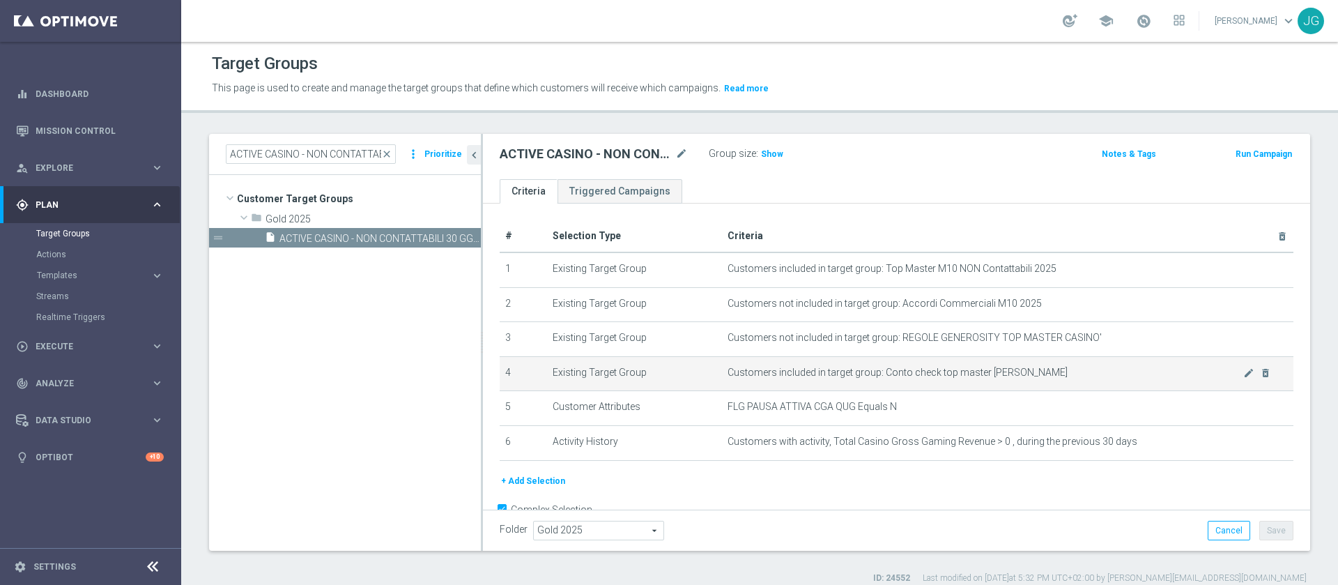
scroll to position [35, 0]
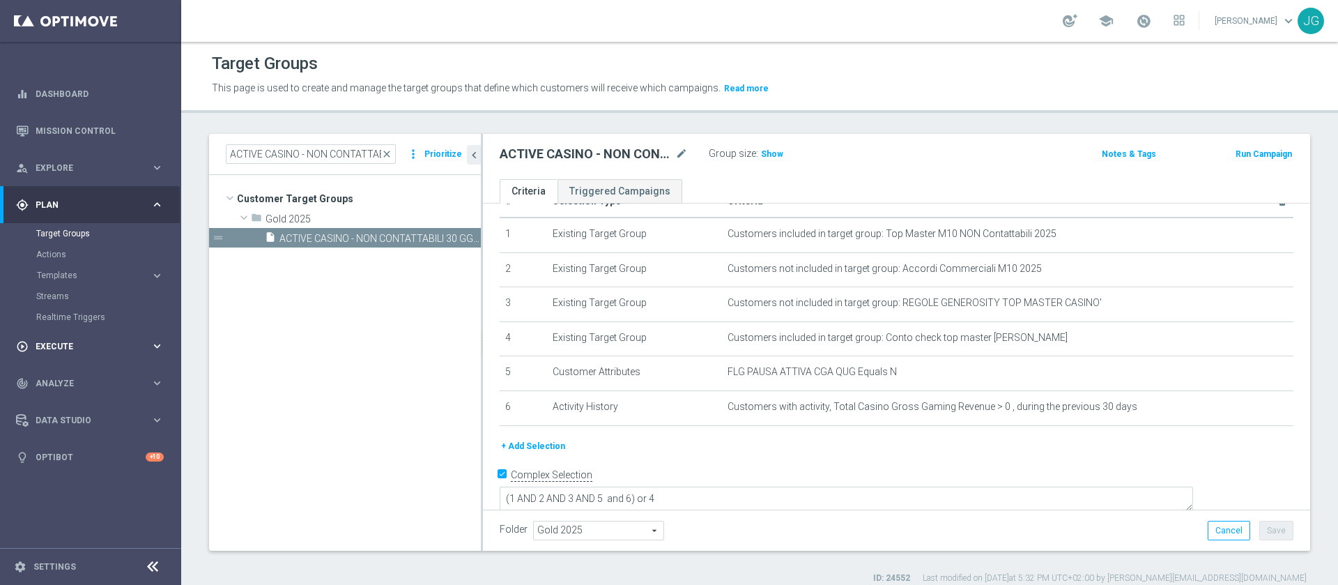
click at [129, 344] on span "Execute" at bounding box center [93, 346] width 115 height 8
click at [82, 265] on link "Campaign Builder" at bounding box center [90, 270] width 109 height 11
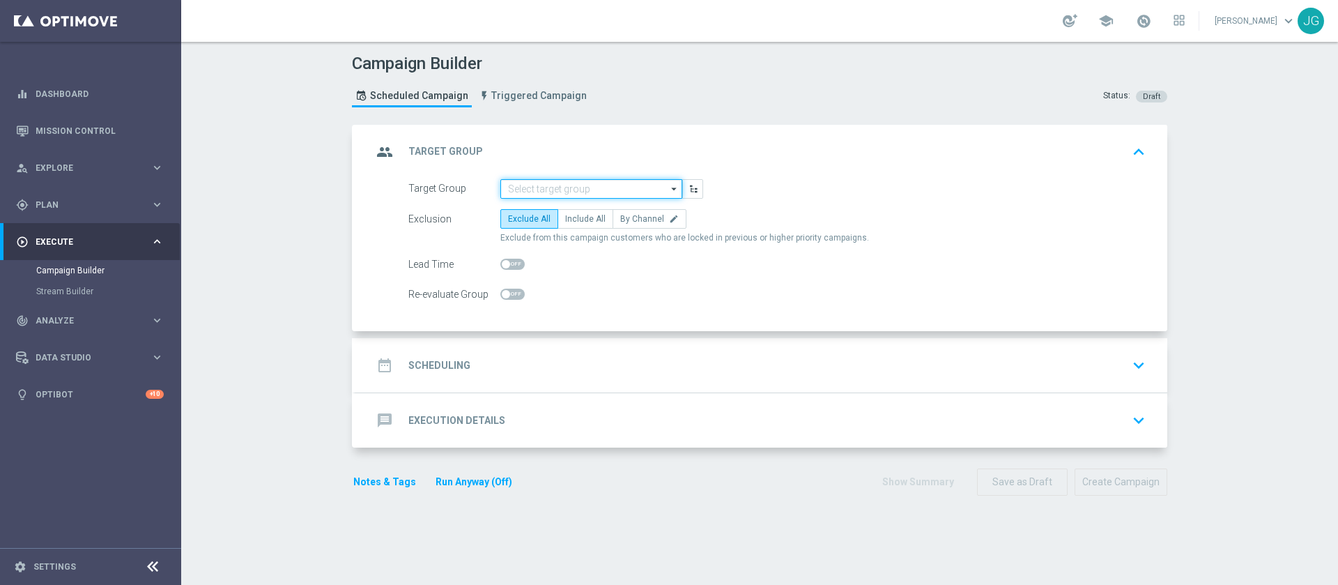
click at [571, 187] on input at bounding box center [591, 189] width 182 height 20
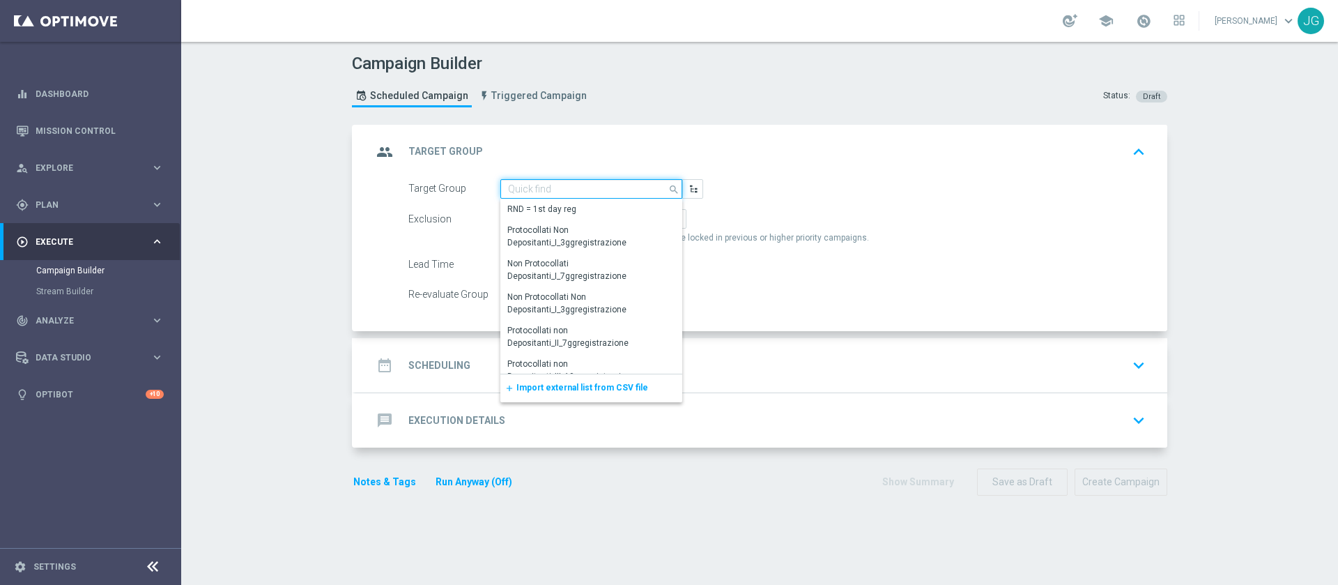
paste input "ACTIVE CASINO - NON CONTATTABILI 30 GG ROLLING"
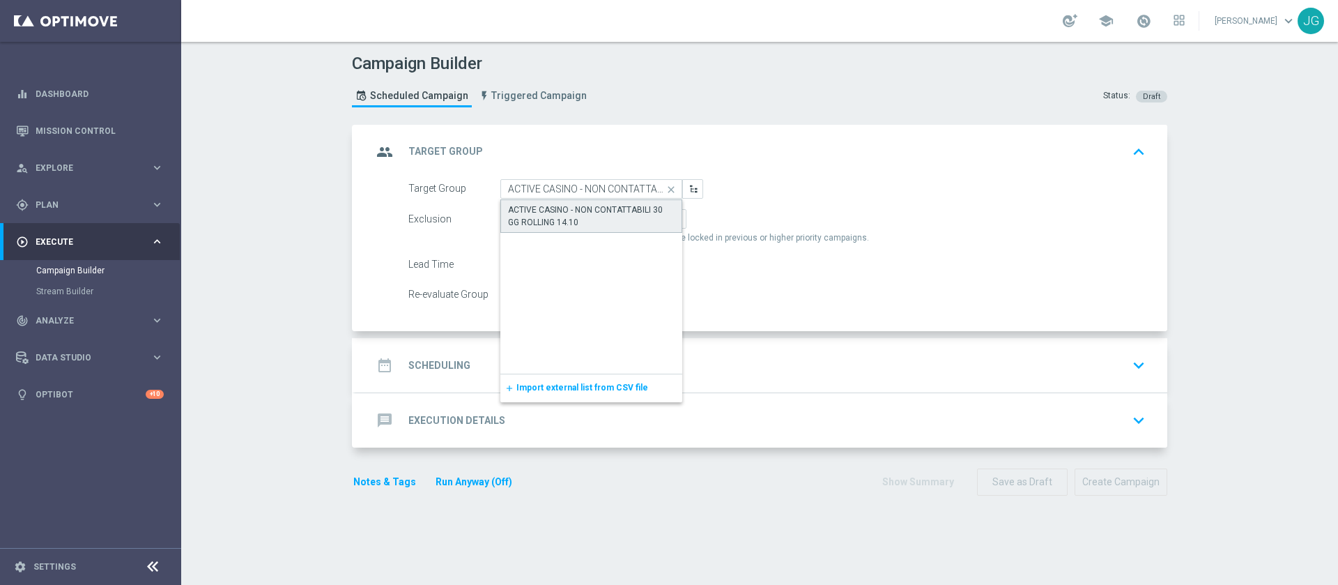
click at [568, 214] on div "ACTIVE CASINO - NON CONTATTABILI 30 GG ROLLING 14.10" at bounding box center [591, 215] width 167 height 25
type input "ACTIVE CASINO - NON CONTATTABILI 30 GG ROLLING 14.10"
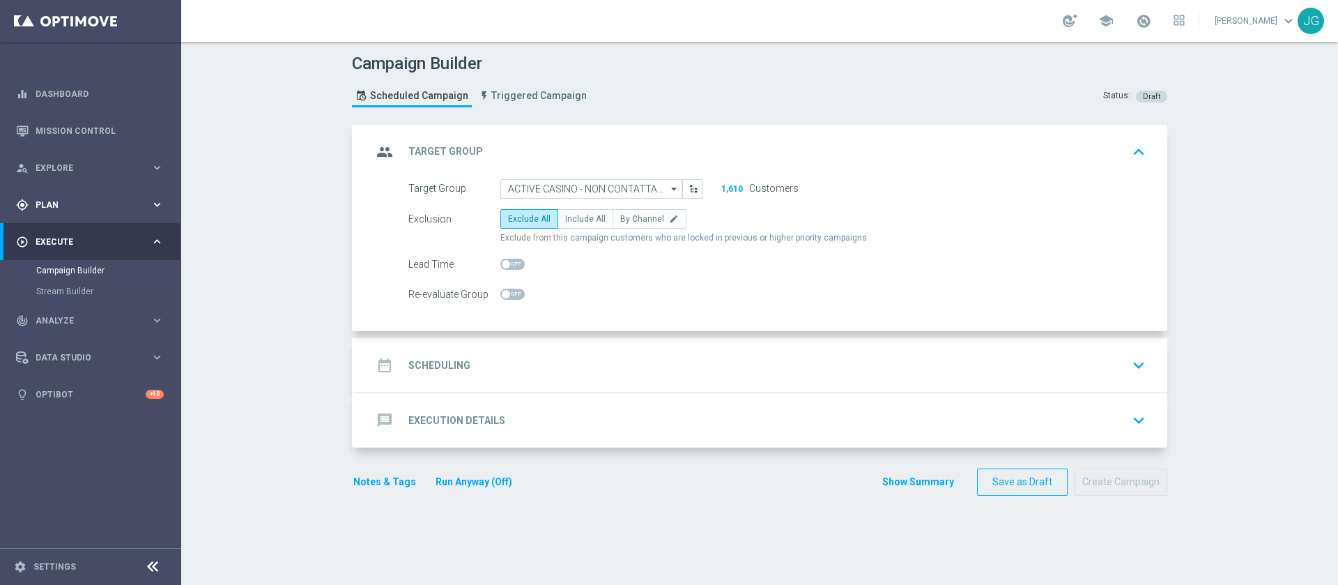
click at [47, 204] on span "Plan" at bounding box center [93, 205] width 115 height 8
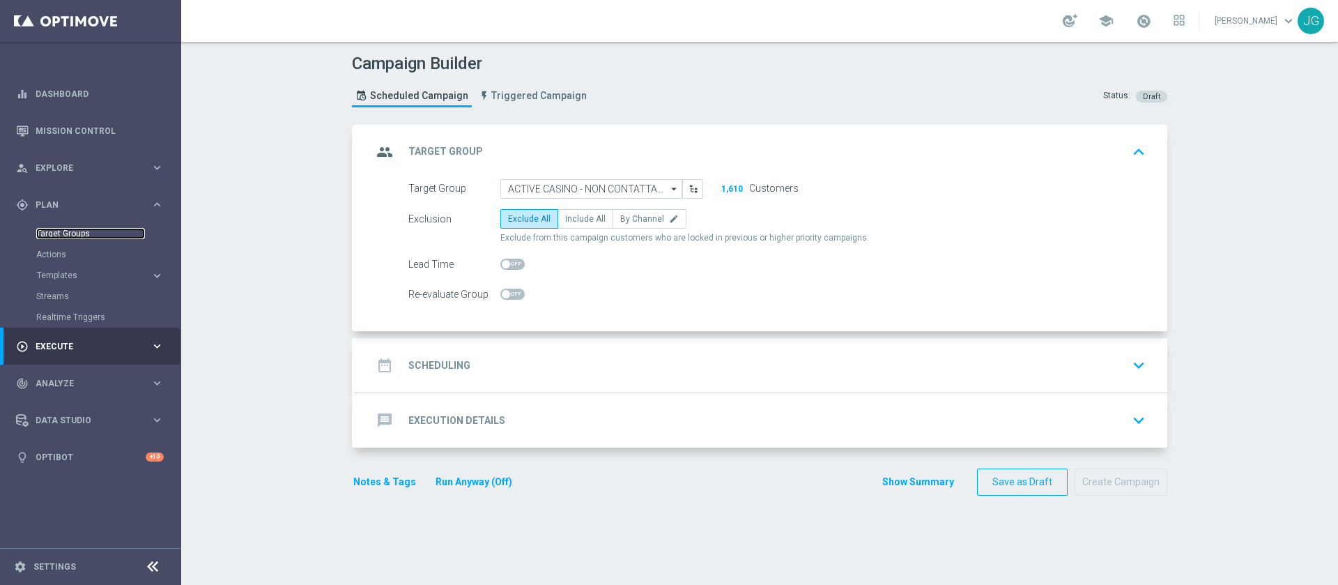
click at [85, 229] on link "Target Groups" at bounding box center [90, 233] width 109 height 11
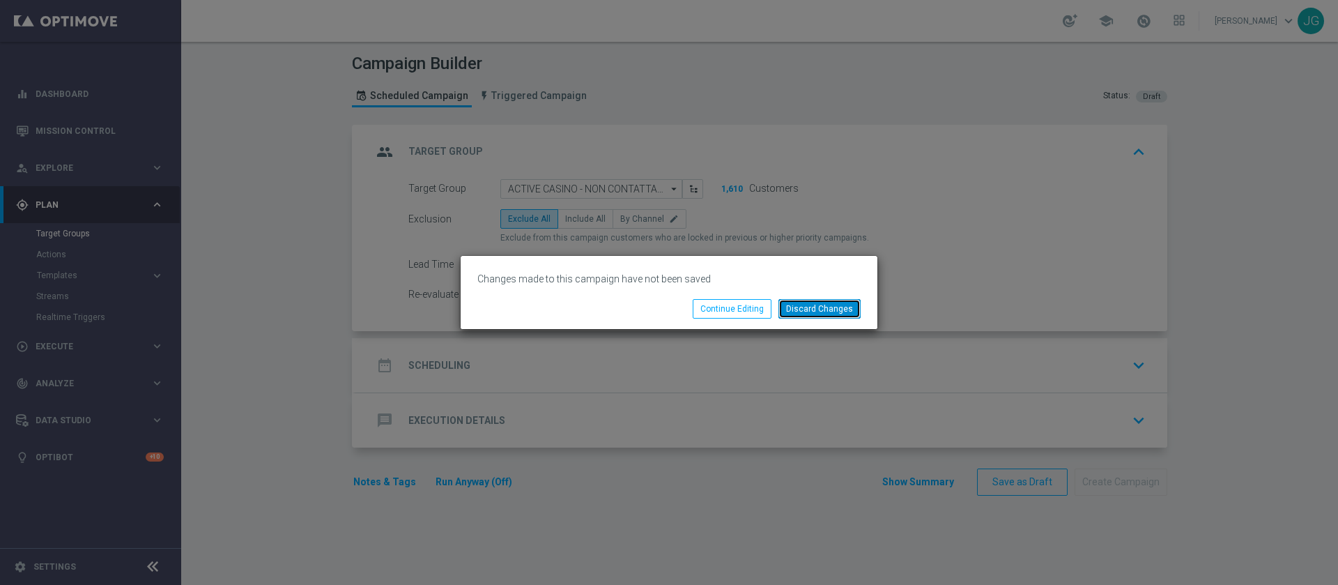
click at [831, 308] on button "Discard Changes" at bounding box center [819, 309] width 82 height 20
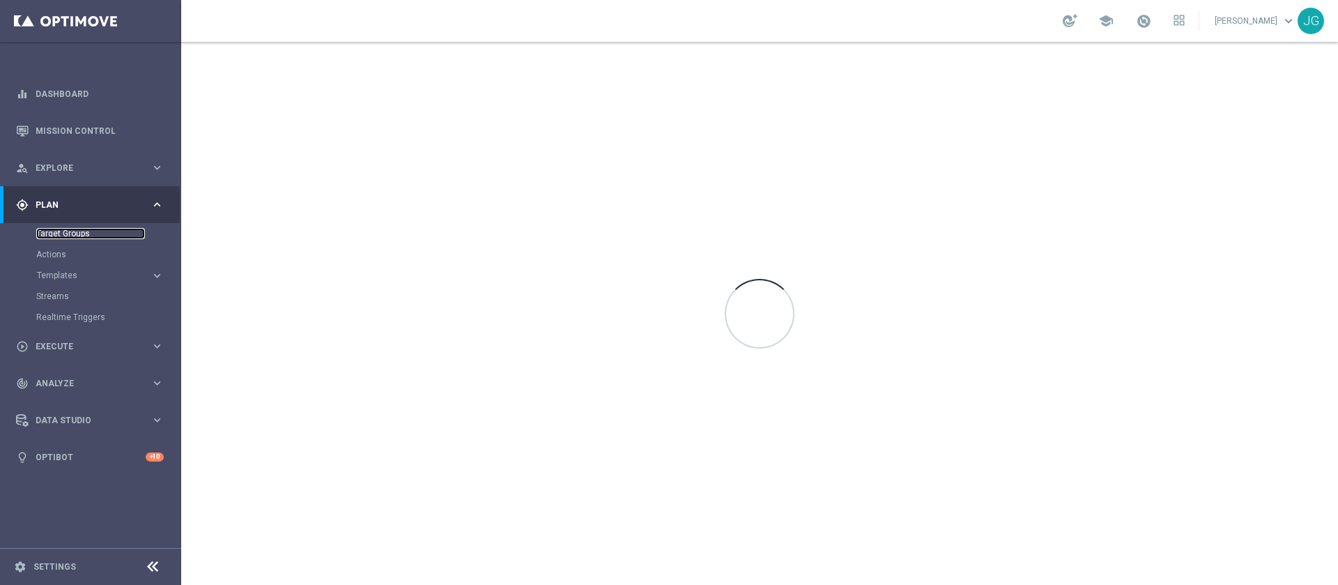
click at [59, 233] on link "Target Groups" at bounding box center [90, 233] width 109 height 11
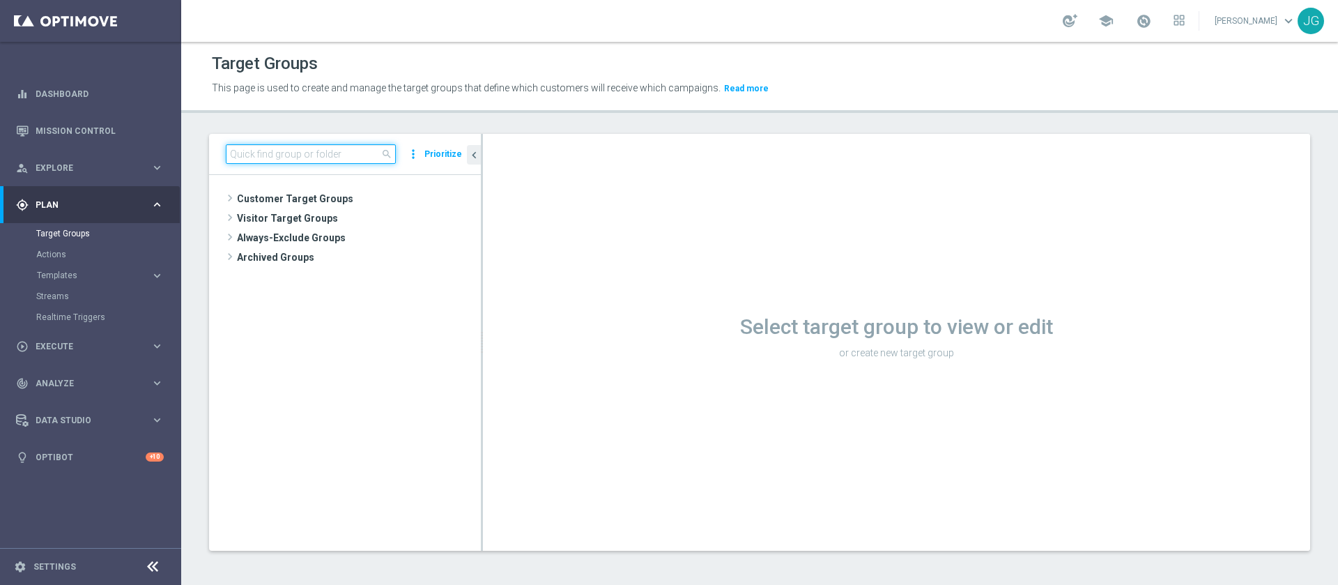
click at [310, 157] on input at bounding box center [311, 154] width 170 height 20
paste input "INTANTSLOT14-5"
type input "INTANTSLOT14-5"
paste input "ch ACTIVE CASINO - NON CONTATTABILI 30 GG ROLLING 14.10"
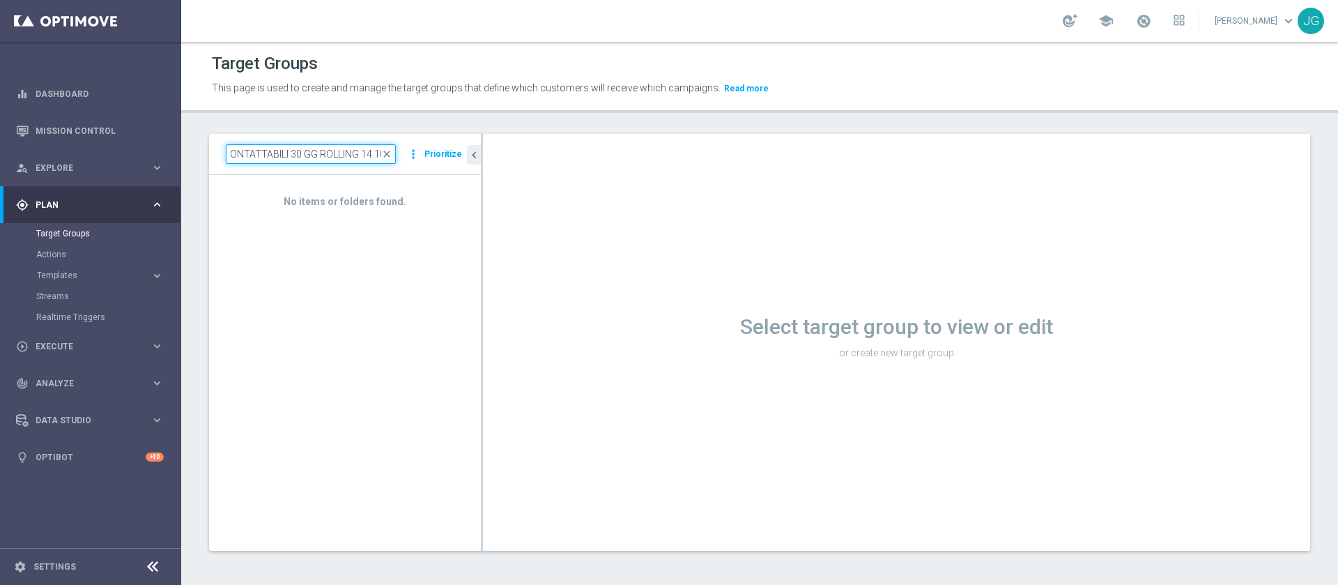
click at [242, 153] on input "ch ACTIVE CASINO - NON CONTATTABILI 30 GG ROLLING 14.10" at bounding box center [311, 154] width 170 height 20
type input "ACTIVE CASINO - NON CONTATTABILI 30 GG ROLLING 14.10"
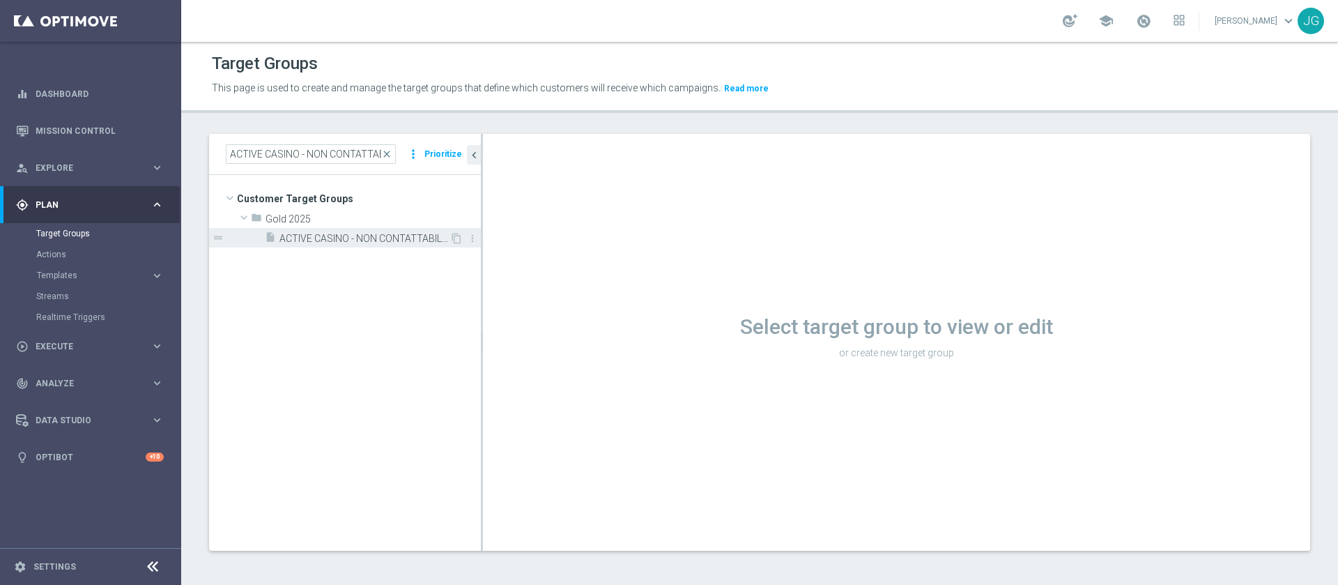
click at [378, 240] on span "ACTIVE CASINO - NON CONTATTABILI 30 GG ROLLING 14.10" at bounding box center [364, 239] width 170 height 12
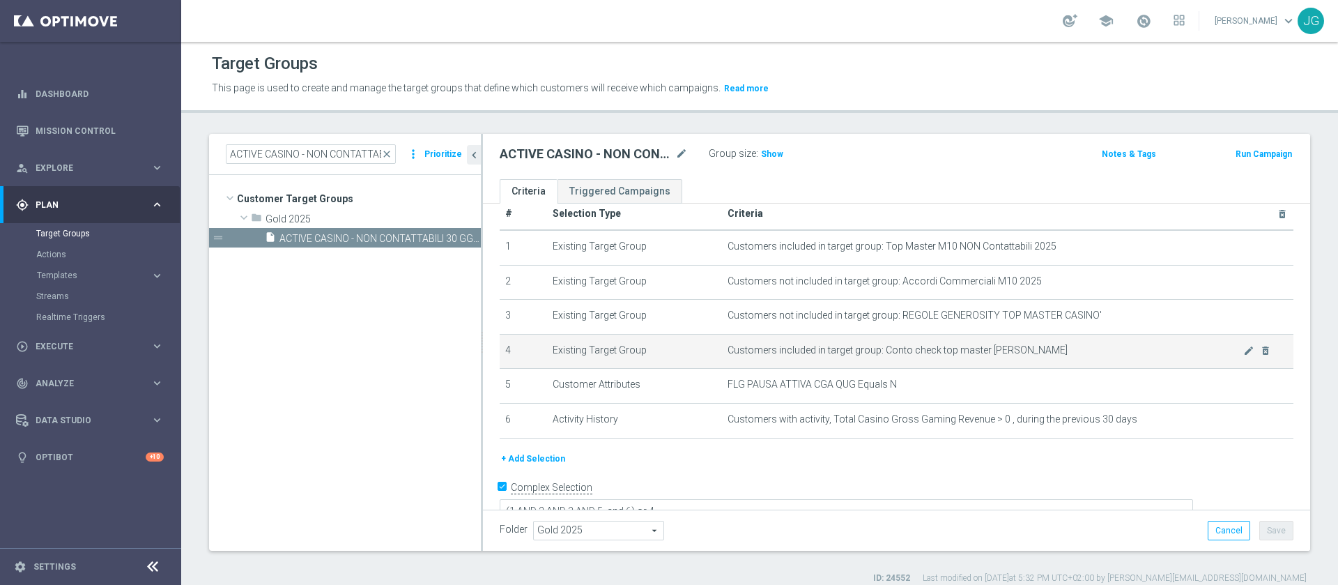
scroll to position [35, 0]
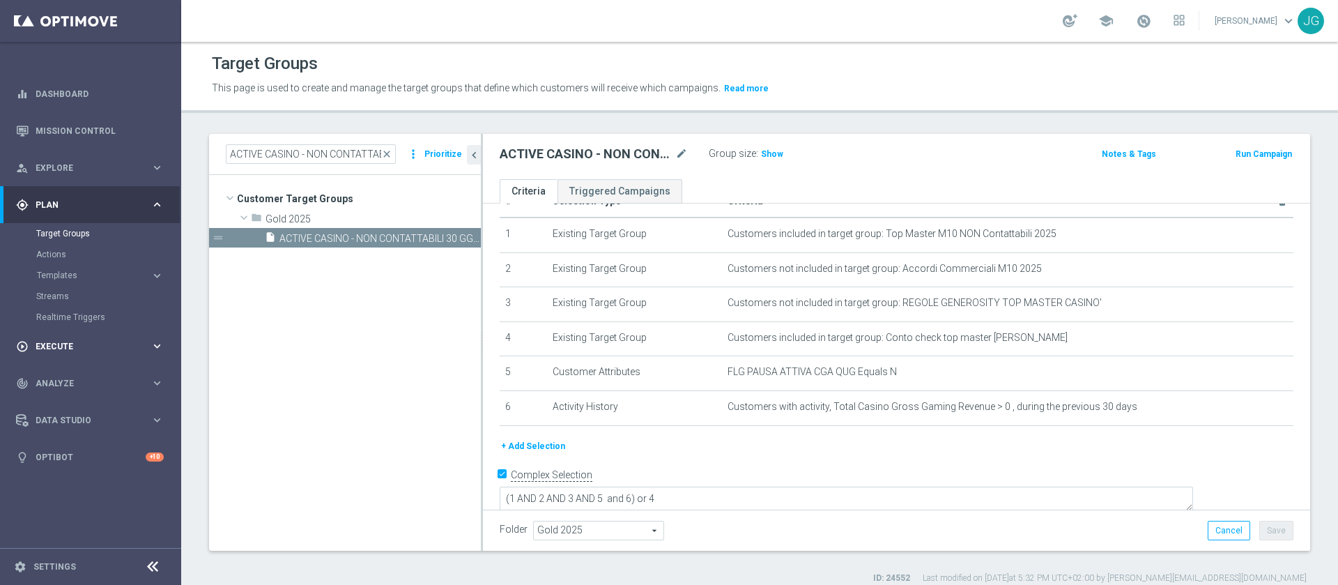
click at [51, 344] on span "Execute" at bounding box center [93, 346] width 115 height 8
